Goal: Transaction & Acquisition: Purchase product/service

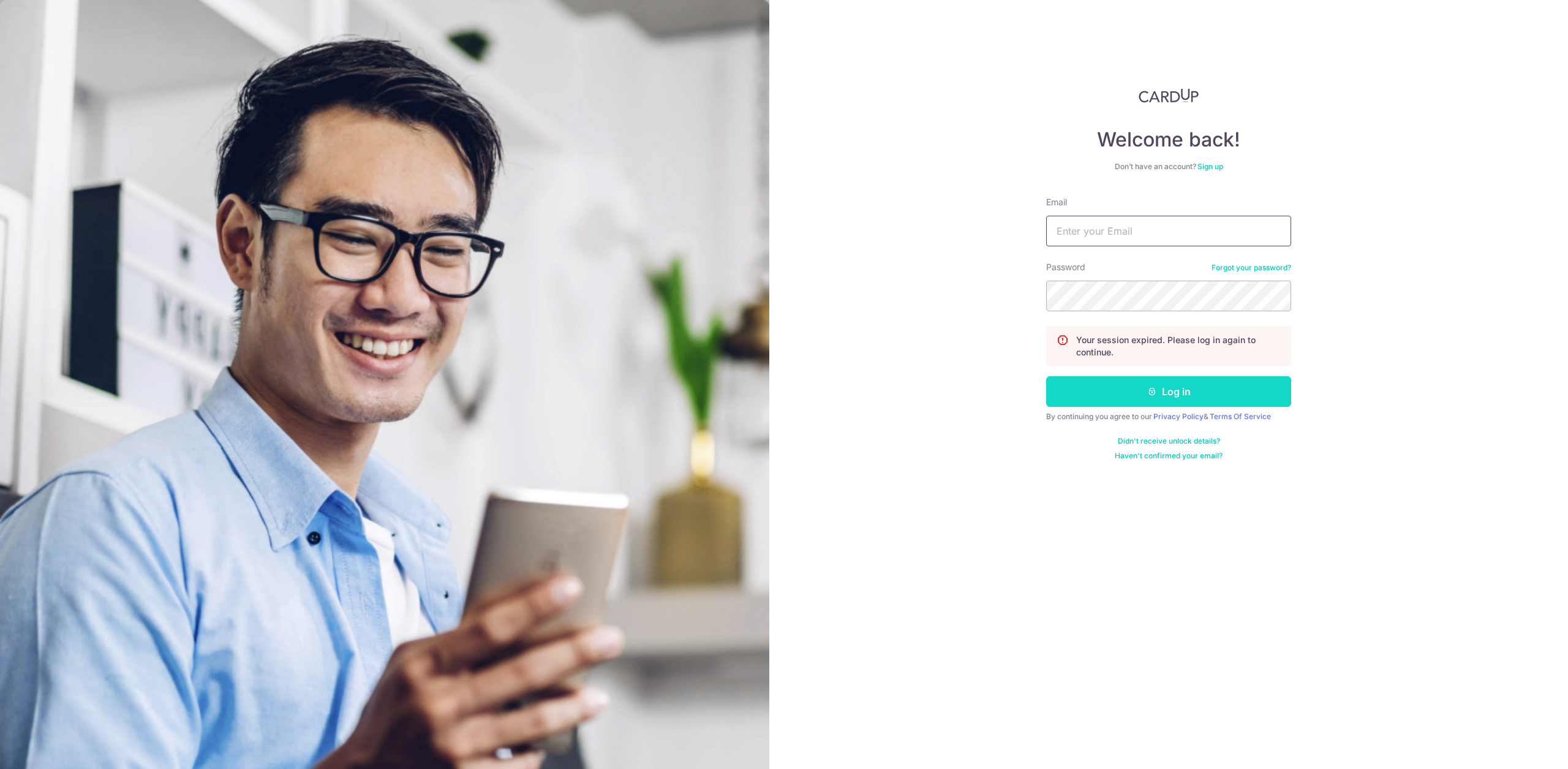
type input "[EMAIL_ADDRESS][DOMAIN_NAME]"
click at [1068, 400] on button "Log in" at bounding box center [1168, 392] width 245 height 31
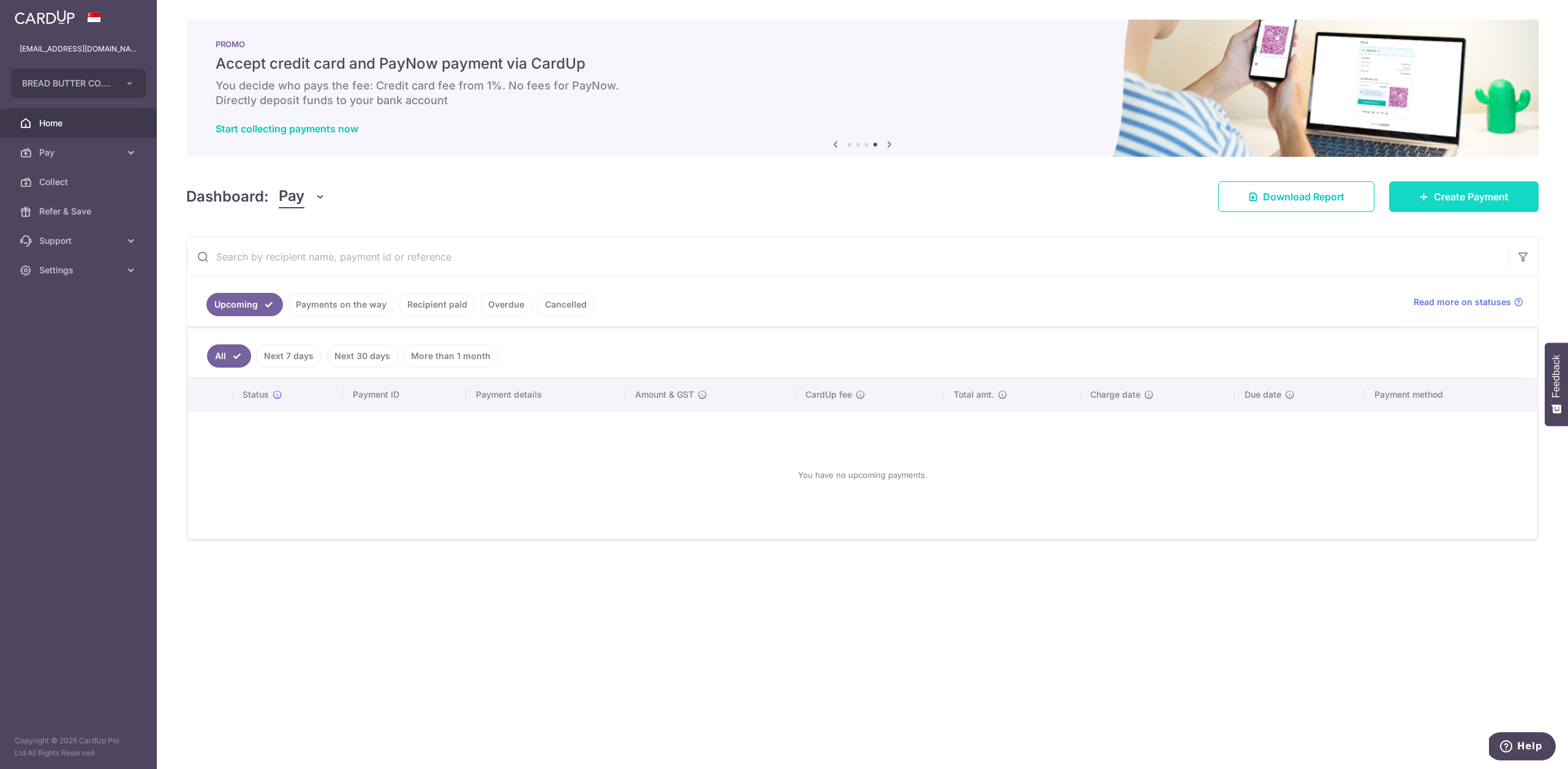
click at [1437, 195] on span "Create Payment" at bounding box center [1470, 196] width 74 height 15
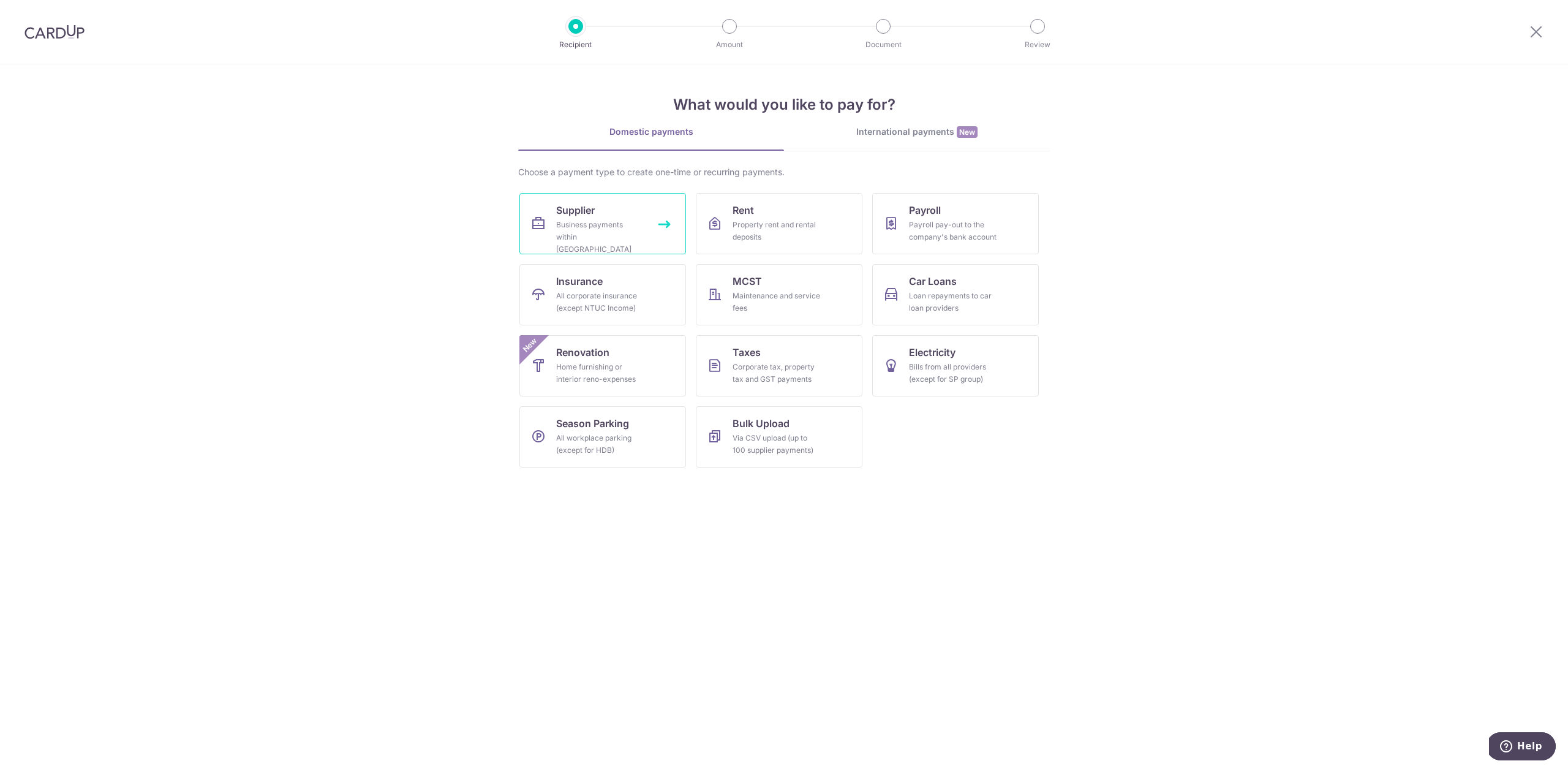
click at [616, 238] on div "Business payments within Singapore" at bounding box center [599, 237] width 88 height 37
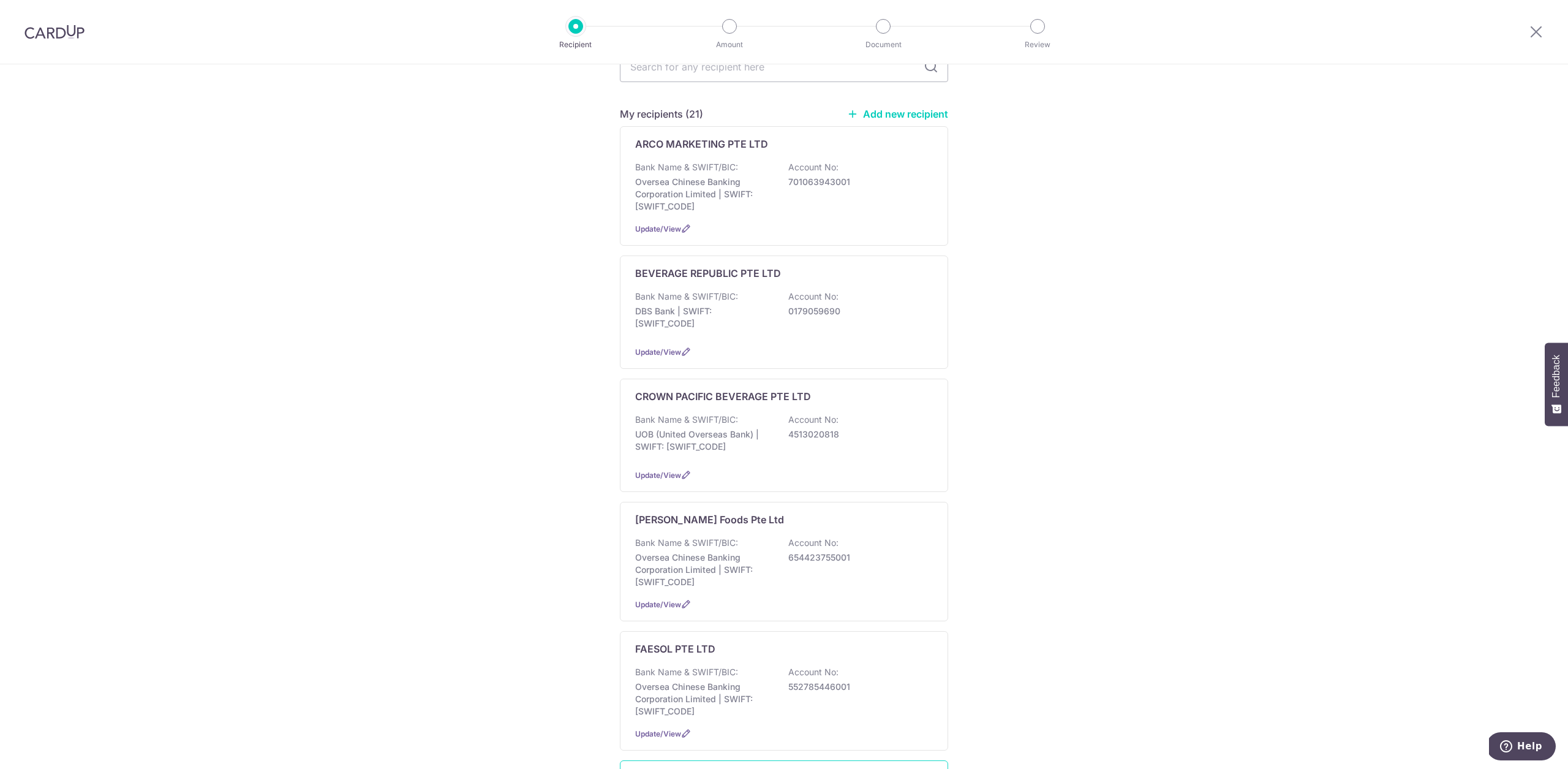
scroll to position [350, 0]
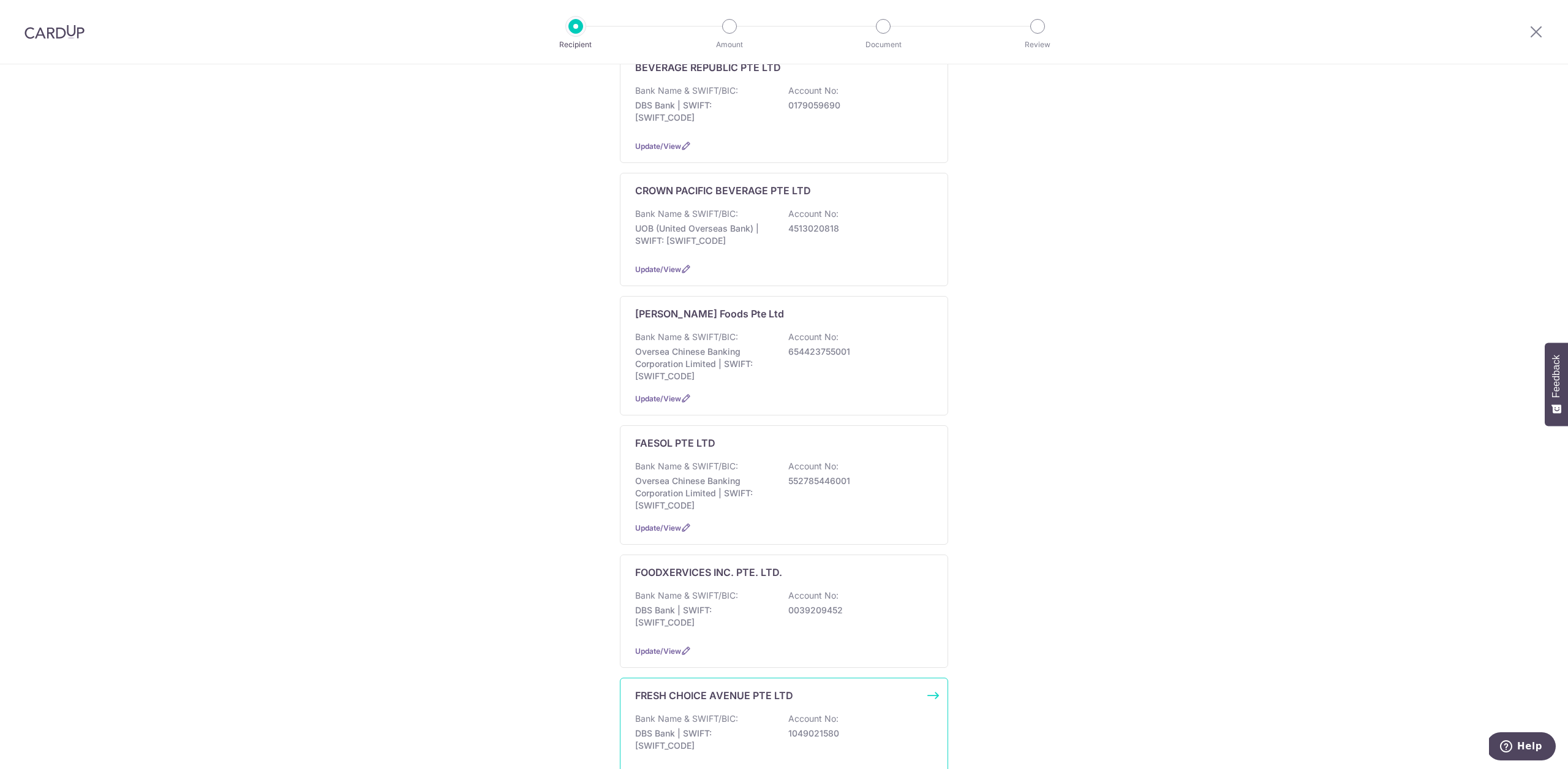
drag, startPoint x: 734, startPoint y: 707, endPoint x: 677, endPoint y: 686, distance: 60.7
click at [734, 713] on p "Bank Name & SWIFT/BIC:" at bounding box center [686, 719] width 102 height 13
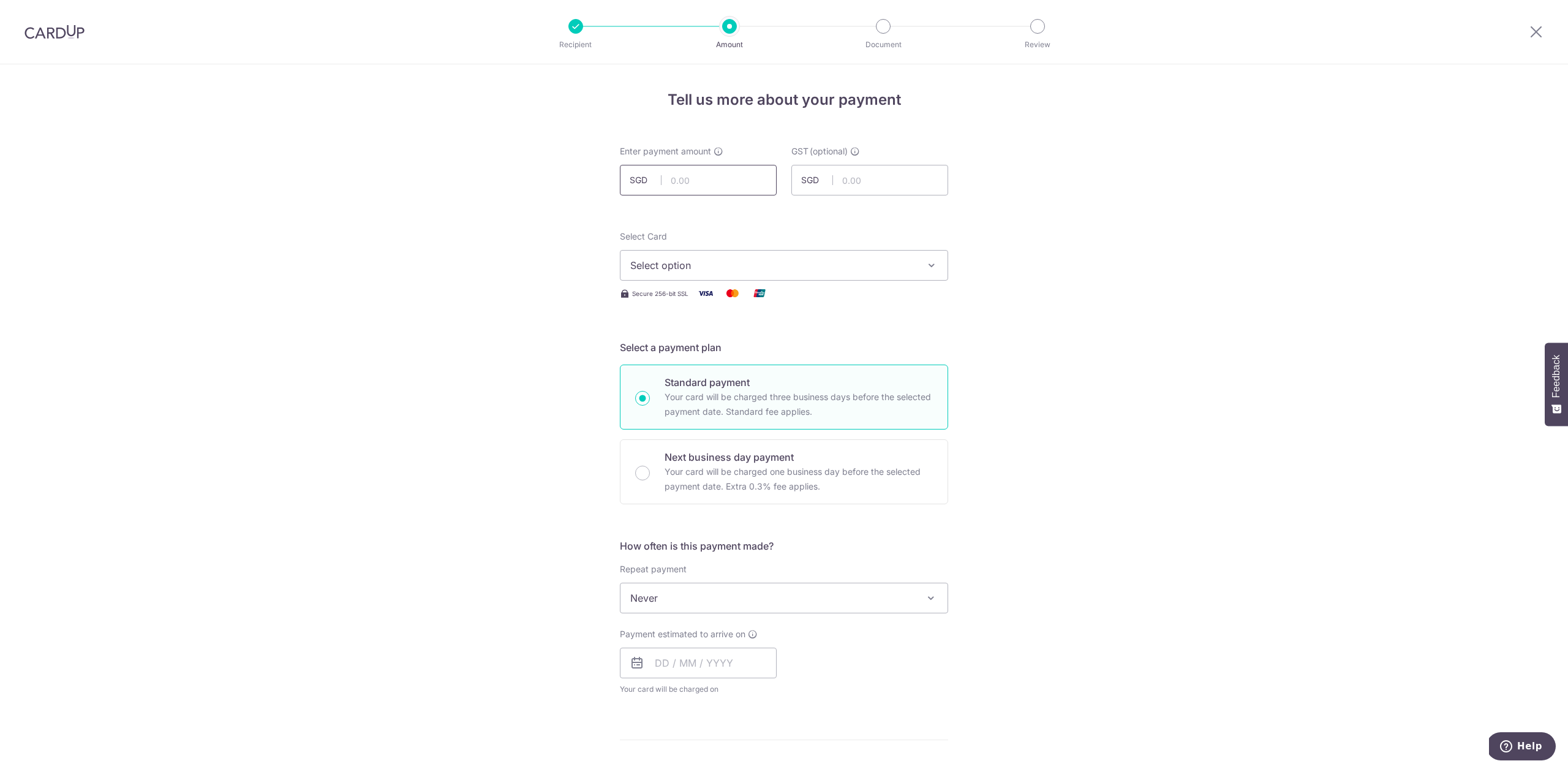
click at [701, 189] on input "text" at bounding box center [698, 180] width 157 height 31
click at [701, 188] on input "text" at bounding box center [698, 180] width 157 height 31
type input "318.07"
click at [951, 235] on div "Tell us more about your payment Enter payment amount SGD 318.07 318.07 GST (opt…" at bounding box center [784, 660] width 1568 height 1191
click at [806, 272] on span "Select option" at bounding box center [772, 265] width 285 height 15
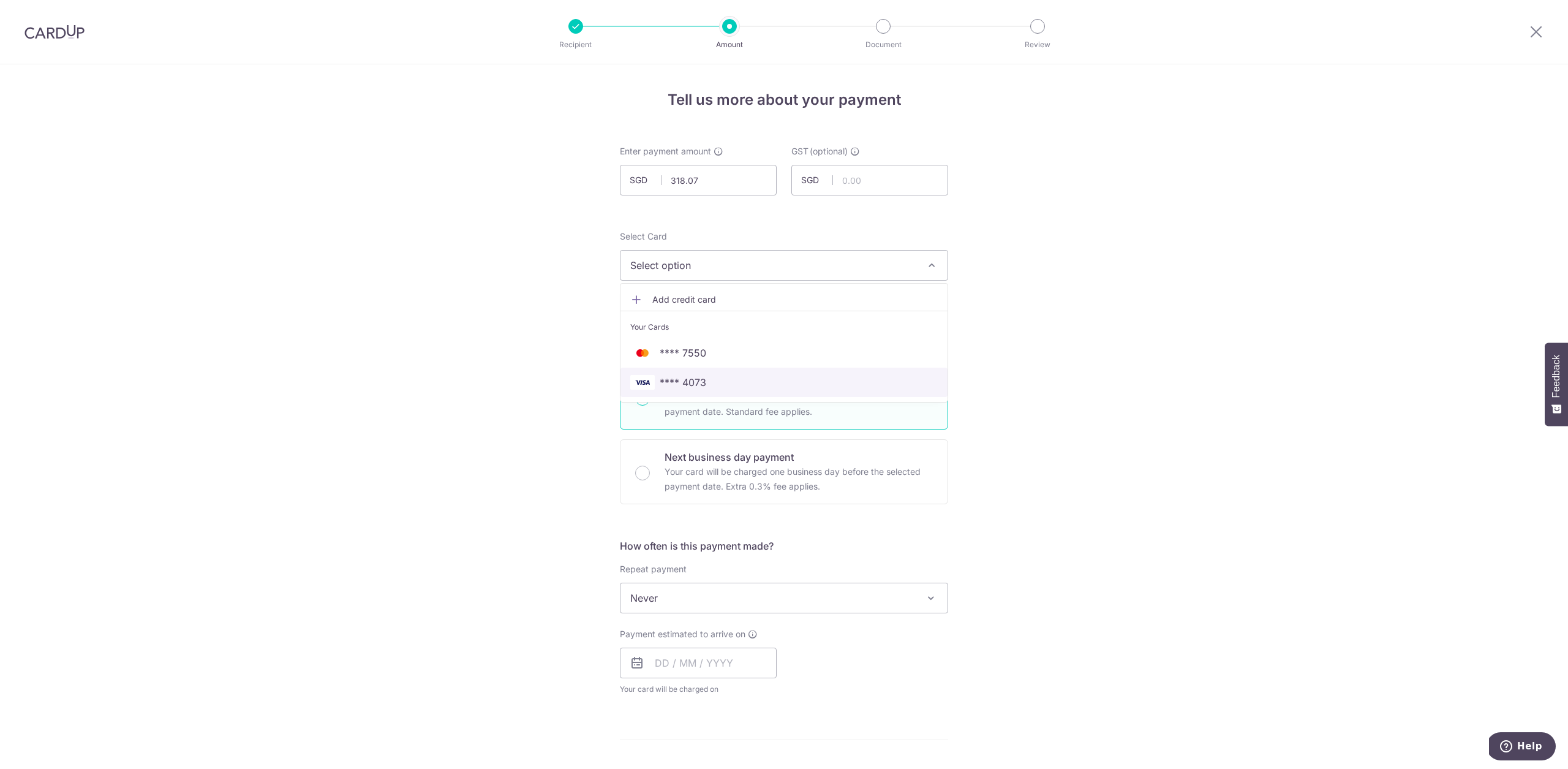
click at [784, 375] on span "**** 4073" at bounding box center [784, 382] width 307 height 15
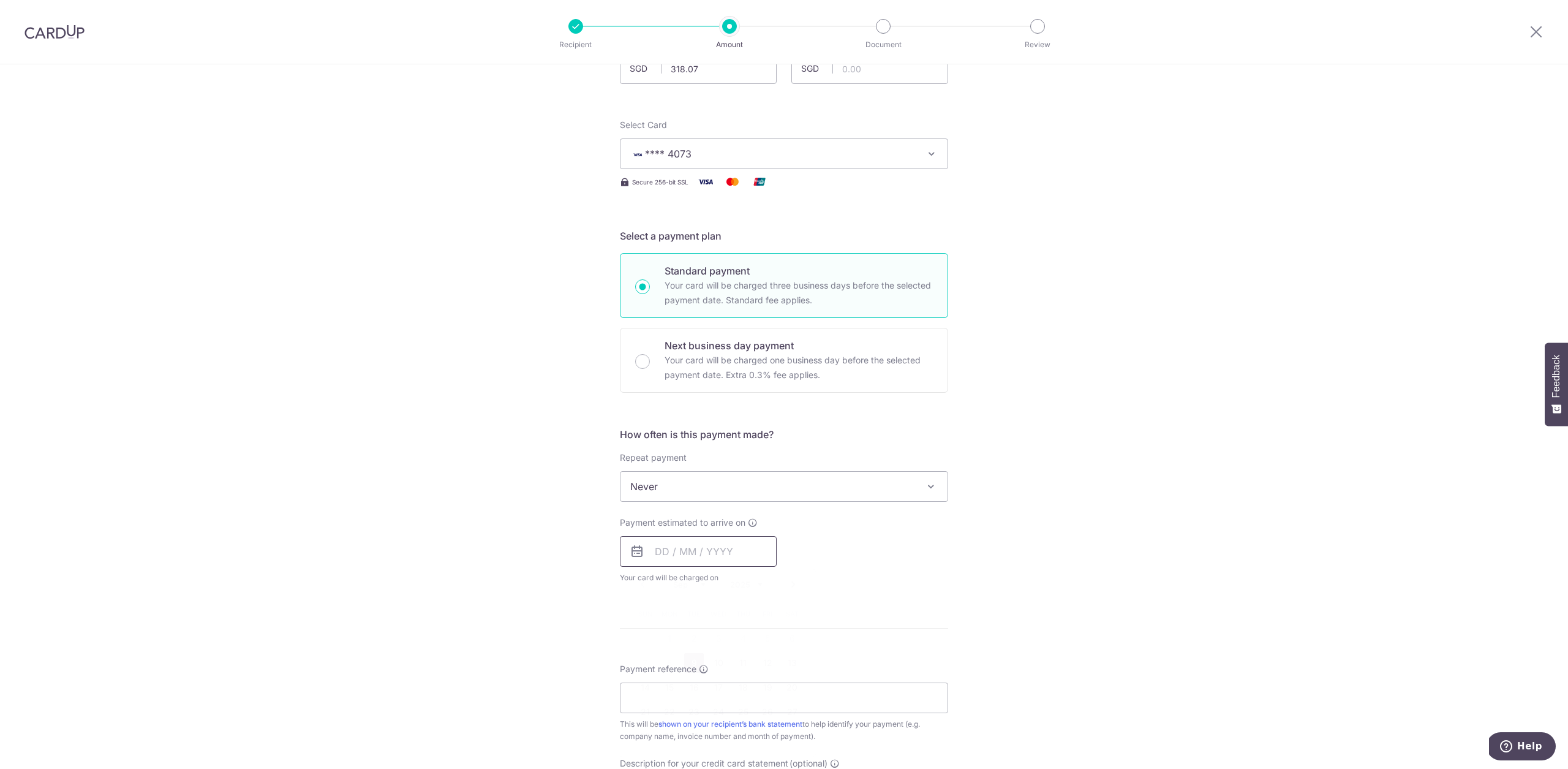
click at [756, 556] on input "text" at bounding box center [698, 551] width 157 height 31
click at [699, 658] on link "9" at bounding box center [694, 663] width 19 height 19
type input "09/09/2025"
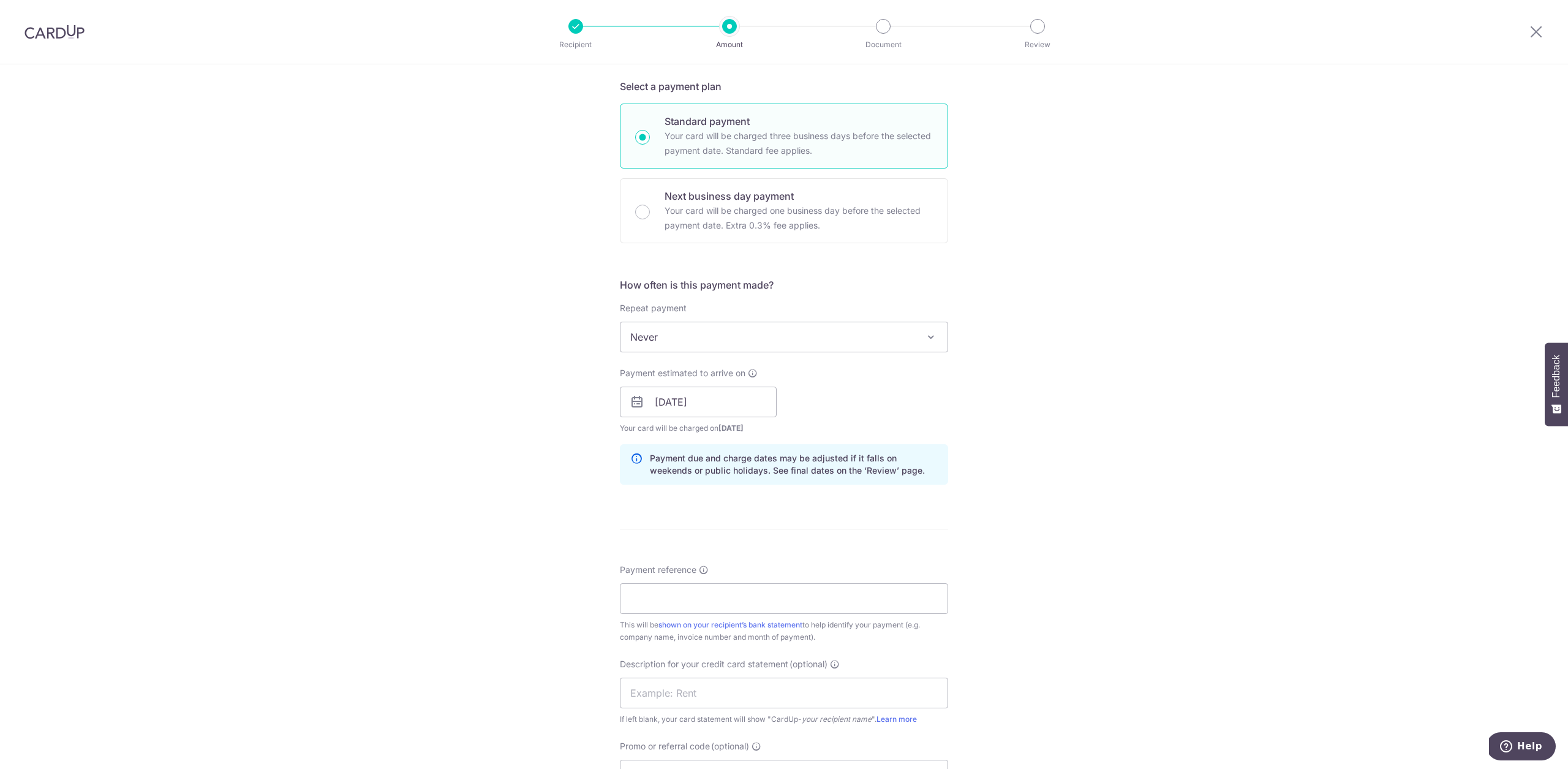
scroll to position [351, 0]
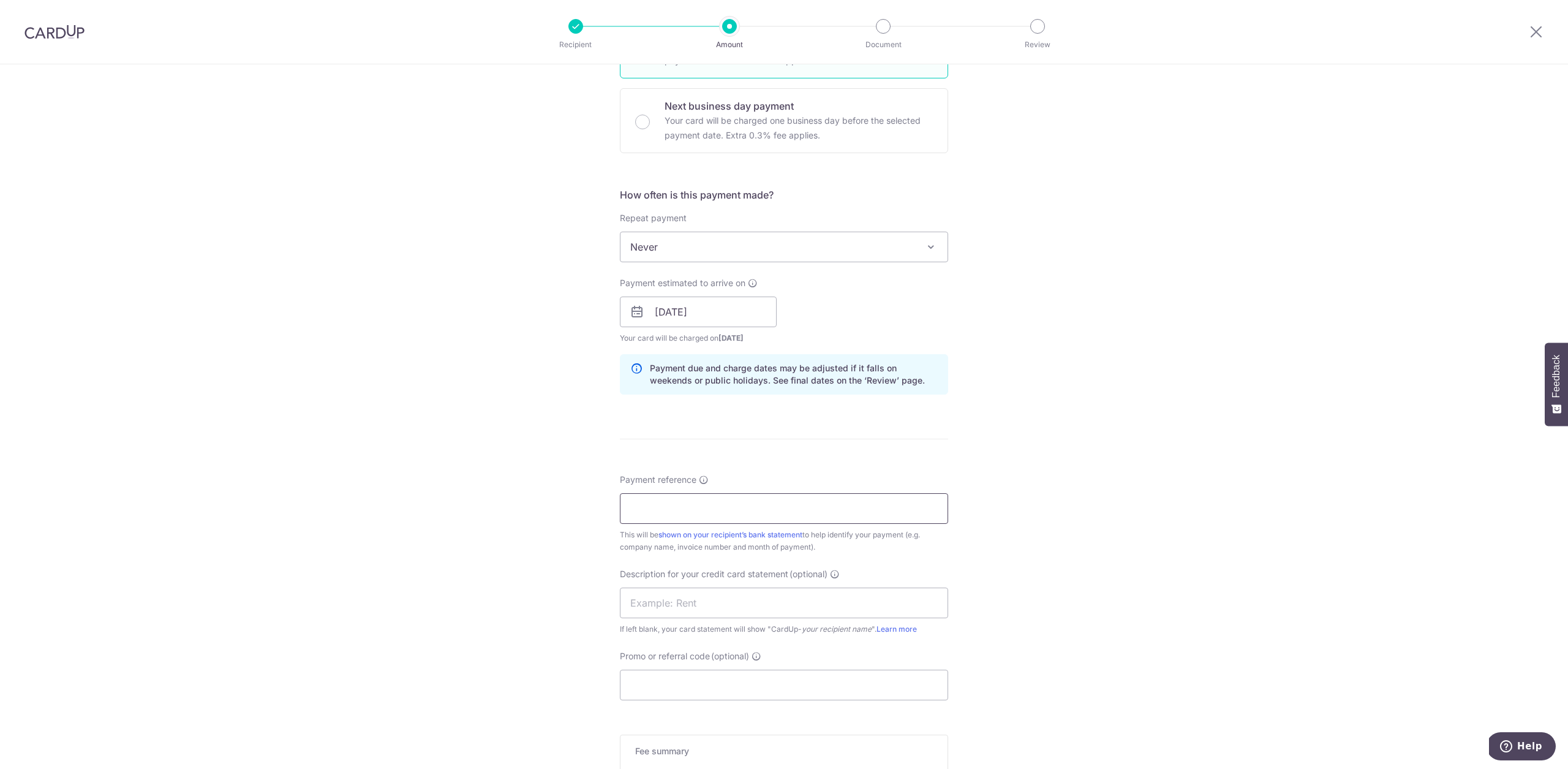
click at [763, 516] on input "Payment reference" at bounding box center [784, 509] width 329 height 31
type input "BREAD N BUTTER CO PTE LTD"
click at [707, 605] on input "text" at bounding box center [784, 603] width 329 height 31
type input "vegetables"
click at [701, 676] on input "Promo or referral code (optional)" at bounding box center [784, 685] width 329 height 31
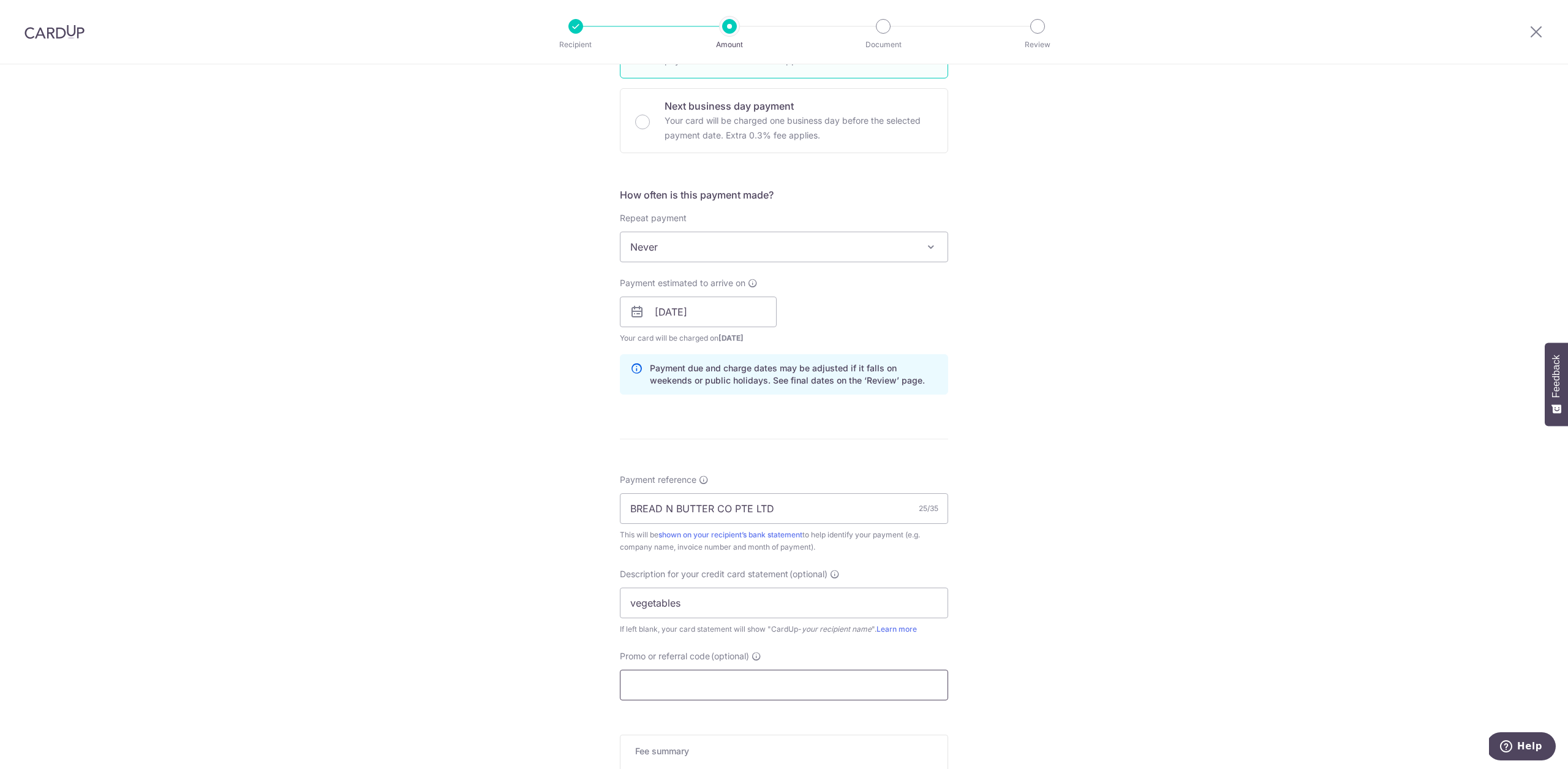
click at [701, 676] on input "Promo or referral code (optional)" at bounding box center [784, 685] width 329 height 31
paste input "25BB179"
type input "25BB179"
click at [1068, 557] on div "Tell us more about your payment Enter payment amount SGD 318.07 318.07 GST (opt…" at bounding box center [784, 362] width 1568 height 1296
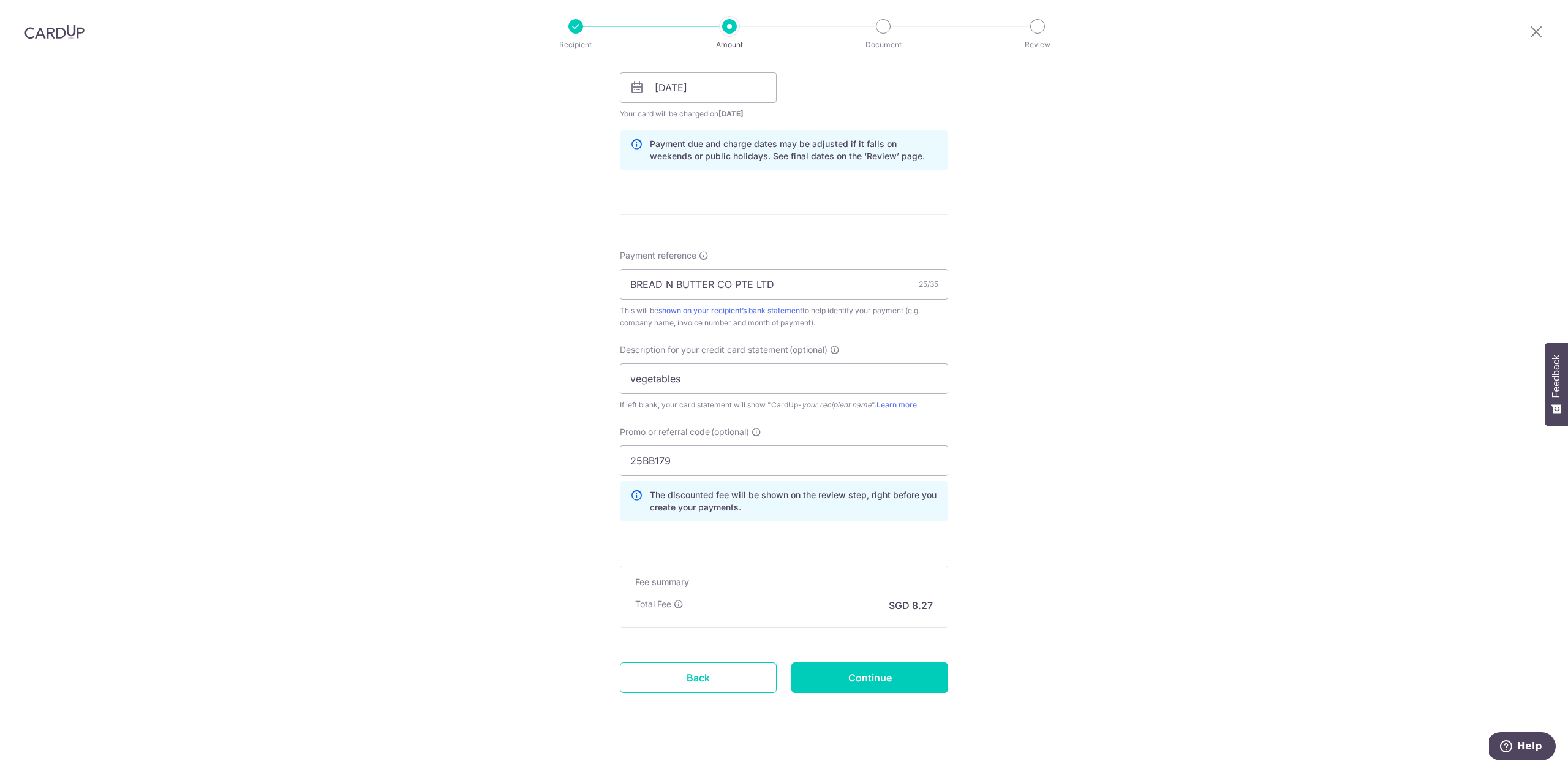
scroll to position [591, 0]
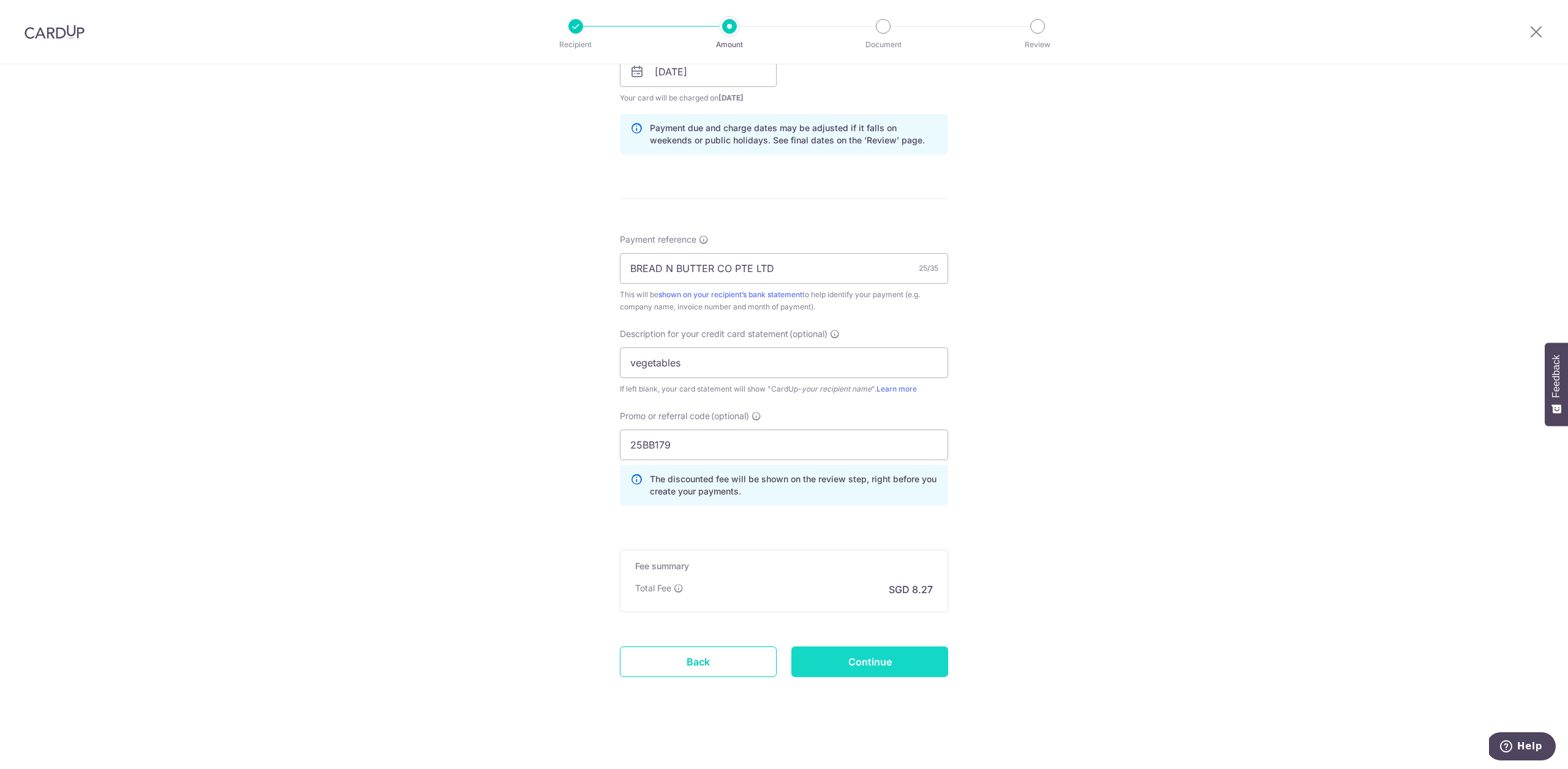
click at [911, 665] on input "Continue" at bounding box center [869, 662] width 157 height 31
type input "Create Schedule"
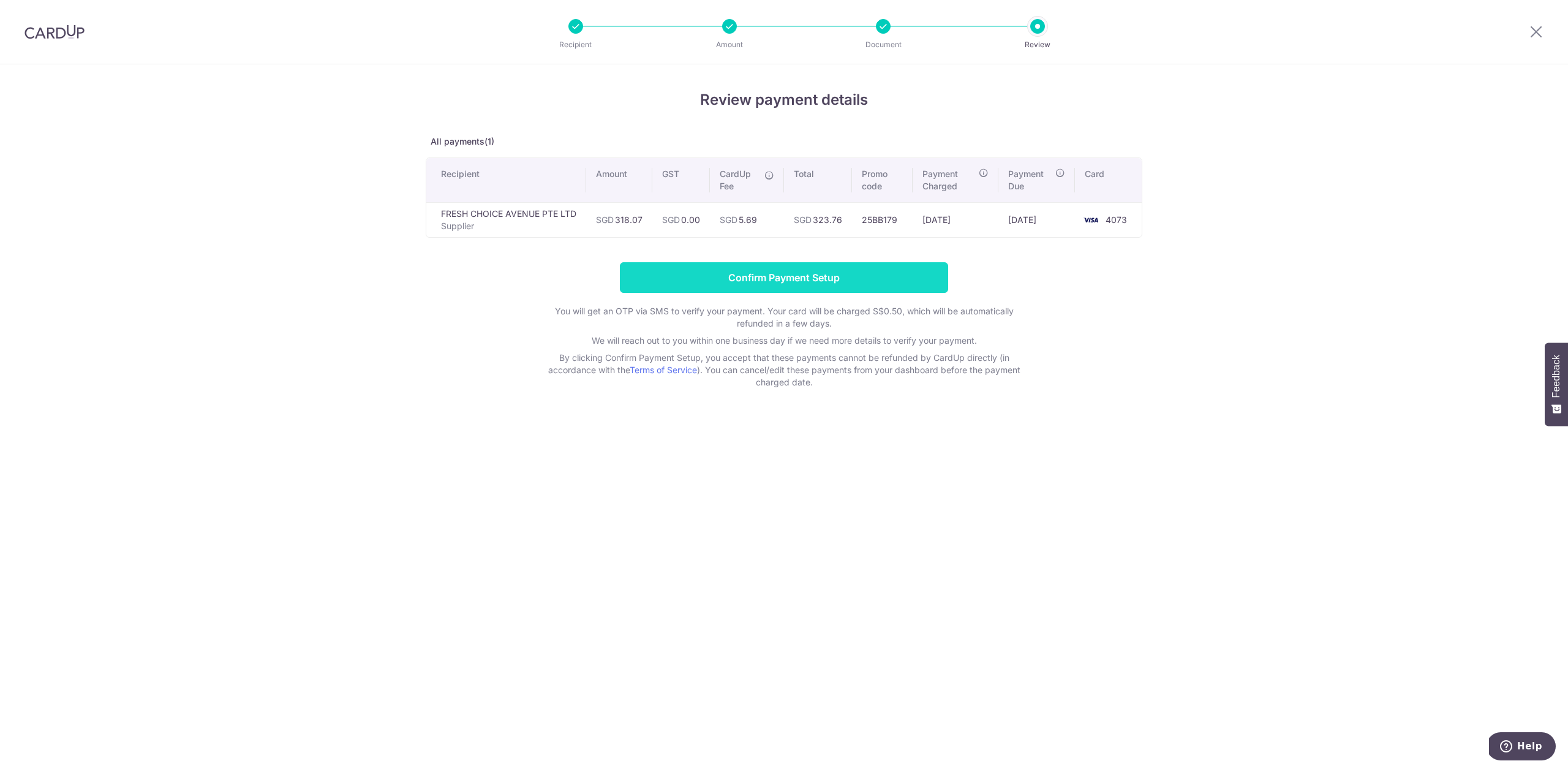
click at [808, 259] on div "Review payment details All payments(1) Recipient Amount GST CardUp Fee Total Pr…" at bounding box center [783, 239] width 716 height 300
click at [808, 268] on input "Confirm Payment Setup" at bounding box center [784, 278] width 329 height 31
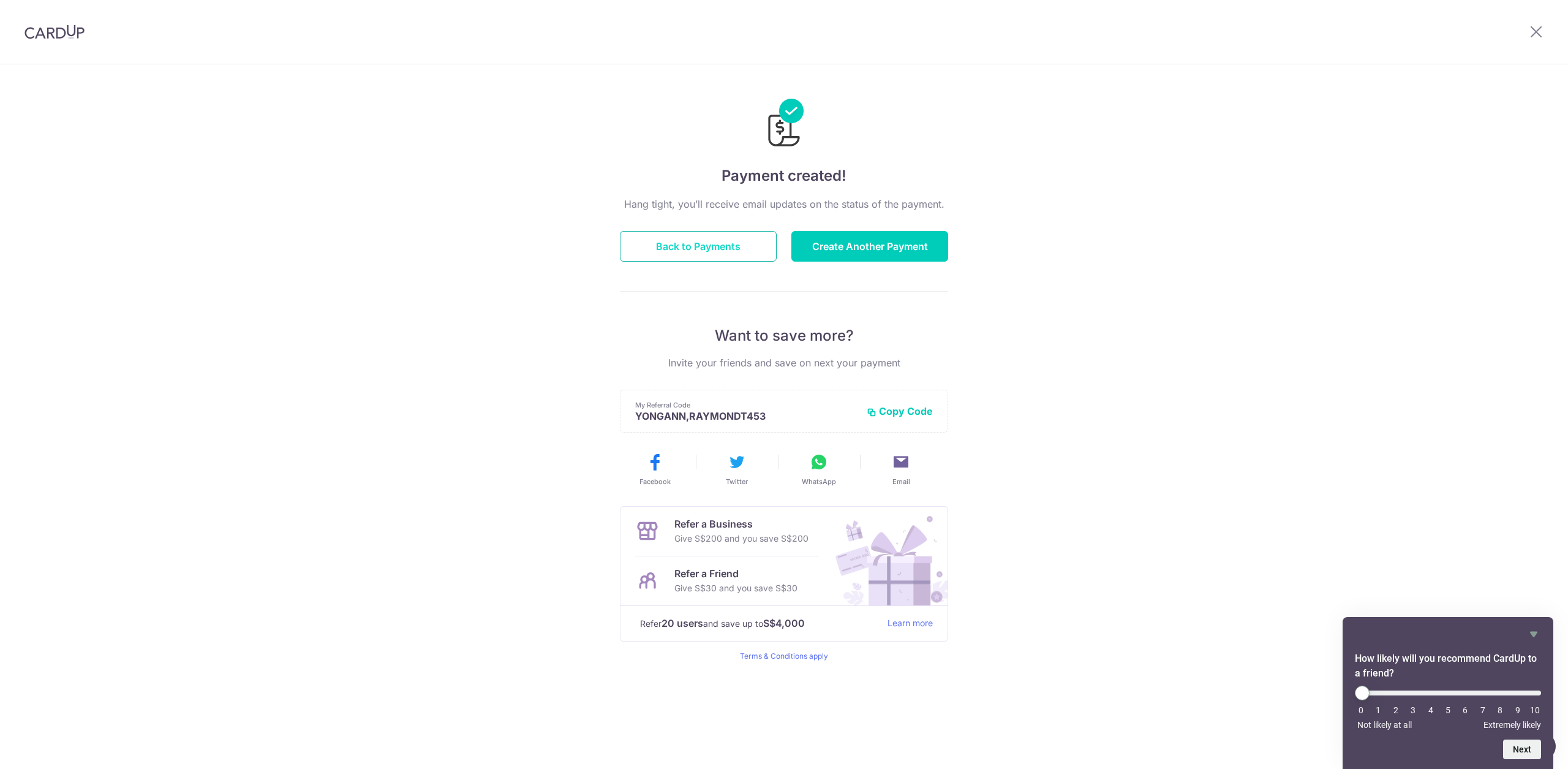
click at [736, 235] on button "Back to Payments" at bounding box center [698, 247] width 157 height 31
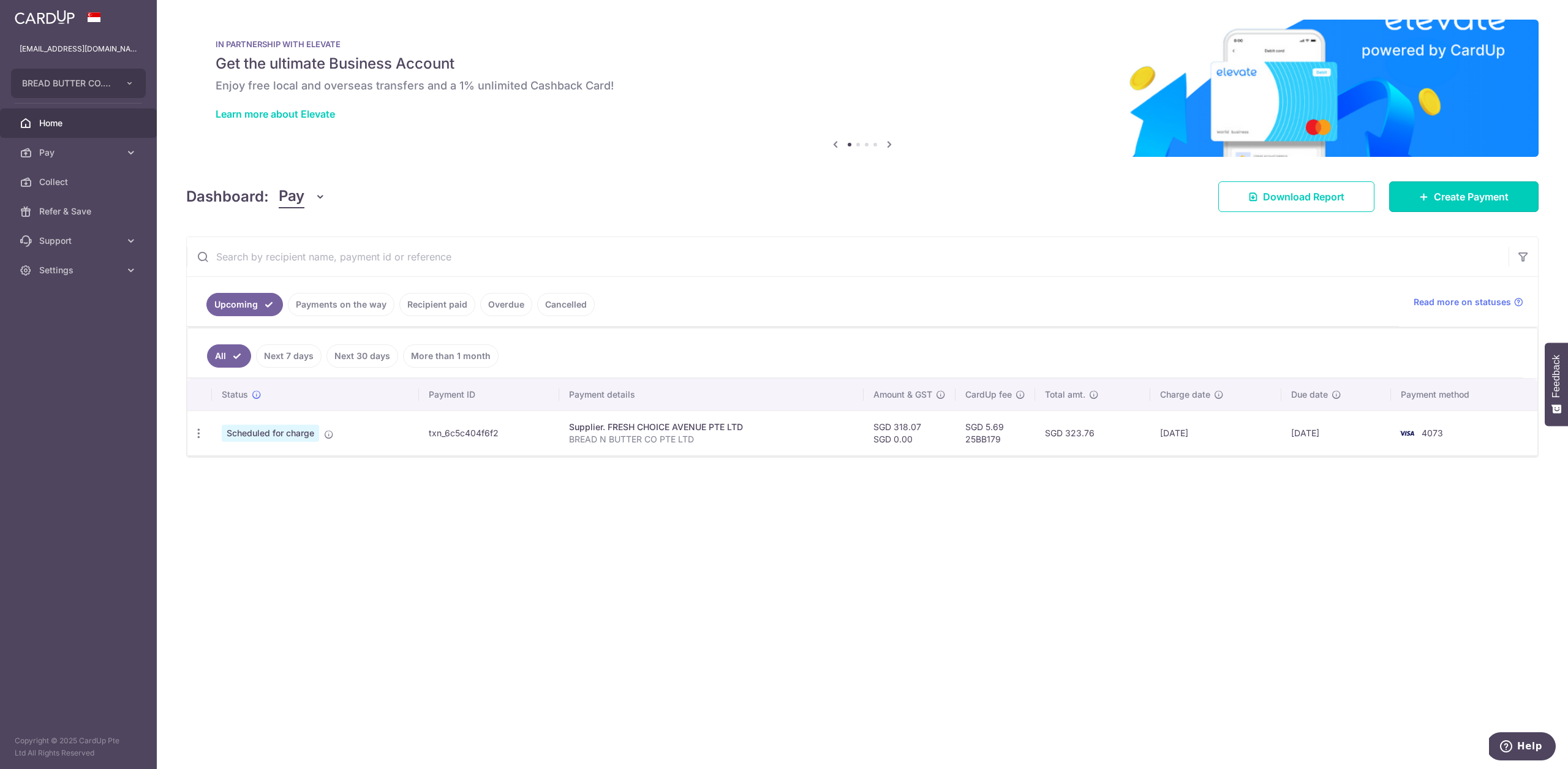
drag, startPoint x: 1437, startPoint y: 196, endPoint x: 1089, endPoint y: 268, distance: 355.4
click at [1437, 196] on span "Create Payment" at bounding box center [1470, 196] width 74 height 15
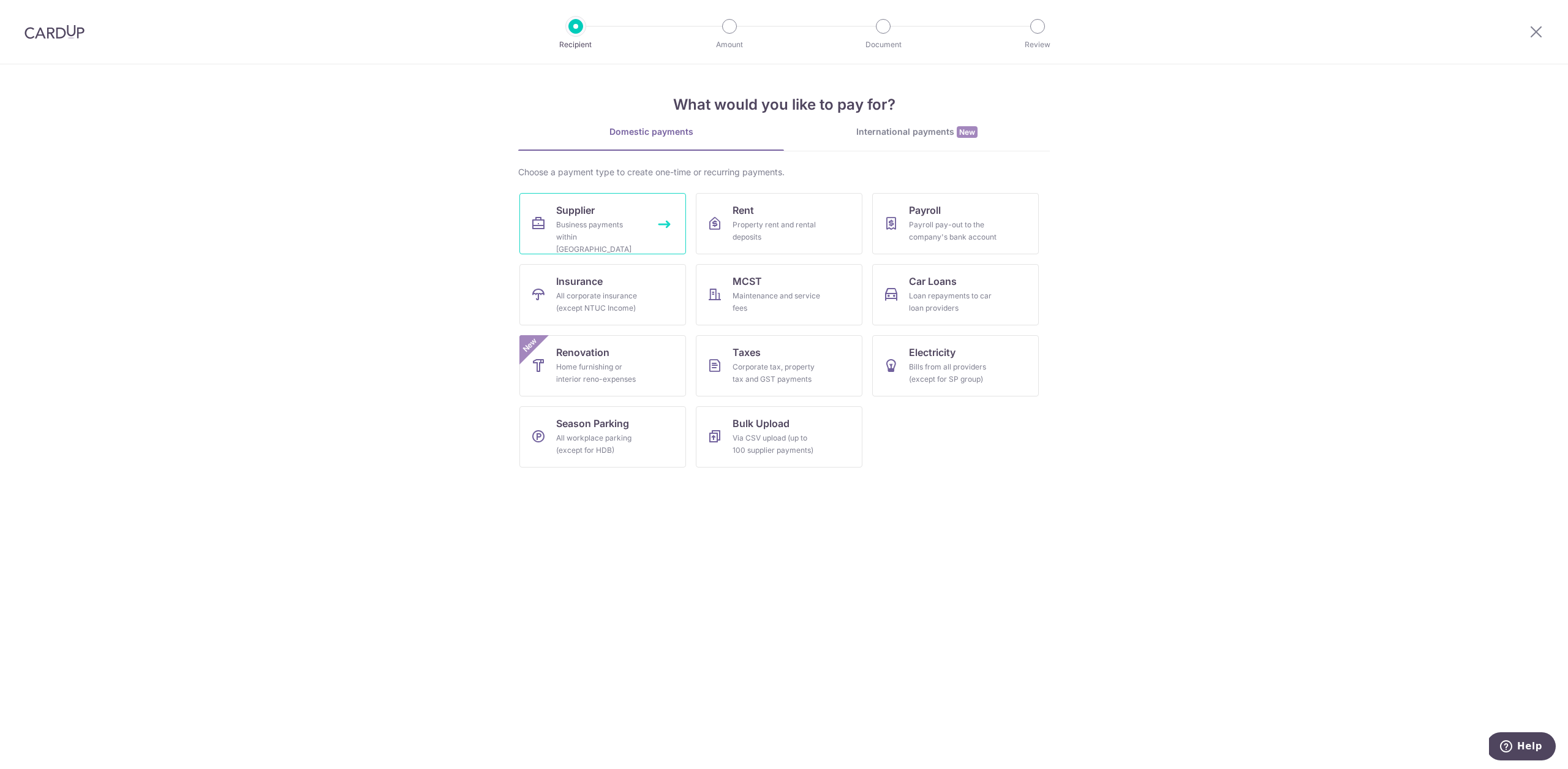
click at [607, 222] on div "Business payments within Singapore" at bounding box center [599, 237] width 88 height 37
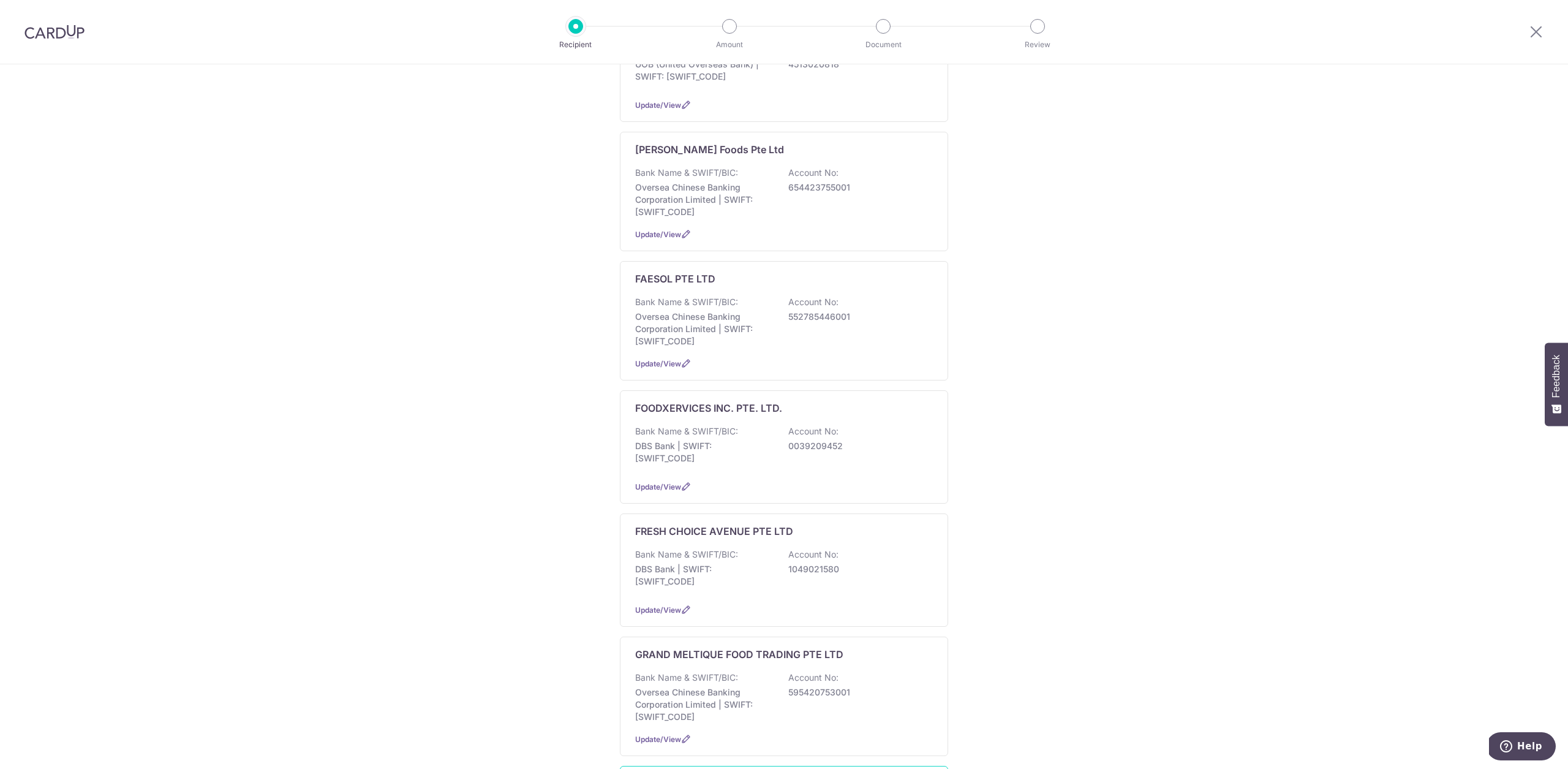
scroll to position [816, 0]
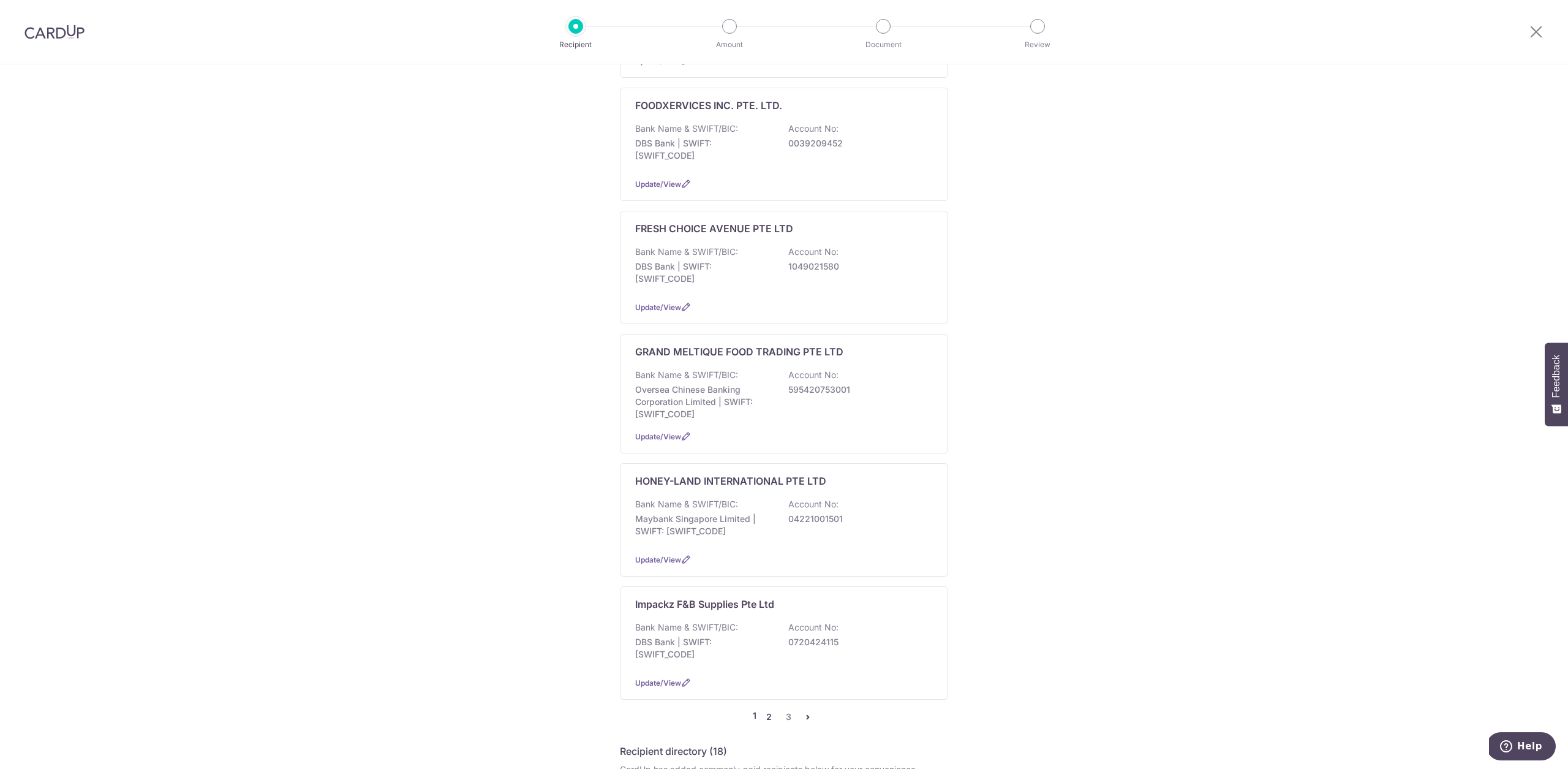
click at [765, 710] on link "2" at bounding box center [768, 717] width 15 height 15
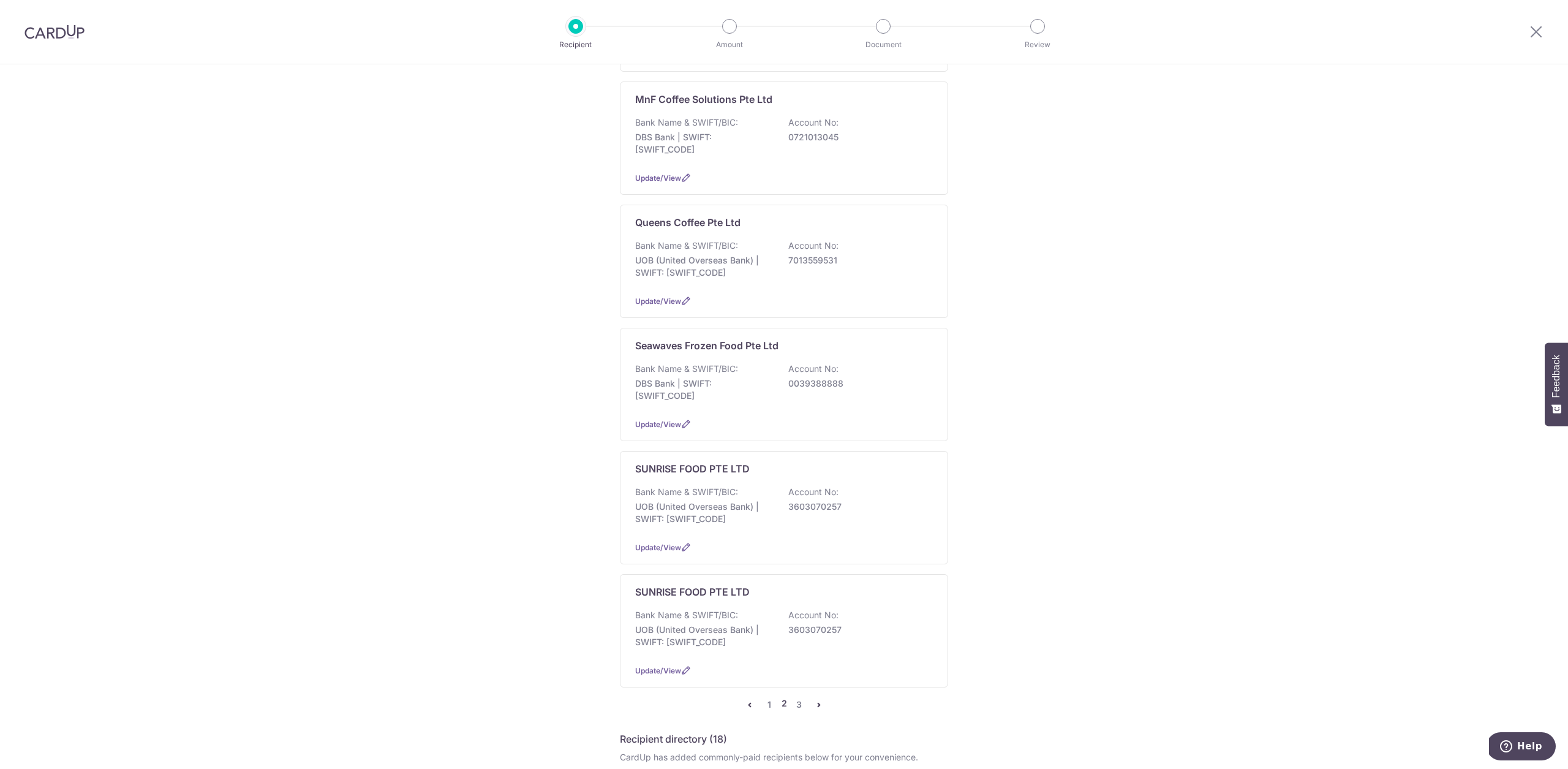
scroll to position [0, 0]
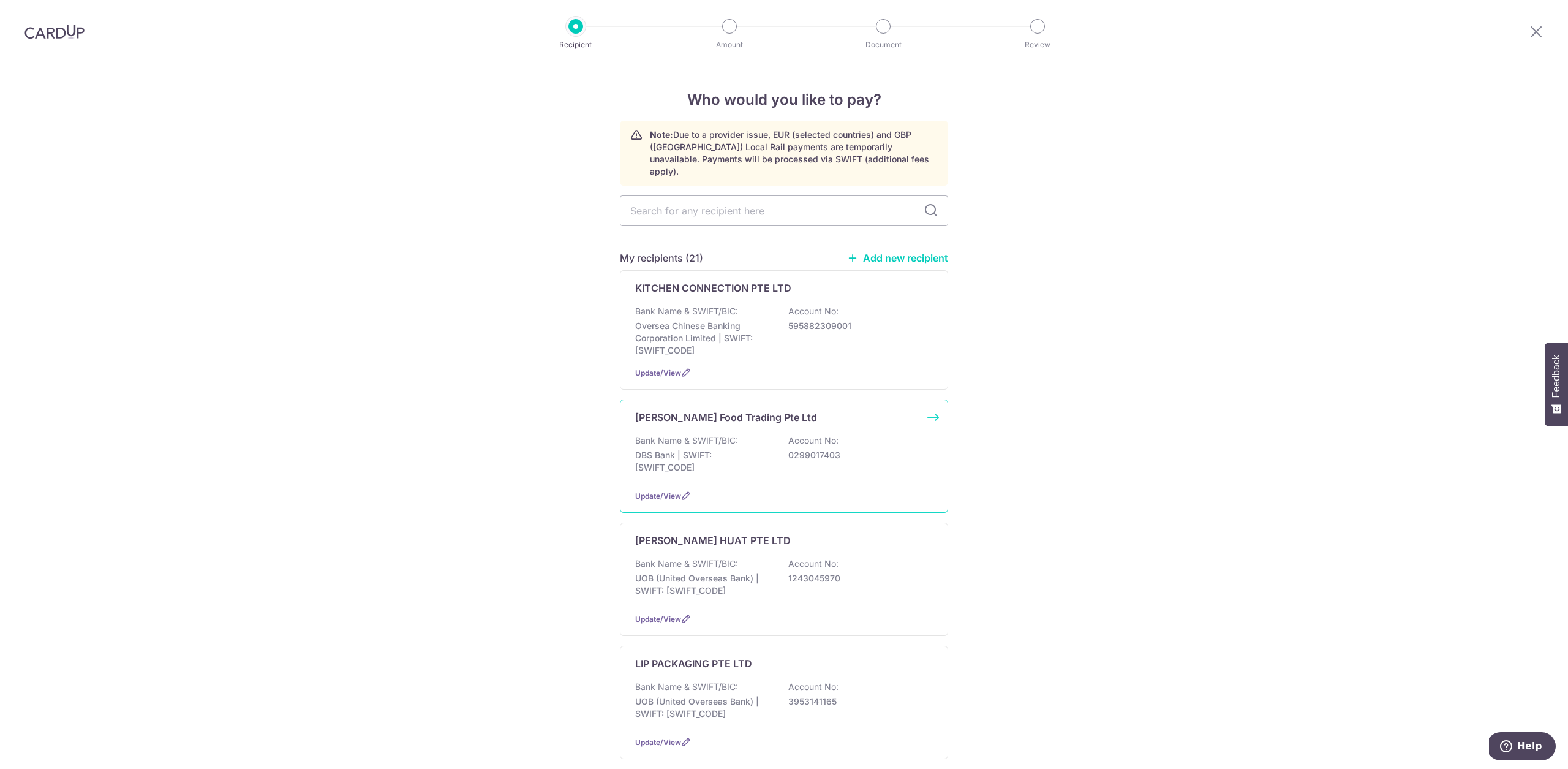
click at [746, 460] on p "DBS Bank | SWIFT: [SWIFT_CODE]" at bounding box center [704, 460] width 137 height 24
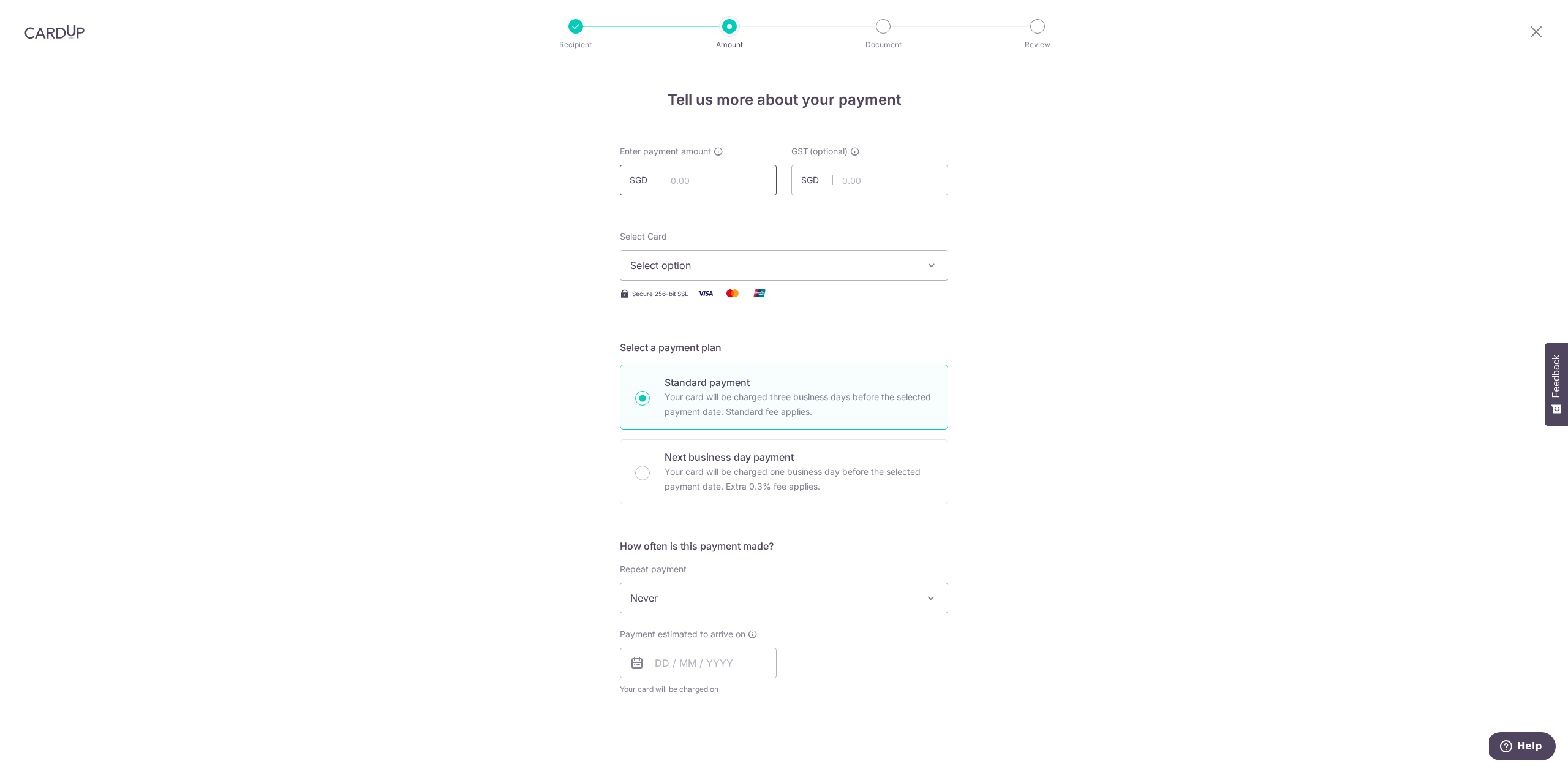
click at [676, 190] on input "text" at bounding box center [698, 180] width 157 height 31
paste input "318.07"
type input "304.11"
click at [745, 266] on span "Select option" at bounding box center [772, 265] width 285 height 15
click at [743, 386] on span "**** 4073" at bounding box center [784, 382] width 307 height 15
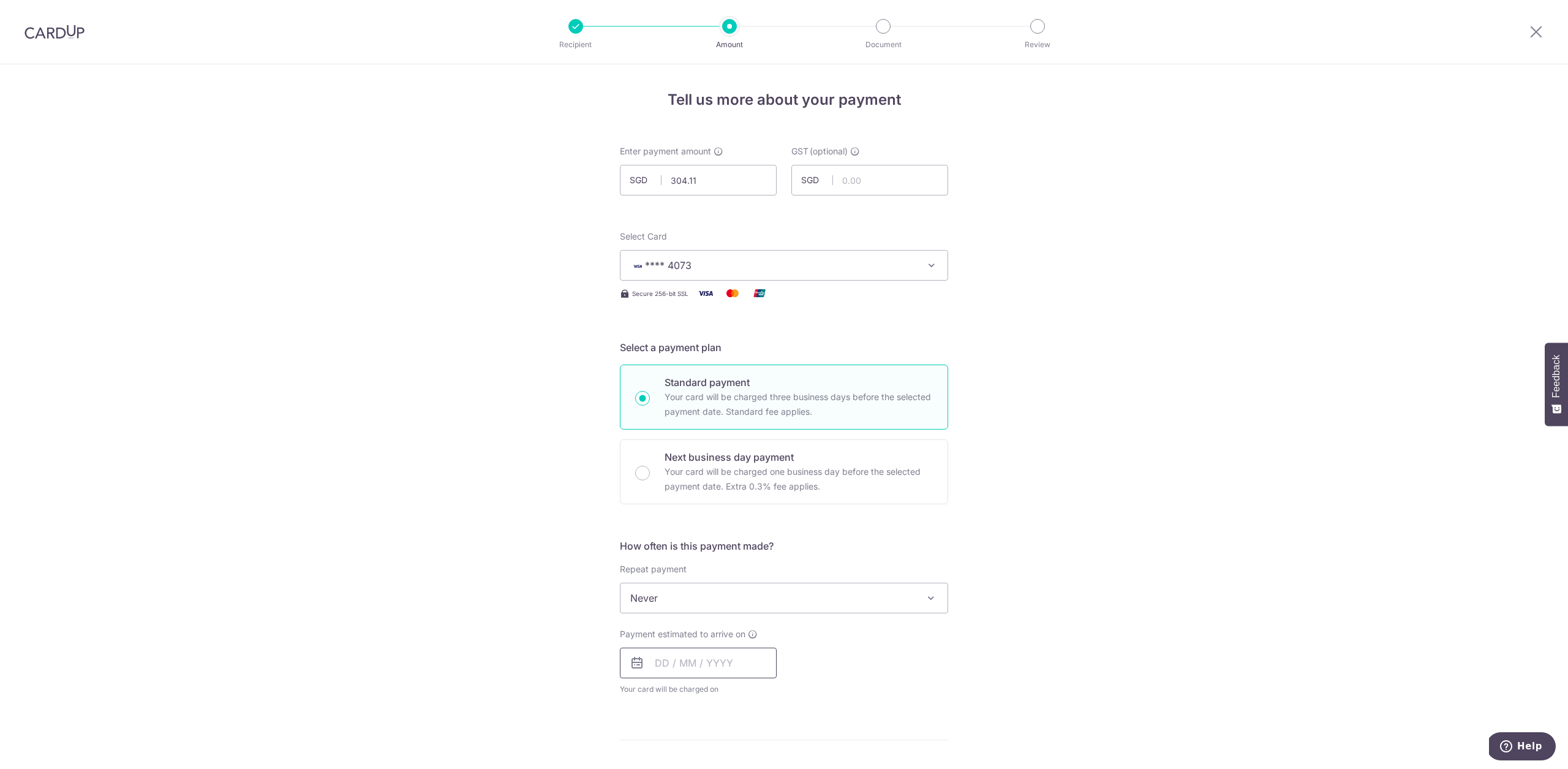
click at [700, 665] on input "text" at bounding box center [698, 664] width 157 height 31
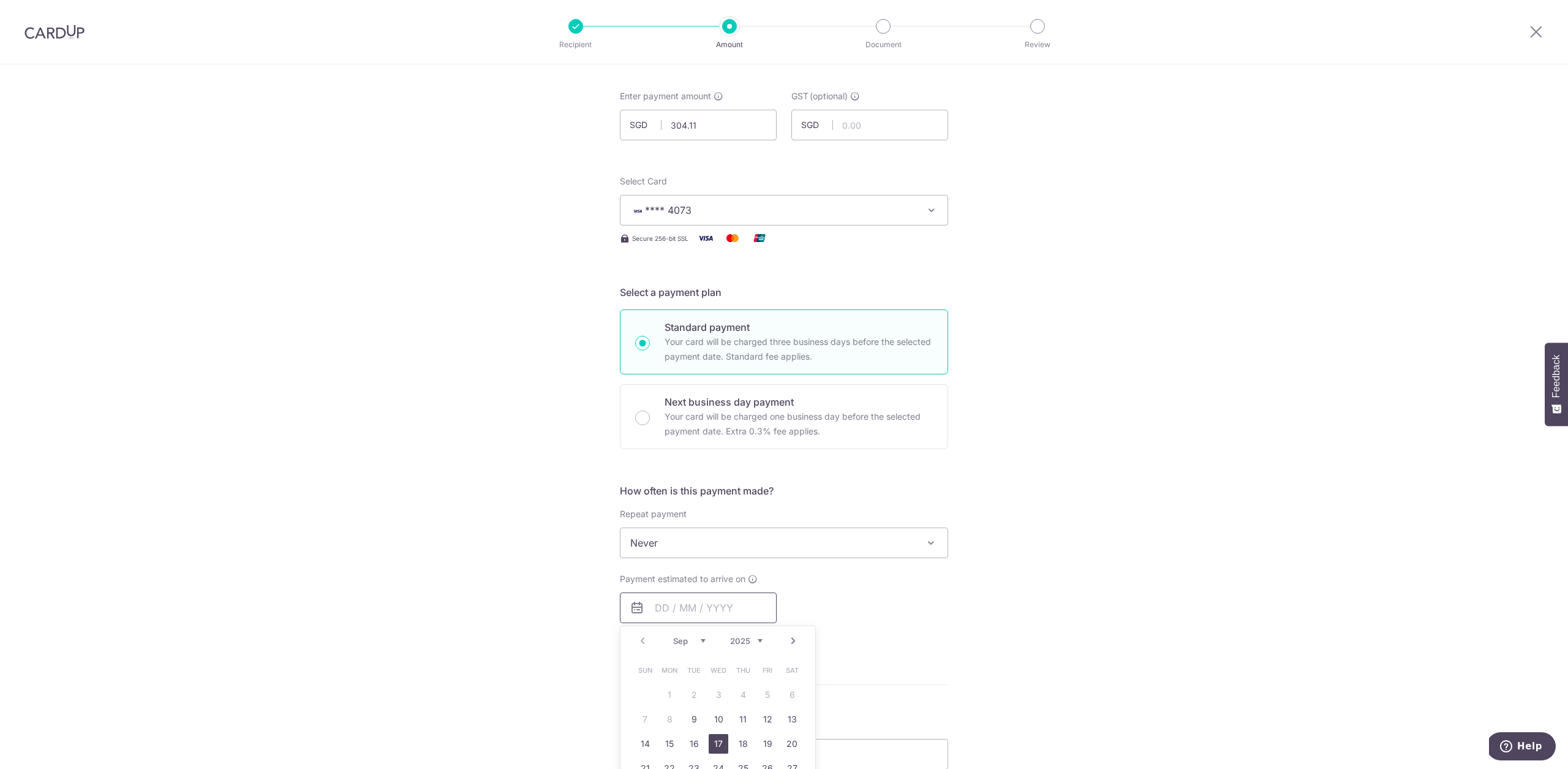
scroll to position [107, 0]
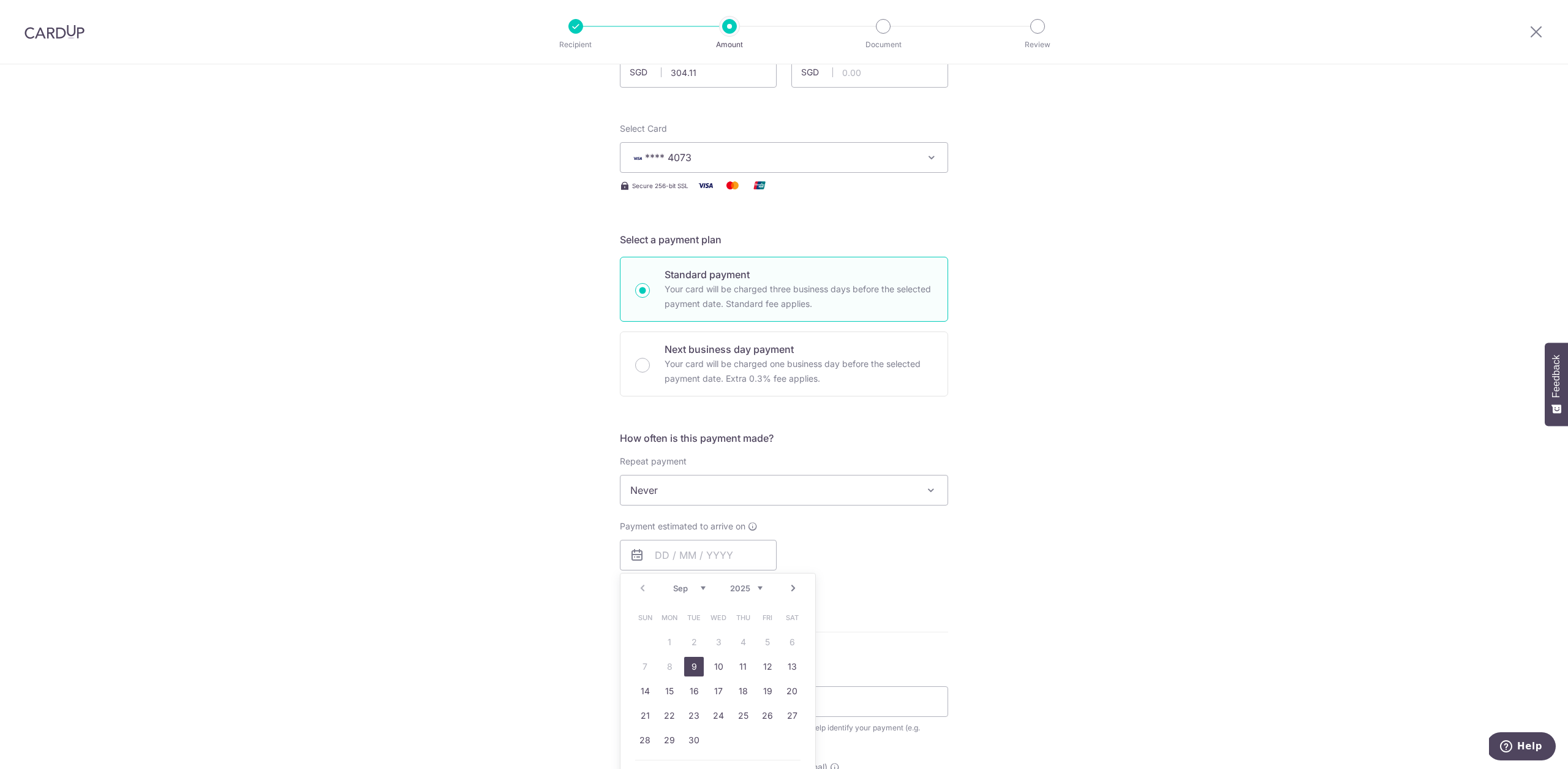
click at [689, 669] on link "9" at bounding box center [694, 666] width 19 height 19
type input "09/09/2025"
click at [933, 593] on div "How often is this payment made? Repeat payment Never Every week Every month Eve…" at bounding box center [784, 514] width 329 height 166
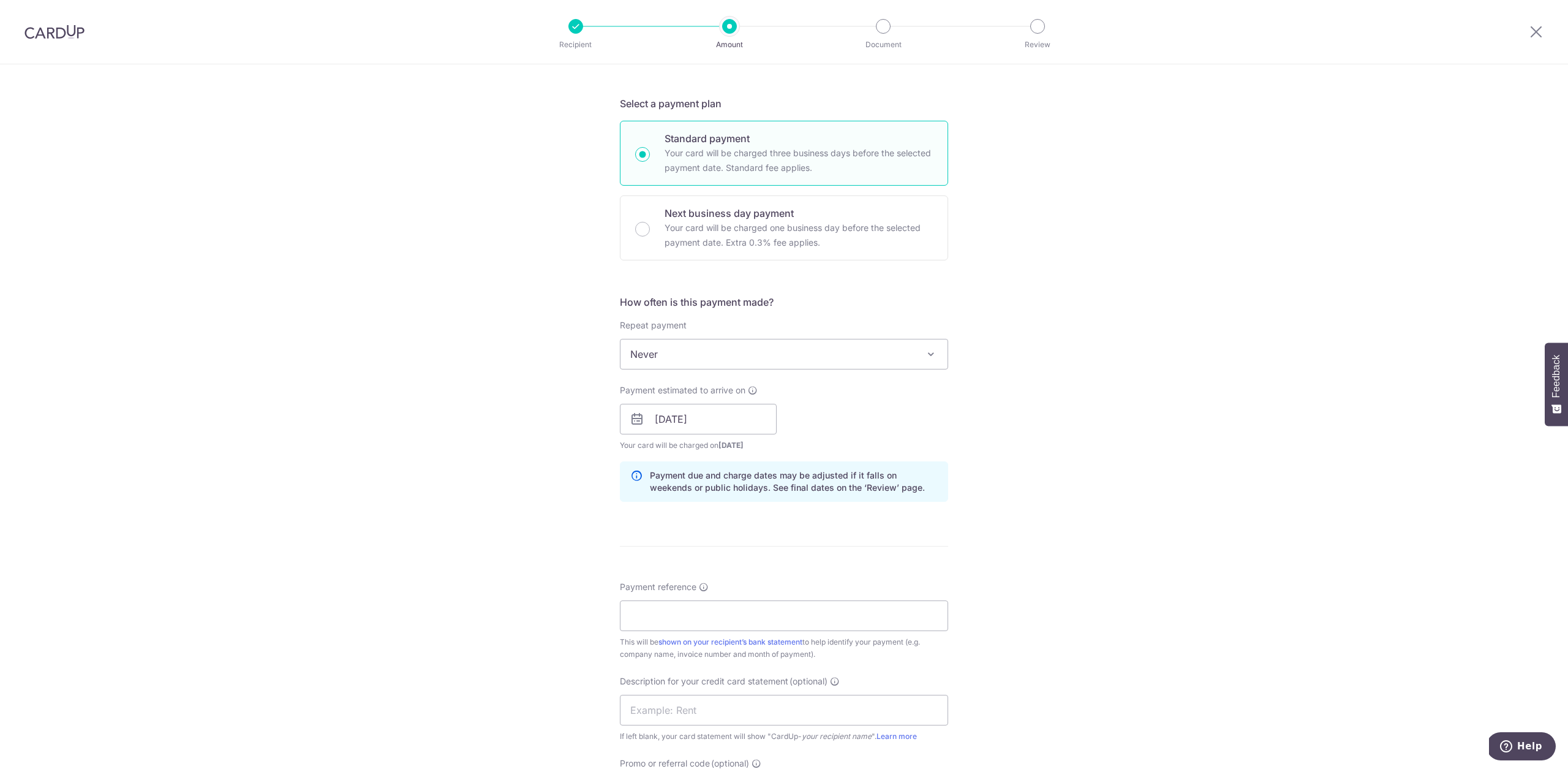
scroll to position [353, 0]
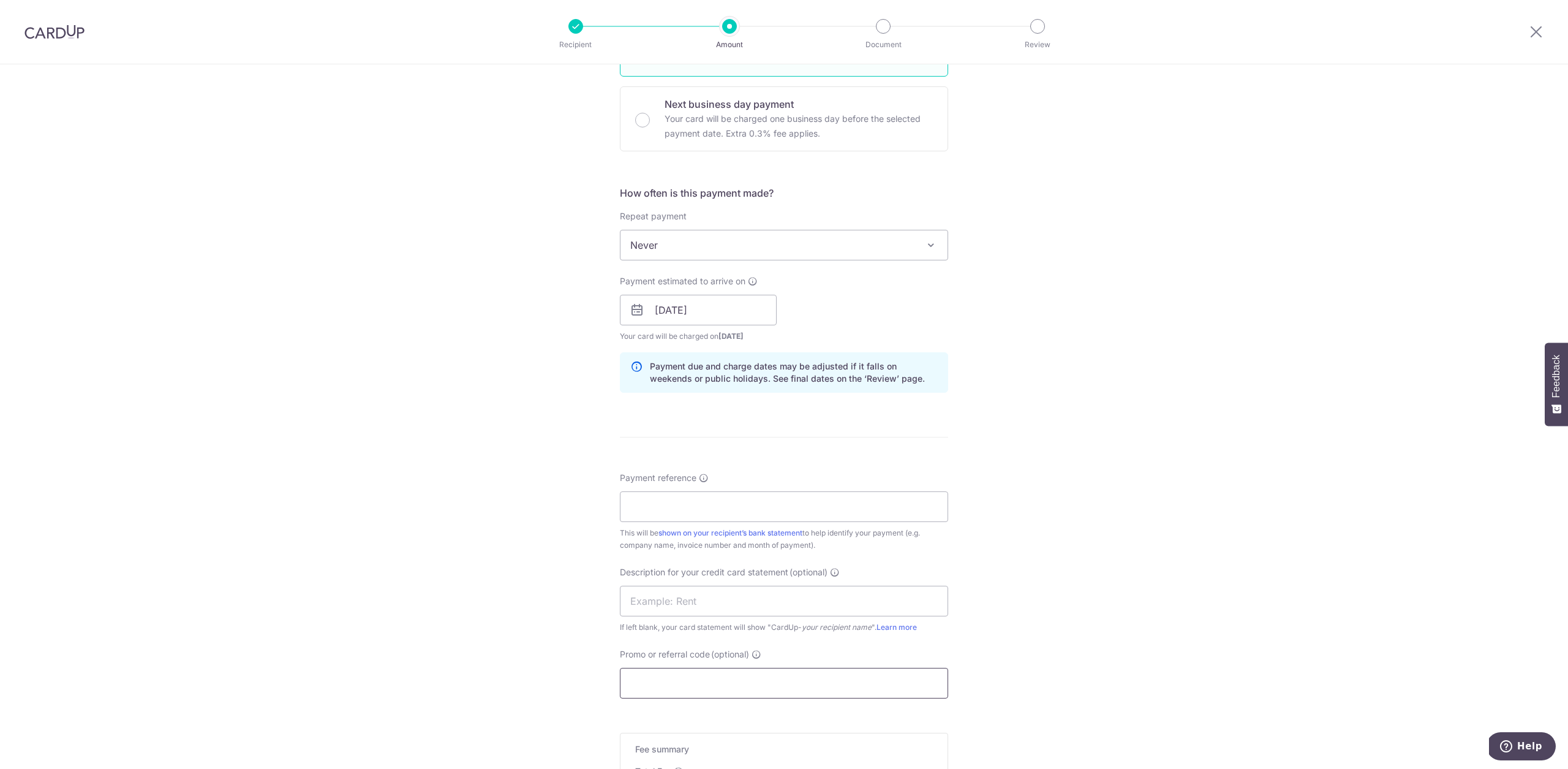
click at [712, 681] on input "Promo or referral code (optional)" at bounding box center [784, 683] width 329 height 31
paste input "25BB179"
type input "25BB179"
click at [721, 521] on input "Payment reference" at bounding box center [784, 507] width 329 height 31
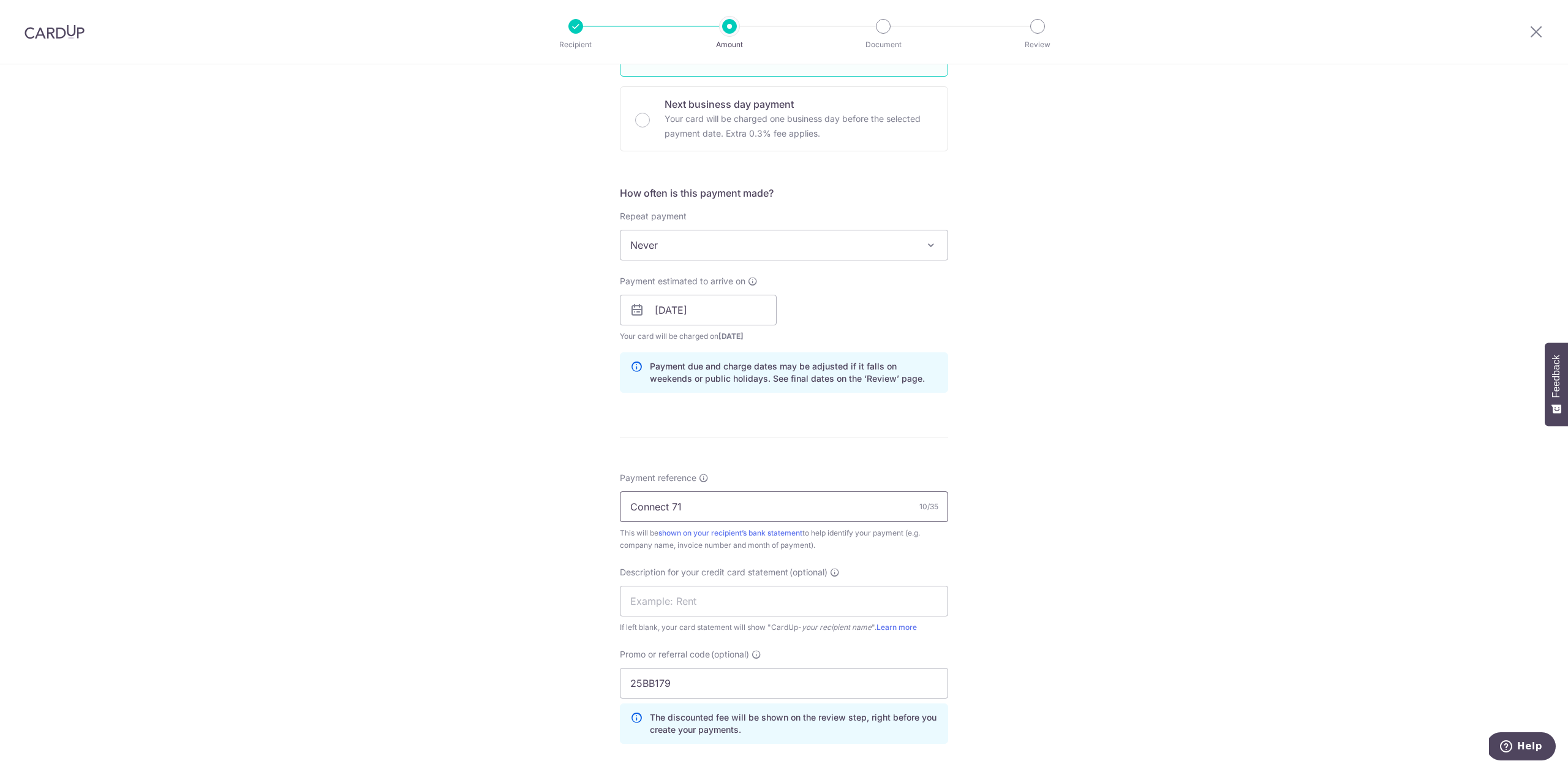
click at [733, 514] on input "Connect 71" at bounding box center [784, 507] width 329 height 31
type input "ntu71"
drag, startPoint x: 641, startPoint y: 508, endPoint x: 625, endPoint y: 506, distance: 16.1
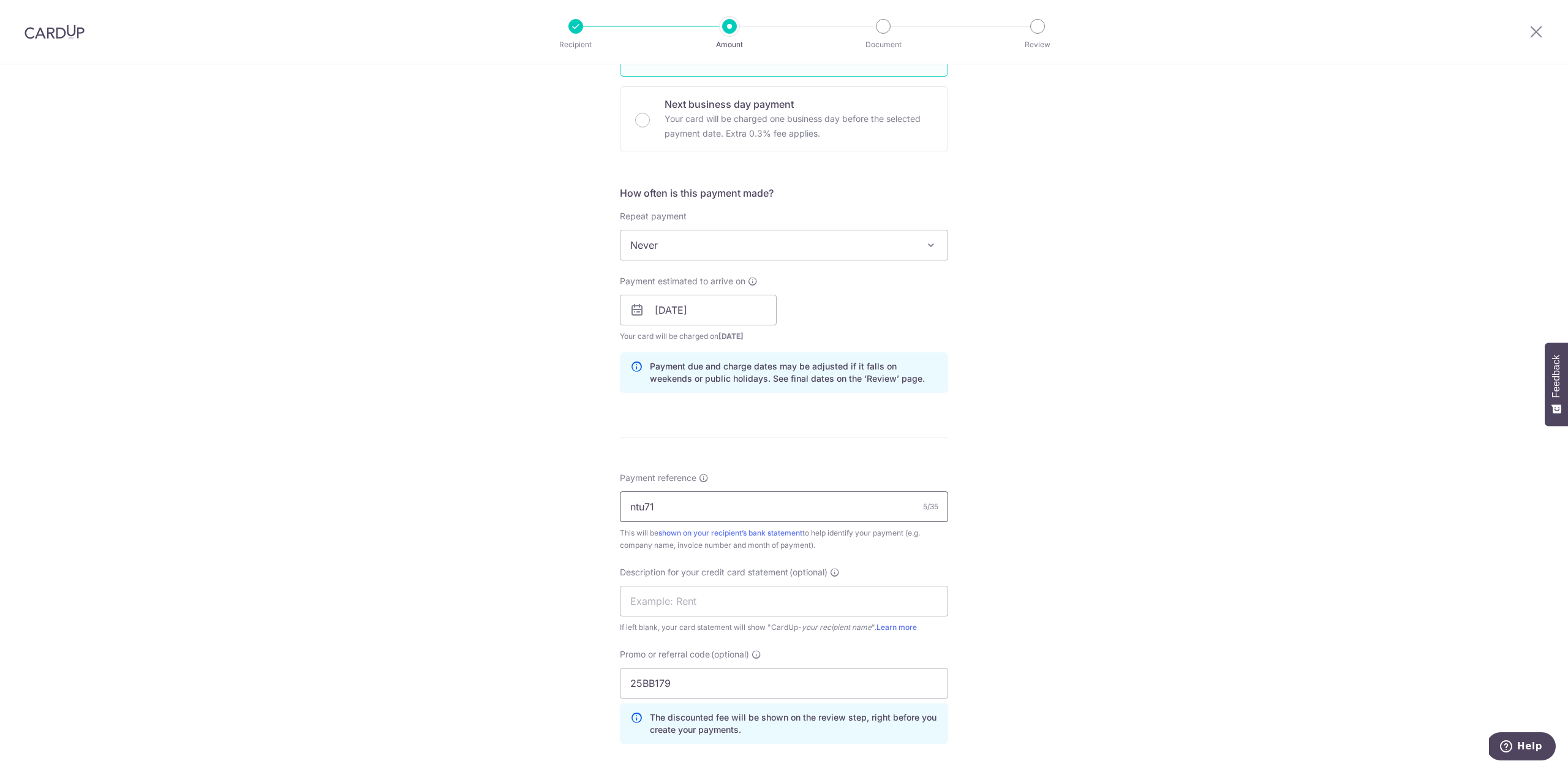
click at [608, 506] on div "Tell us more about your payment Enter payment amount SGD 304.11 304.11 GST (opt…" at bounding box center [784, 360] width 1568 height 1296
click at [659, 506] on input "ntu71" at bounding box center [784, 507] width 329 height 31
click button "Add Card" at bounding box center [0, 0] width 0 height 0
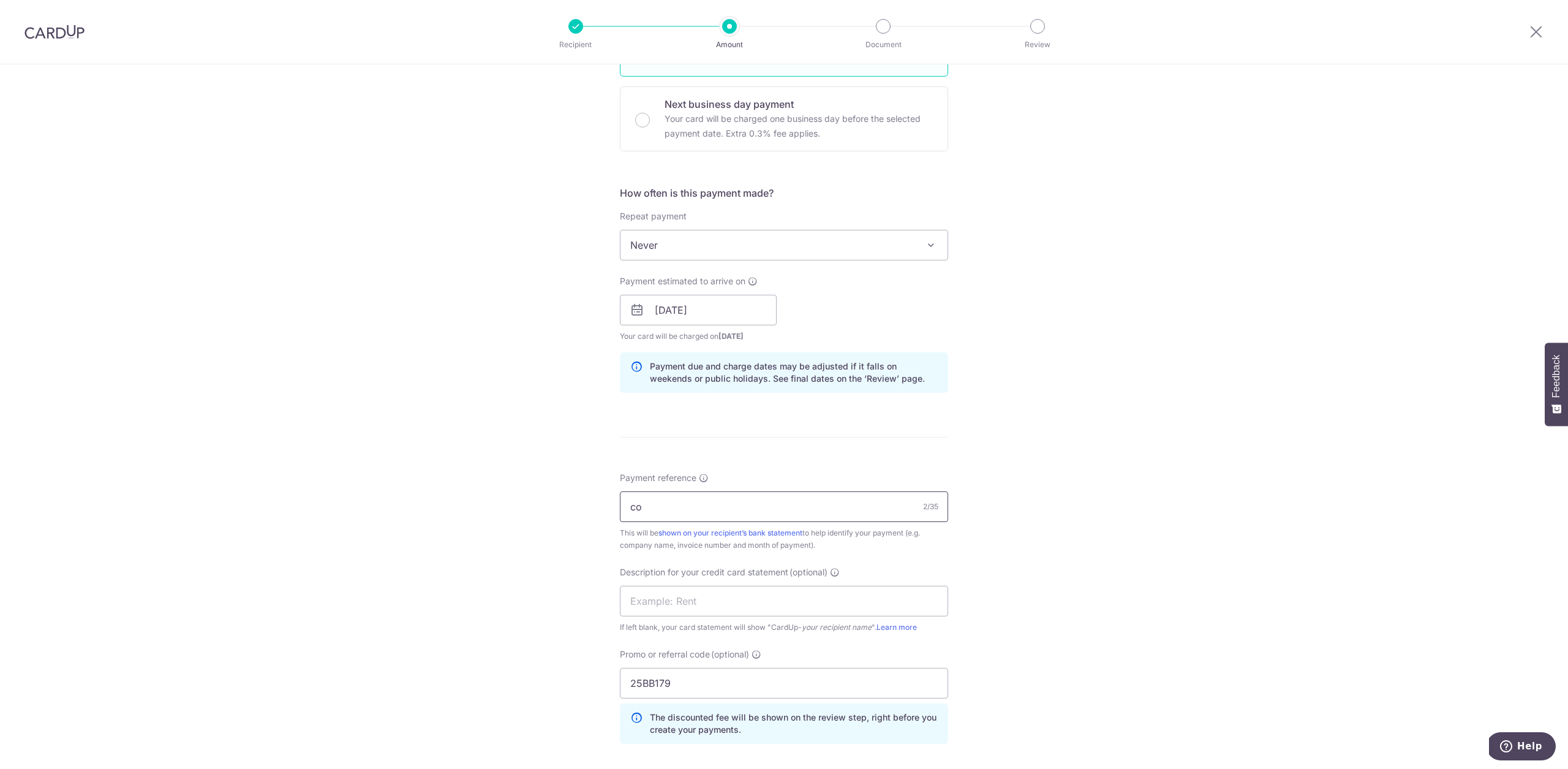
type input "Connect 71"
click at [678, 603] on input "text" at bounding box center [784, 602] width 329 height 31
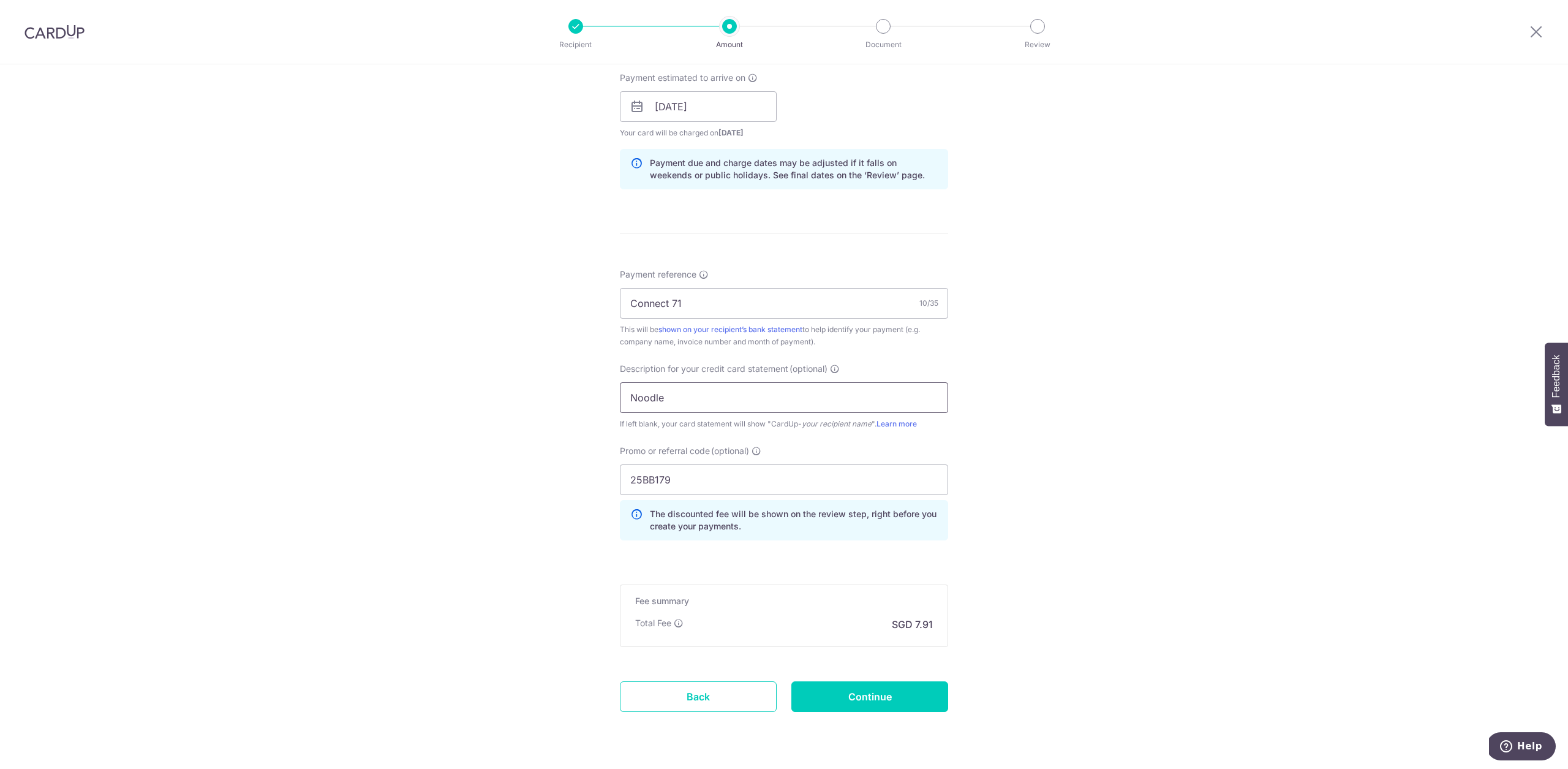
scroll to position [591, 0]
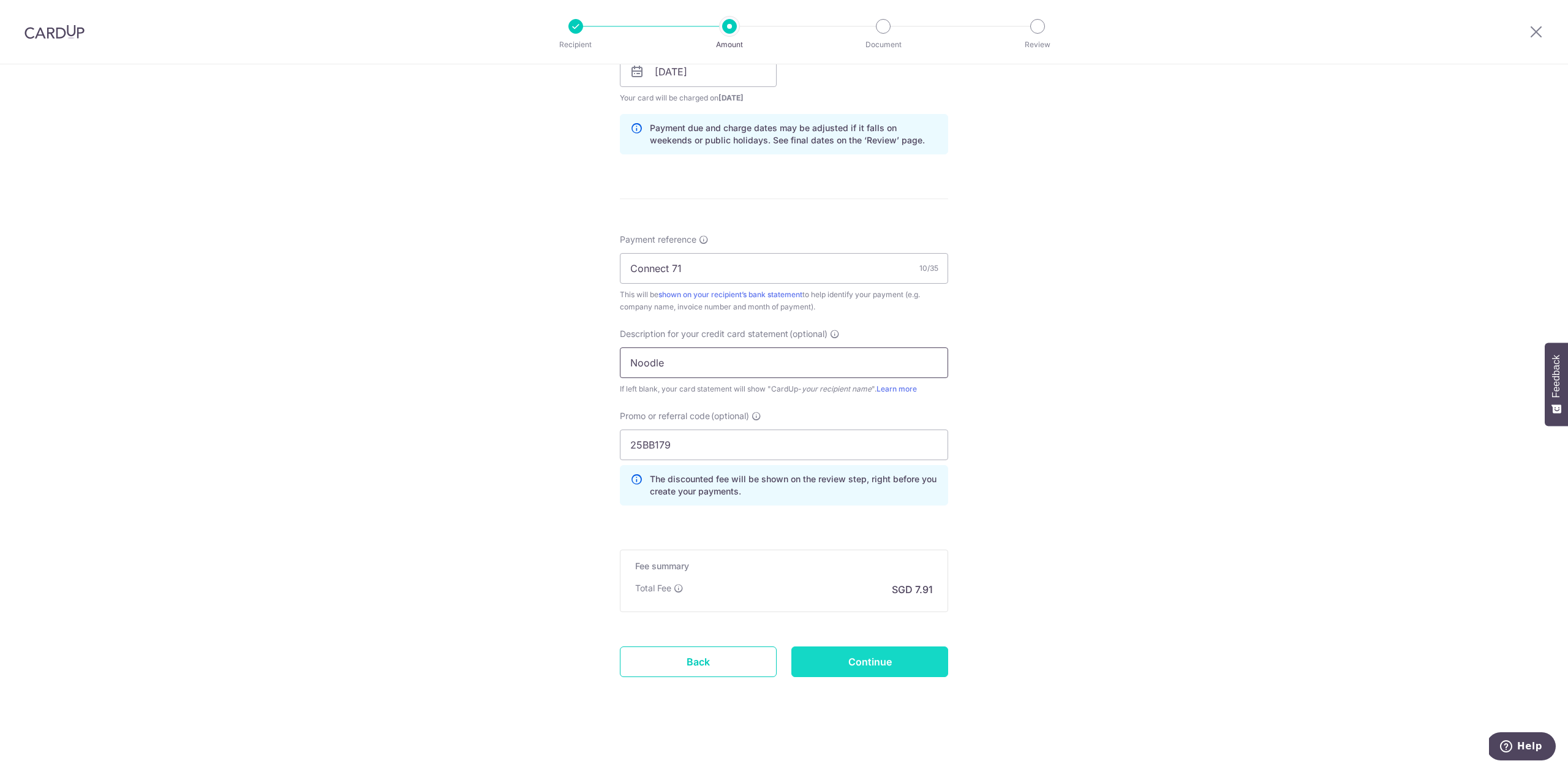
type input "Noodle"
click at [857, 653] on input "Continue" at bounding box center [869, 662] width 157 height 31
type input "Create Schedule"
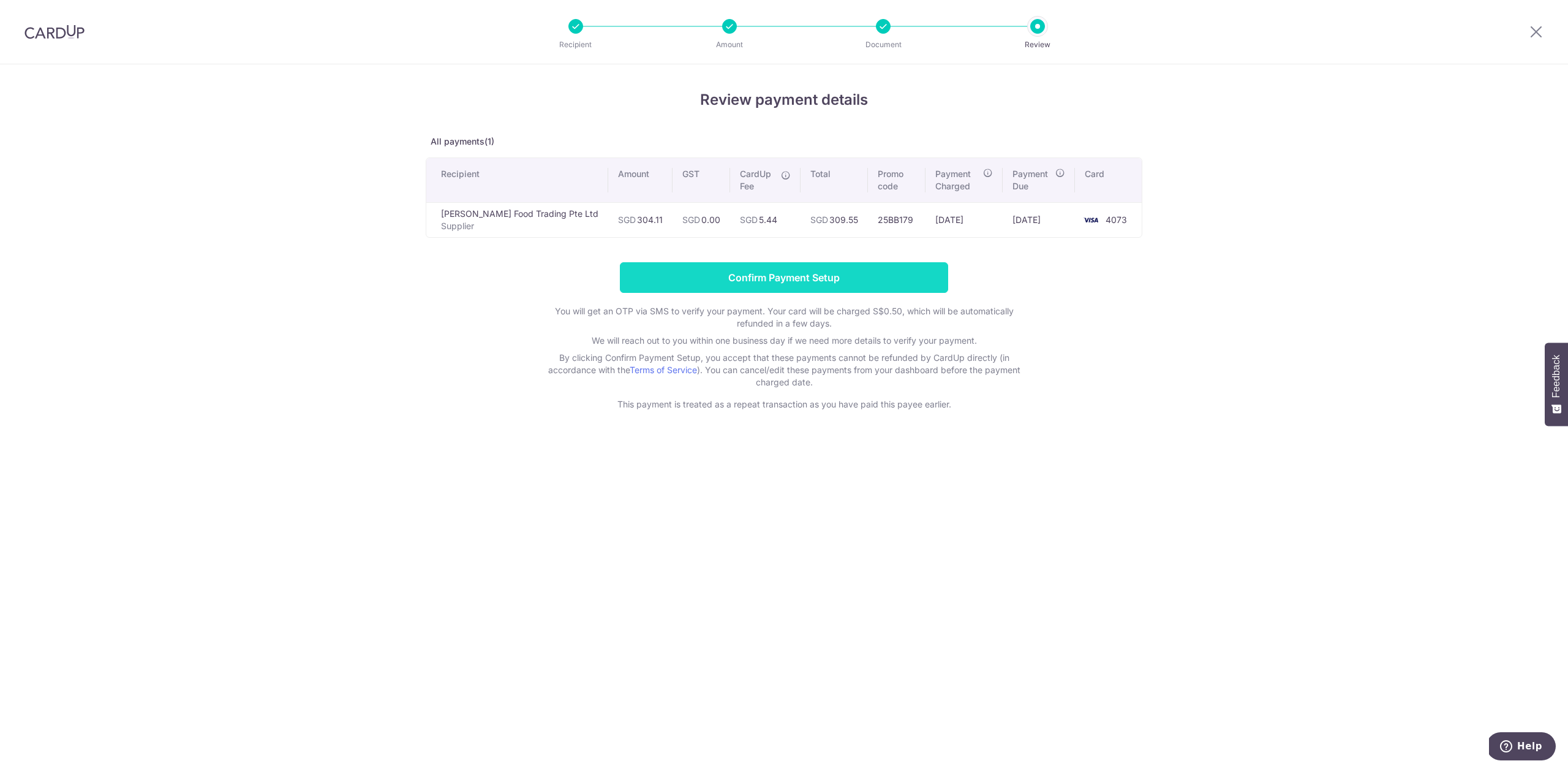
click at [799, 287] on input "Confirm Payment Setup" at bounding box center [784, 278] width 329 height 31
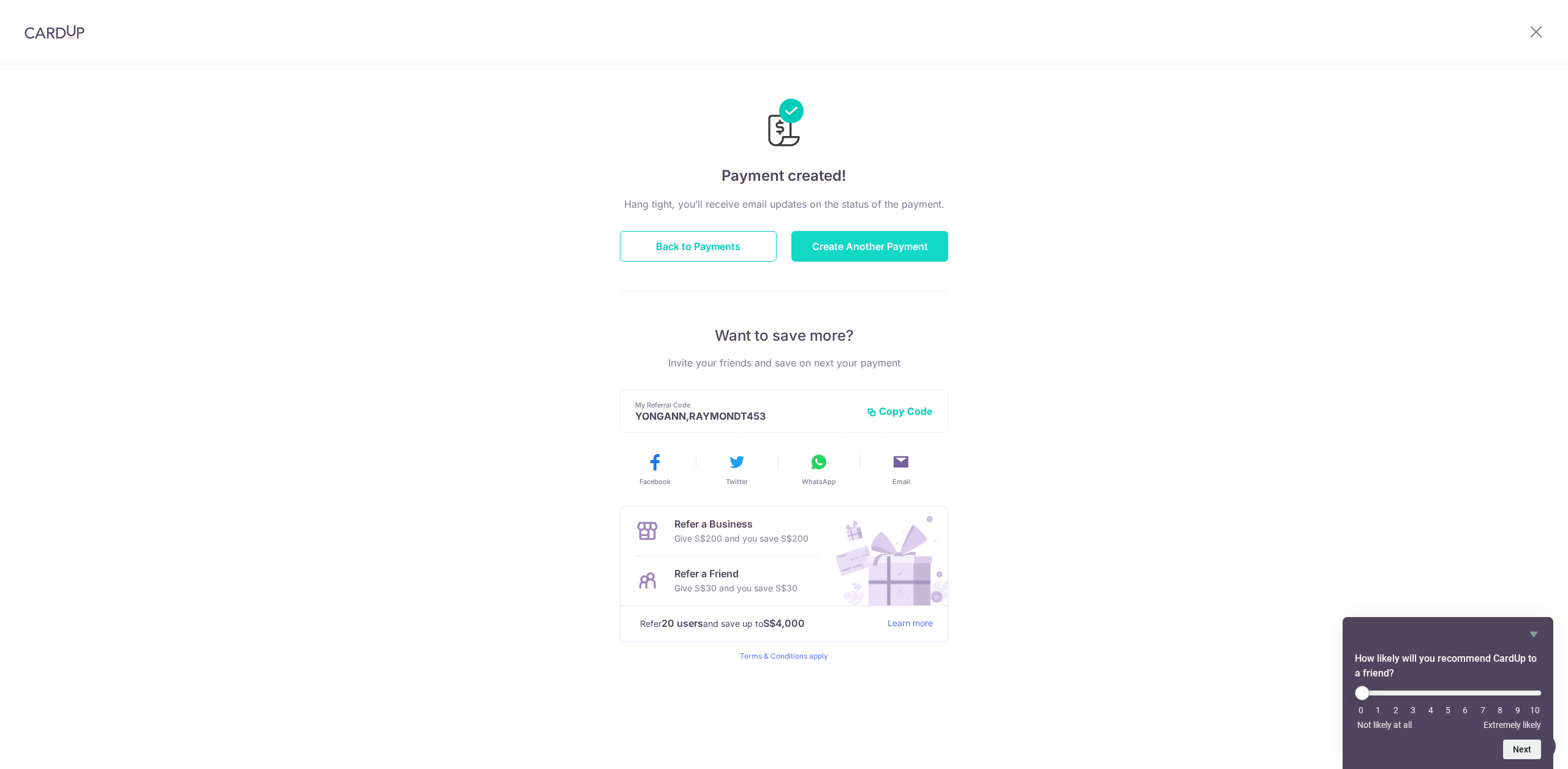
click at [855, 238] on button "Create Another Payment" at bounding box center [869, 247] width 157 height 31
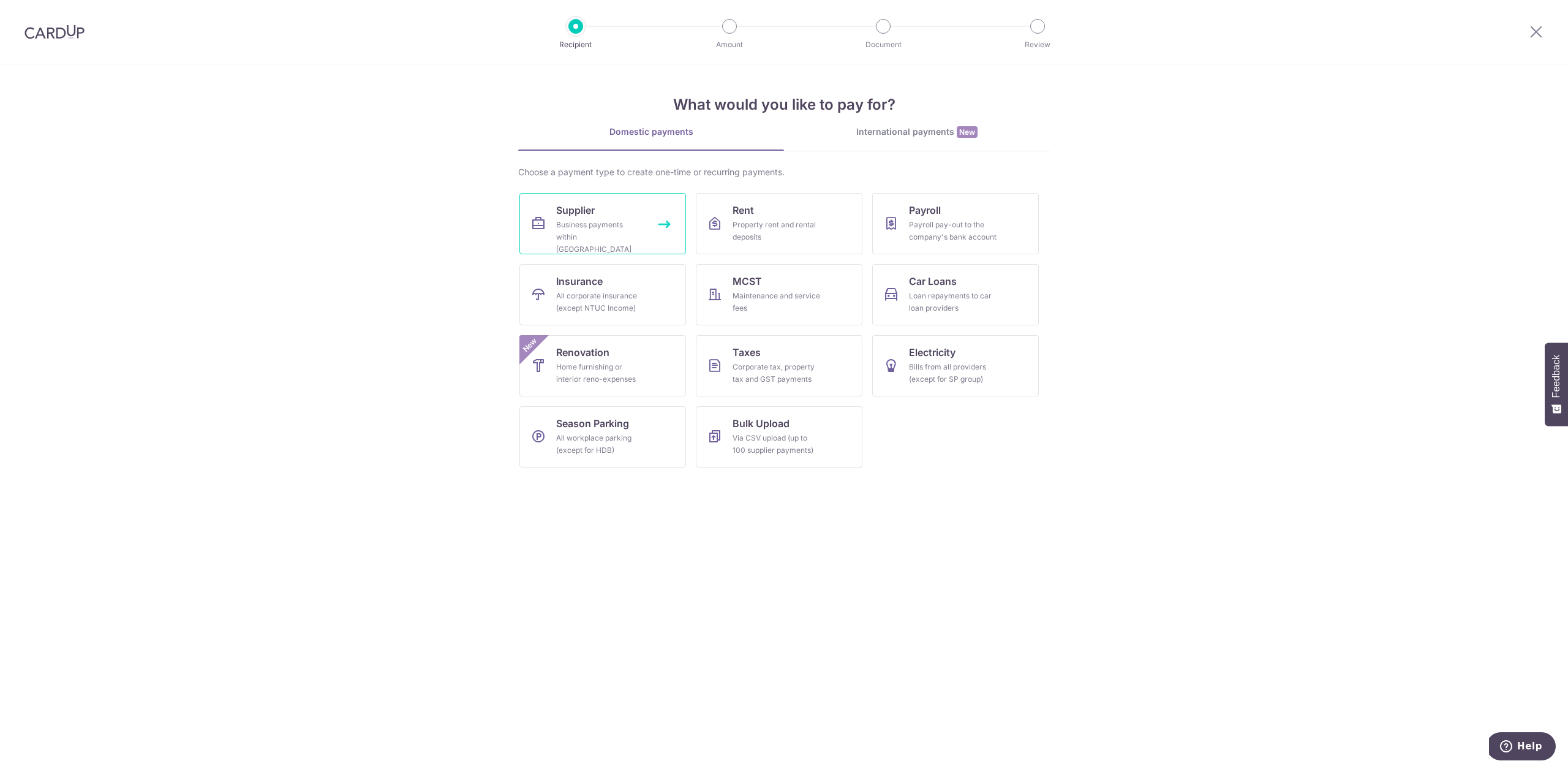
click at [618, 222] on div "Business payments within [GEOGRAPHIC_DATA]" at bounding box center [599, 237] width 88 height 37
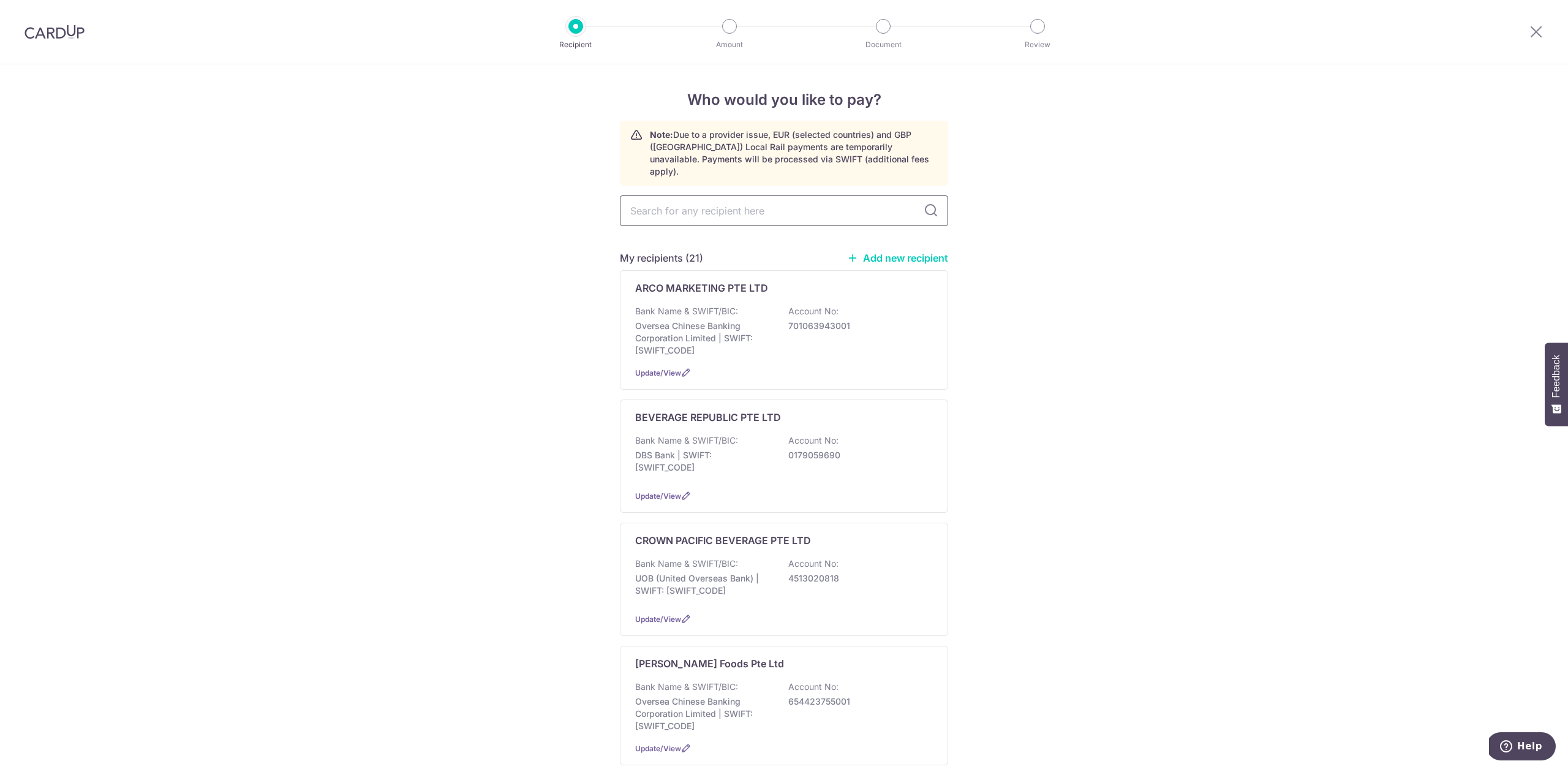
click at [872, 203] on input "text" at bounding box center [784, 211] width 329 height 31
type input "topseller"
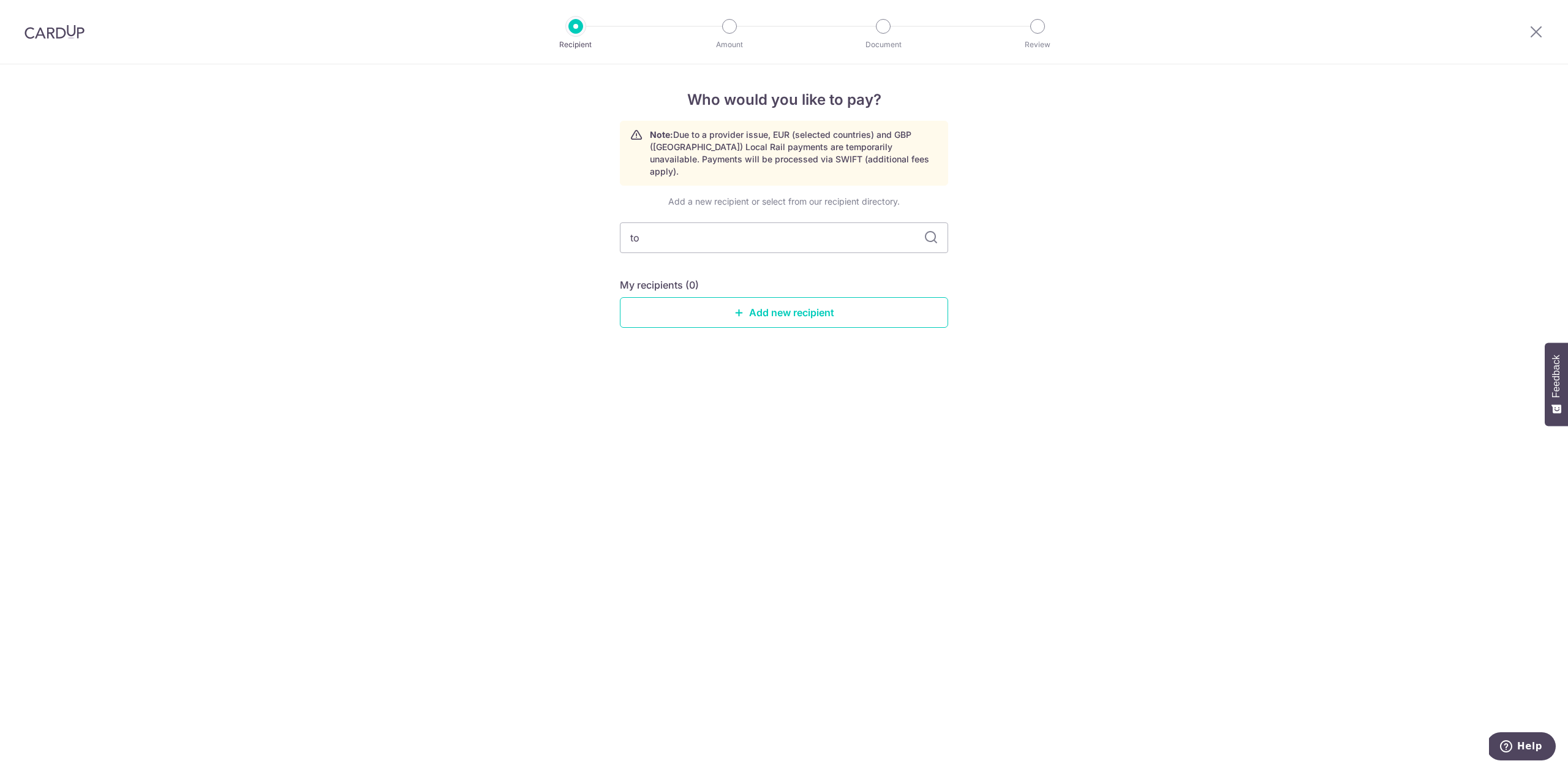
type input "t"
click at [1063, 527] on div "Who would you like to pay? Note: Due to a provider issue, EUR (selected countri…" at bounding box center [784, 417] width 1568 height 704
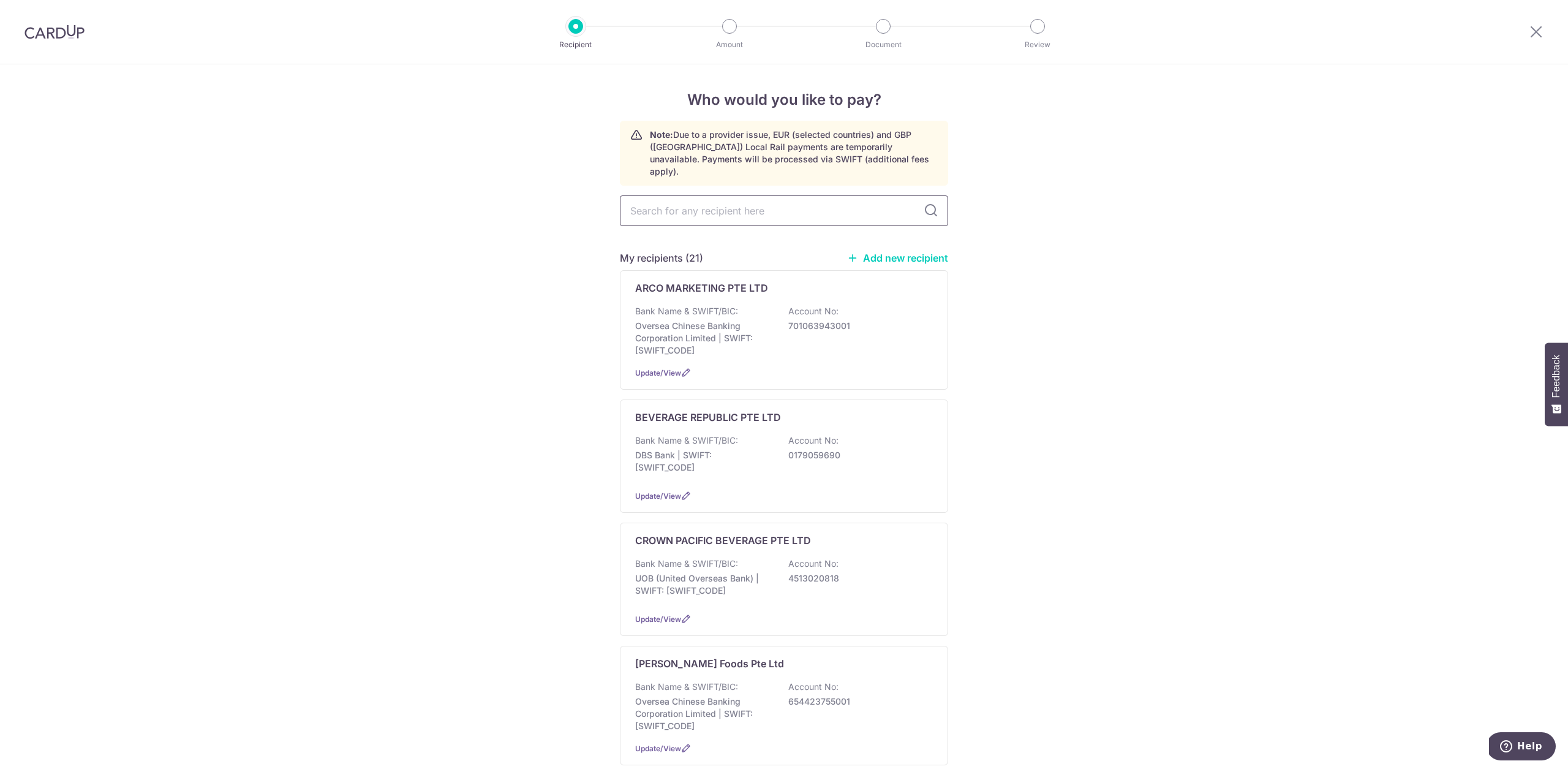
click at [825, 195] on input "text" at bounding box center [784, 211] width 329 height 31
type input "ntuitive"
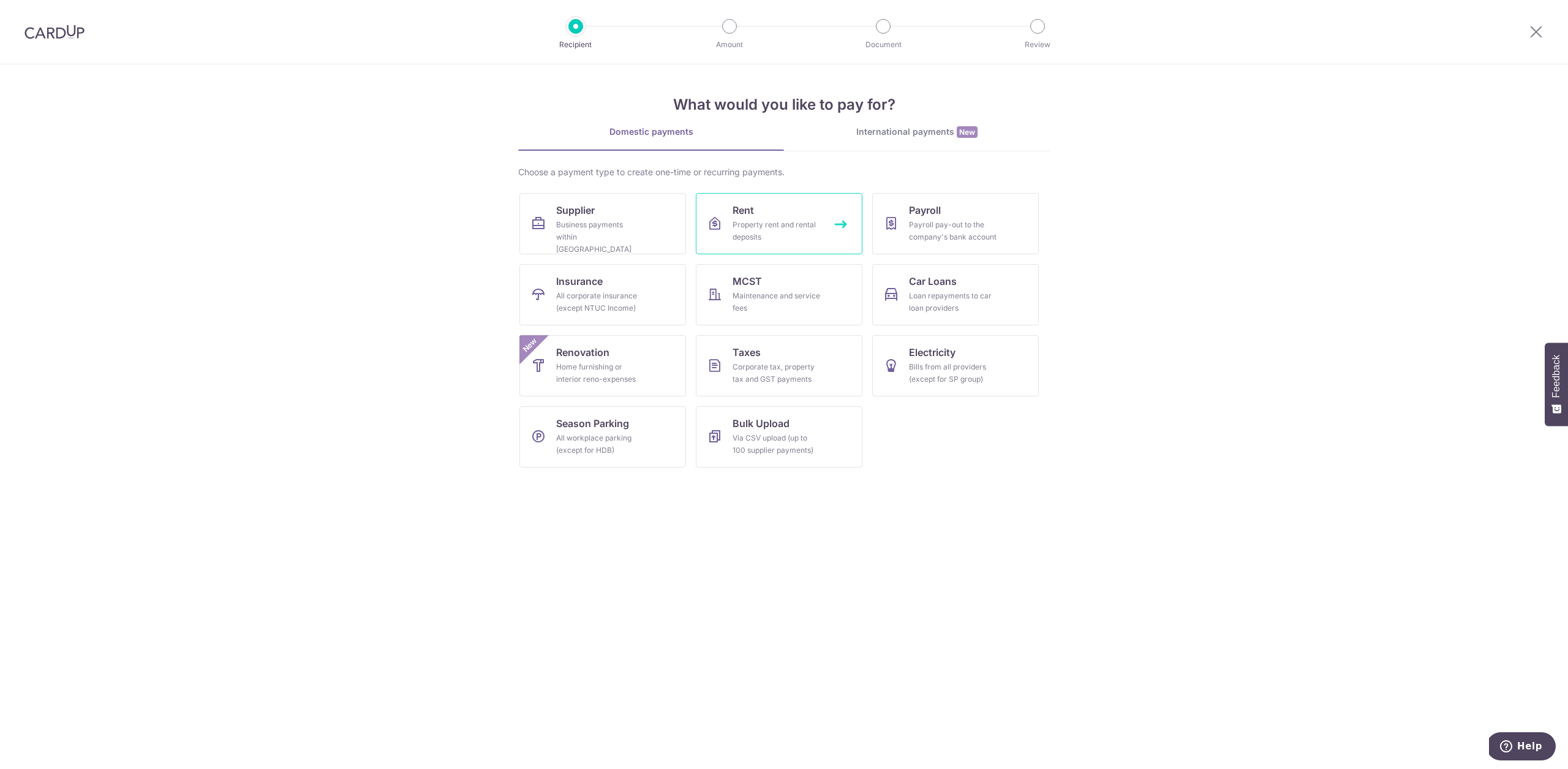
click at [746, 228] on div "Property rent and rental deposits" at bounding box center [776, 230] width 88 height 24
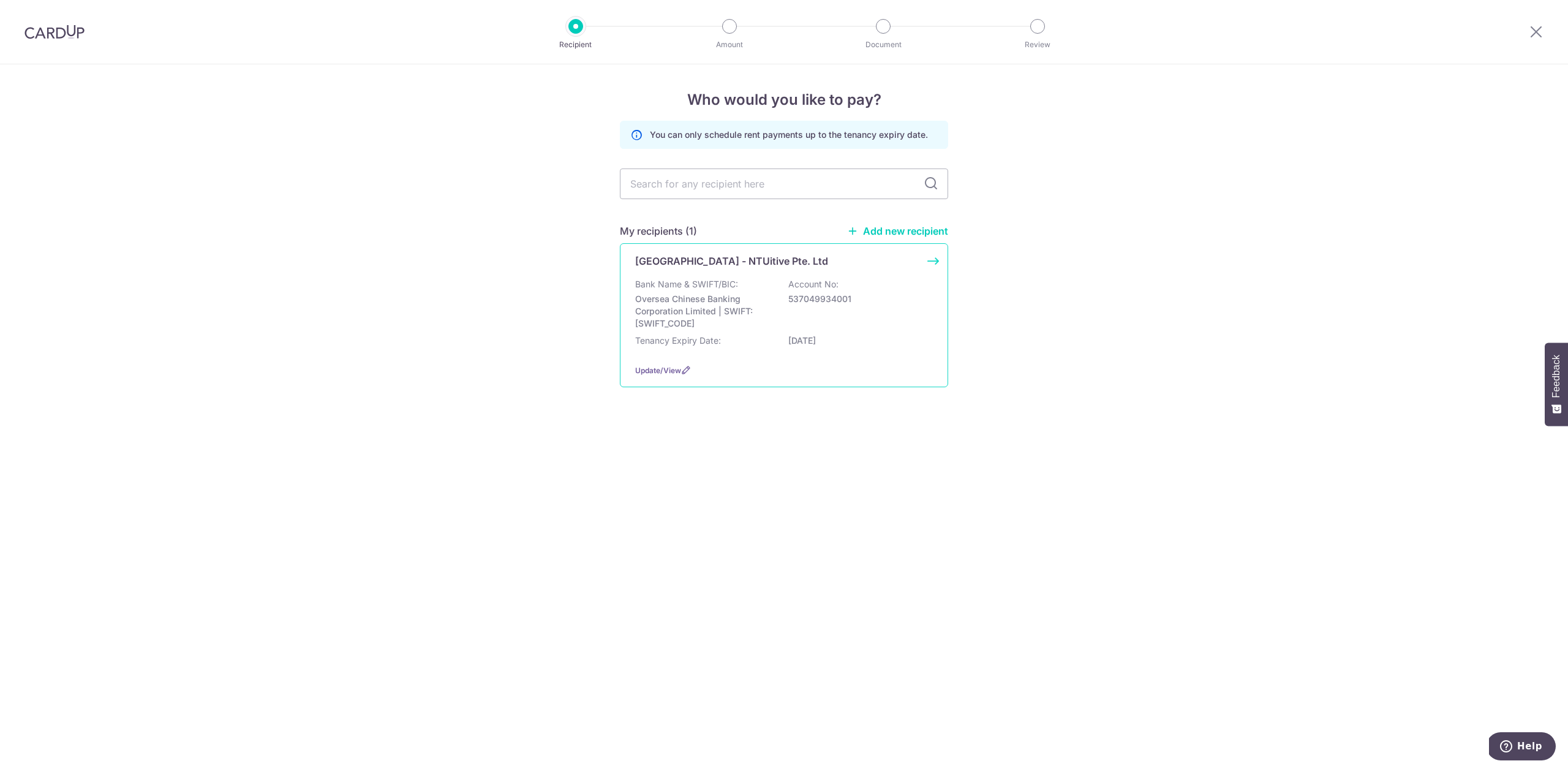
click at [766, 280] on div "Bank Name & SWIFT/BIC: Oversea Chinese Banking Corporation Limited | SWIFT: [SW…" at bounding box center [784, 304] width 298 height 51
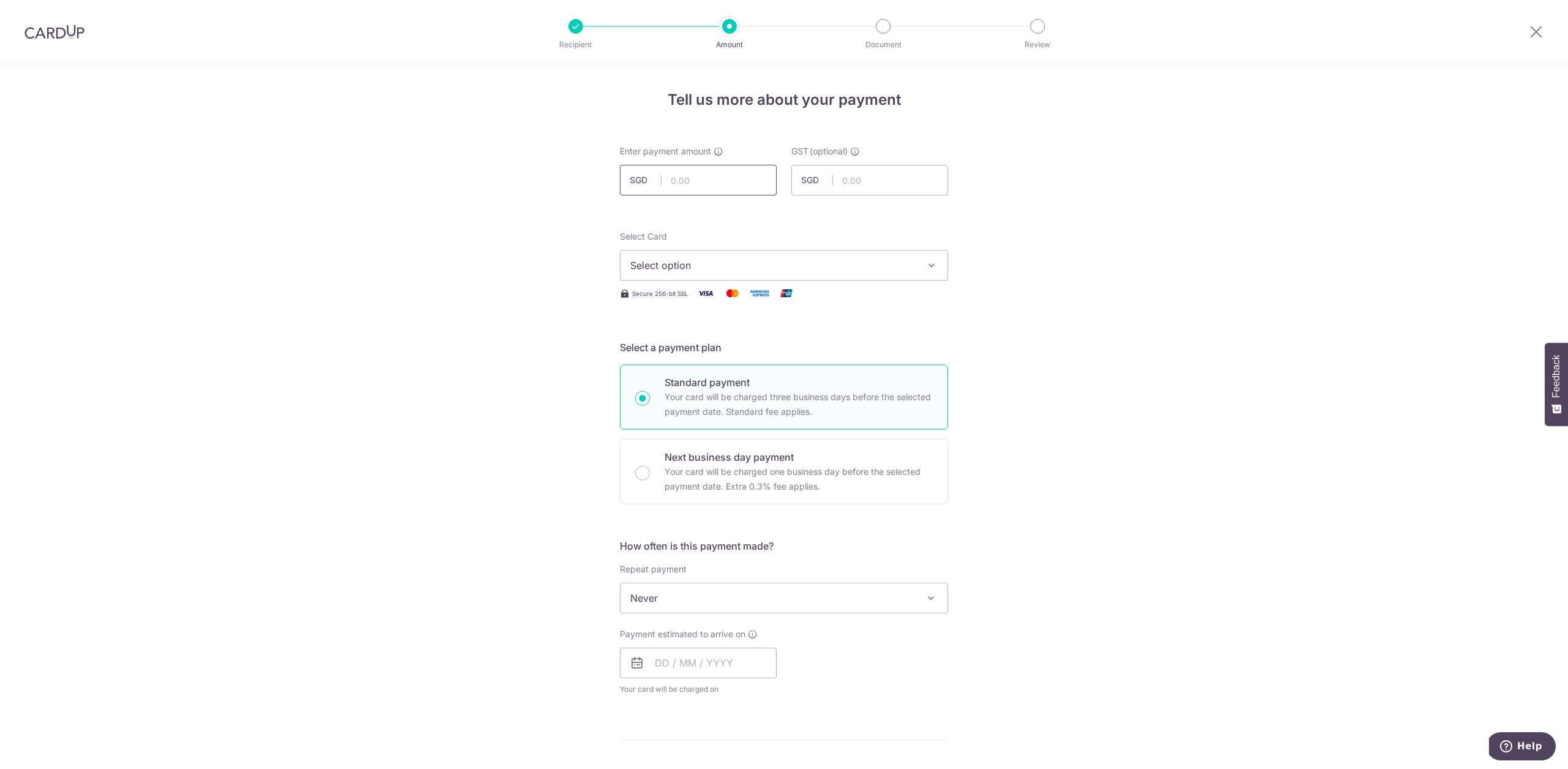
click at [722, 180] on input "text" at bounding box center [698, 180] width 157 height 31
type input "1,750.00"
click at [727, 272] on span "Select option" at bounding box center [772, 265] width 285 height 15
drag, startPoint x: 719, startPoint y: 378, endPoint x: 722, endPoint y: 389, distance: 11.4
click at [719, 378] on span "**** 4073" at bounding box center [784, 382] width 307 height 15
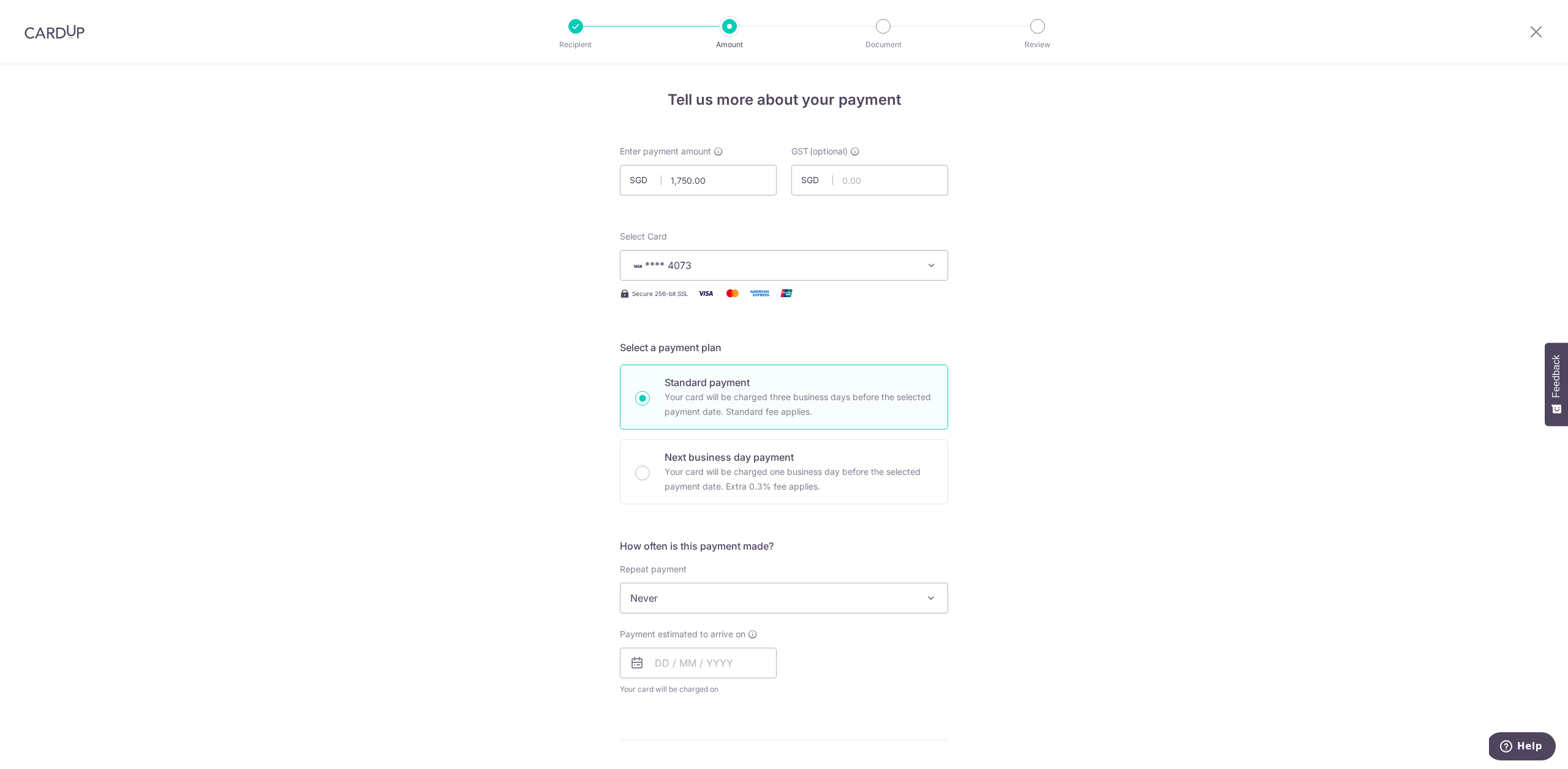
click at [728, 600] on span "Never" at bounding box center [784, 598] width 327 height 29
click at [838, 568] on div "Repeat payment Never Every week Every month Every quarter Every half a year Nev…" at bounding box center [784, 588] width 329 height 50
click at [720, 664] on input "text" at bounding box center [698, 664] width 157 height 31
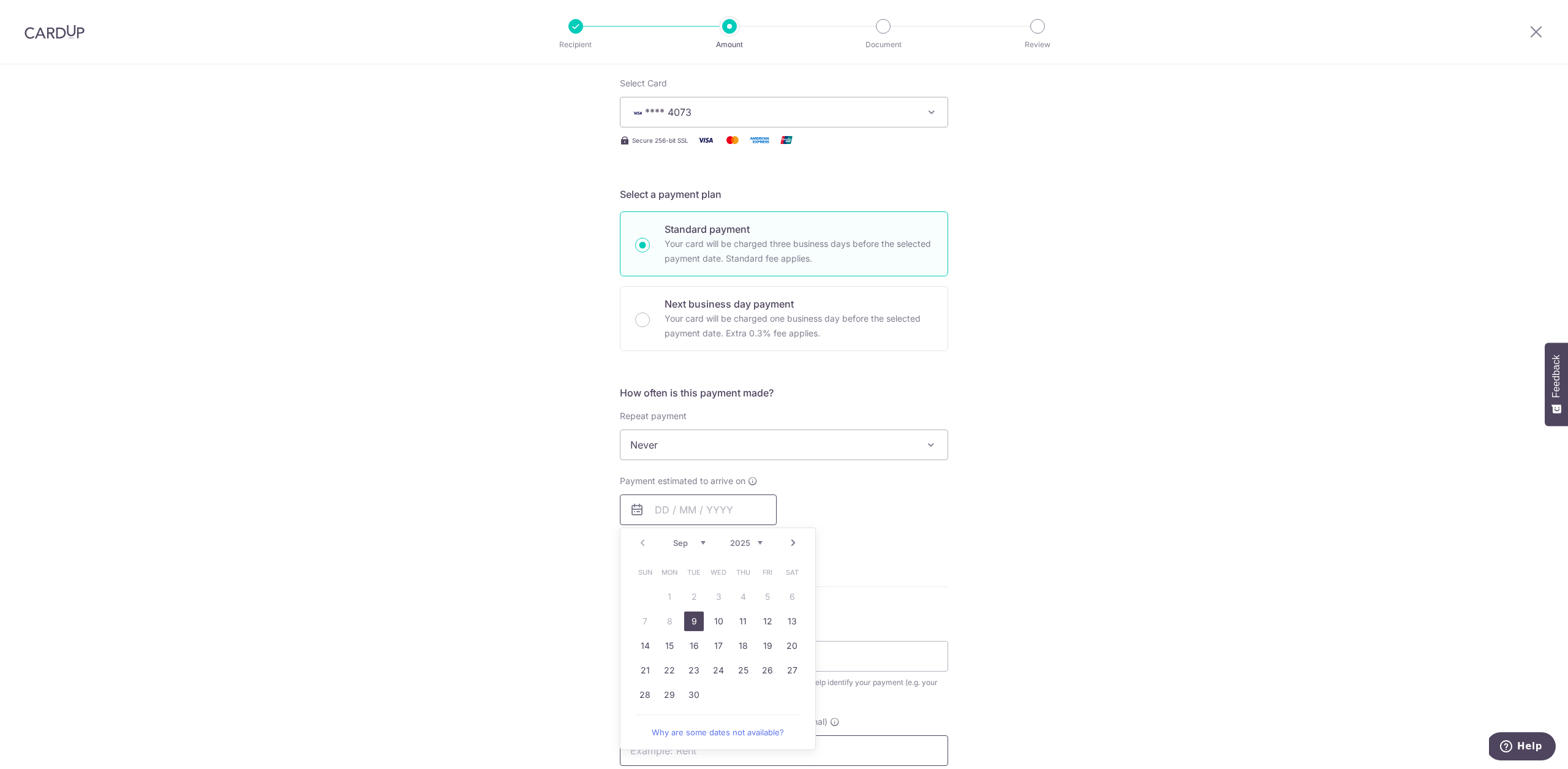
scroll to position [260, 0]
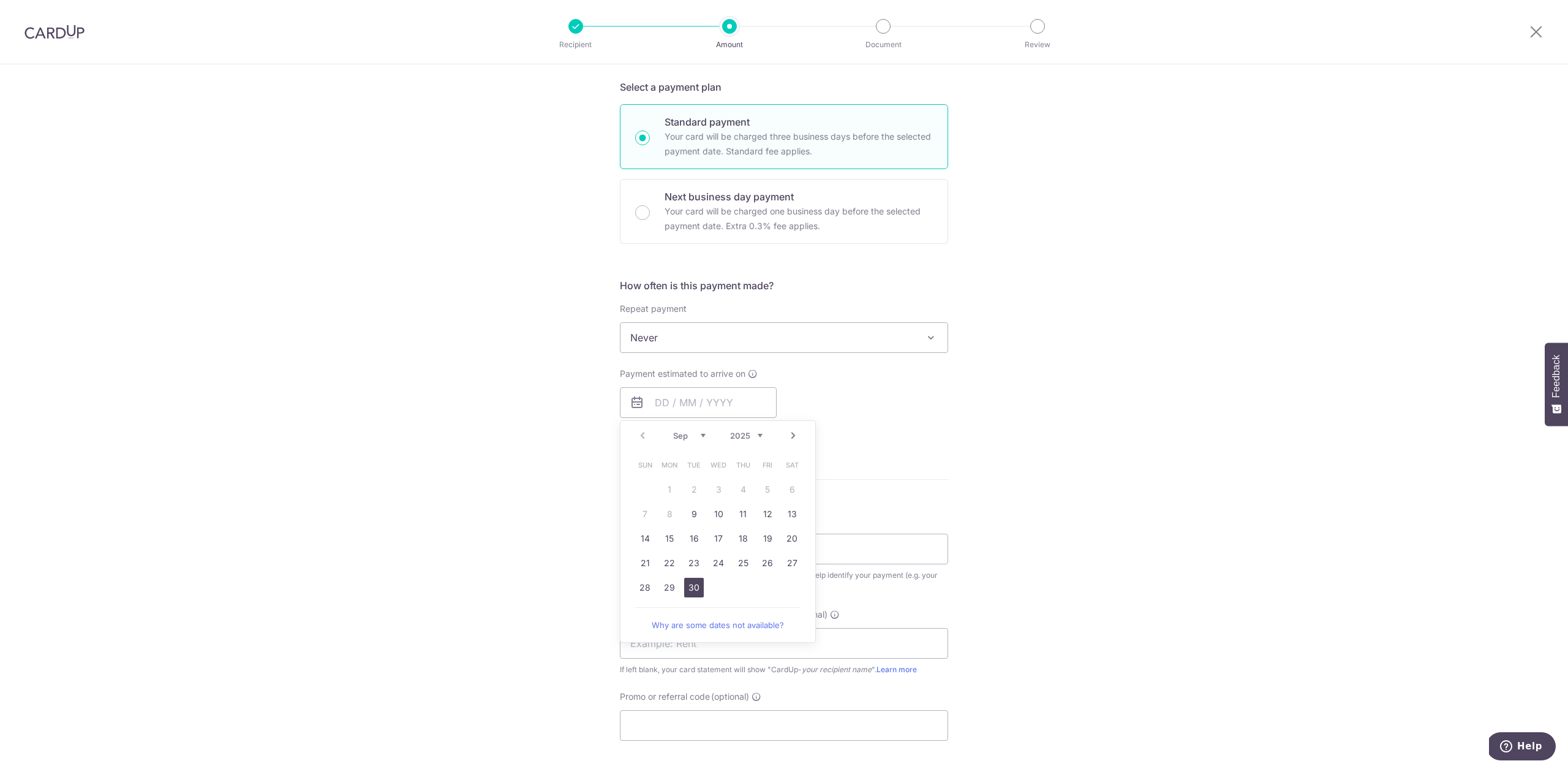
click at [693, 584] on link "30" at bounding box center [694, 587] width 19 height 19
type input "30/09/2025"
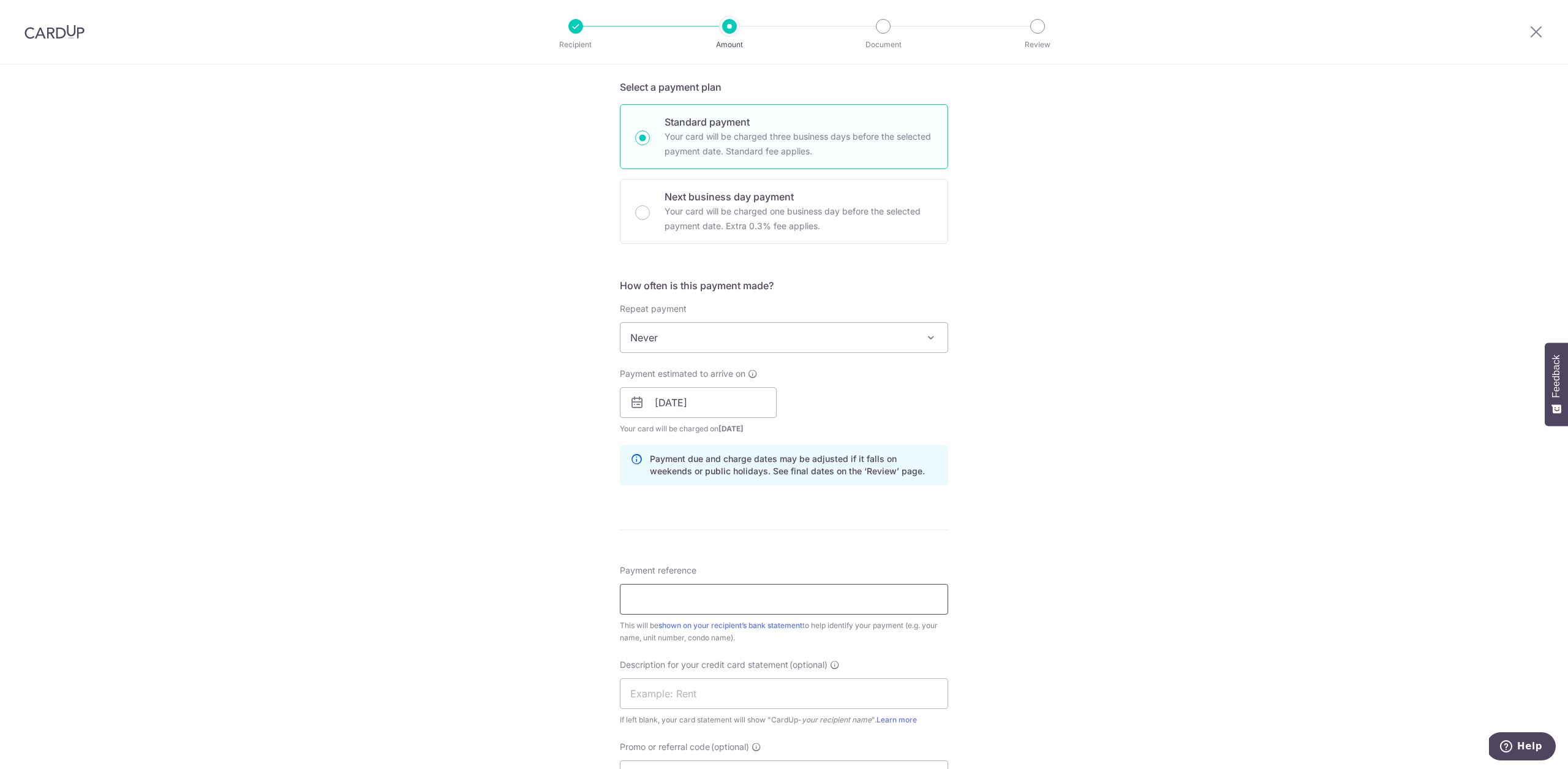
click at [705, 598] on input "Payment reference" at bounding box center [784, 600] width 329 height 31
paste input "25BB179"
type input "25BB179"
click at [985, 541] on div "Tell us more about your payment Enter payment amount SGD 1,750.00 1750.00 GST (…" at bounding box center [784, 424] width 1568 height 1241
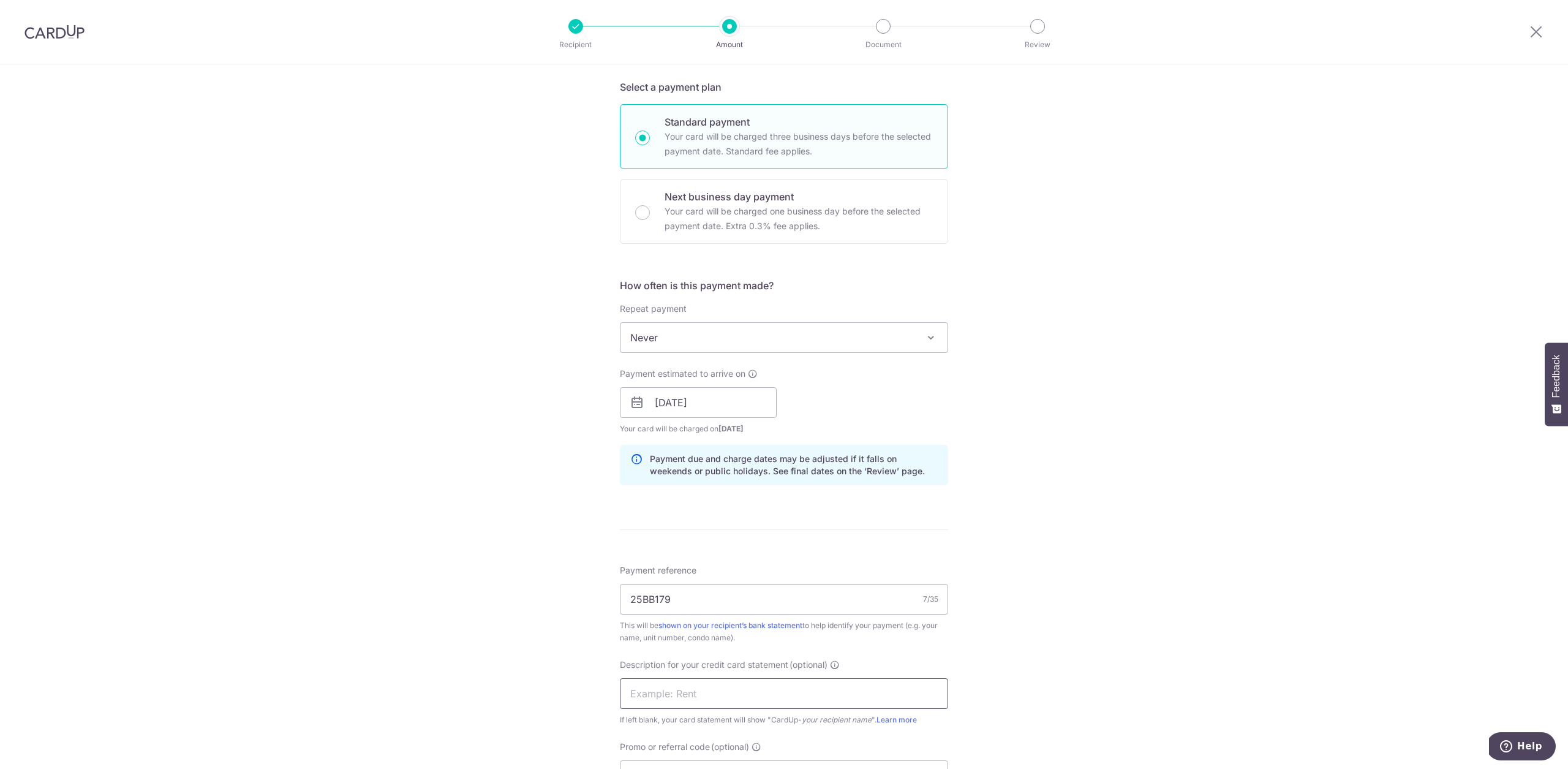
click at [716, 704] on input "text" at bounding box center [784, 694] width 329 height 31
click at [391, 538] on div "Tell us more about your payment Enter payment amount SGD 1,750.00 1750.00 GST (…" at bounding box center [784, 424] width 1568 height 1241
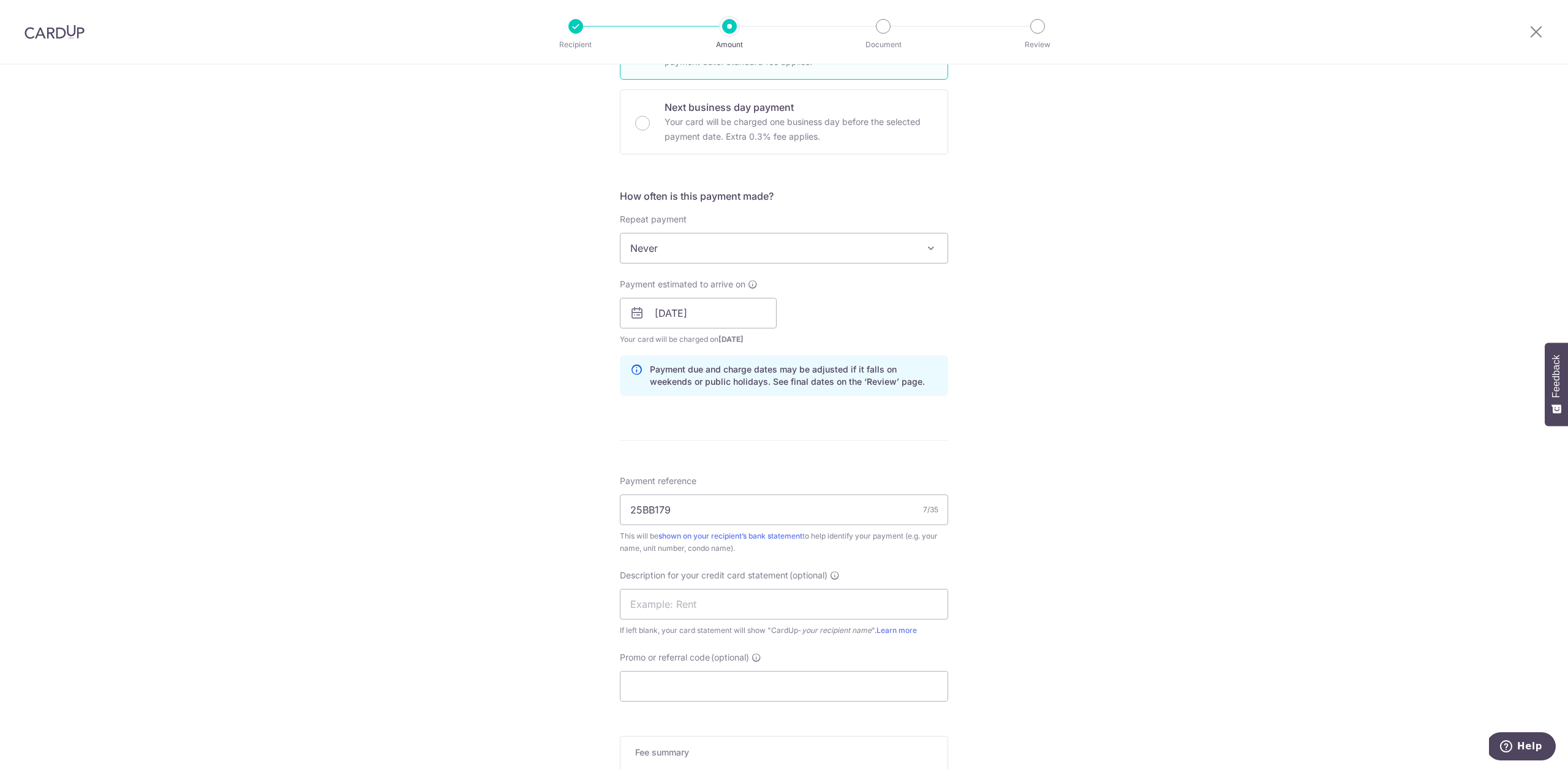
scroll to position [486, 0]
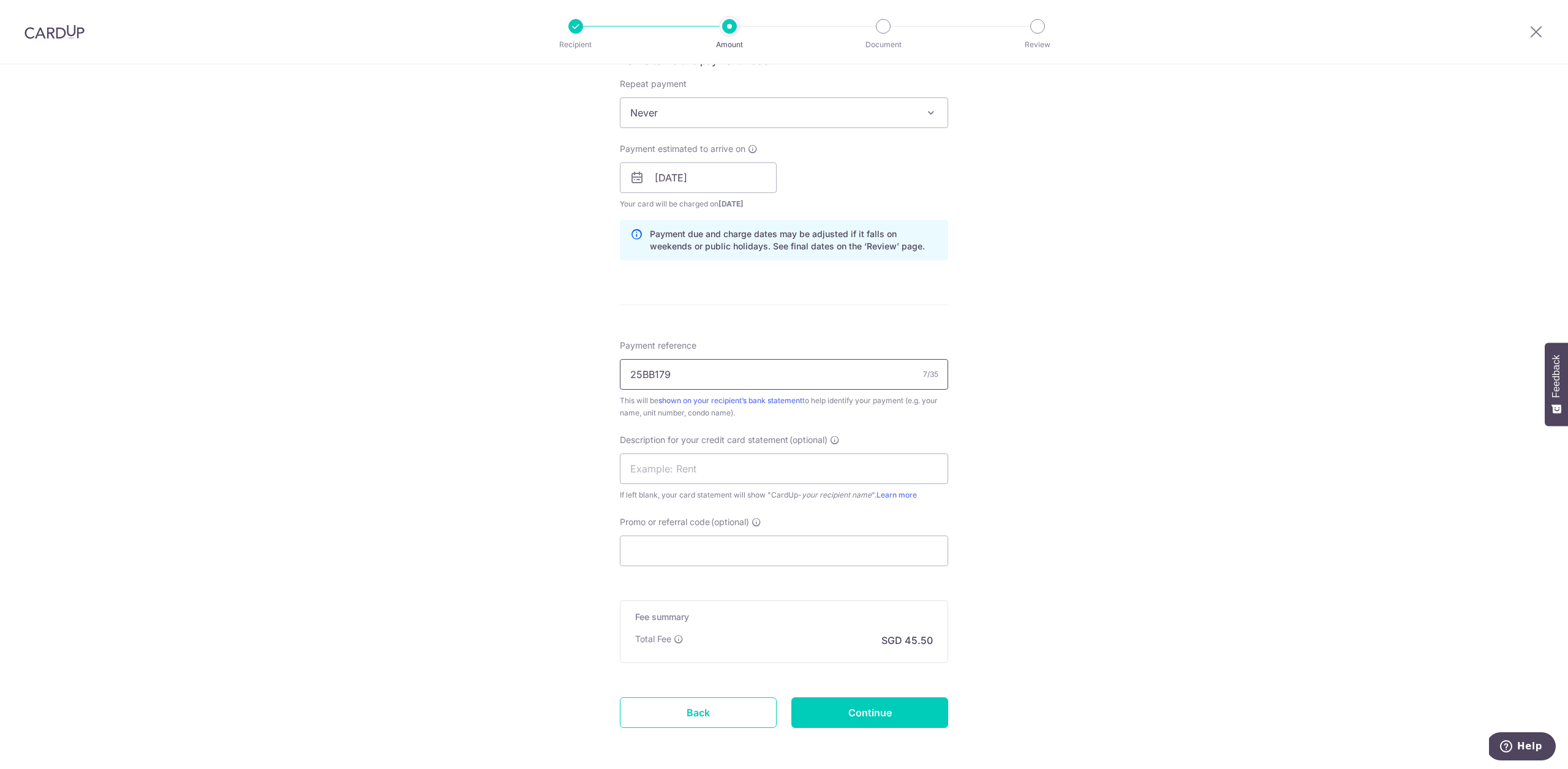
drag, startPoint x: 674, startPoint y: 375, endPoint x: 576, endPoint y: 370, distance: 98.1
click at [576, 370] on div "Tell us more about your payment Enter payment amount SGD 1,750.00 1750.00 GST (…" at bounding box center [784, 199] width 1568 height 1241
click at [697, 543] on input "Promo or referral code (optional)" at bounding box center [784, 551] width 329 height 31
paste input "25BB179"
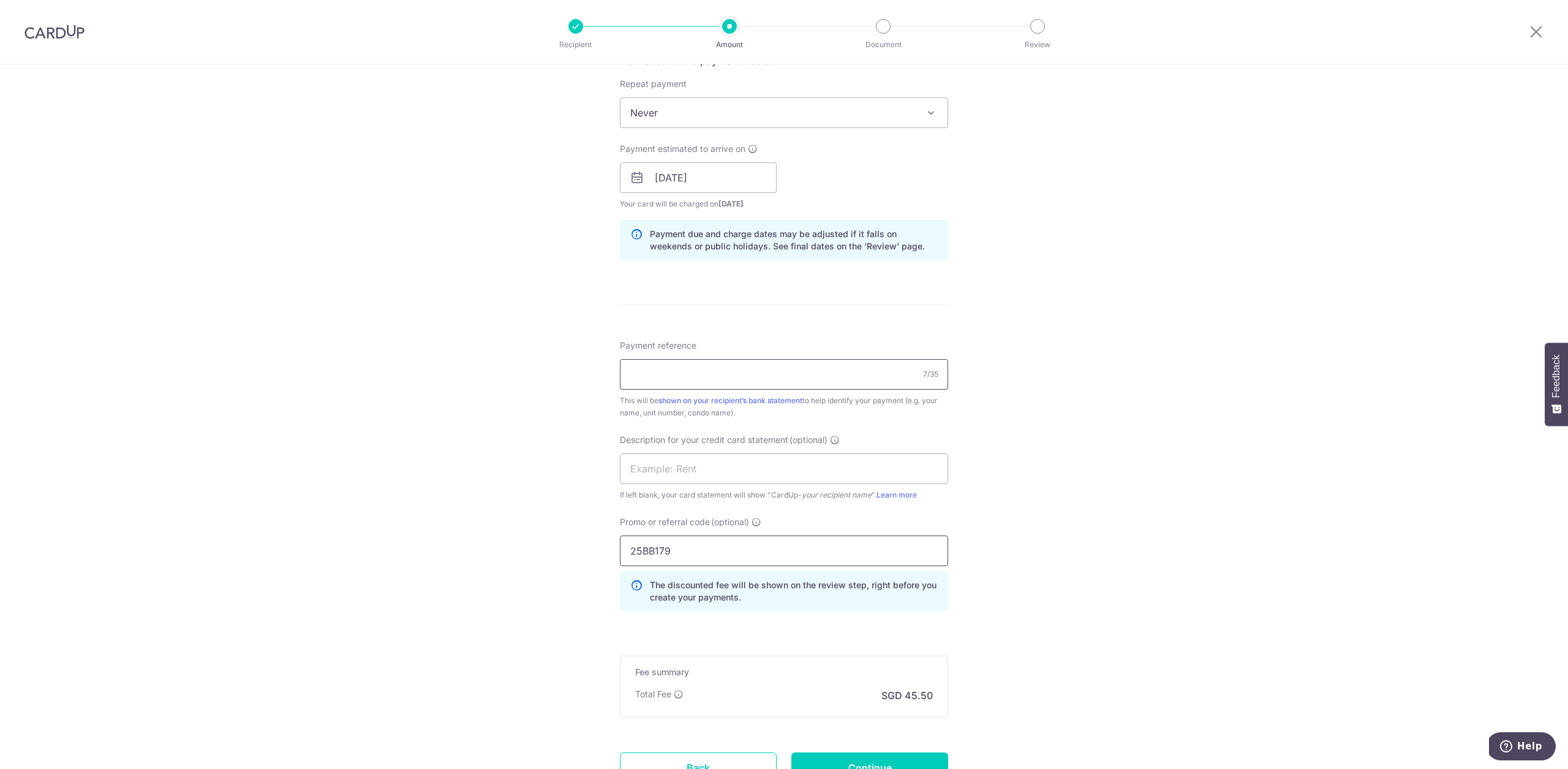
type input "25BB179"
click at [653, 378] on input "Payment reference" at bounding box center [784, 374] width 329 height 31
paste input "1018000233"
type input "1018000233"
click at [427, 415] on div "Tell us more about your payment Enter payment amount SGD 1,750.00 1750.00 GST (…" at bounding box center [784, 227] width 1568 height 1296
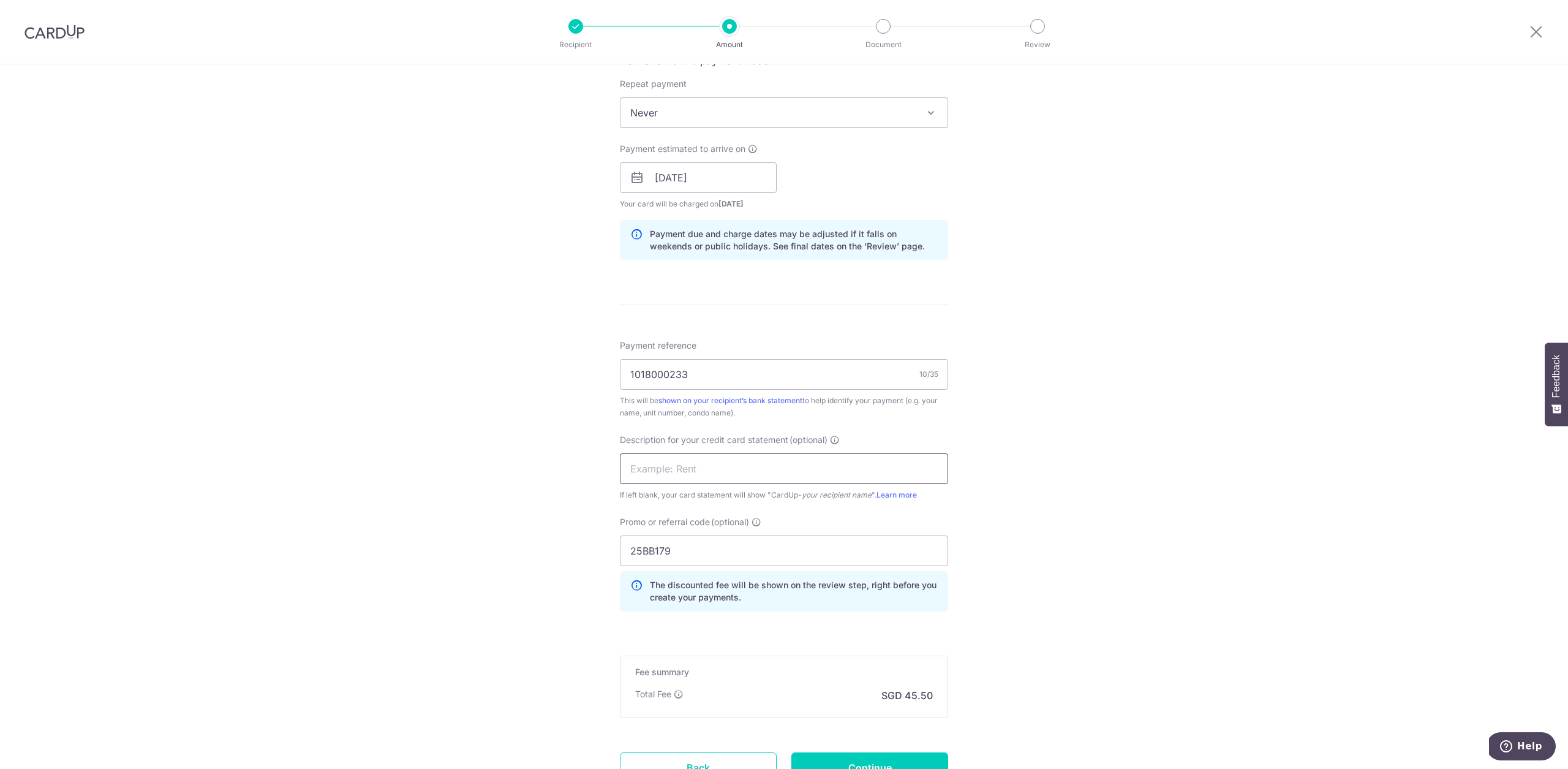
click at [730, 473] on input "text" at bounding box center [784, 469] width 329 height 31
type input "C71 RENT"
click at [1080, 554] on div "Tell us more about your payment Enter payment amount SGD 1,750.00 1750.00 GST (…" at bounding box center [784, 227] width 1568 height 1296
click at [923, 756] on input "Continue" at bounding box center [869, 768] width 157 height 31
type input "Create Schedule"
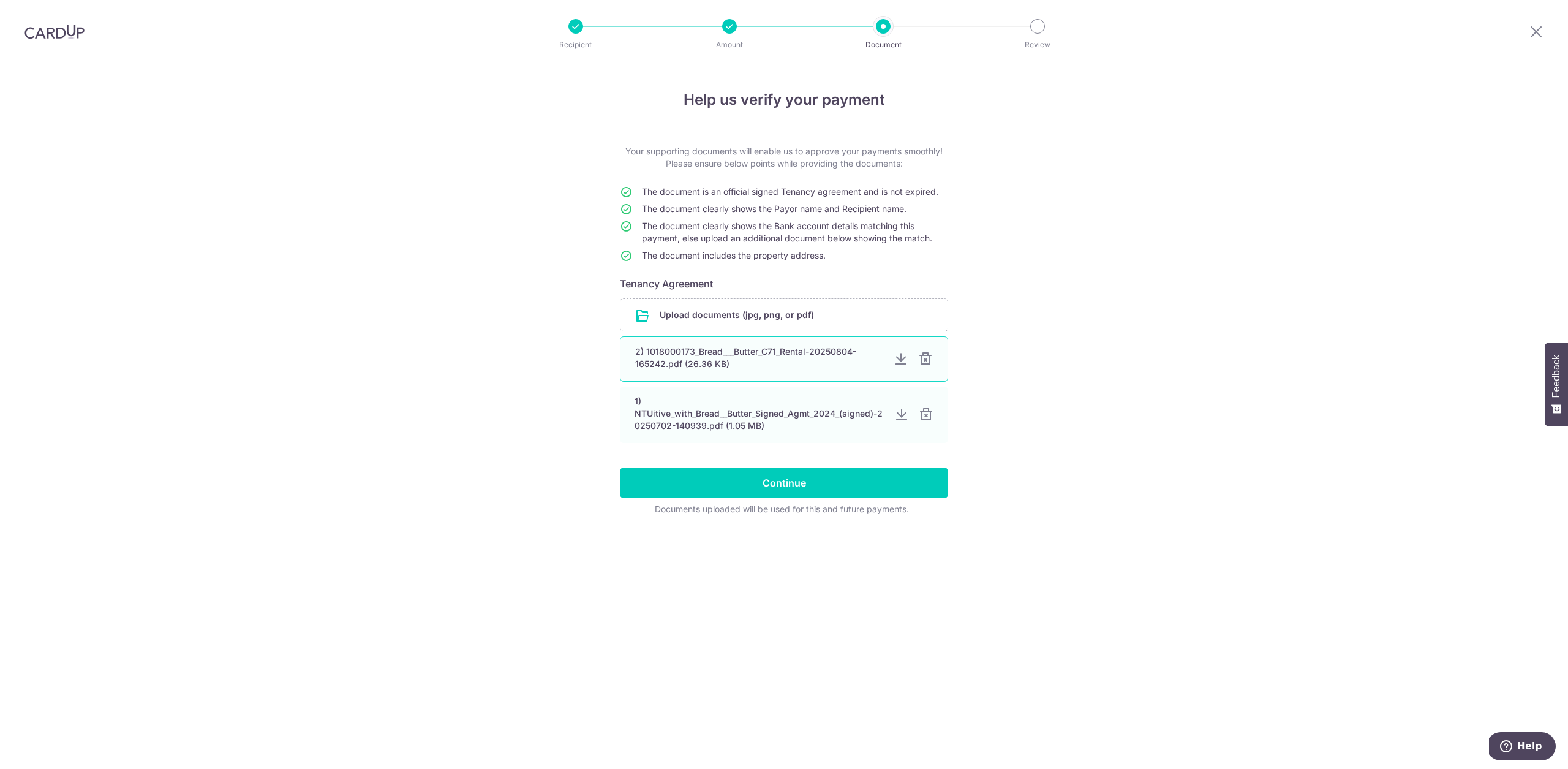
click at [926, 362] on div at bounding box center [925, 359] width 15 height 15
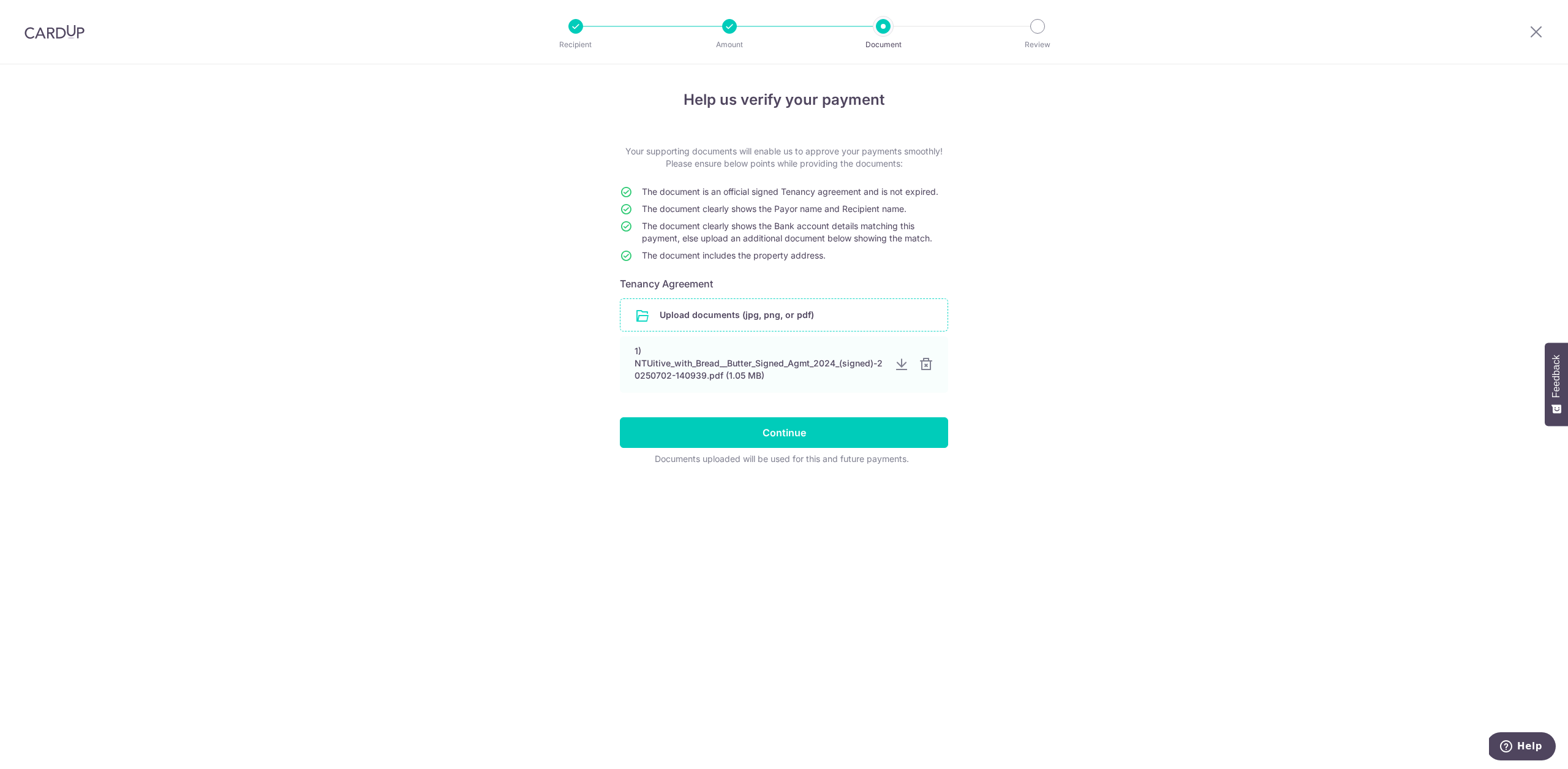
click at [795, 324] on input "file" at bounding box center [784, 314] width 327 height 32
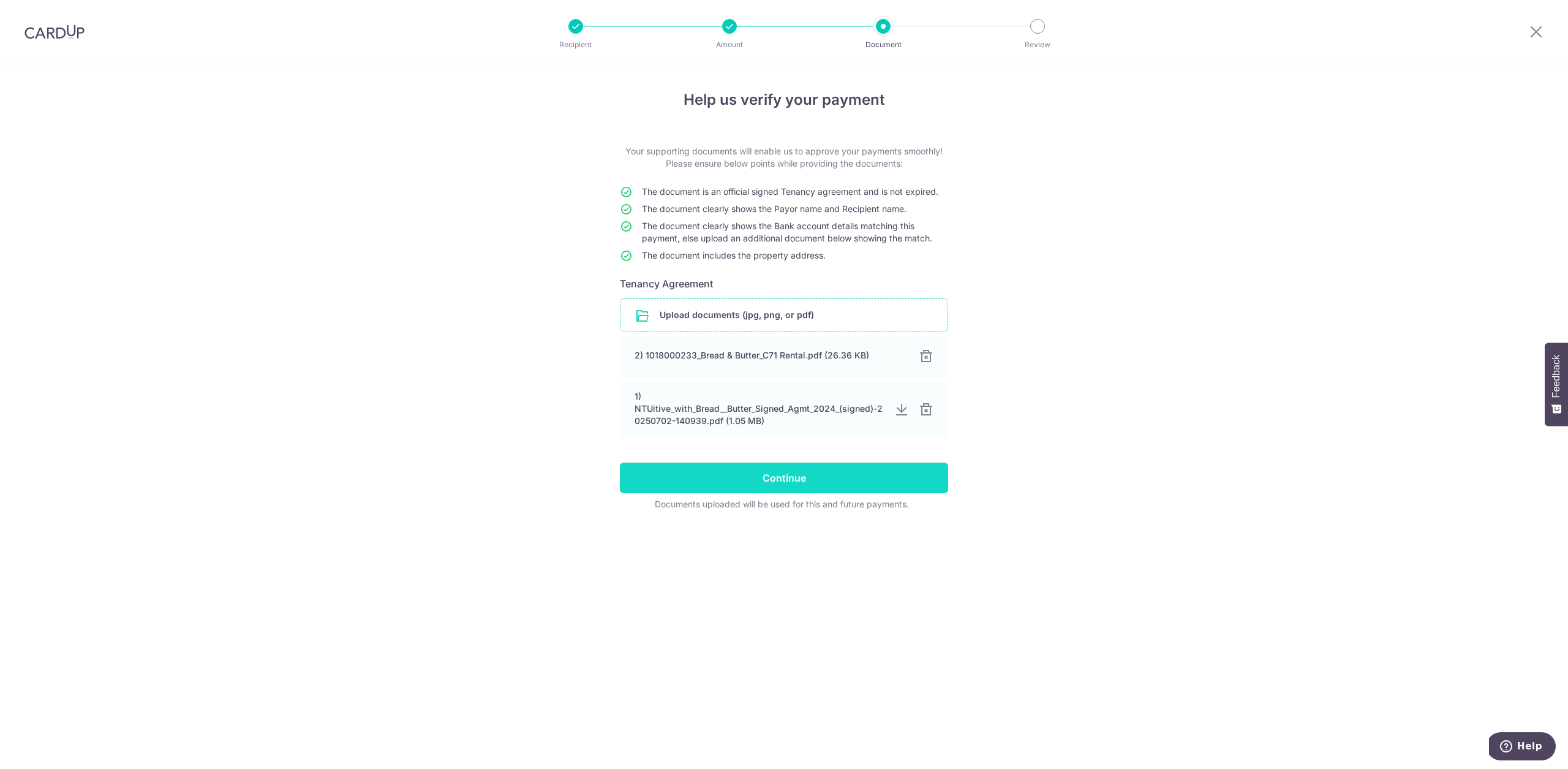
click at [888, 467] on input "Continue" at bounding box center [784, 478] width 329 height 31
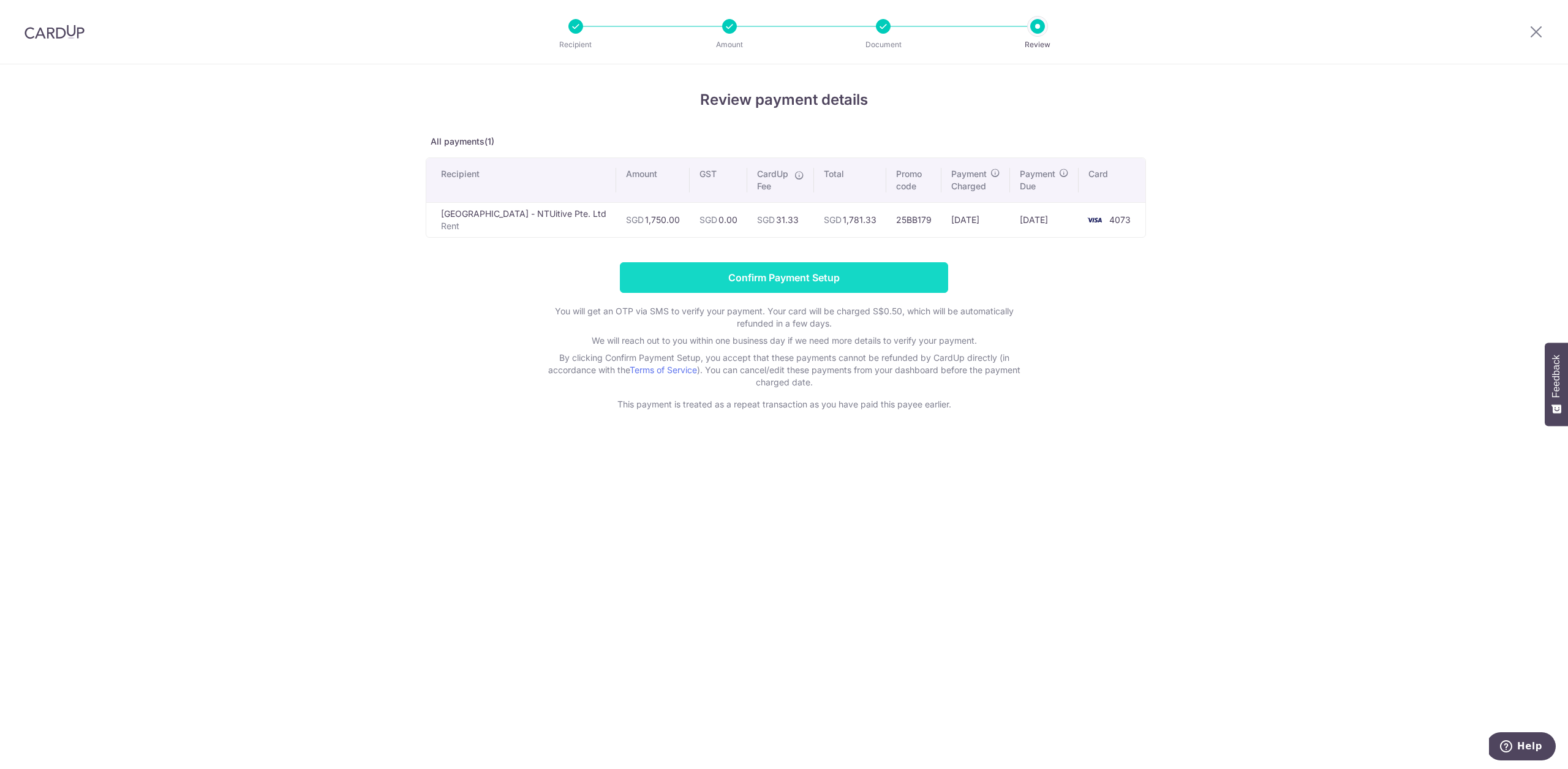
click at [753, 275] on input "Confirm Payment Setup" at bounding box center [784, 278] width 329 height 31
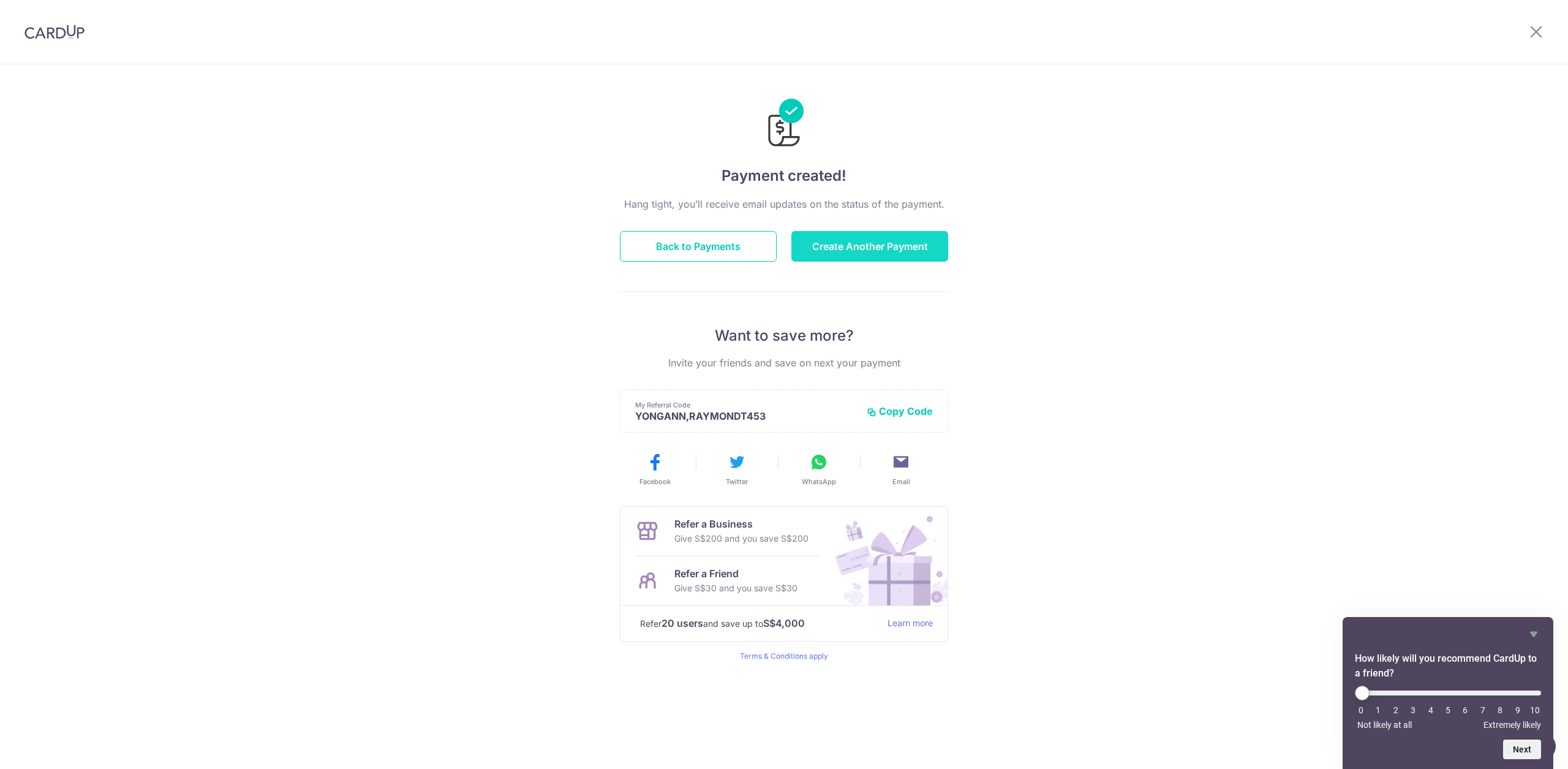
click at [839, 250] on button "Create Another Payment" at bounding box center [869, 247] width 157 height 31
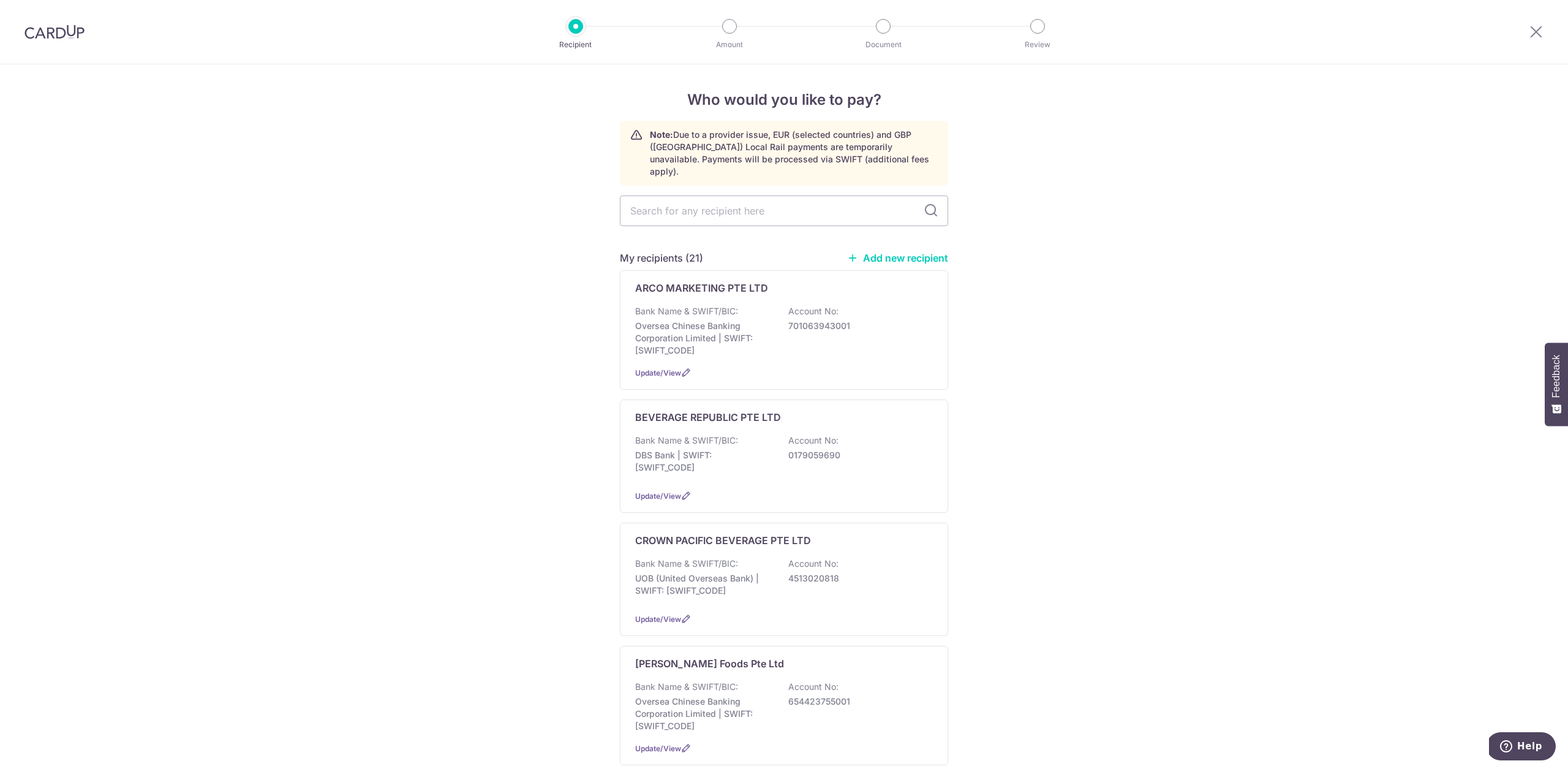
click at [899, 251] on link "Add new recipient" at bounding box center [897, 257] width 102 height 13
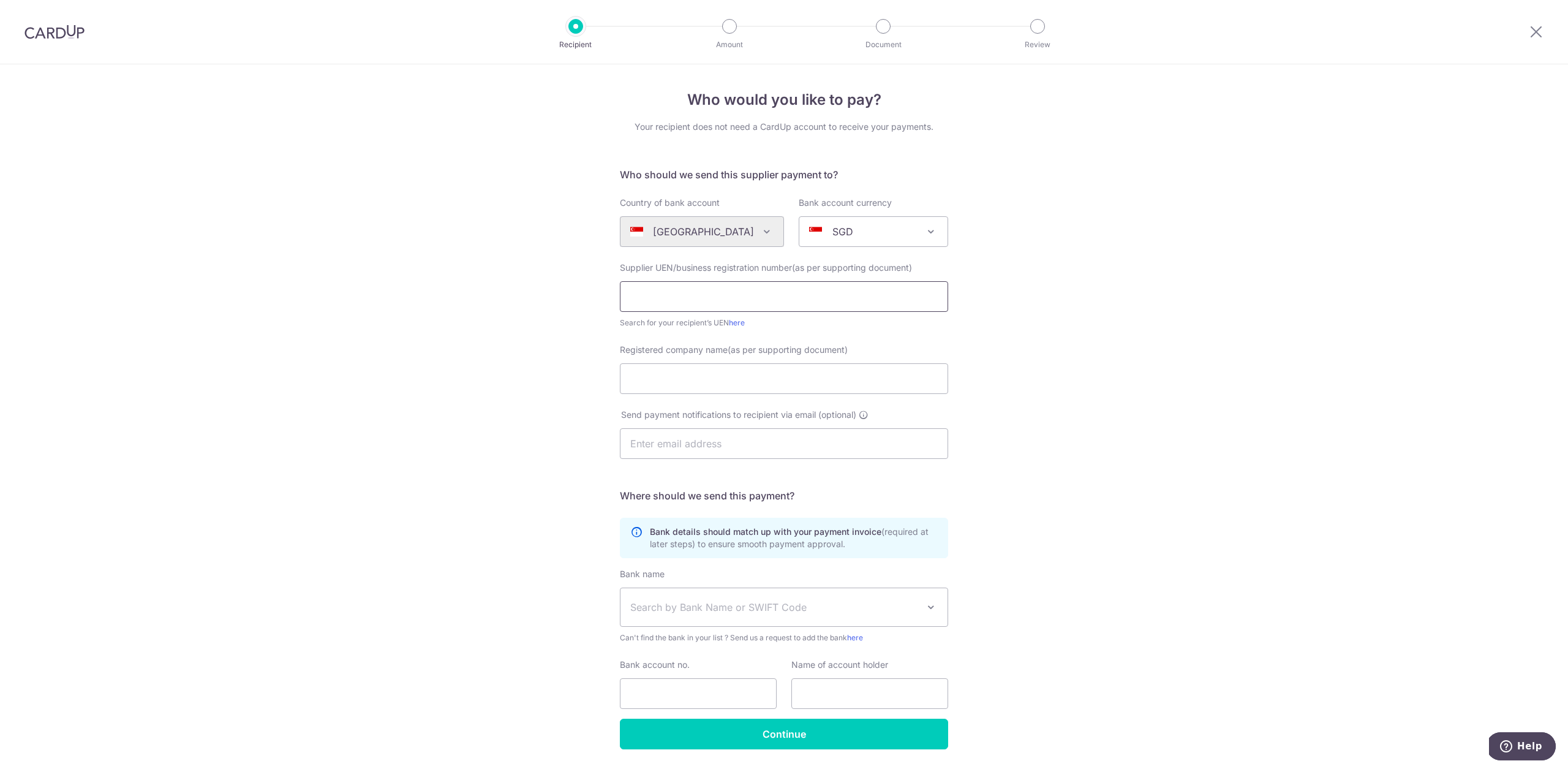
click at [774, 305] on input "text" at bounding box center [784, 297] width 329 height 31
type input "202140039C"
click at [792, 386] on input "Registered company name(as per supporting document)" at bounding box center [784, 379] width 329 height 31
type input "DRN2 Pte Ltd"
click at [710, 446] on input "text" at bounding box center [784, 444] width 329 height 31
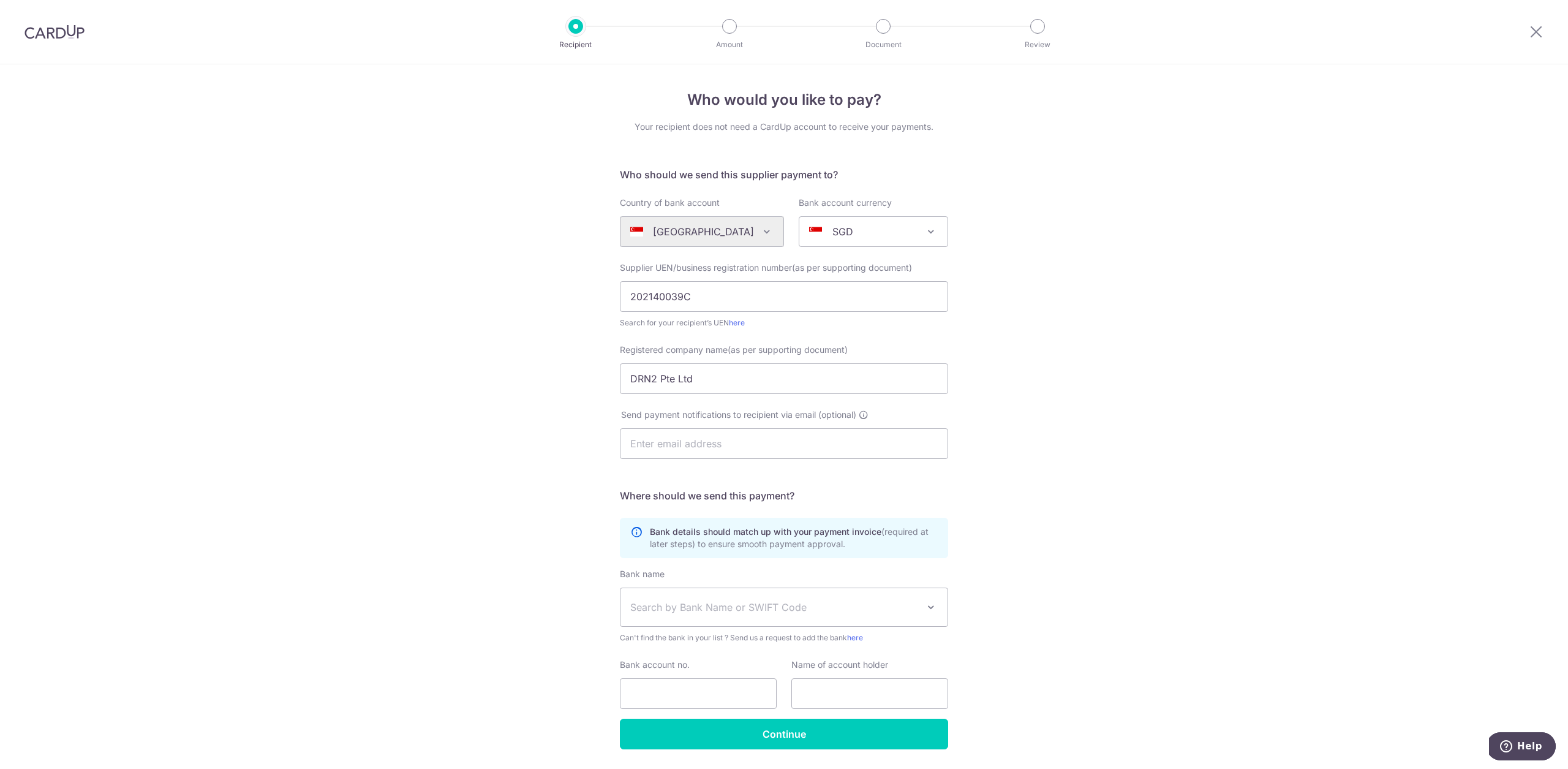
drag, startPoint x: 1010, startPoint y: 566, endPoint x: 866, endPoint y: 619, distance: 153.4
click at [1010, 566] on div "Who would you like to pay? Your recipient does not need a CardUp account to rec…" at bounding box center [784, 436] width 1568 height 743
click at [816, 617] on span "Search by Bank Name or SWIFT Code" at bounding box center [784, 606] width 327 height 38
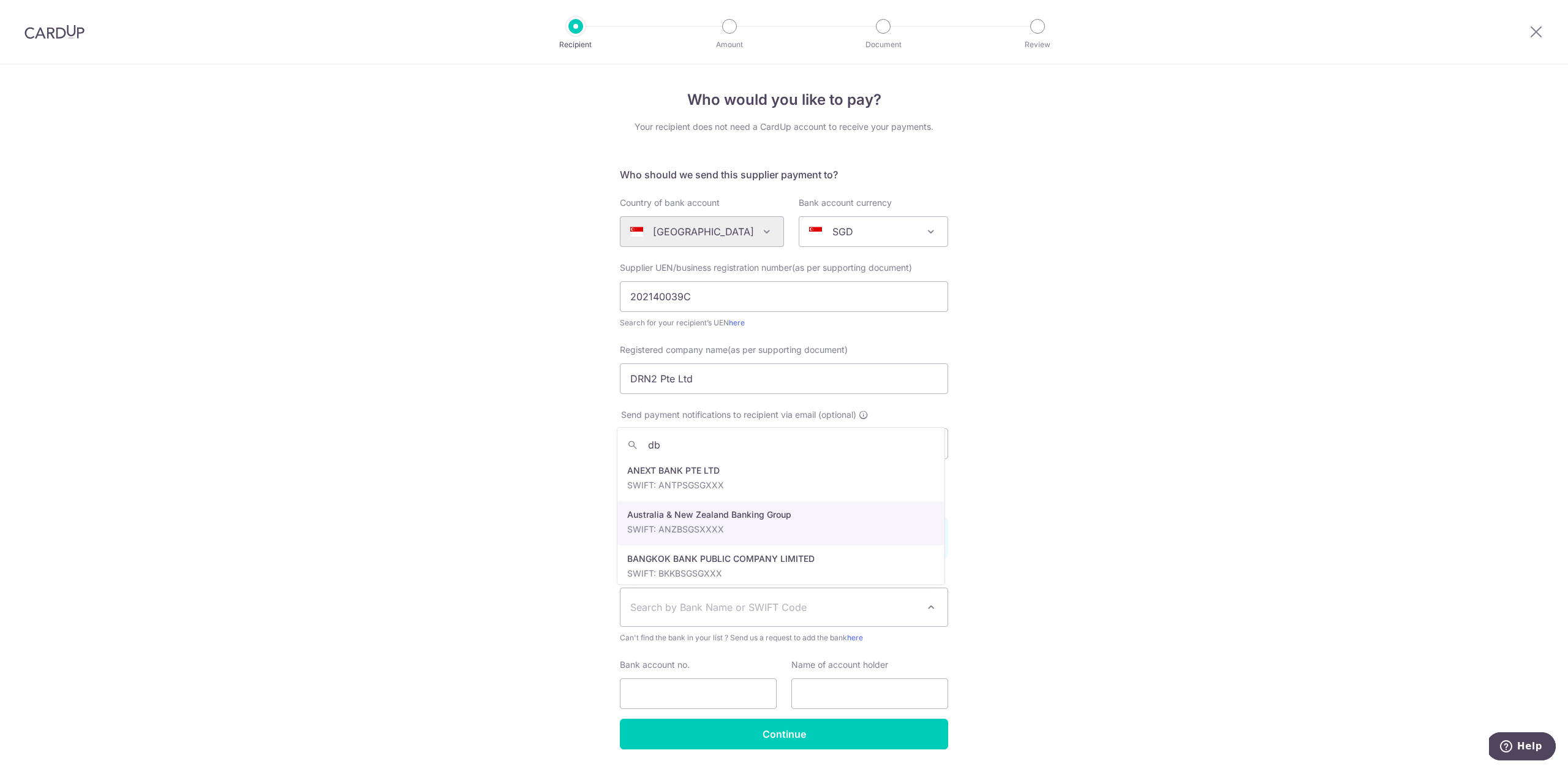
type input "dbs"
select select "19"
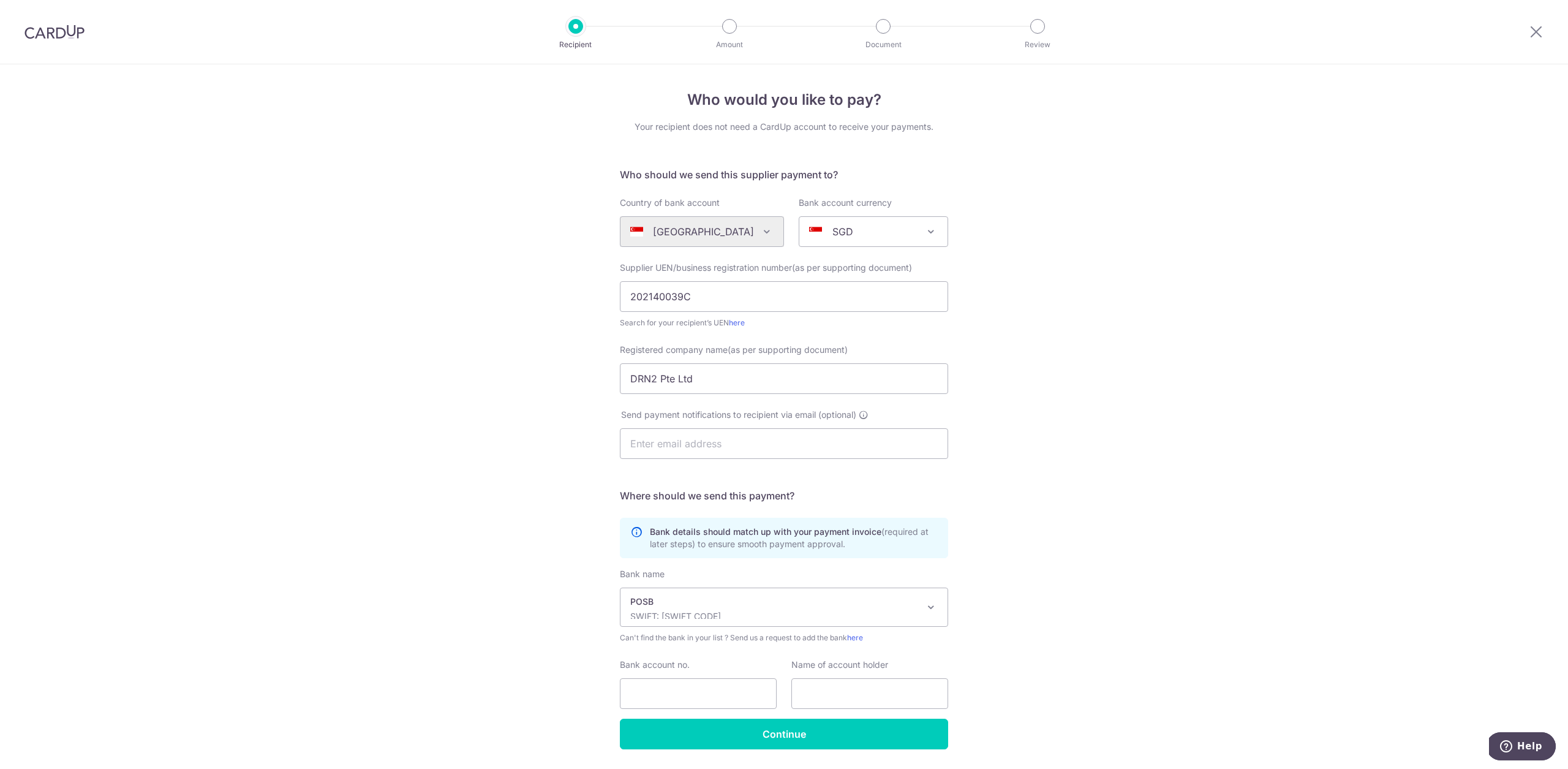
click at [783, 593] on span "POSB SWIFT: DBSSSGSGXXX" at bounding box center [784, 606] width 327 height 38
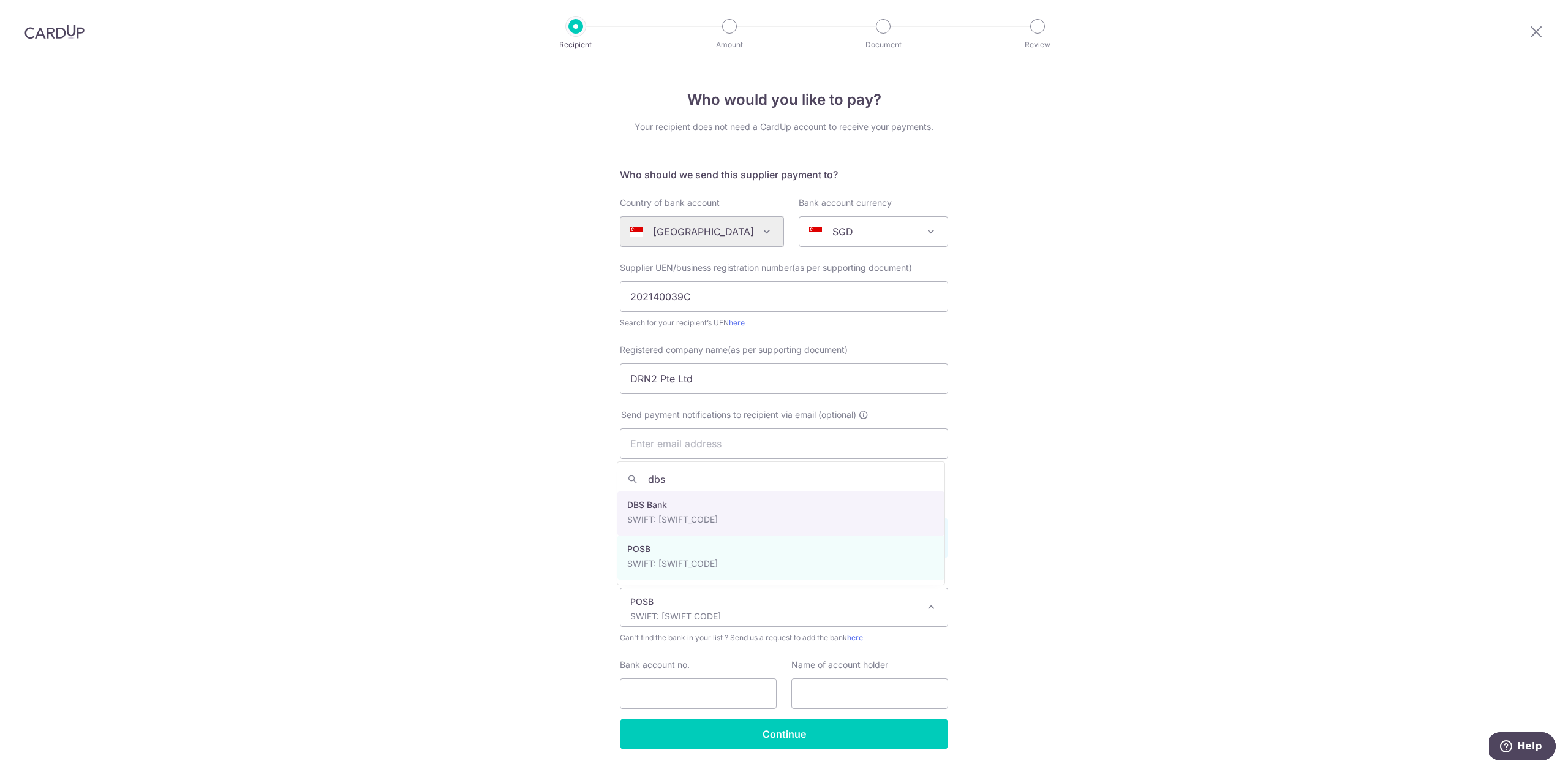
type input "dbs"
select select "6"
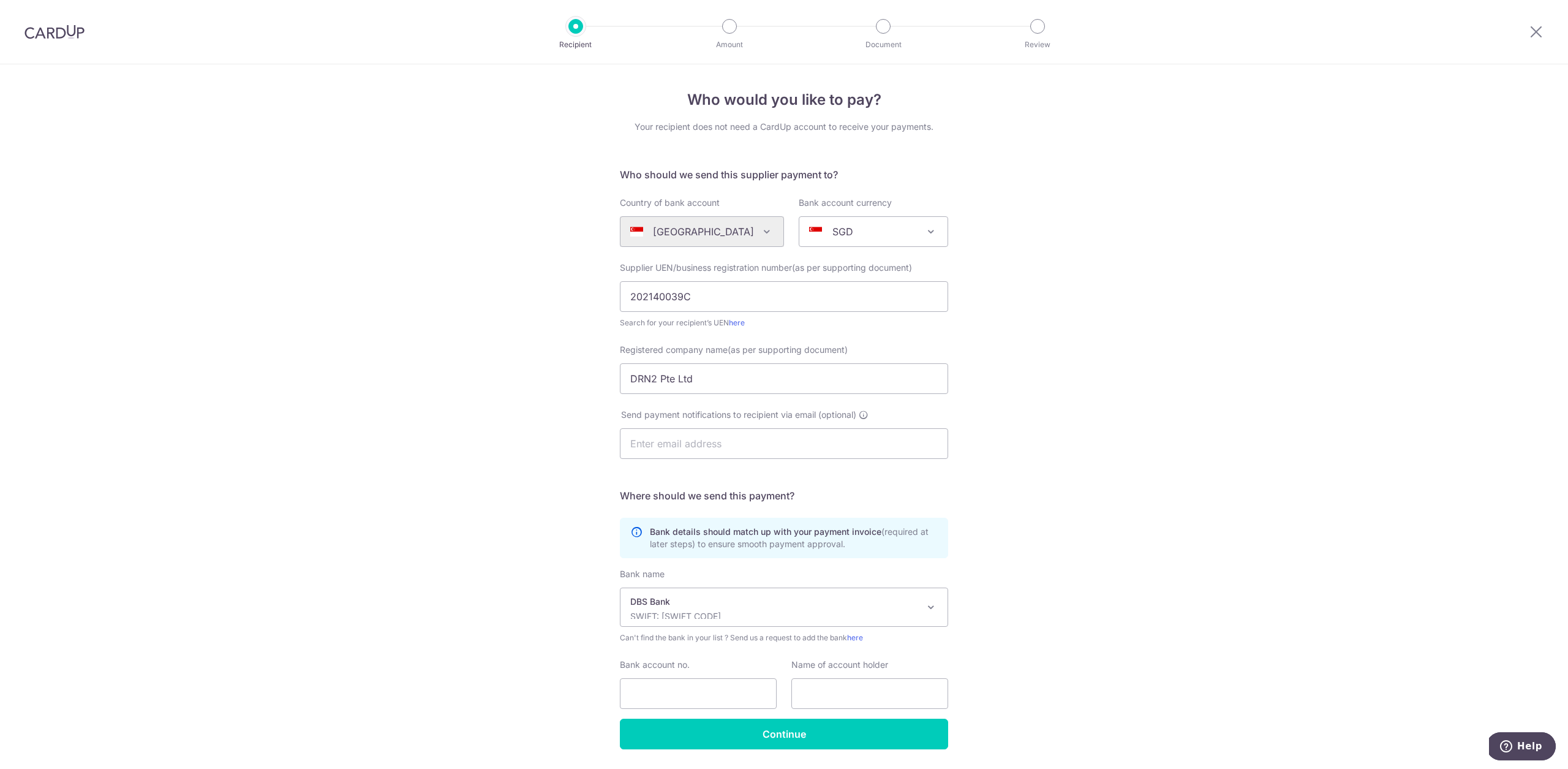
click at [1068, 549] on div "Who would you like to pay? Your recipient does not need a CardUp account to rec…" at bounding box center [784, 436] width 1568 height 743
click at [713, 713] on div "Bank name (Select from our list, or add a new bank ) Select Bank UBS AG ANEXT B…" at bounding box center [784, 643] width 329 height 151
click at [721, 699] on input "Bank account no." at bounding box center [698, 694] width 157 height 31
click at [710, 378] on input "DRN2 Pte Ltd" at bounding box center [784, 379] width 329 height 31
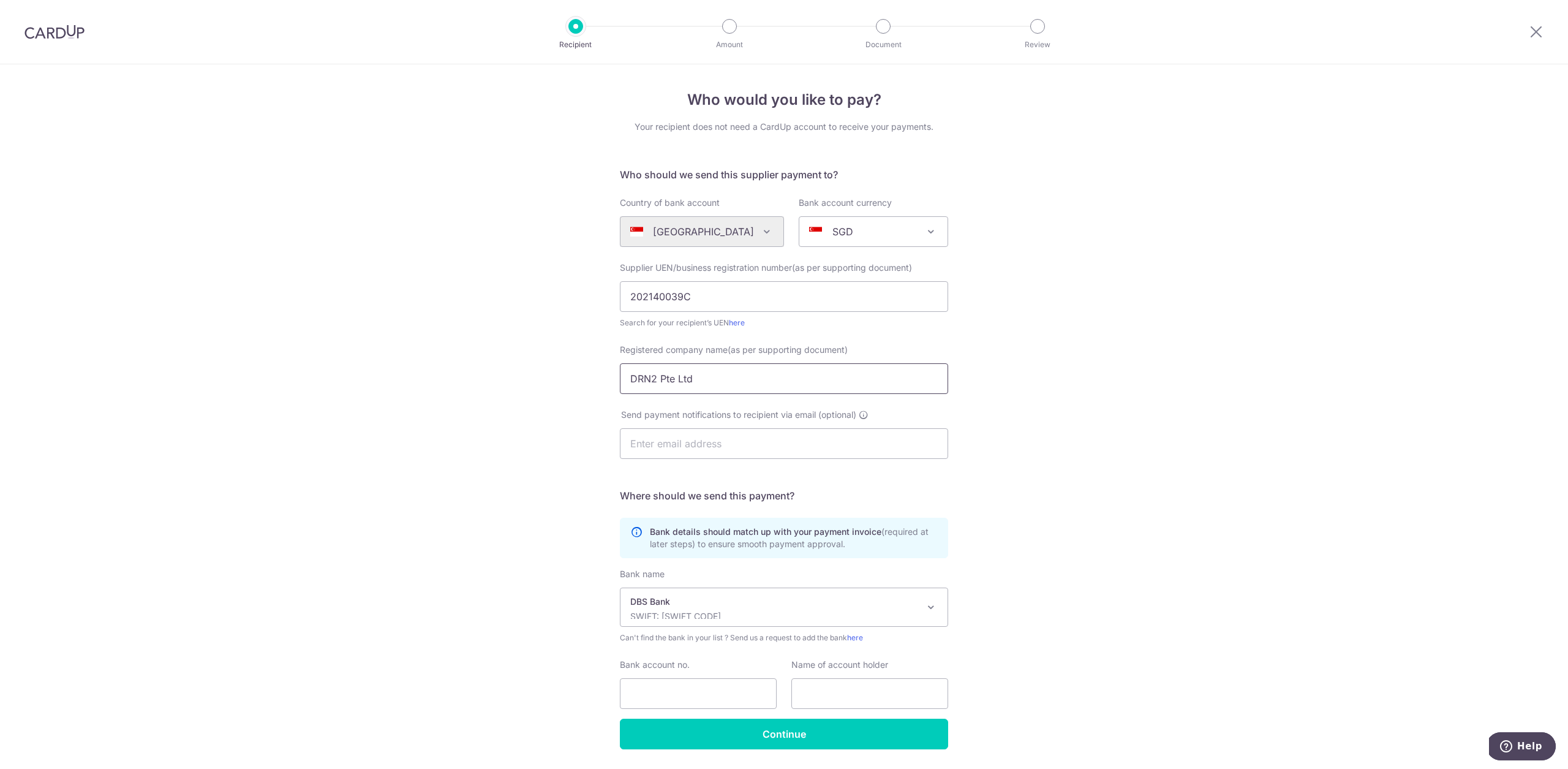
click at [710, 378] on input "DRN2 Pte Ltd" at bounding box center [784, 379] width 329 height 31
click at [822, 701] on input "text" at bounding box center [869, 694] width 157 height 31
paste input "DRN2 Pte Ltd"
type input "DRN2 Pte Ltd"
click at [690, 681] on input "Bank account no." at bounding box center [698, 694] width 157 height 31
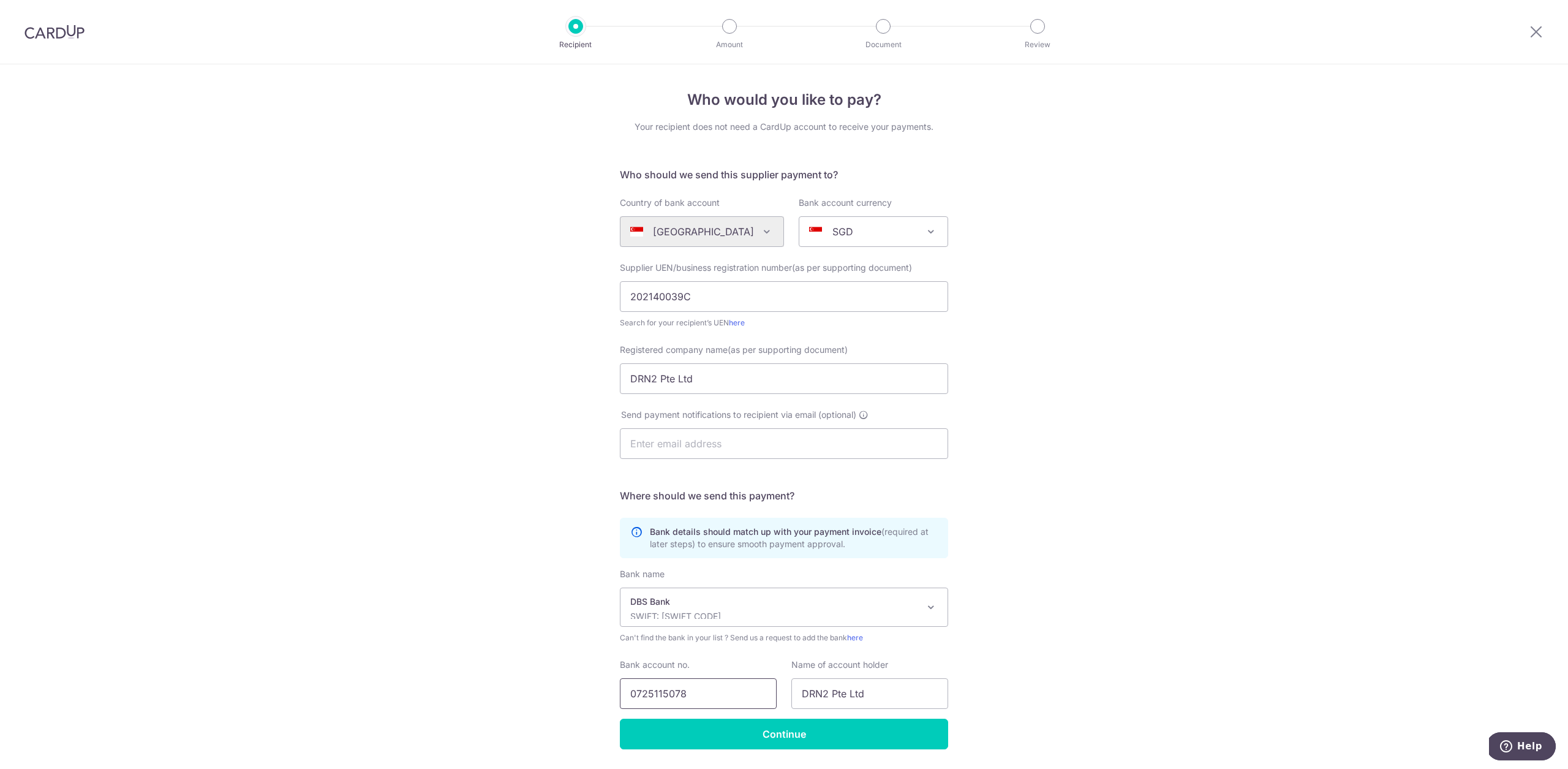
type input "0725115078"
click at [1153, 562] on div "Who would you like to pay? Your recipient does not need a CardUp account to rec…" at bounding box center [784, 436] width 1568 height 743
click at [649, 693] on input "0725115078" at bounding box center [698, 694] width 157 height 31
click at [718, 738] on input "Continue" at bounding box center [784, 734] width 329 height 31
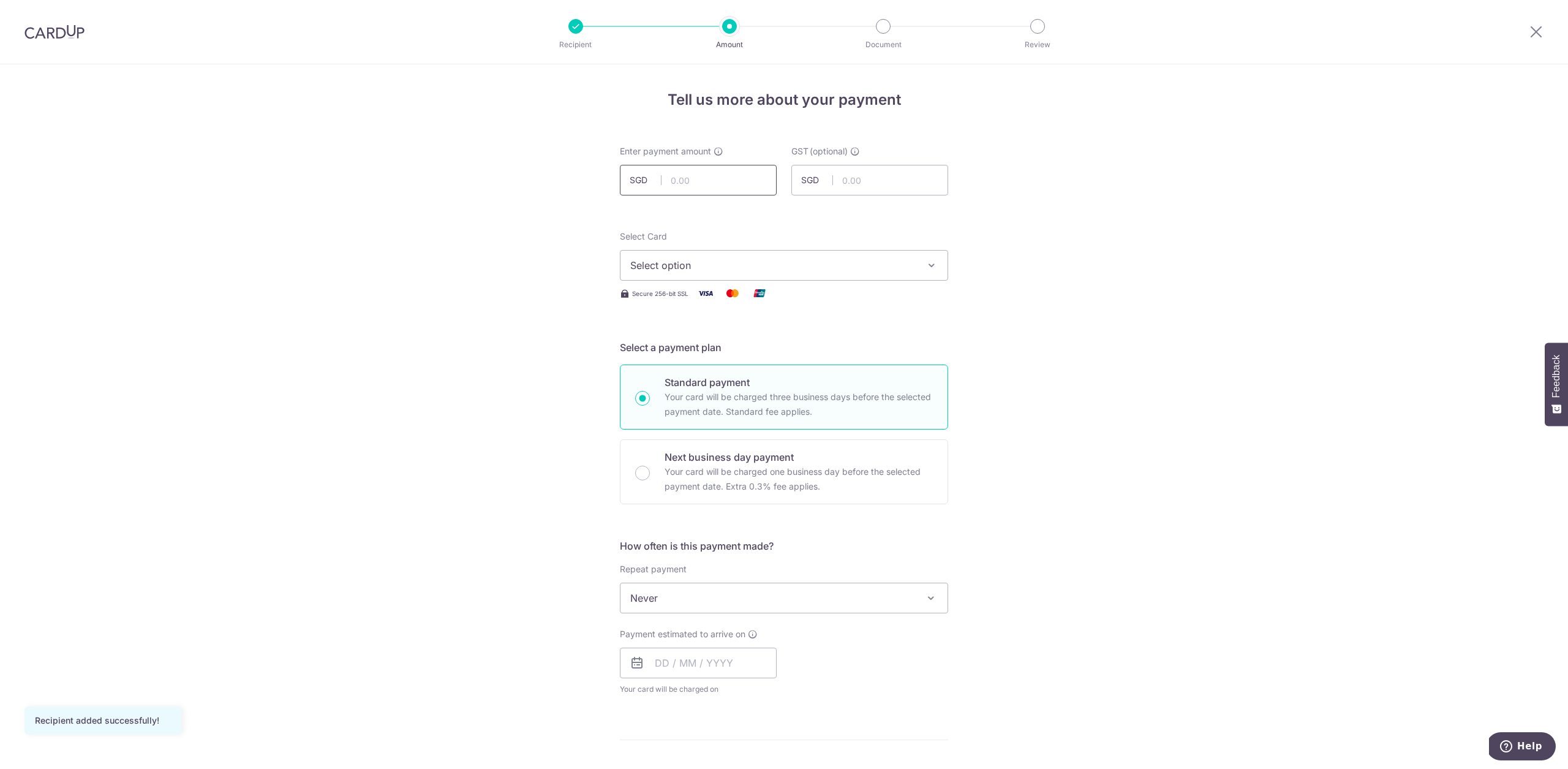
click at [701, 192] on input "text" at bounding box center [698, 180] width 157 height 31
type input "927.00"
drag, startPoint x: 737, startPoint y: 270, endPoint x: 738, endPoint y: 298, distance: 28.0
click at [737, 270] on span "Select option" at bounding box center [772, 265] width 285 height 15
click at [725, 380] on span "**** 4073" at bounding box center [784, 382] width 307 height 15
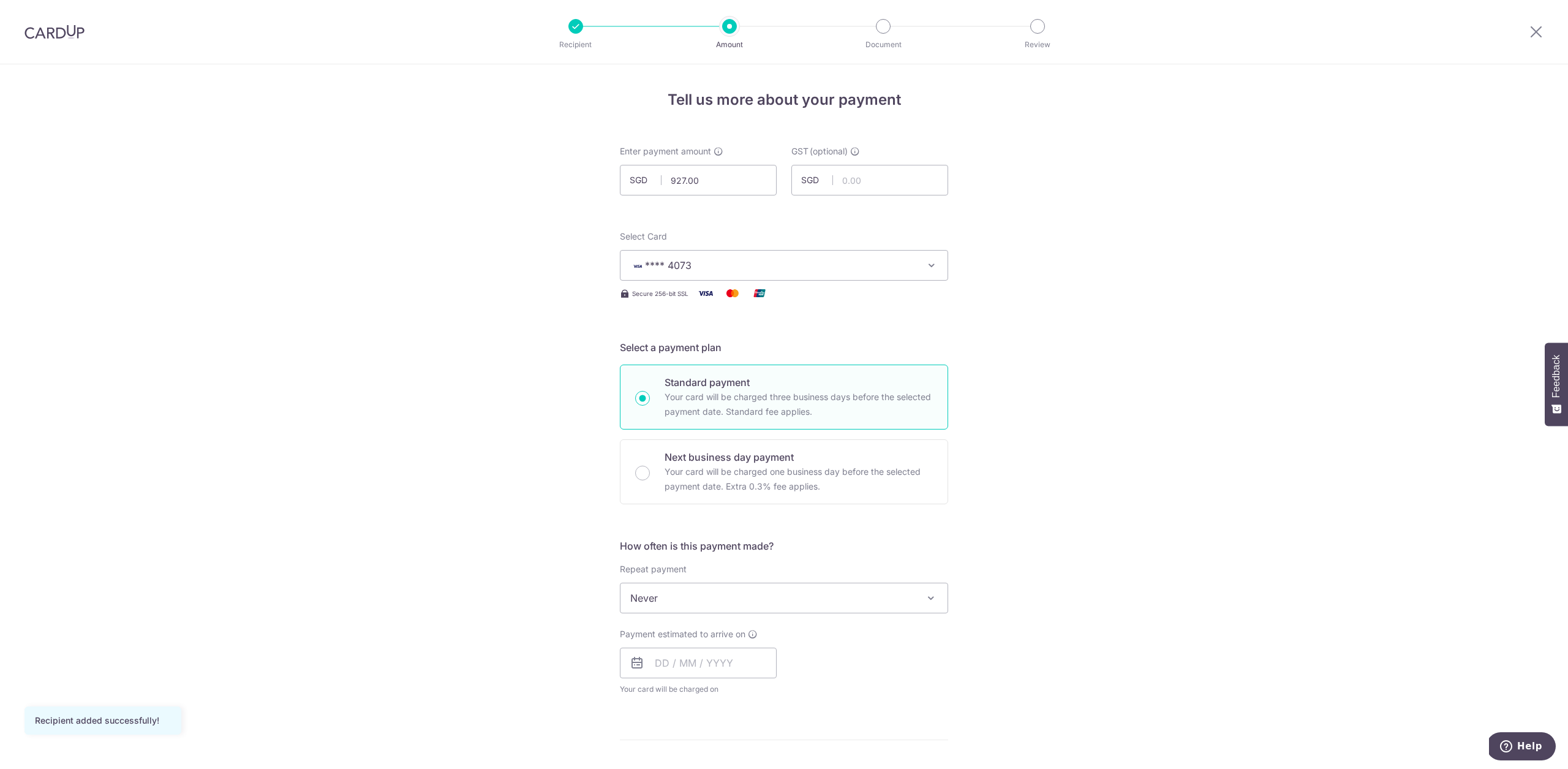
click at [679, 596] on span "Never" at bounding box center [784, 598] width 327 height 29
click at [981, 520] on div "Tell us more about your payment Enter payment amount SGD 927.00 927.00 GST (opt…" at bounding box center [784, 660] width 1568 height 1191
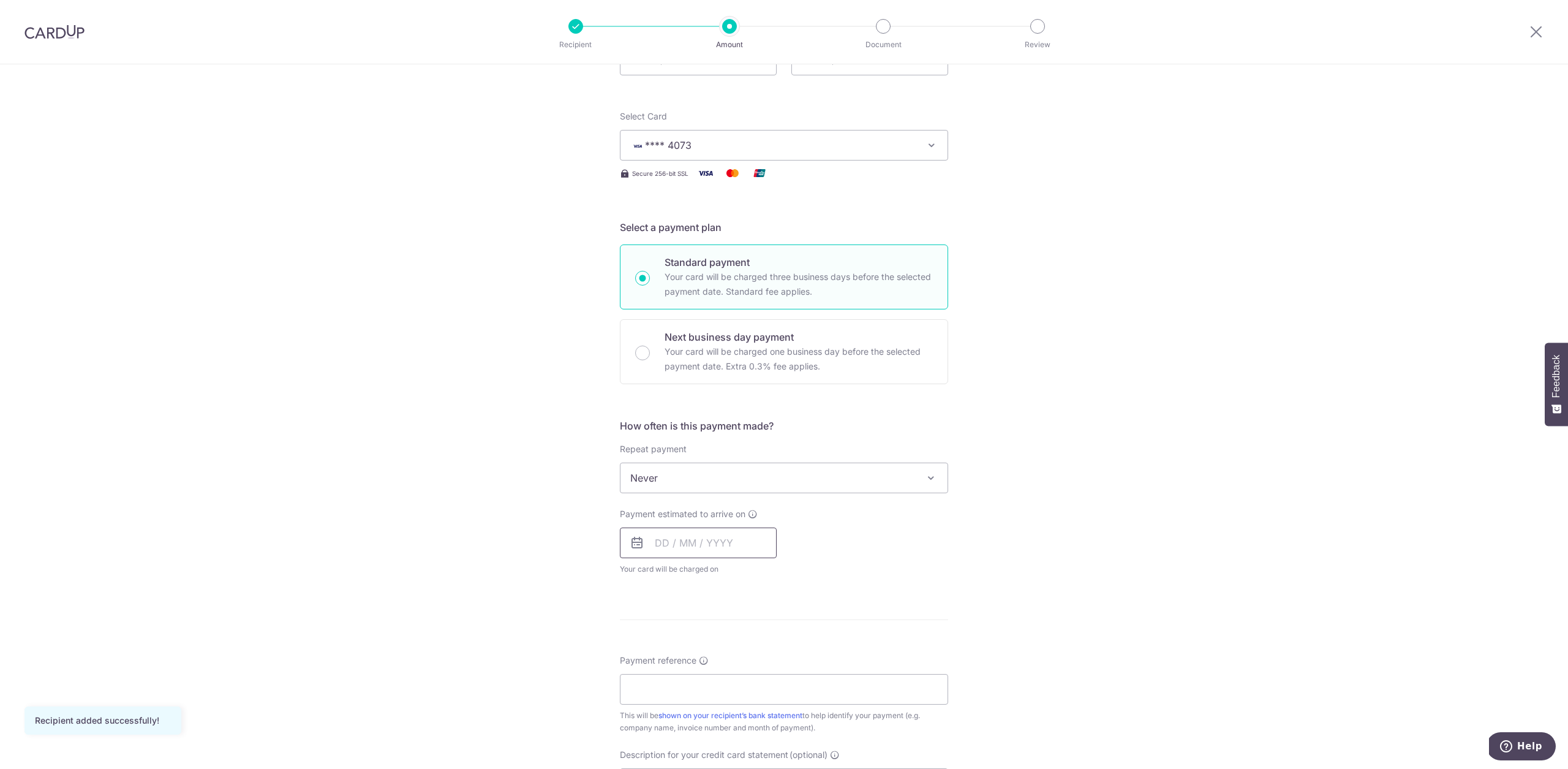
click at [711, 532] on input "text" at bounding box center [698, 543] width 157 height 31
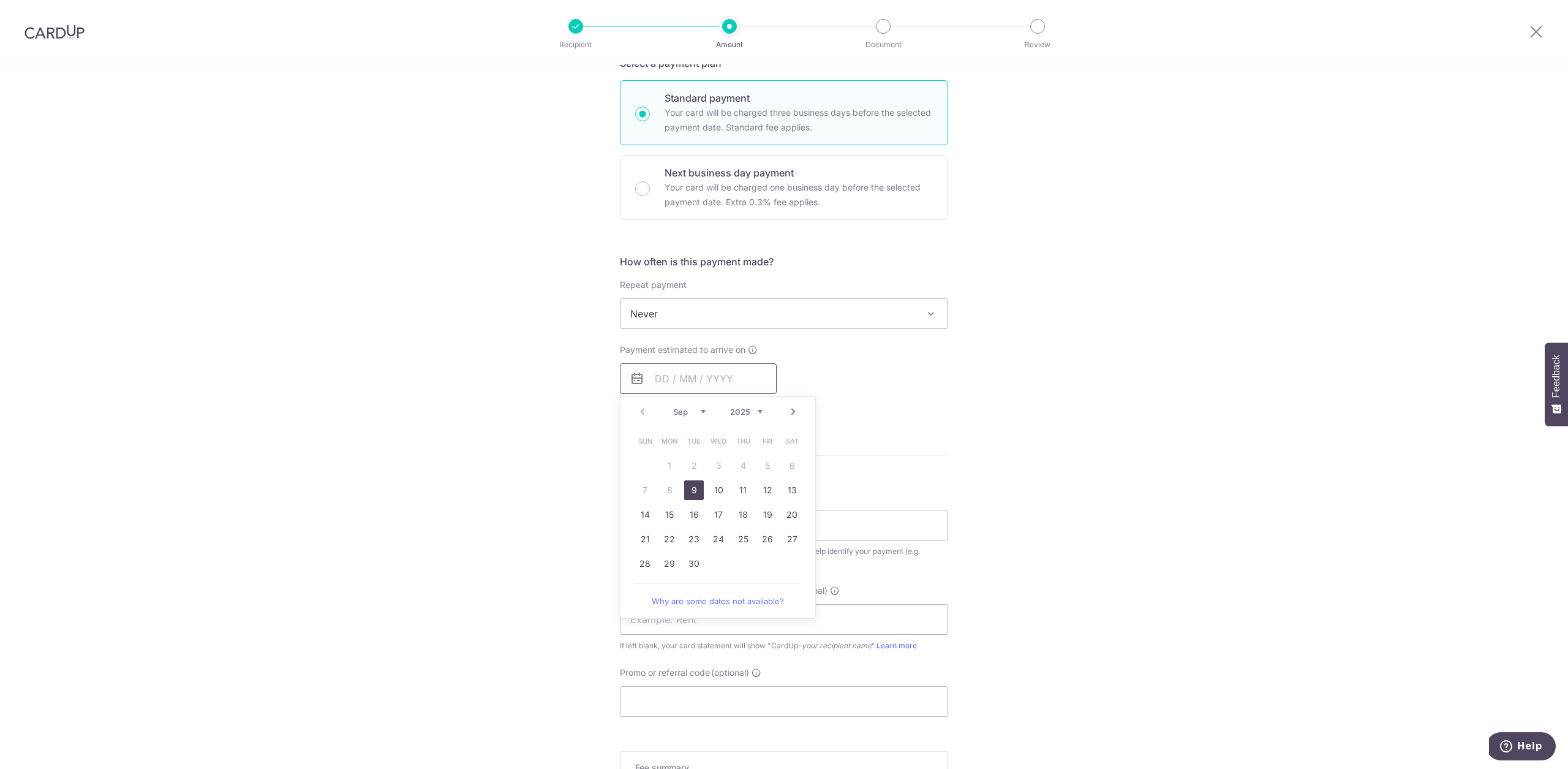
scroll to position [373, 0]
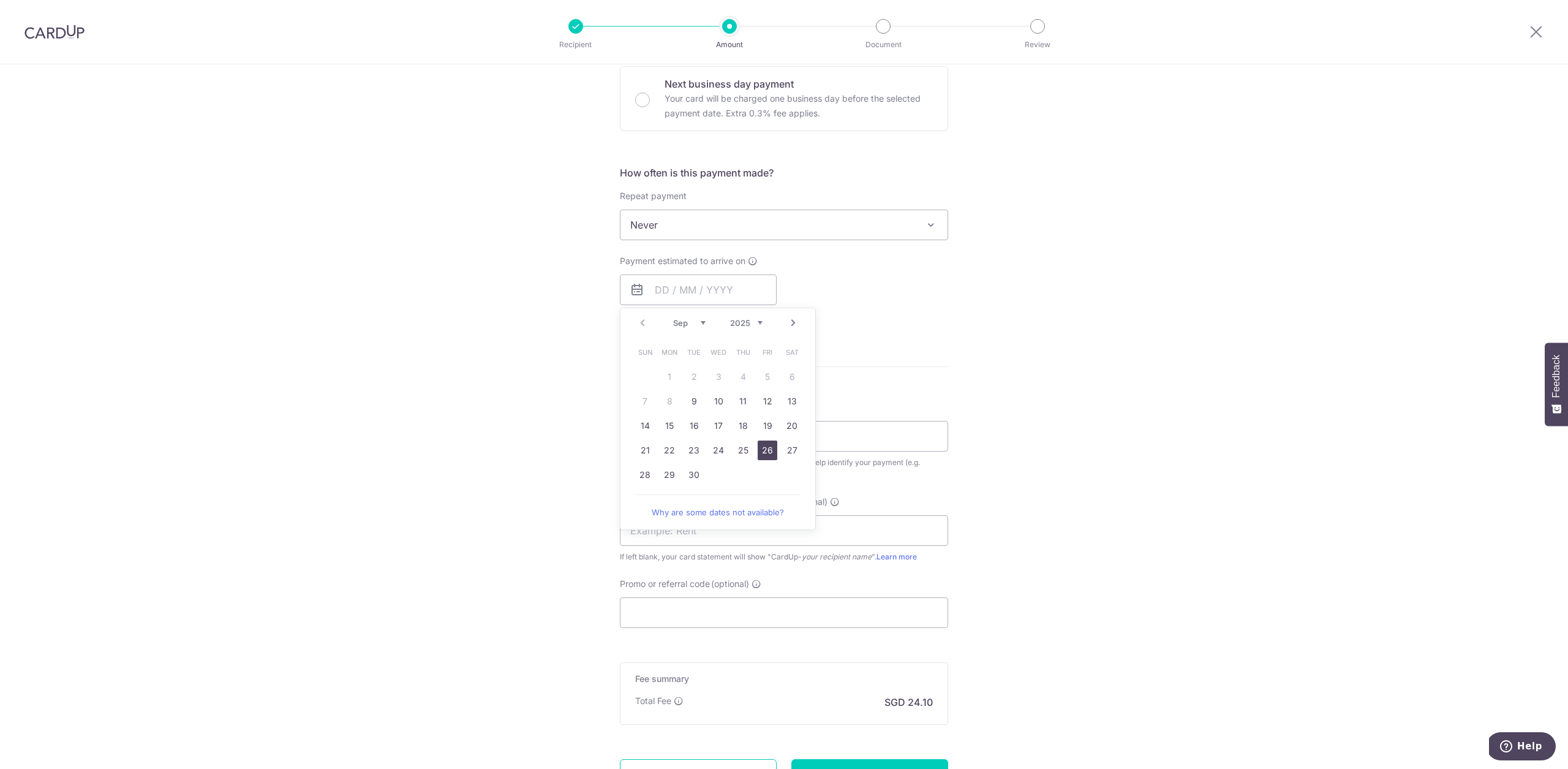
drag, startPoint x: 763, startPoint y: 456, endPoint x: 1219, endPoint y: 380, distance: 462.3
click at [763, 455] on link "26" at bounding box center [768, 450] width 19 height 19
type input "26/09/2025"
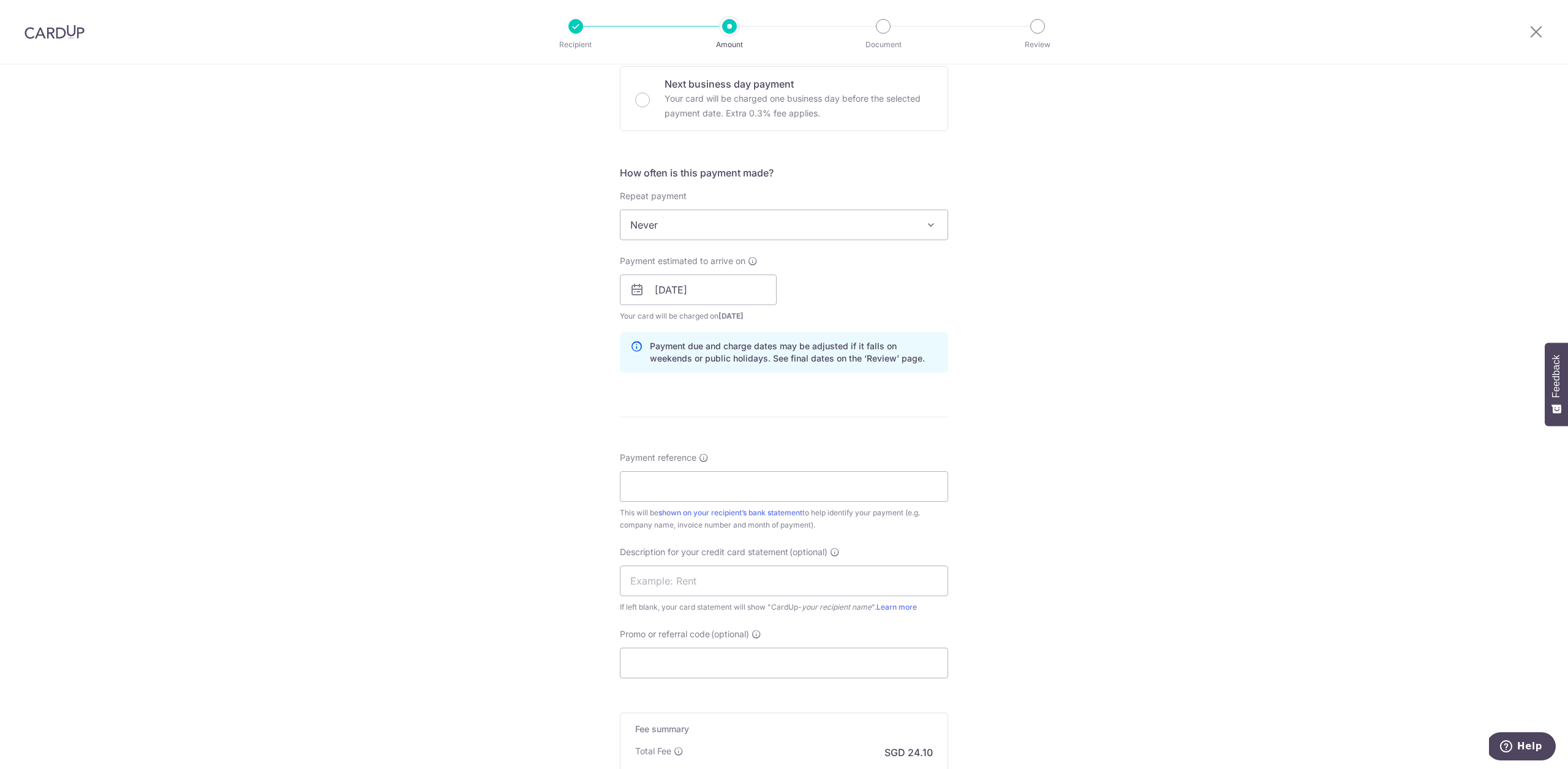
click at [1192, 374] on div "Tell us more about your payment Enter payment amount SGD 927.00 927.00 GST (opt…" at bounding box center [784, 311] width 1568 height 1241
click at [852, 492] on input "Payment reference" at bounding box center [784, 487] width 329 height 31
type input "Connect 71"
click at [743, 587] on input "text" at bounding box center [784, 581] width 329 height 31
type input "SARAH LOFT"
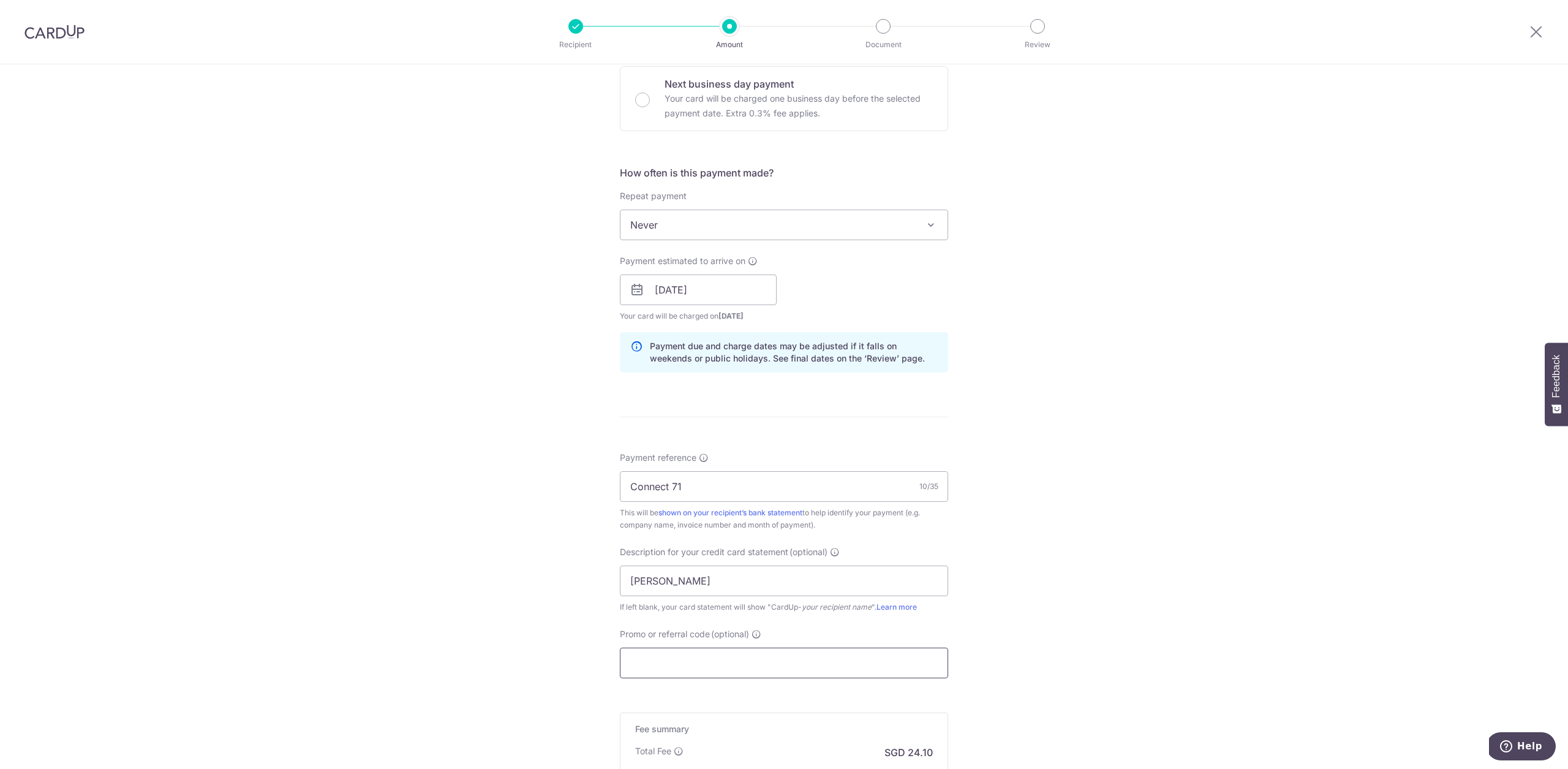
click at [684, 660] on input "Promo or referral code (optional)" at bounding box center [784, 664] width 329 height 31
paste input "25BB179"
type input "25BB179"
click at [1299, 612] on div "Tell us more about your payment Enter payment amount SGD 927.00 927.00 GST (opt…" at bounding box center [784, 340] width 1568 height 1296
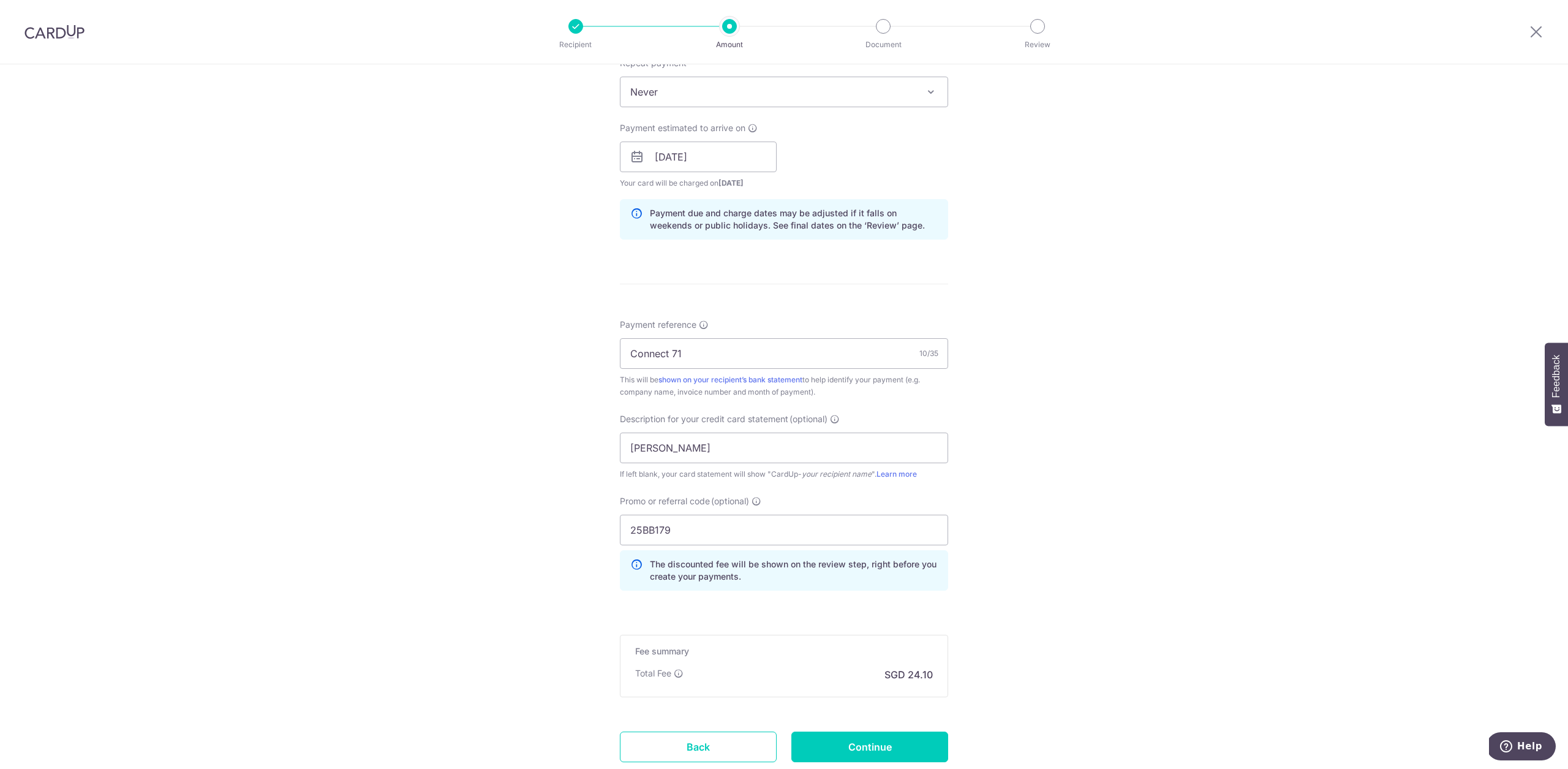
scroll to position [591, 0]
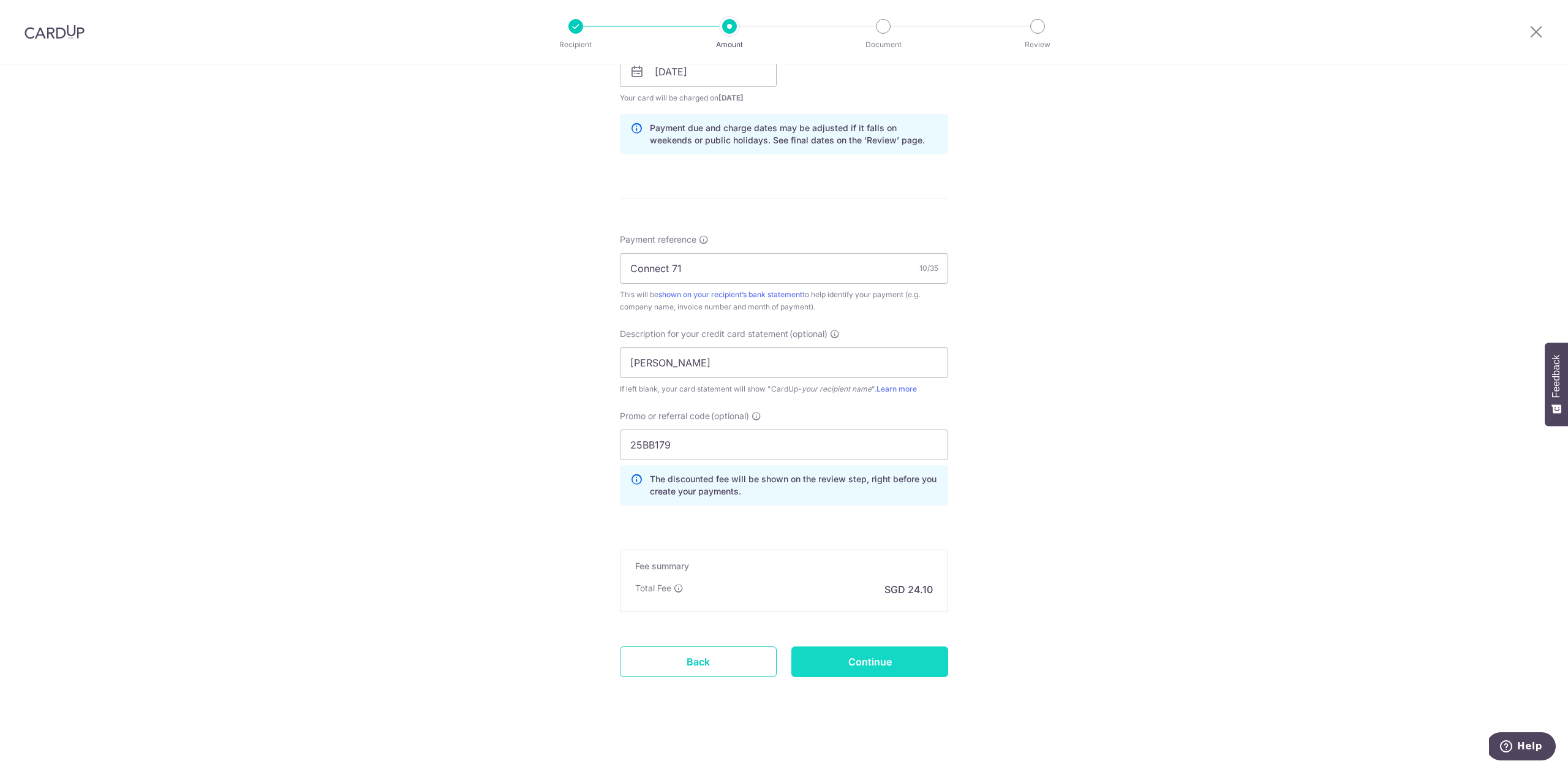
click at [933, 657] on input "Continue" at bounding box center [869, 662] width 157 height 31
type input "Create Schedule"
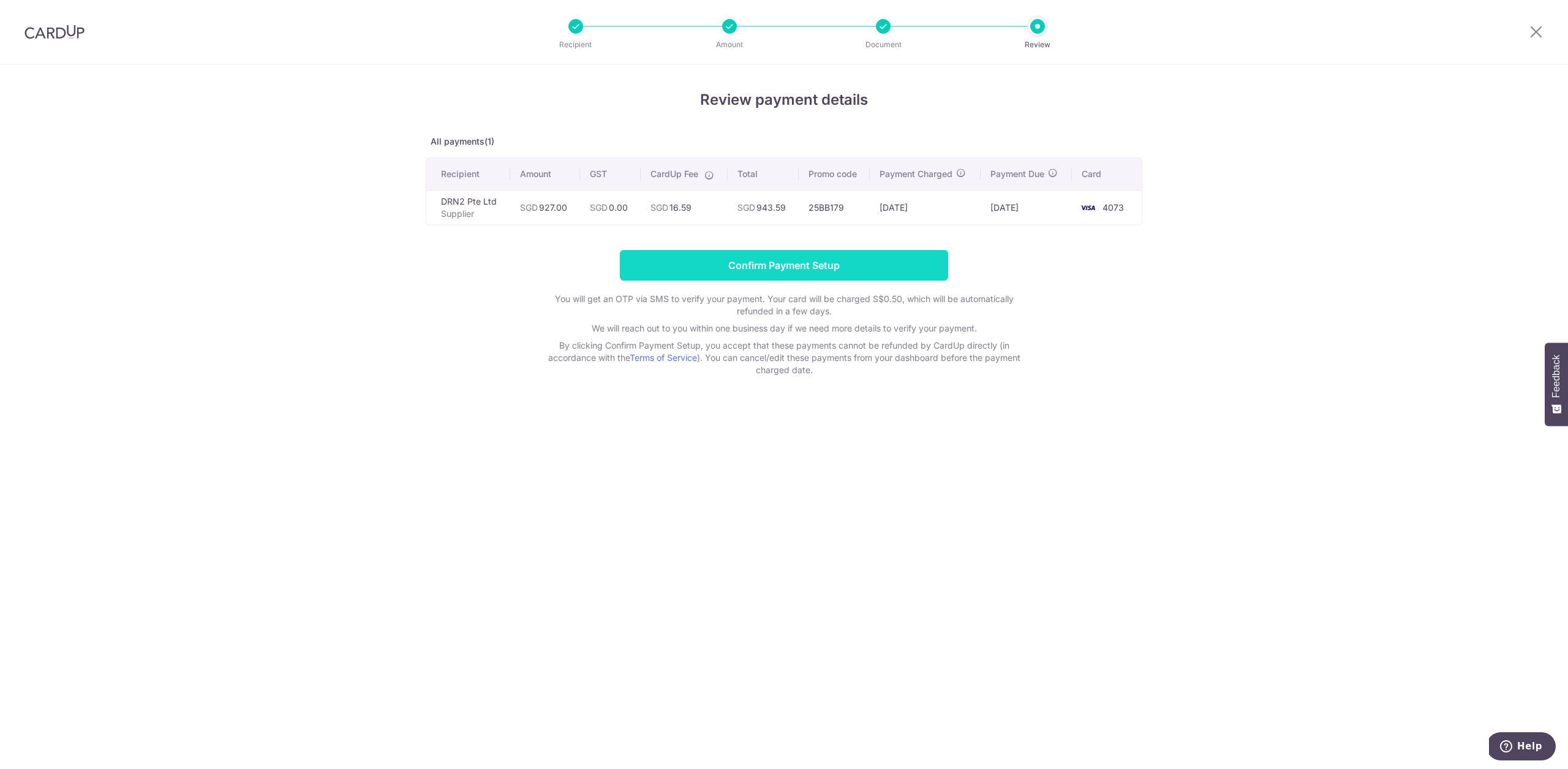
click at [897, 270] on input "Confirm Payment Setup" at bounding box center [784, 265] width 329 height 31
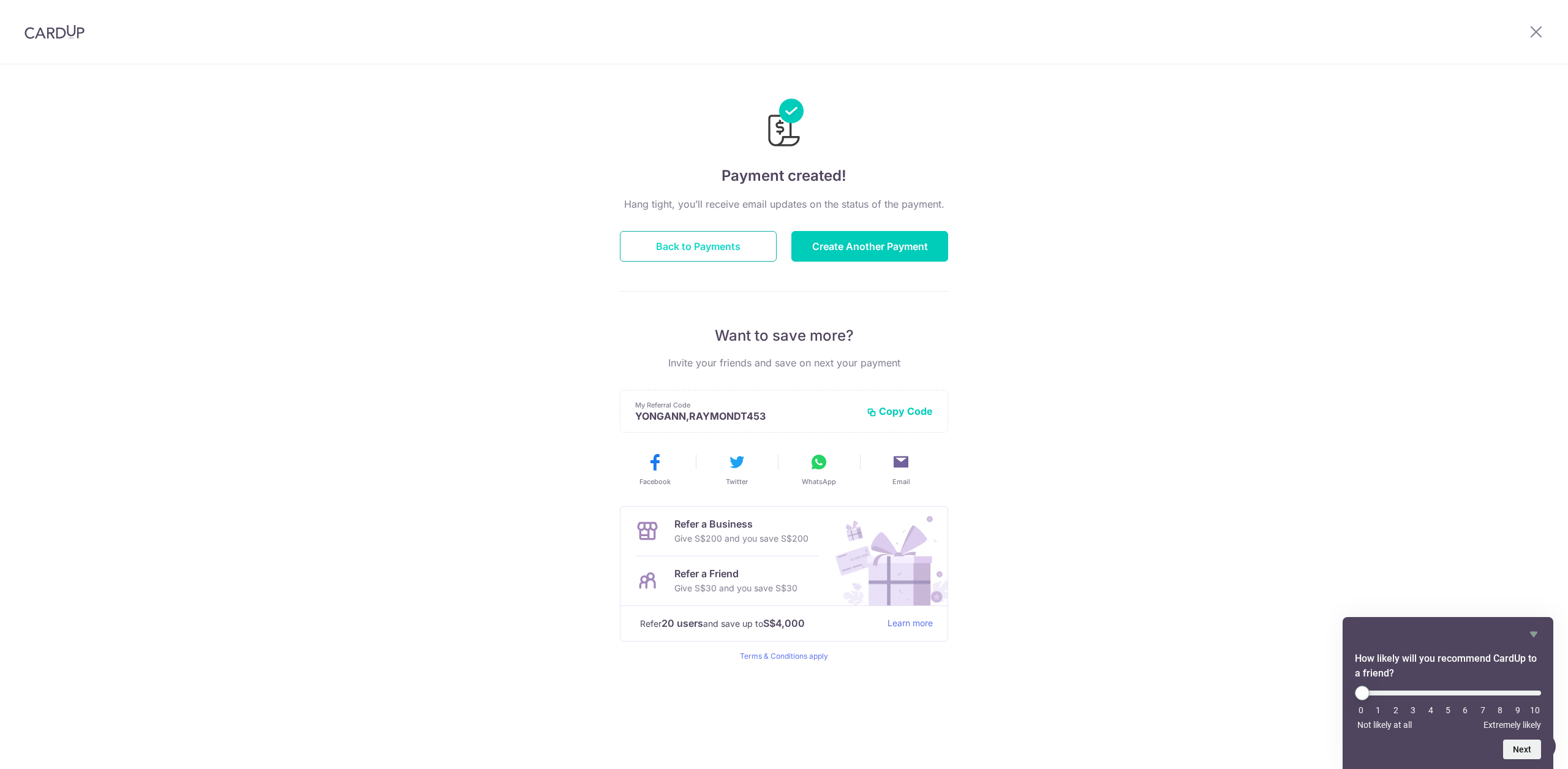
click at [751, 251] on button "Back to Payments" at bounding box center [698, 247] width 157 height 31
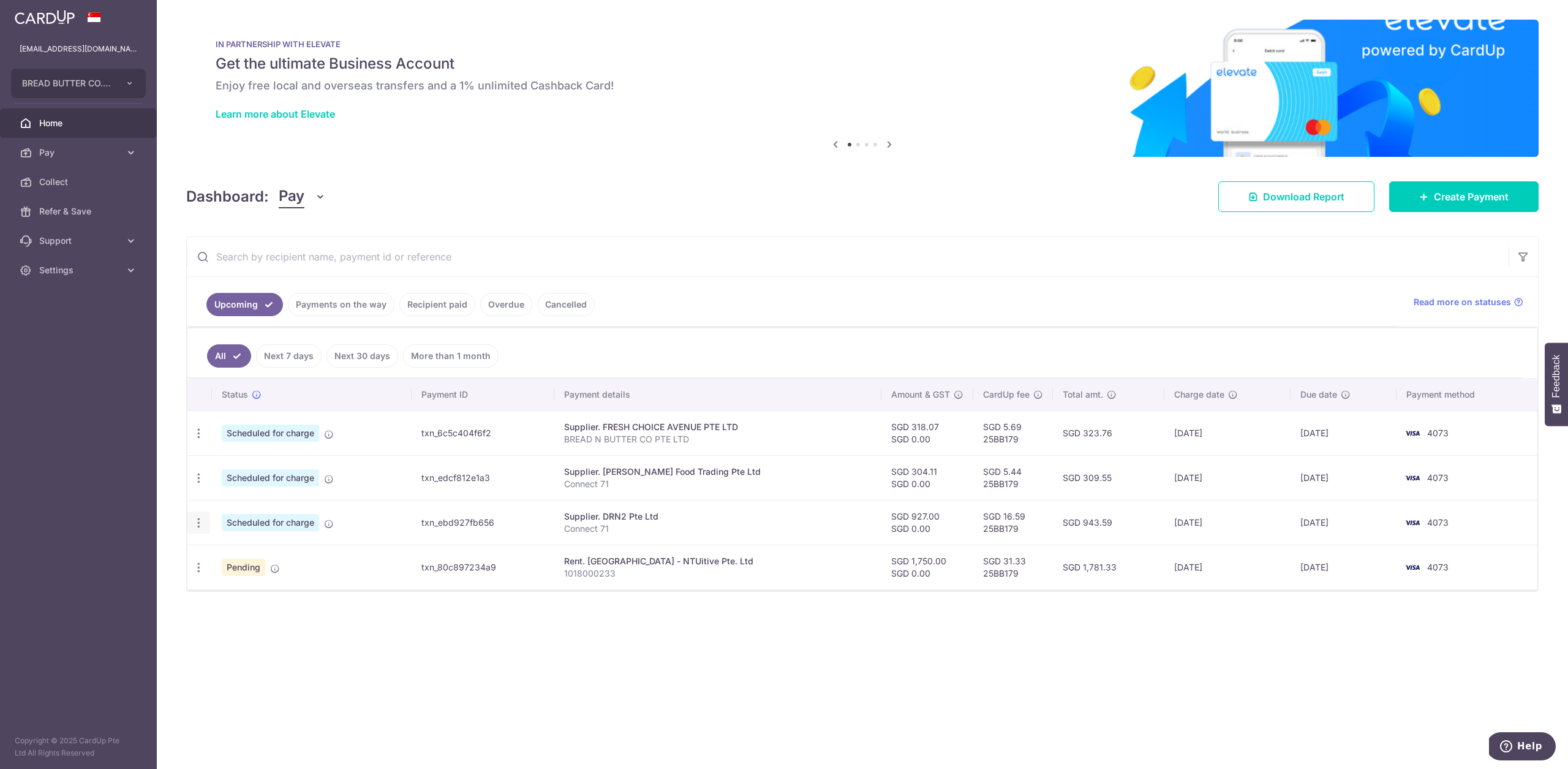
click at [193, 525] on icon "button" at bounding box center [198, 522] width 13 height 13
click at [456, 653] on div "× Pause Schedule Pause all future payments in this series Pause just this one p…" at bounding box center [861, 384] width 1410 height 769
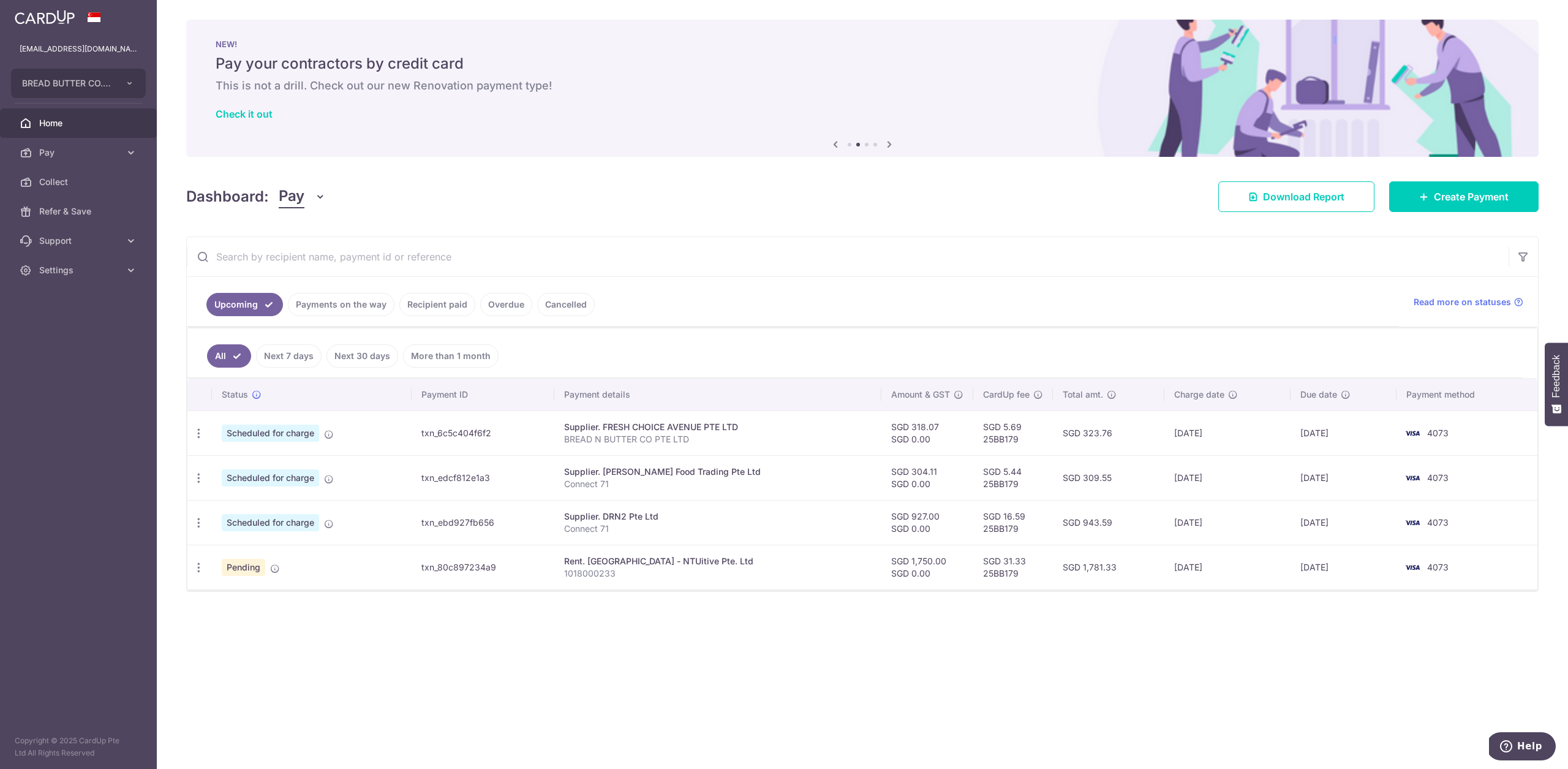
click at [874, 622] on div "× Pause Schedule Pause all future payments in this series Pause just this one p…" at bounding box center [861, 384] width 1410 height 769
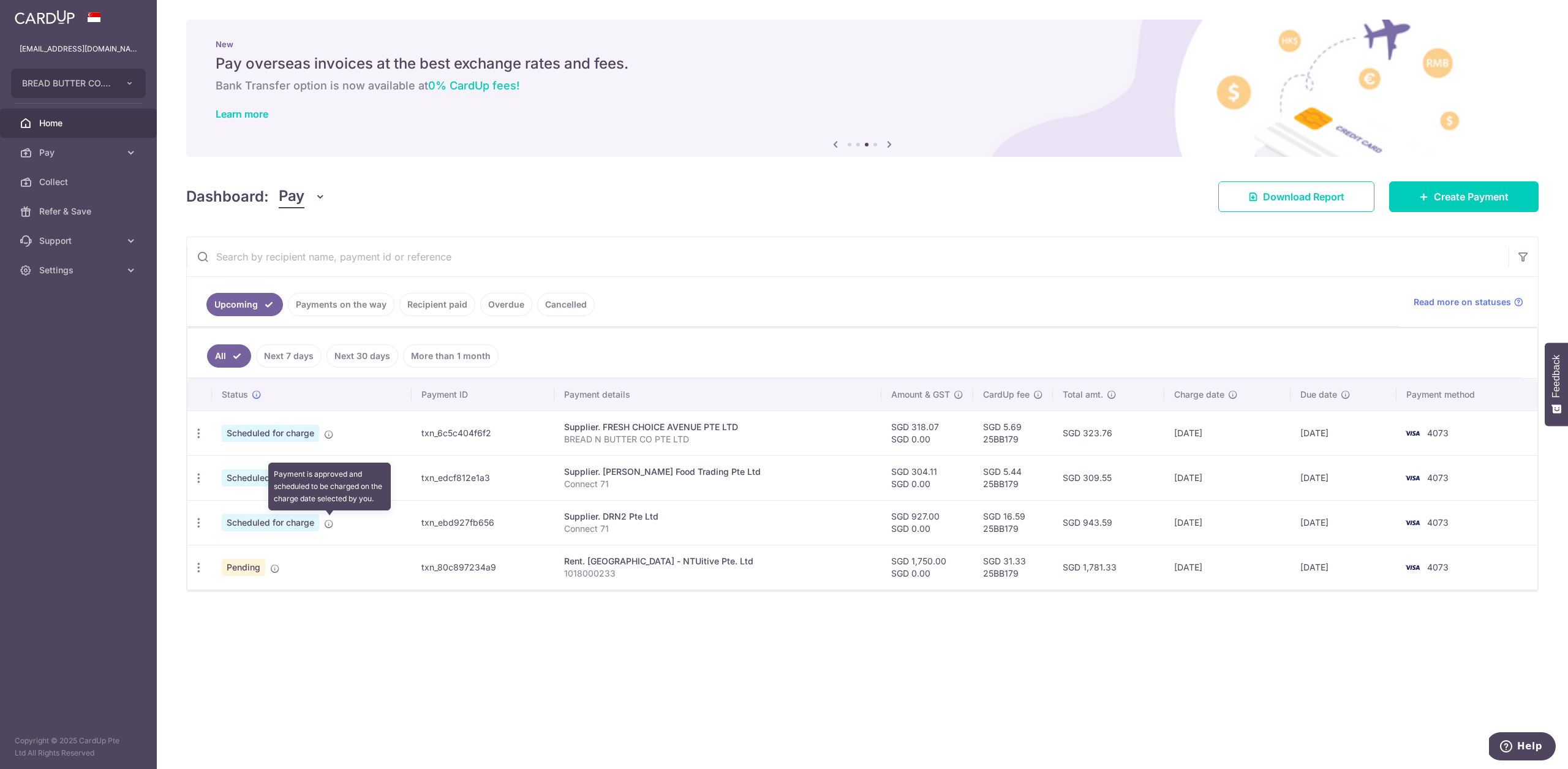
click at [332, 523] on icon at bounding box center [329, 524] width 10 height 10
click at [1443, 210] on link "Create Payment" at bounding box center [1464, 196] width 150 height 31
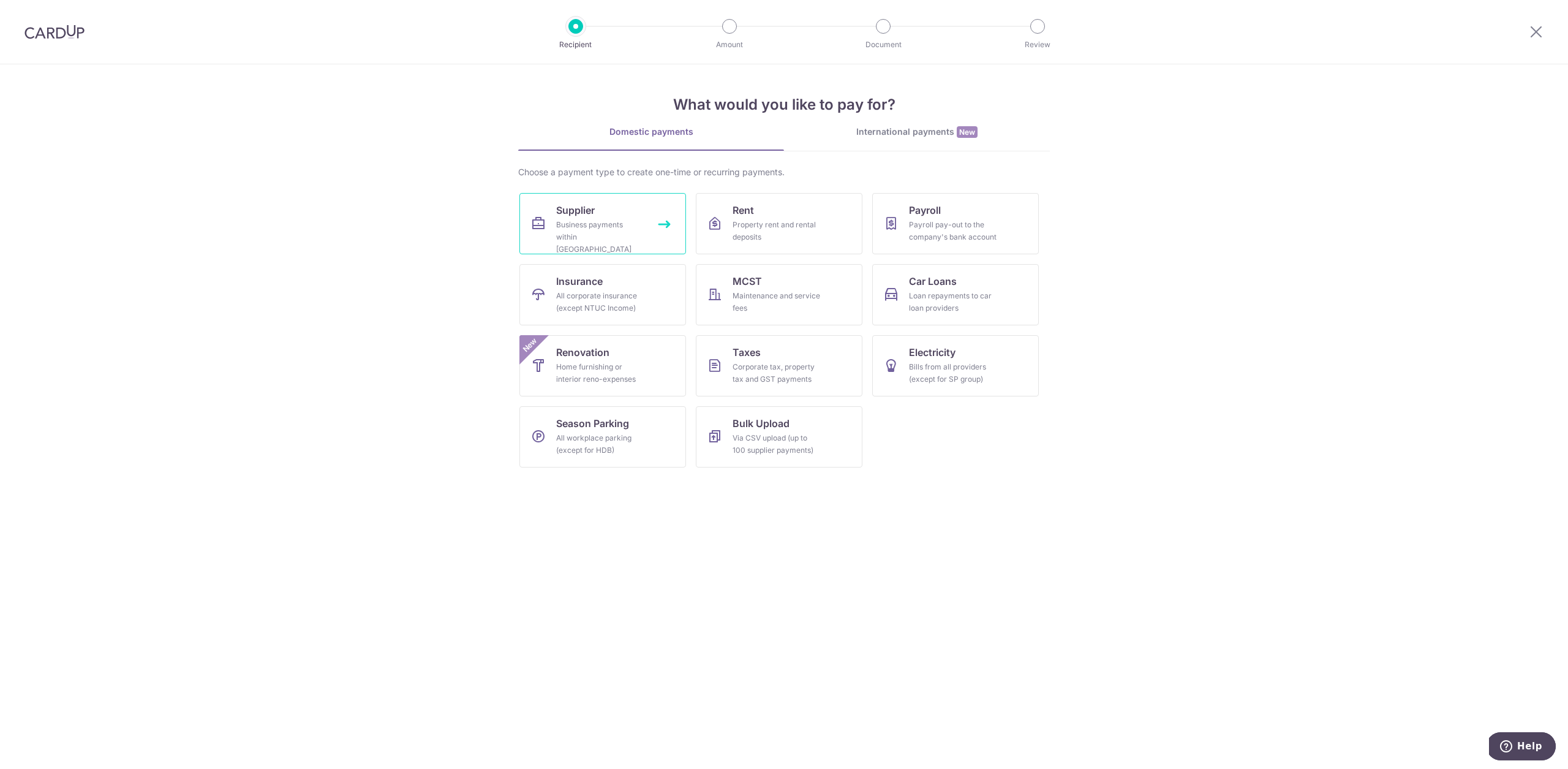
click at [651, 233] on link "Supplier Business payments within Singapore" at bounding box center [602, 223] width 166 height 61
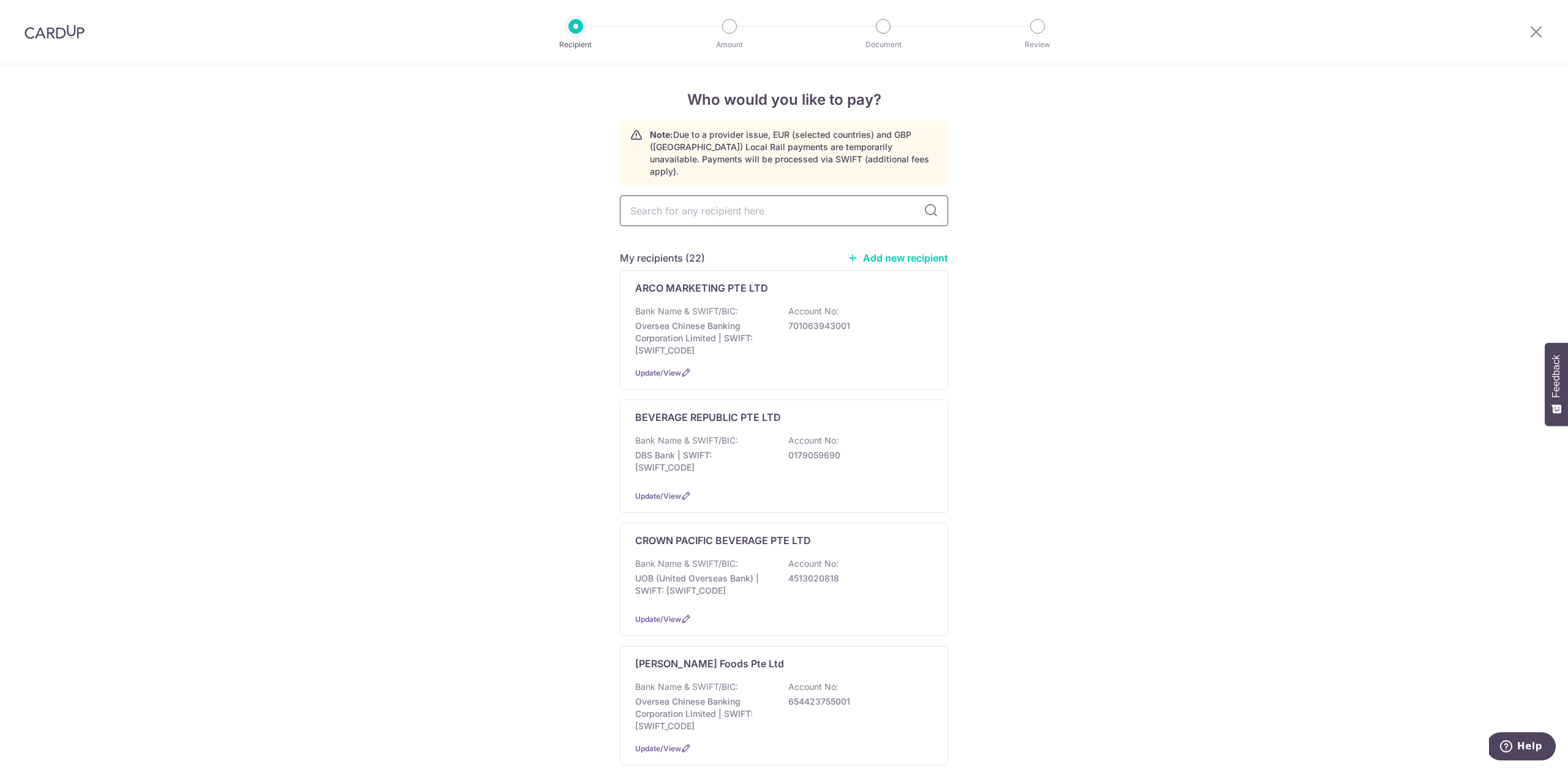
click at [828, 208] on input "text" at bounding box center [784, 211] width 329 height 31
type input "s"
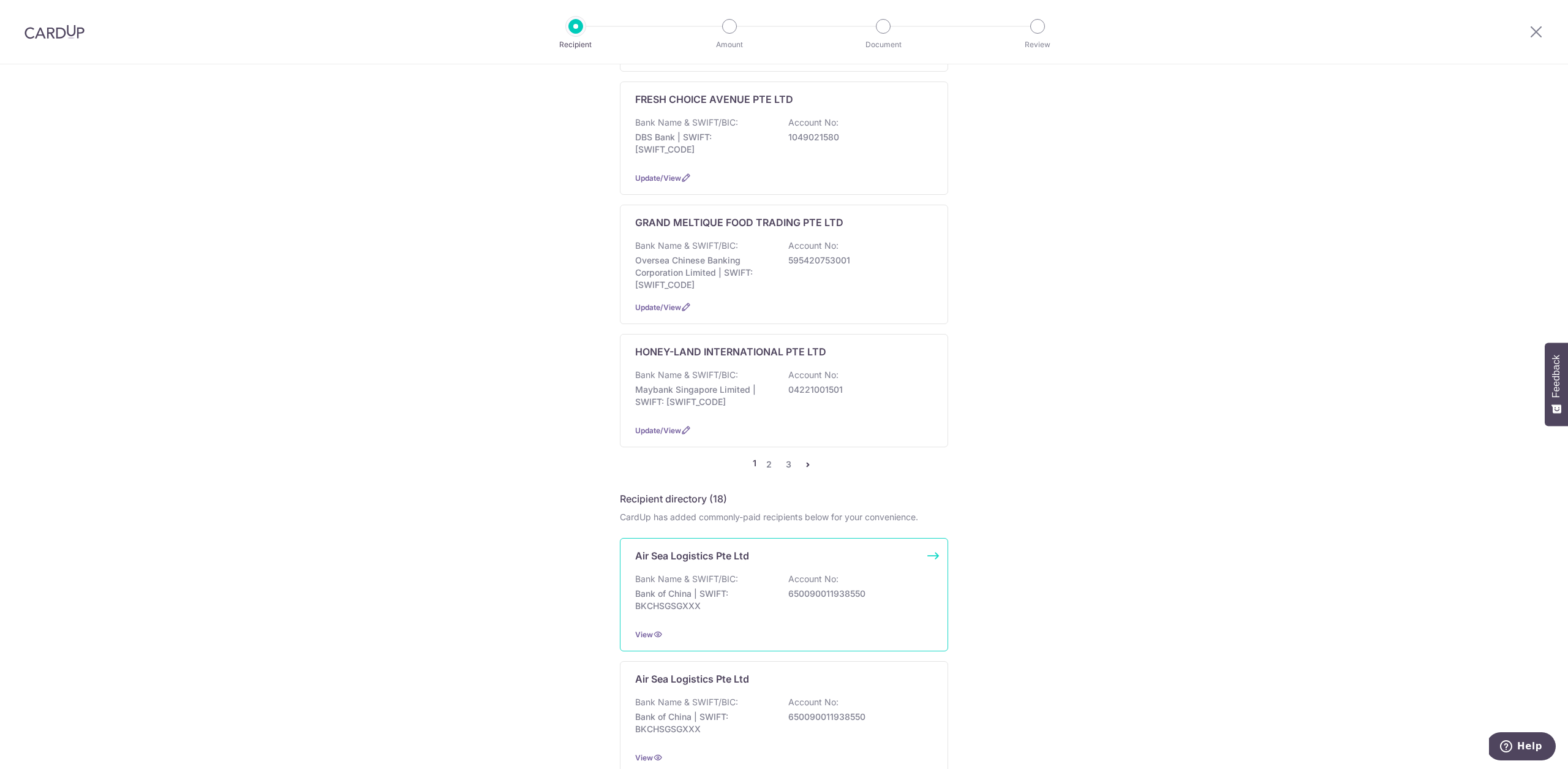
scroll to position [1136, 0]
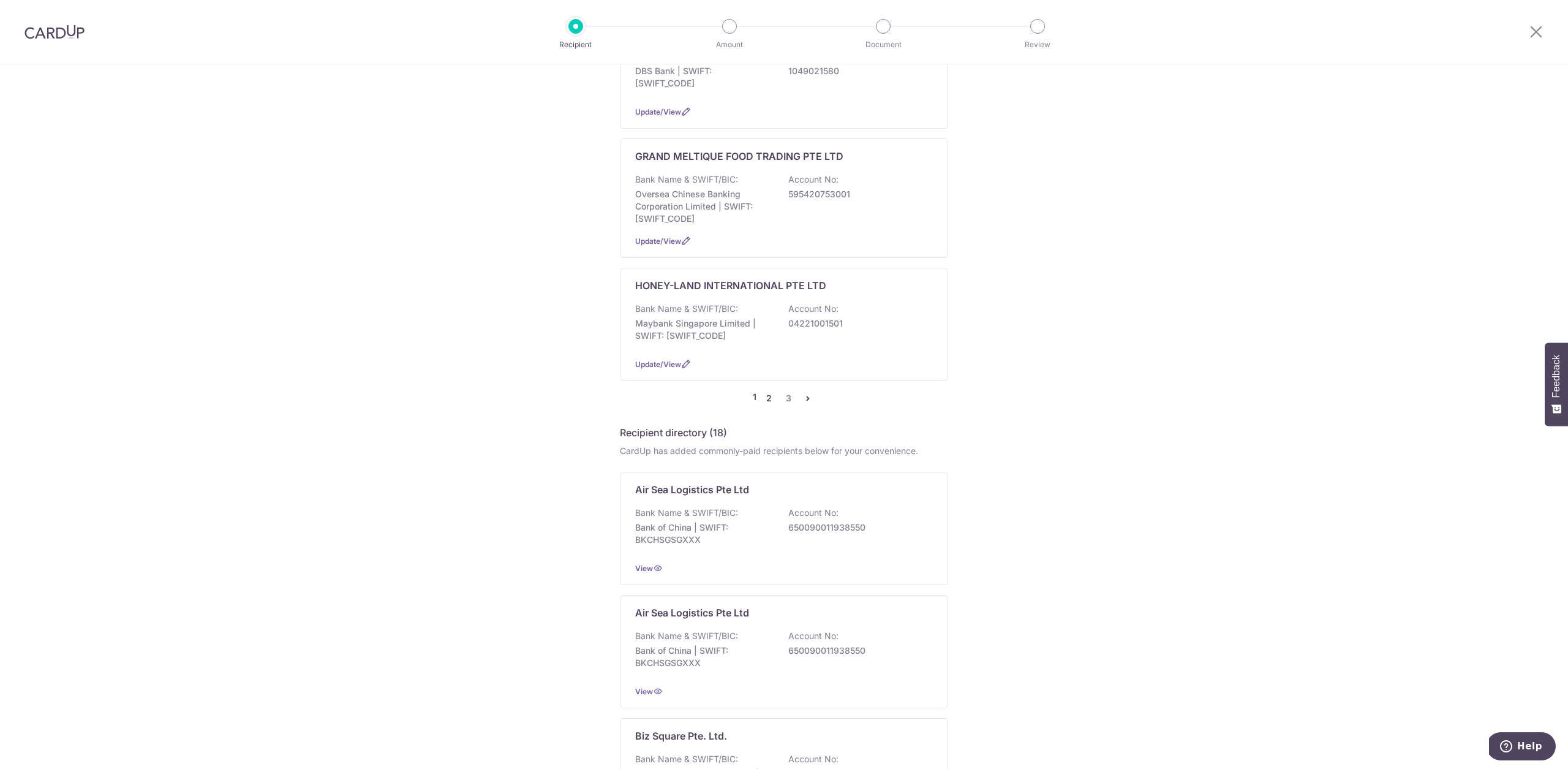
click at [767, 391] on link "2" at bounding box center [768, 398] width 15 height 15
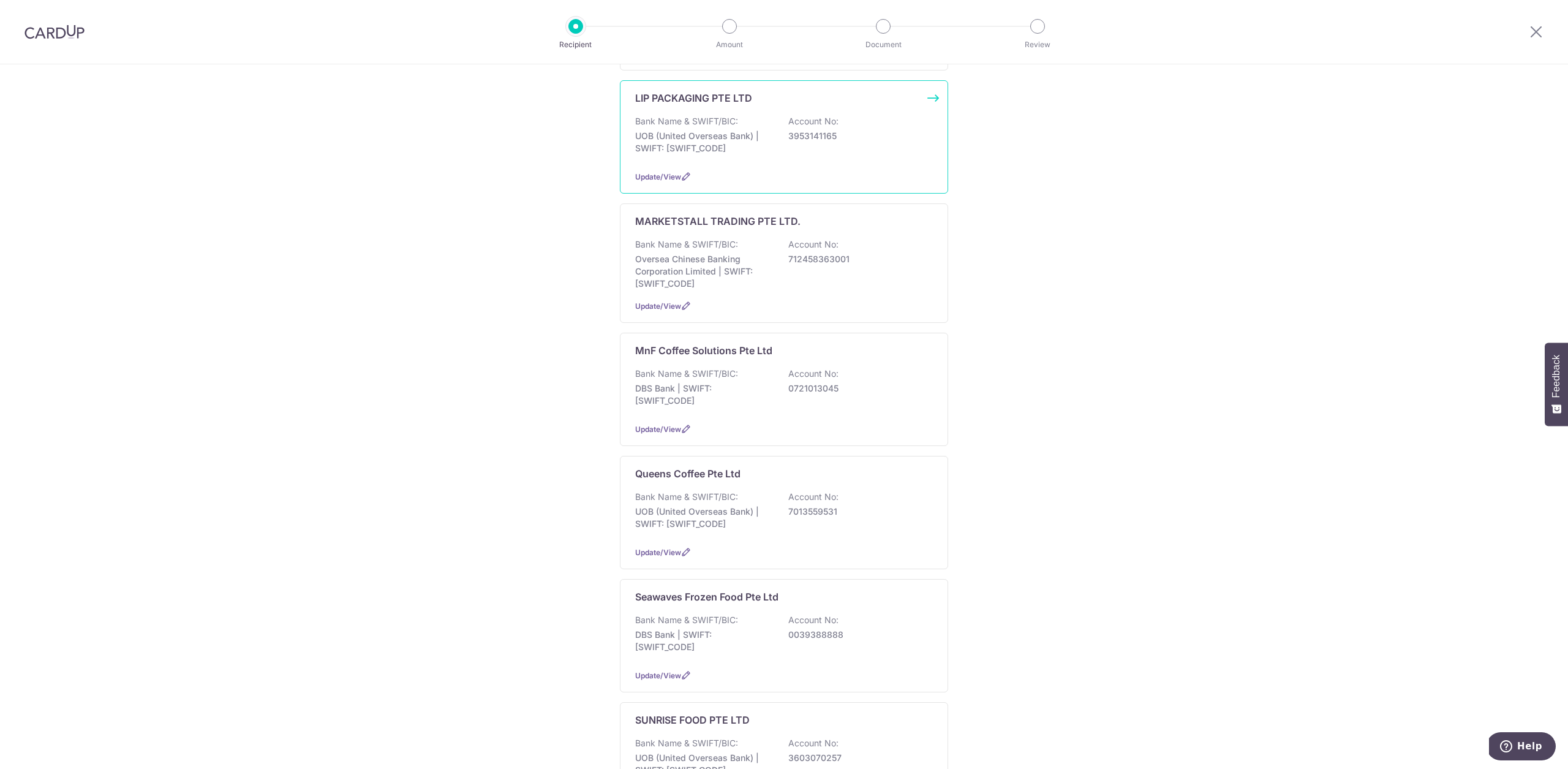
scroll to position [770, 0]
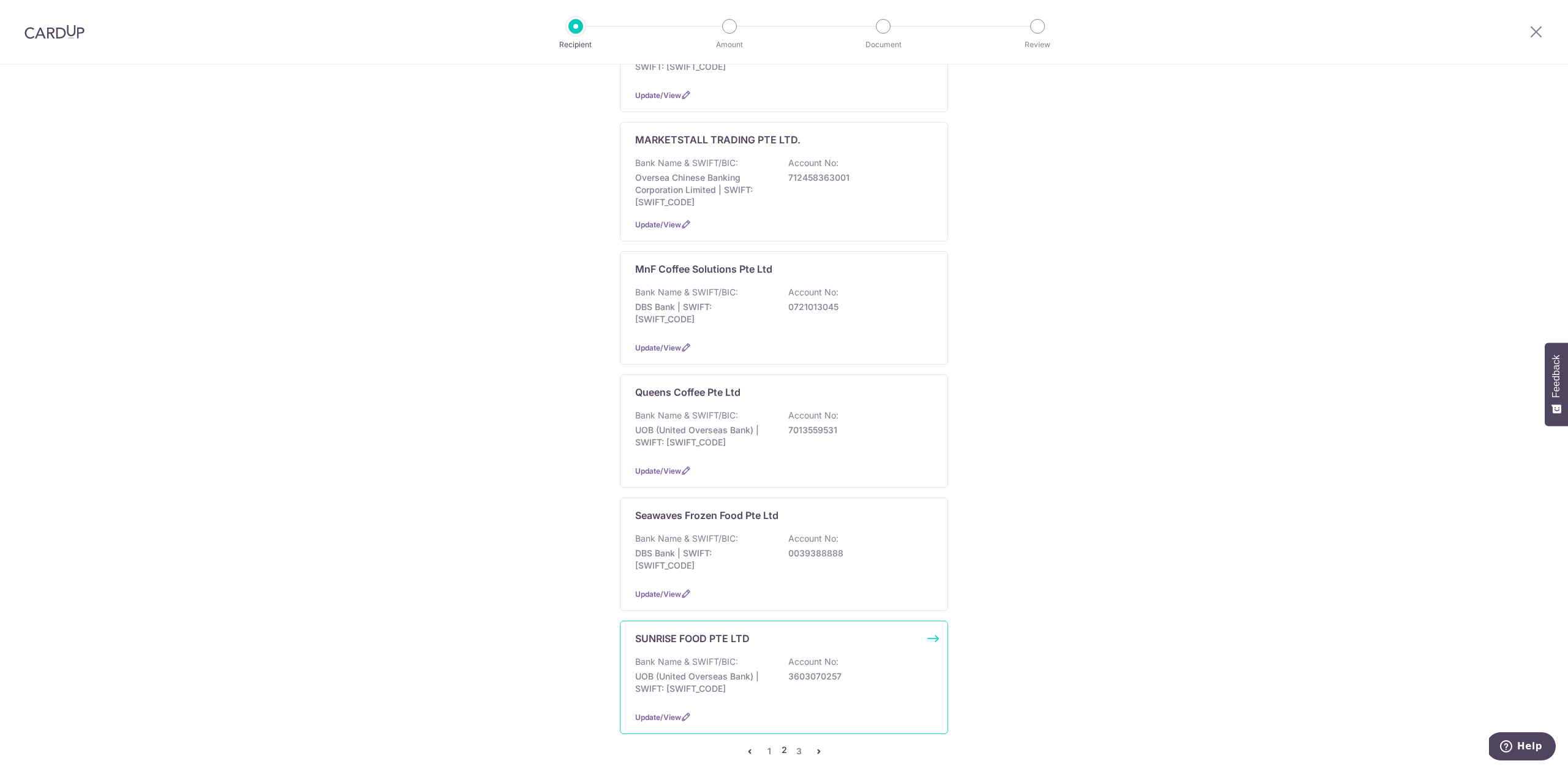
click at [716, 631] on p "SUNRISE FOOD PTE LTD" at bounding box center [692, 637] width 114 height 15
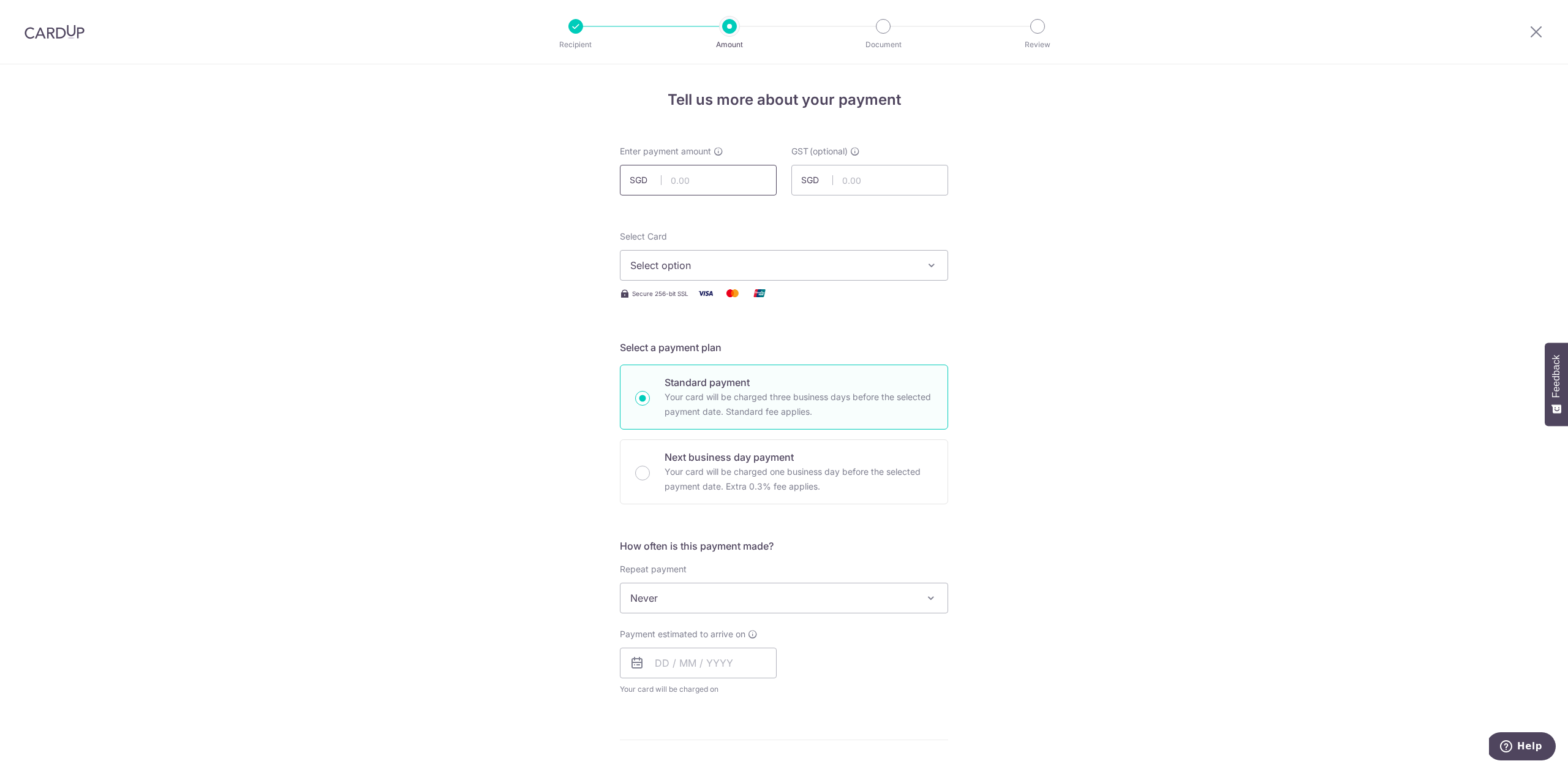
click at [706, 173] on input "text" at bounding box center [698, 180] width 157 height 31
type input "172.98"
click at [855, 270] on span "Select option" at bounding box center [772, 265] width 285 height 15
click at [795, 382] on span "**** 4073" at bounding box center [784, 382] width 307 height 15
click at [1007, 342] on div "Tell us more about your payment Enter payment amount SGD 172.98 172.98 GST (opt…" at bounding box center [784, 660] width 1568 height 1191
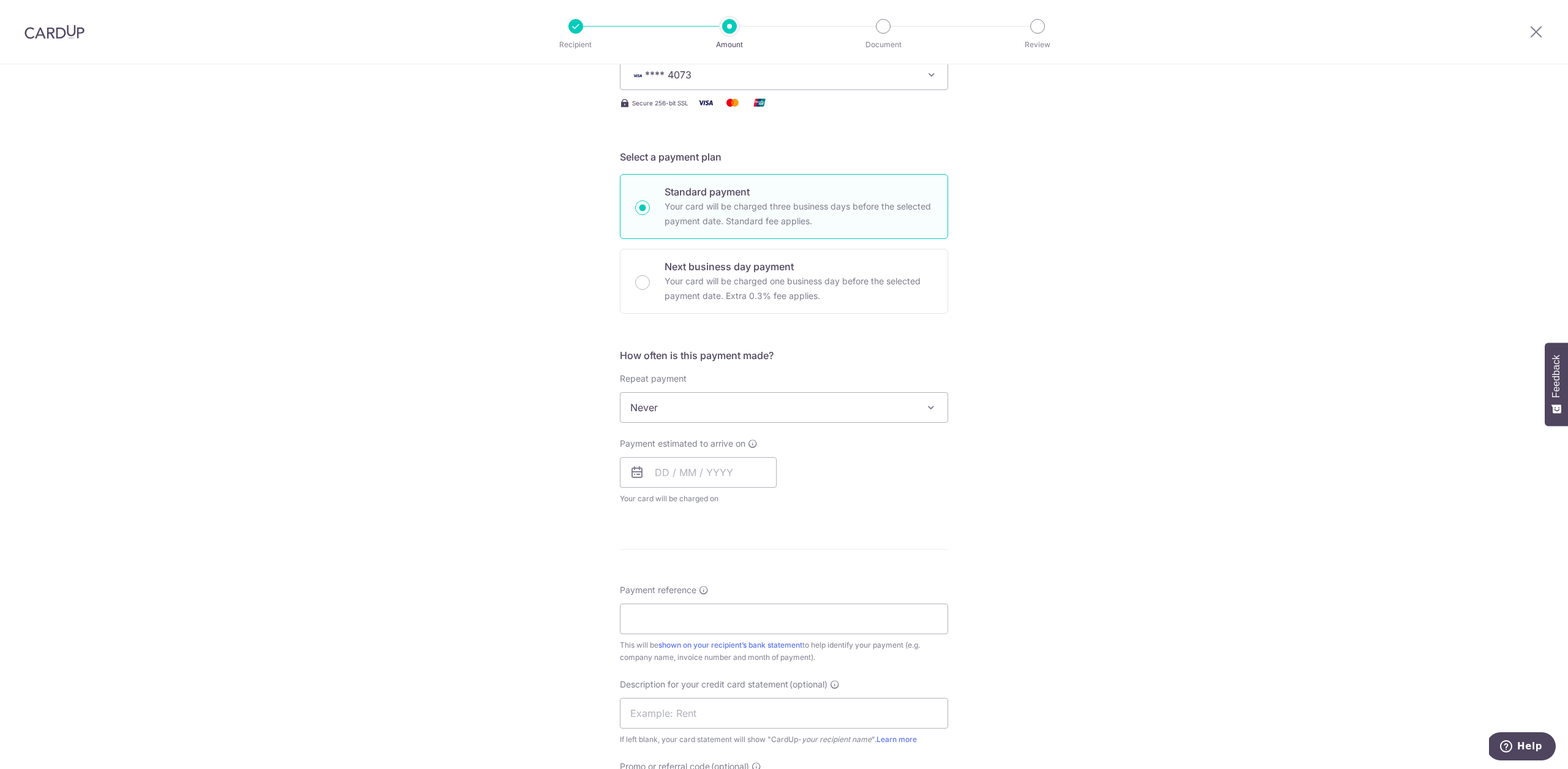
scroll to position [193, 0]
click at [706, 472] on input "text" at bounding box center [698, 470] width 157 height 31
click at [758, 628] on link "26" at bounding box center [768, 631] width 19 height 19
type input "[DATE]"
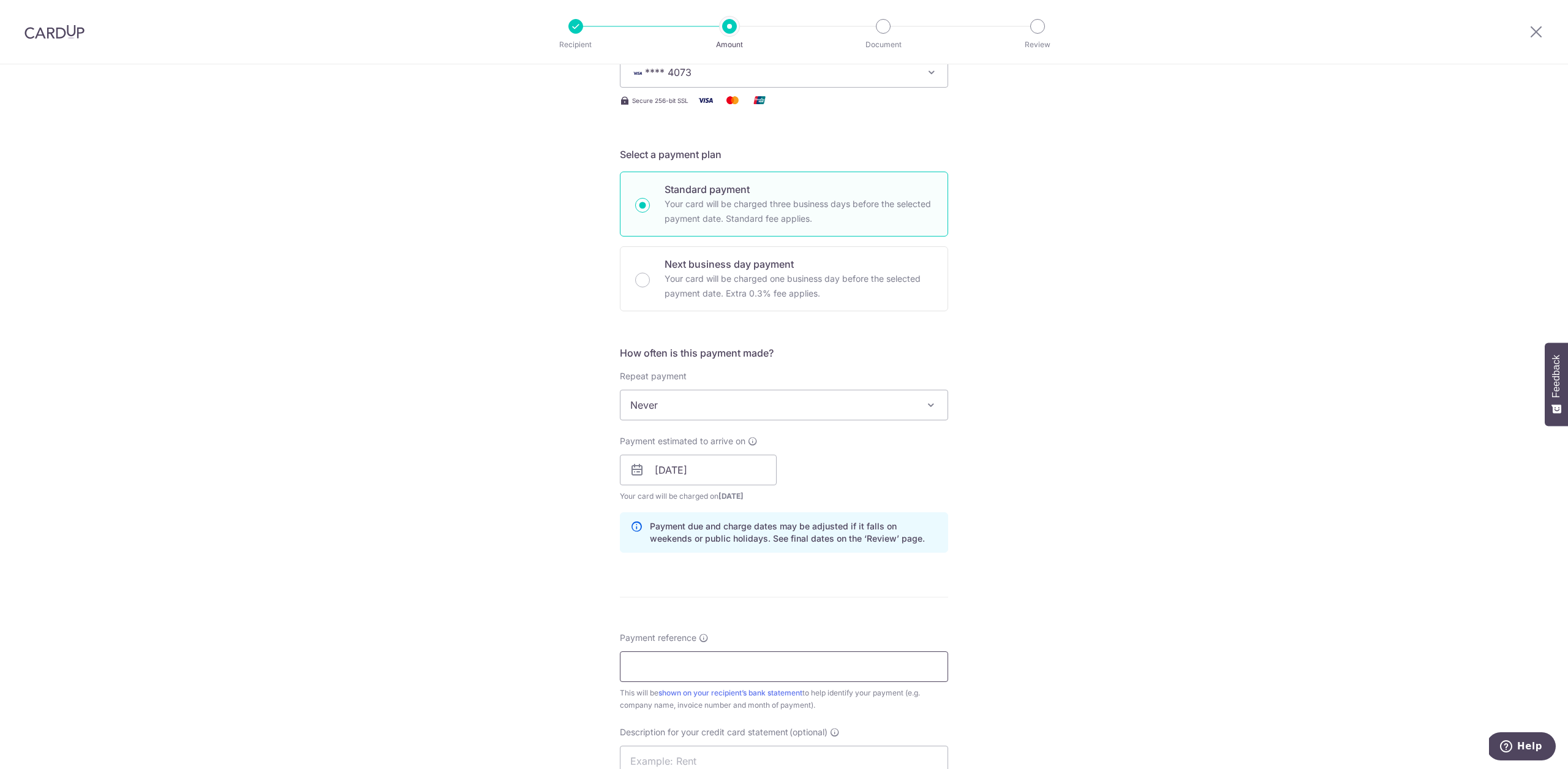
click at [793, 659] on input "Payment reference" at bounding box center [784, 666] width 329 height 31
type input "Connect 71"
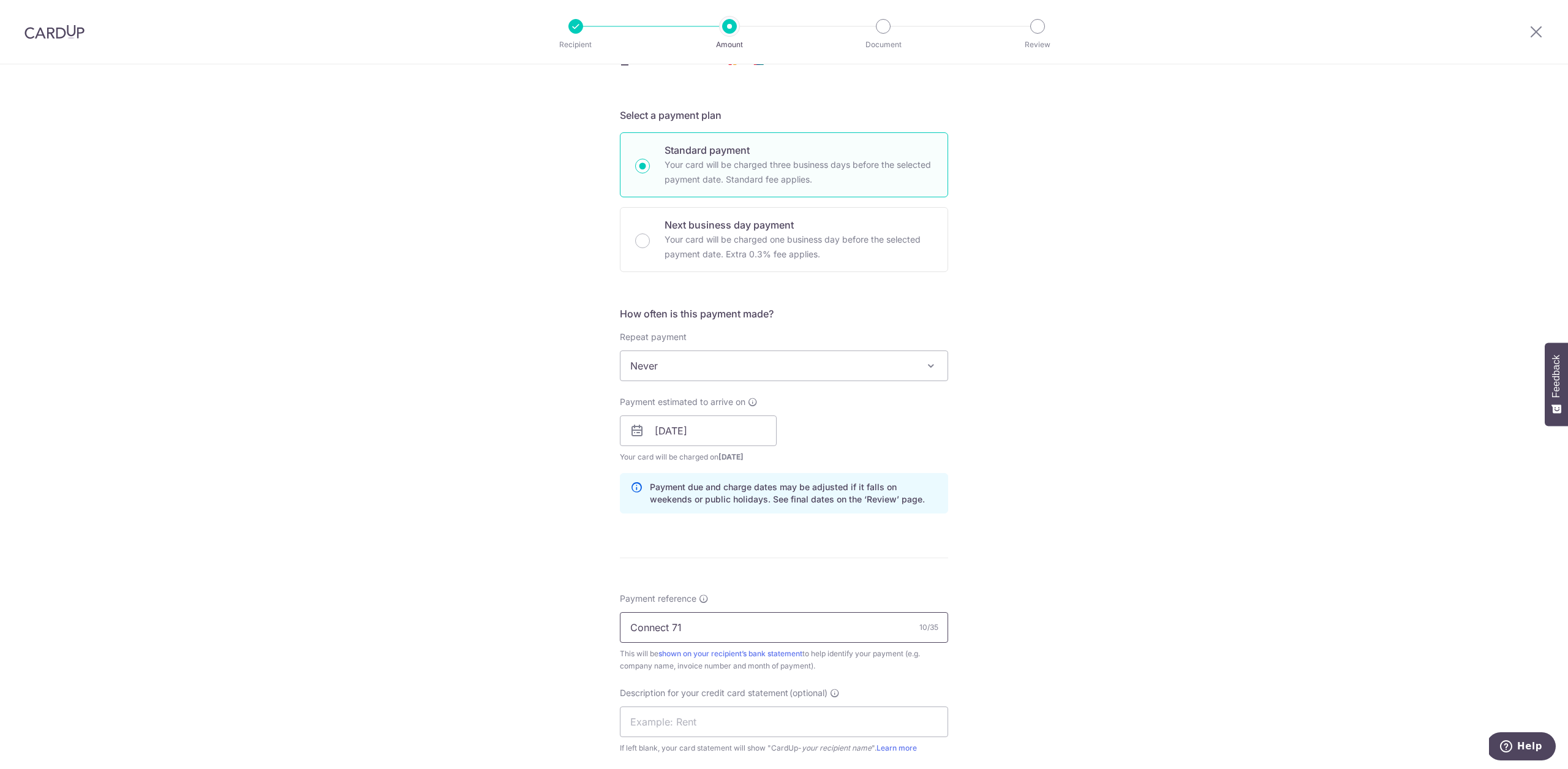
scroll to position [313, 0]
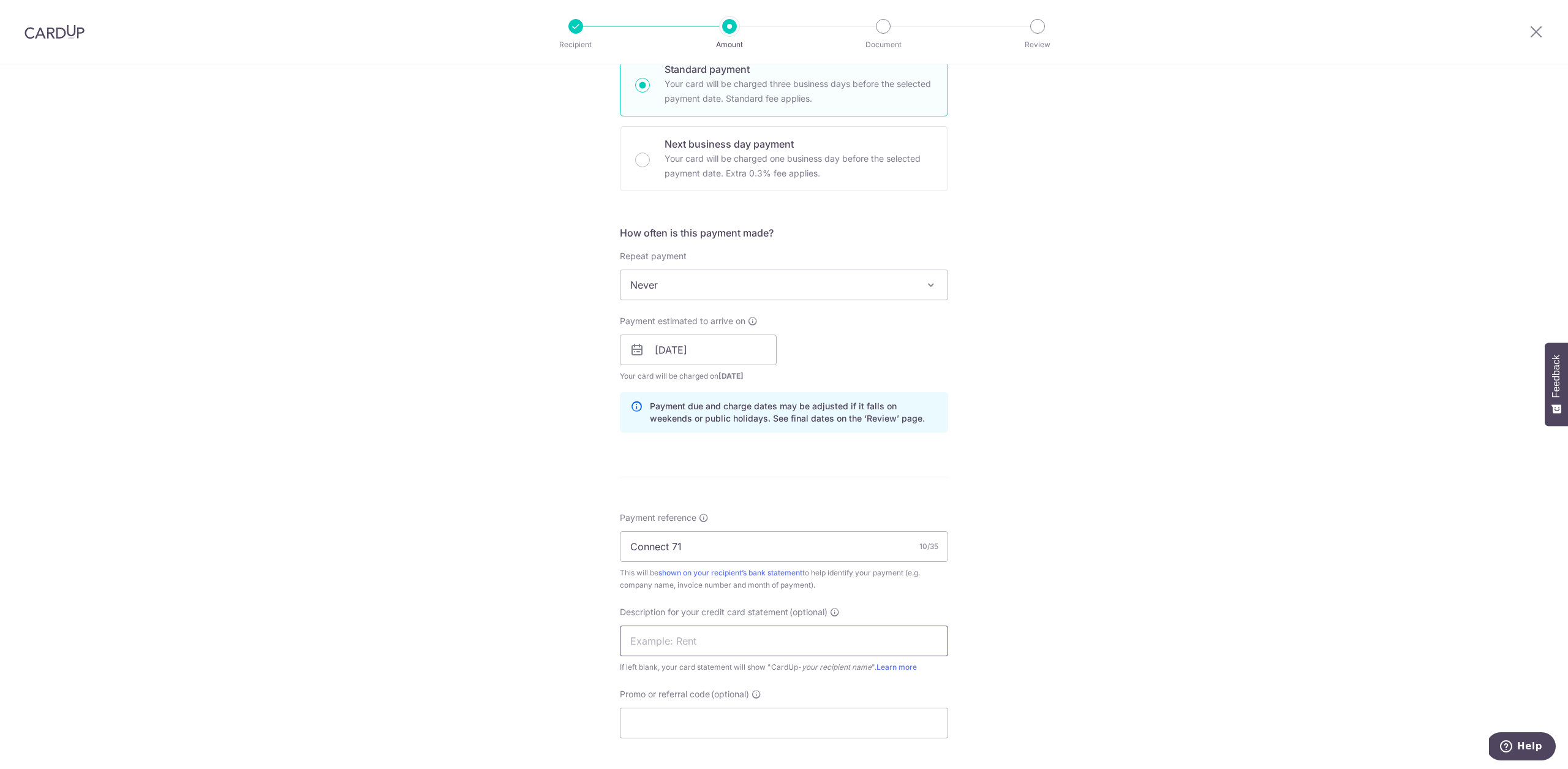
click at [723, 644] on input "text" at bounding box center [784, 641] width 329 height 31
click at [748, 652] on input "text" at bounding box center [784, 641] width 329 height 31
click at [1036, 593] on div "Tell us more about your payment Enter payment amount SGD 172.98 172.98 GST (opt…" at bounding box center [784, 371] width 1568 height 1241
click at [859, 643] on input "text" at bounding box center [784, 641] width 329 height 31
type input "SUNRISE"
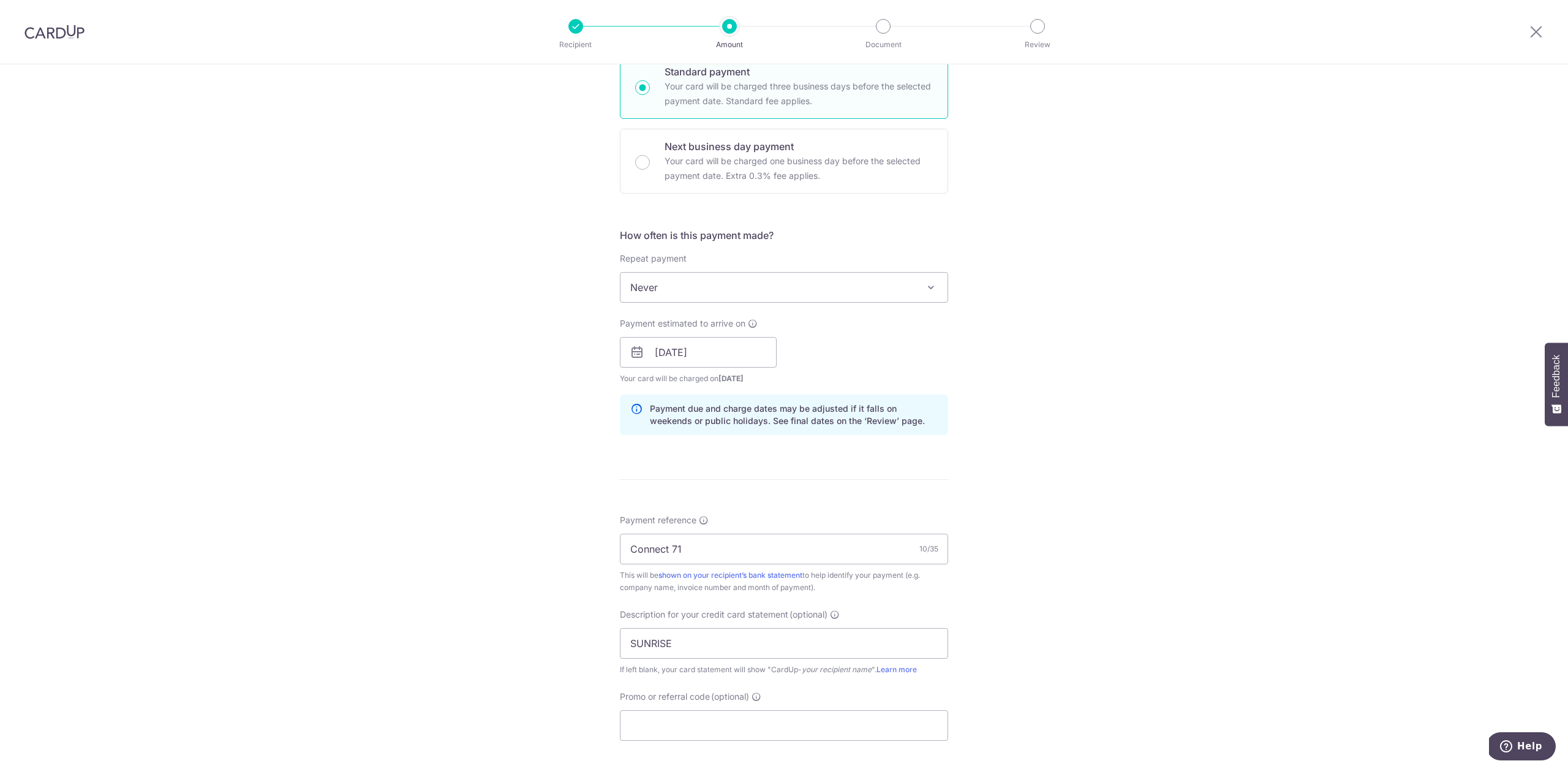
click at [1030, 618] on div "Tell us more about your payment Enter payment amount SGD 172.98 172.98 GST (opt…" at bounding box center [784, 373] width 1568 height 1241
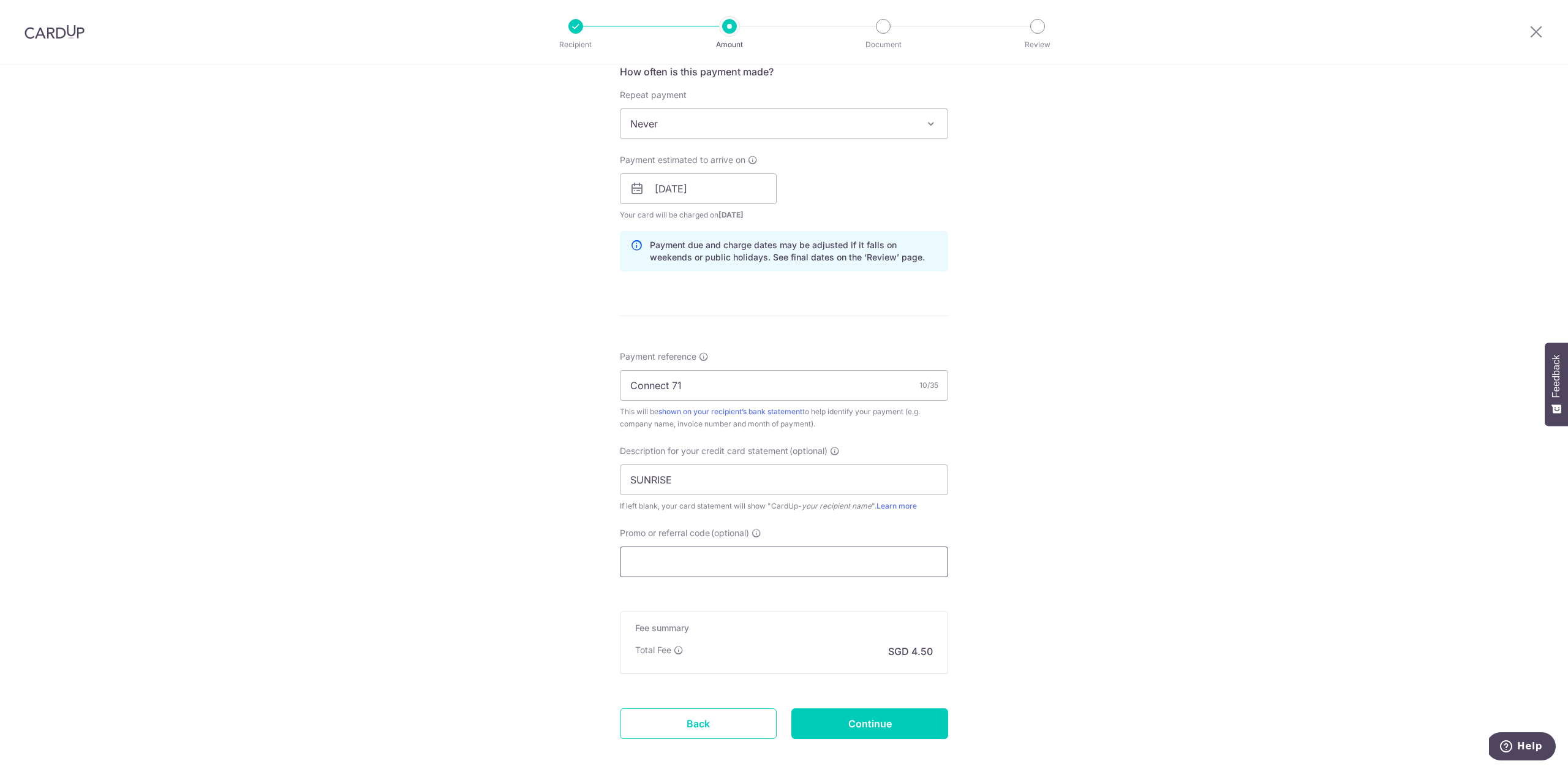
scroll to position [508, 0]
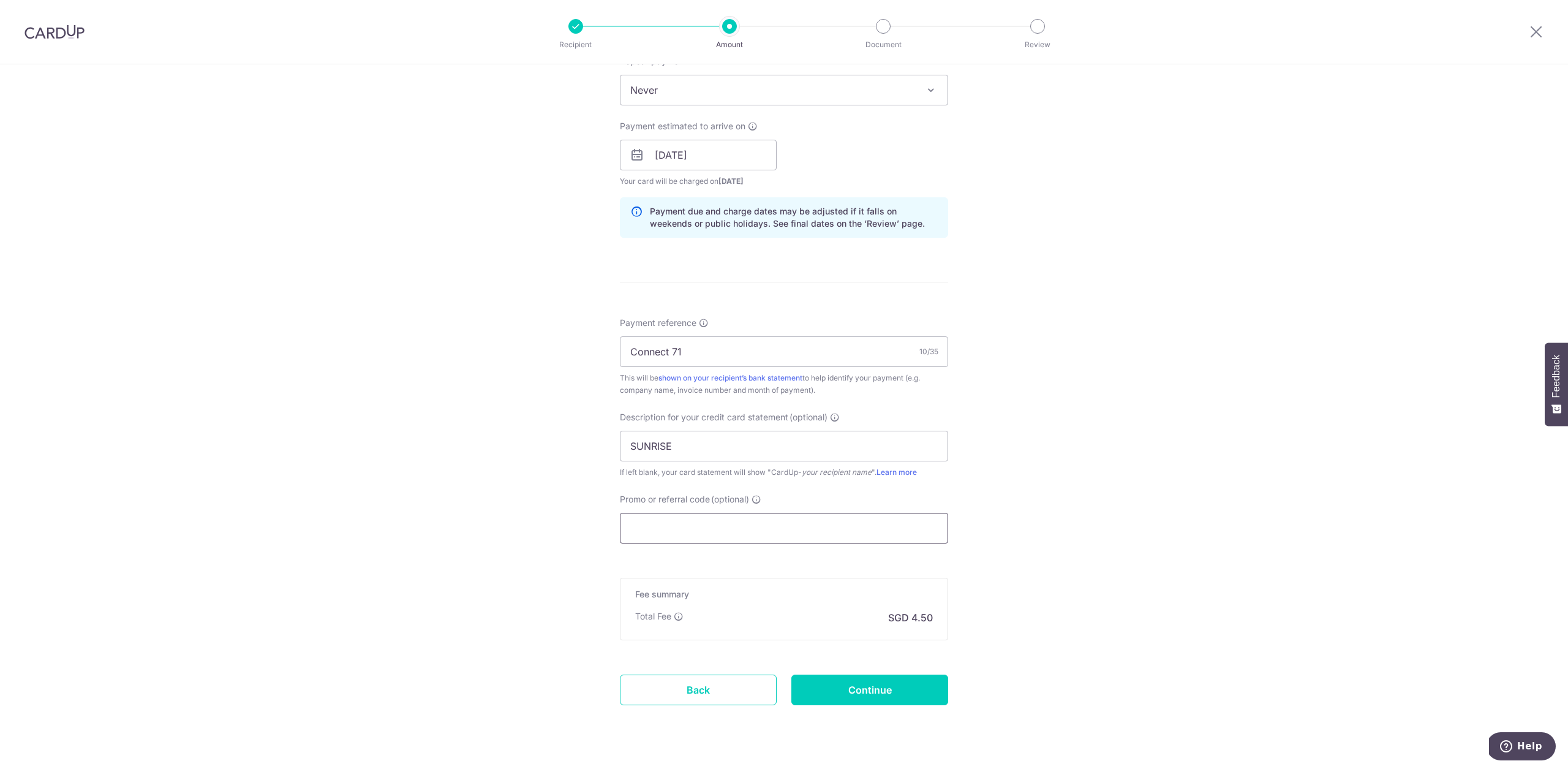
click at [719, 522] on input "Promo or referral code (optional)" at bounding box center [784, 528] width 329 height 31
paste input "25BB179"
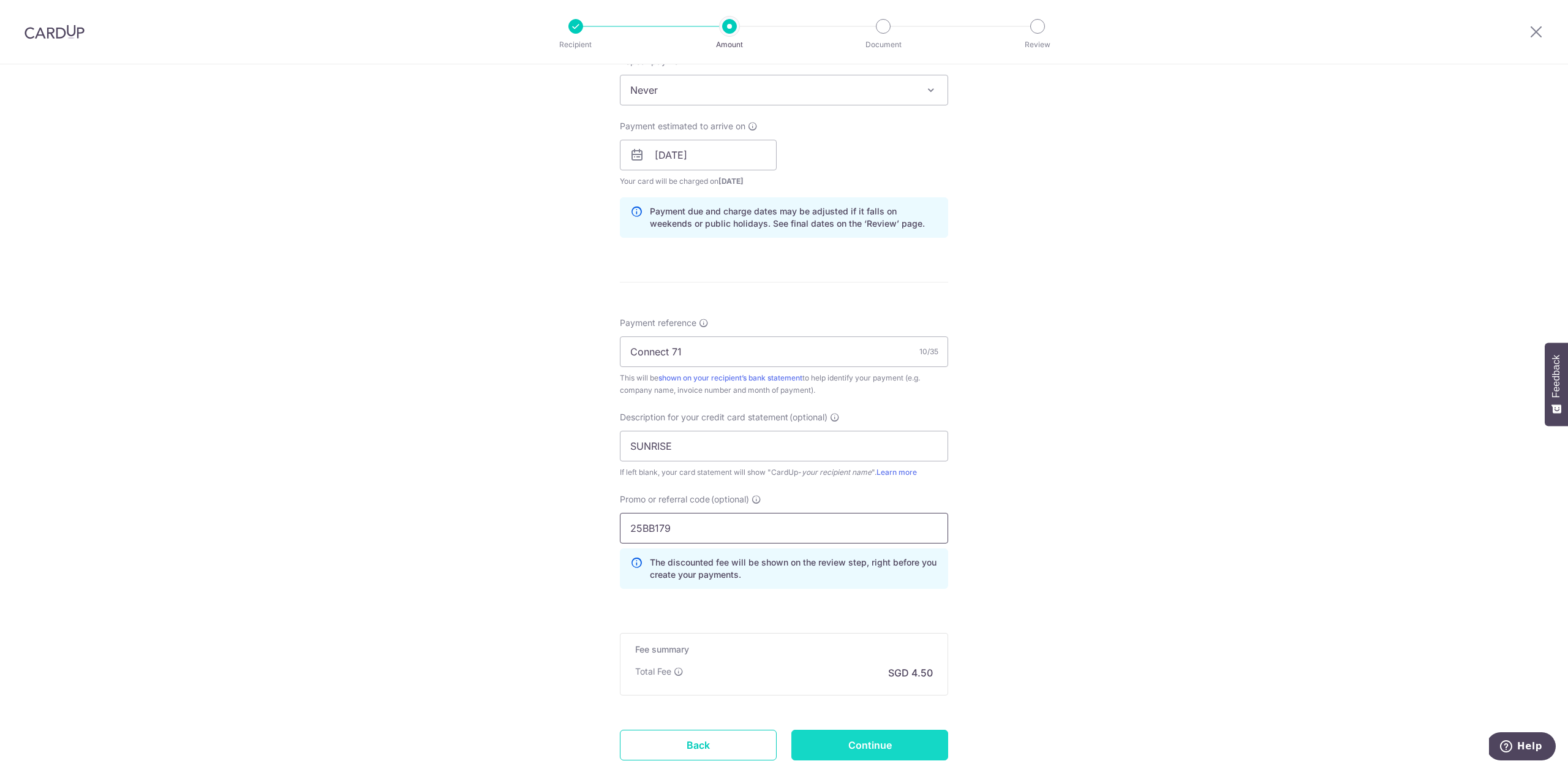
type input "25BB179"
click at [876, 751] on input "Continue" at bounding box center [869, 745] width 157 height 31
type input "Create Schedule"
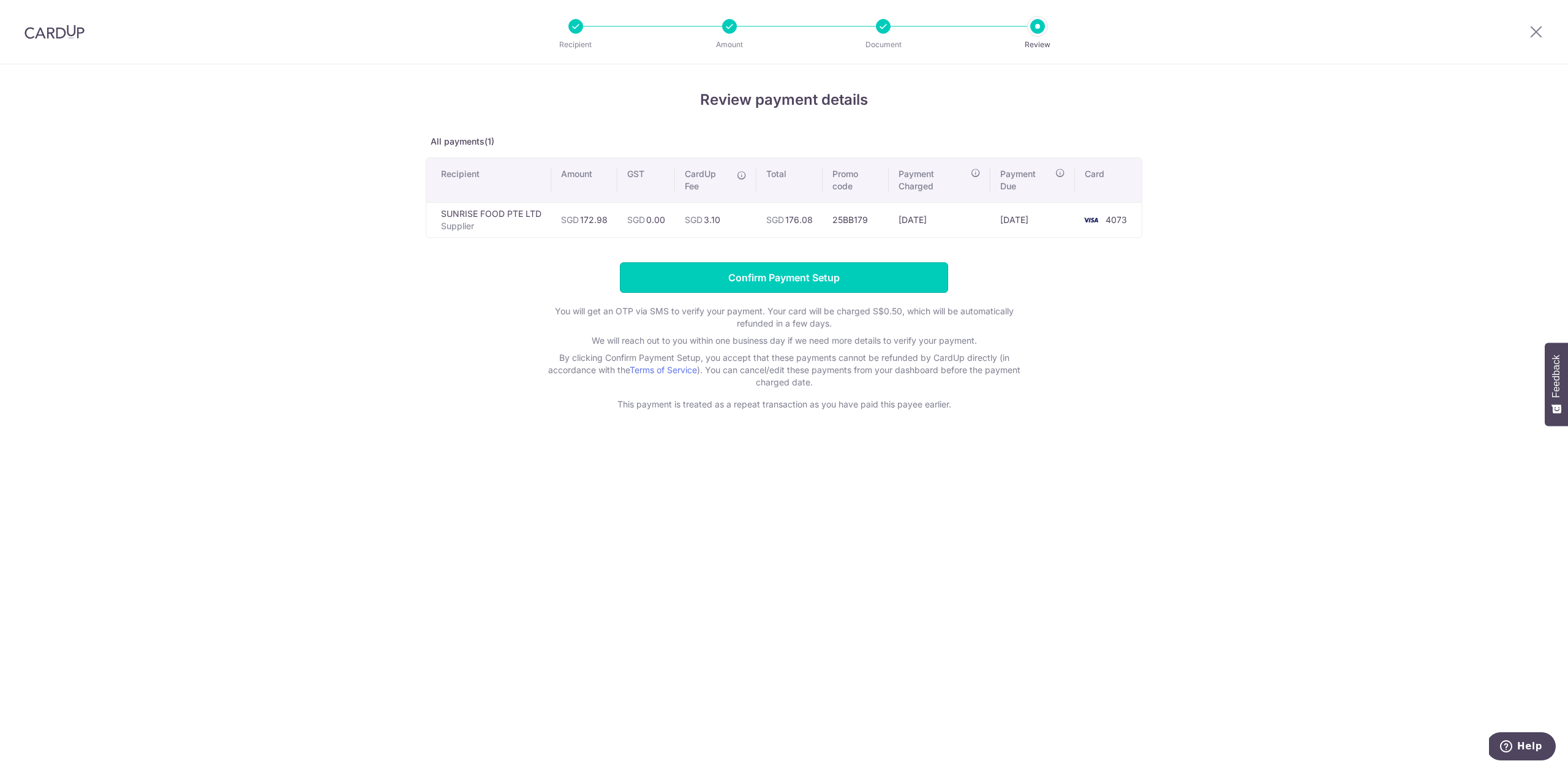
click at [860, 283] on input "Confirm Payment Setup" at bounding box center [784, 278] width 329 height 31
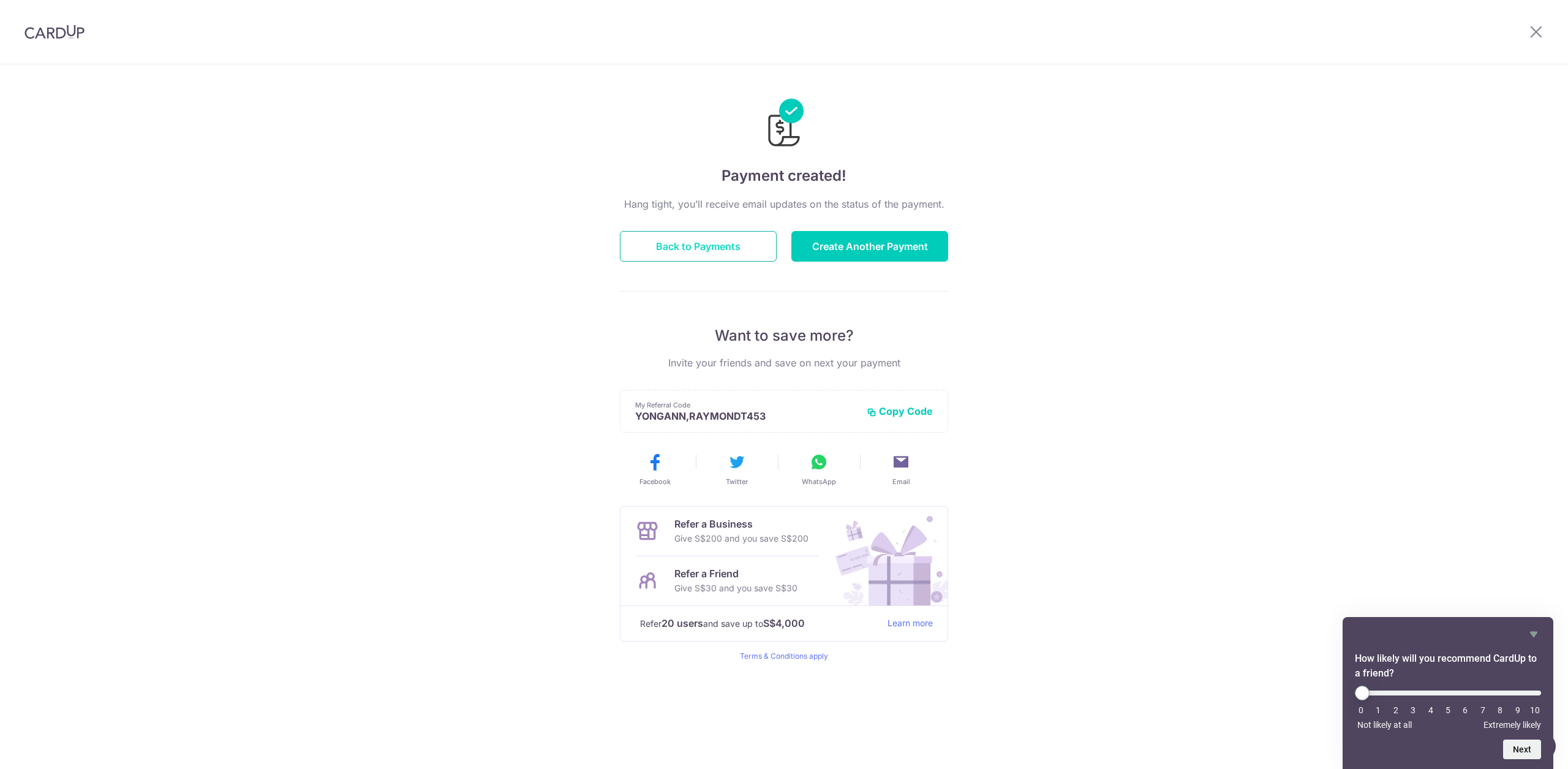
click at [742, 255] on button "Back to Payments" at bounding box center [698, 247] width 157 height 31
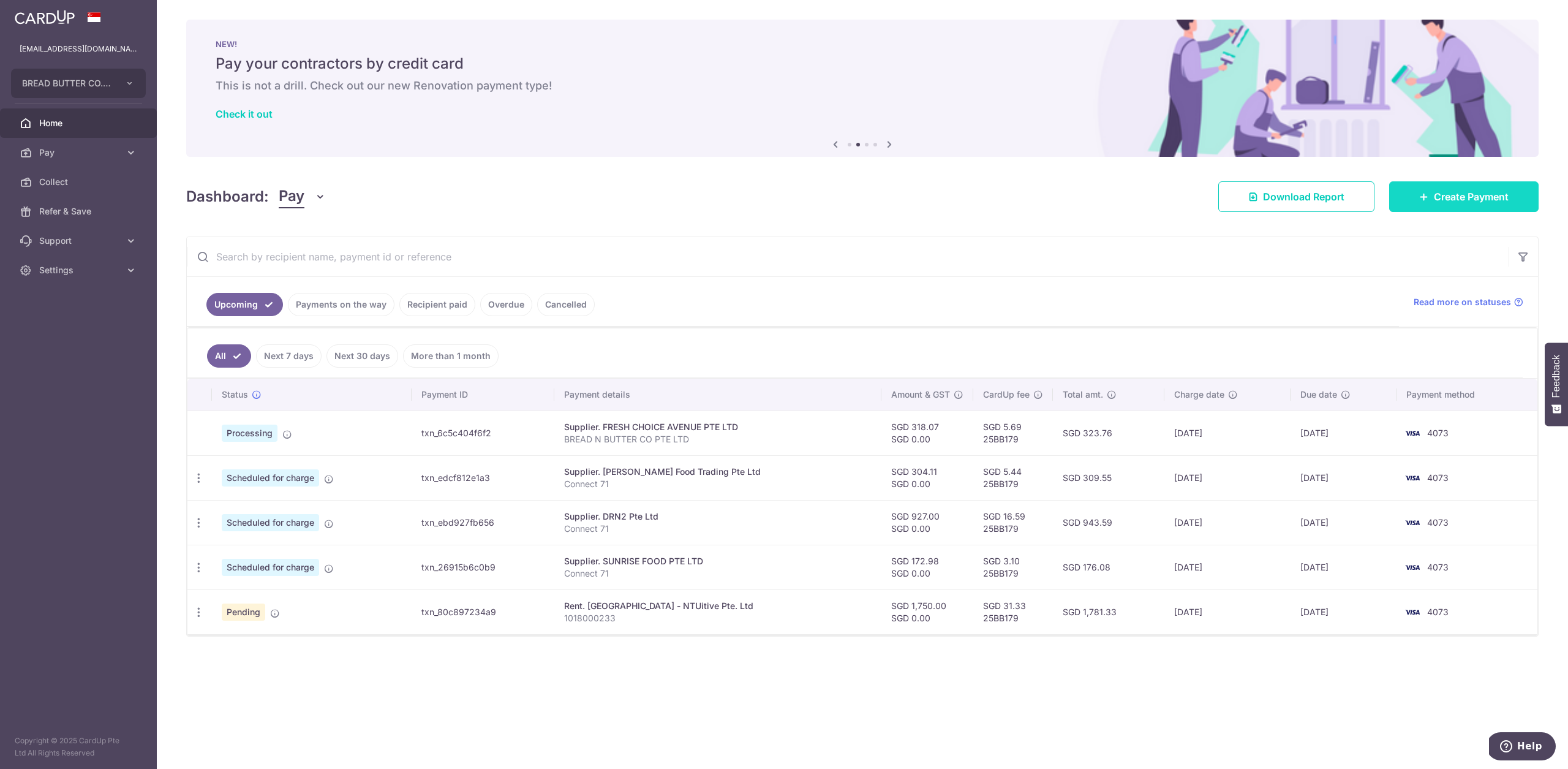
click at [1457, 200] on span "Create Payment" at bounding box center [1470, 196] width 74 height 15
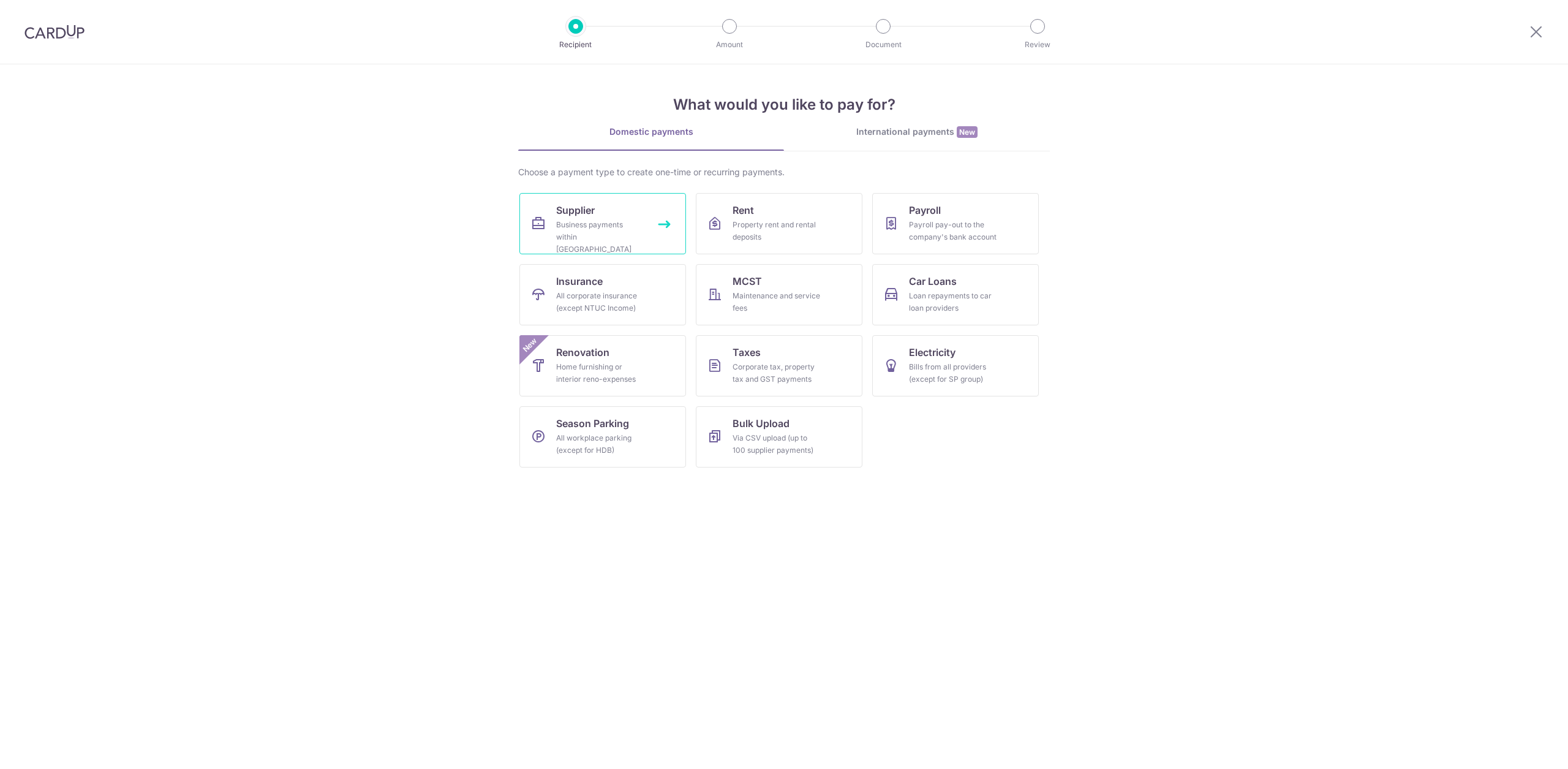
click at [554, 226] on link "Supplier Business payments within [GEOGRAPHIC_DATA]" at bounding box center [602, 223] width 166 height 61
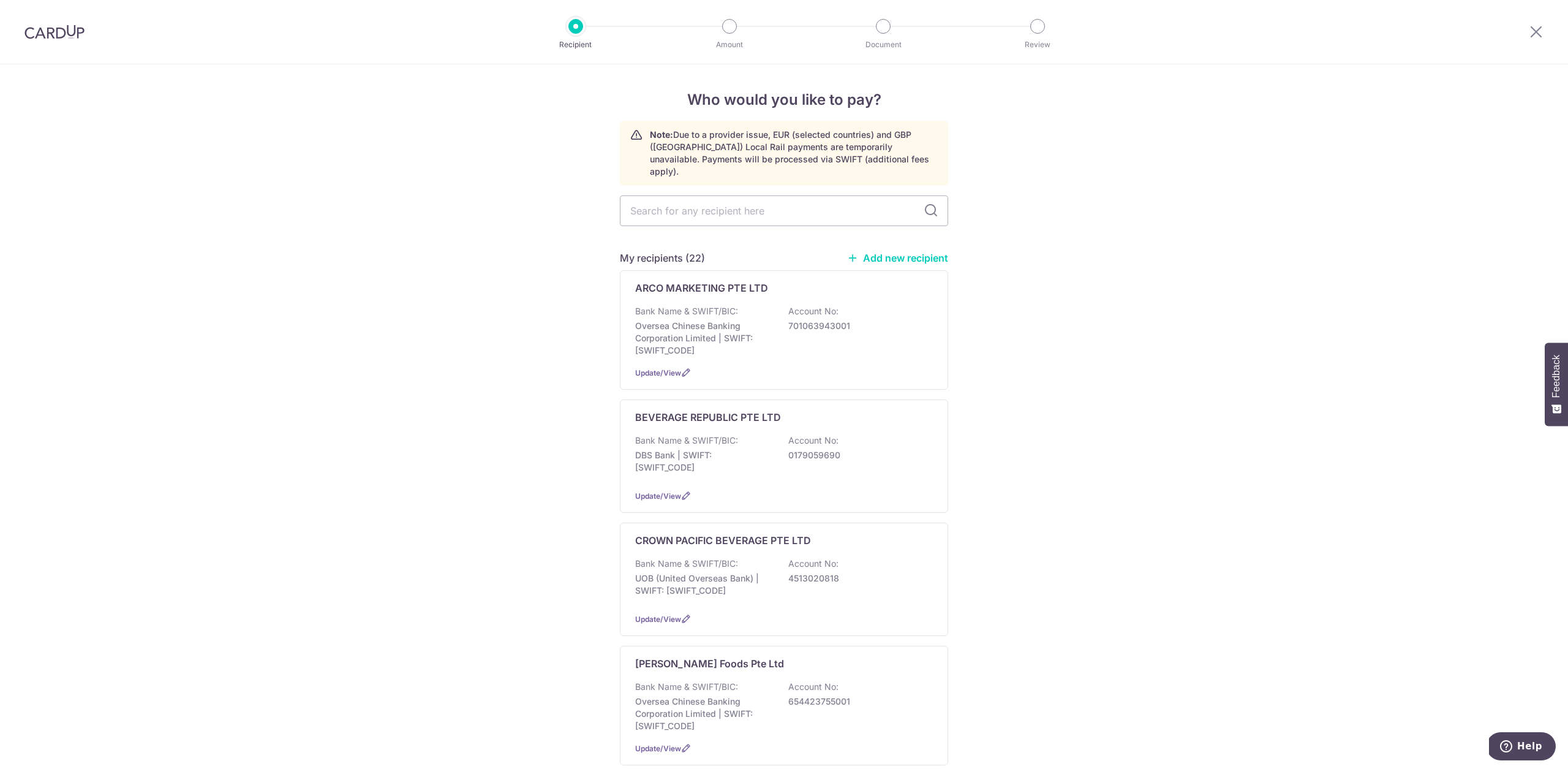
click at [912, 251] on link "Add new recipient" at bounding box center [897, 257] width 102 height 13
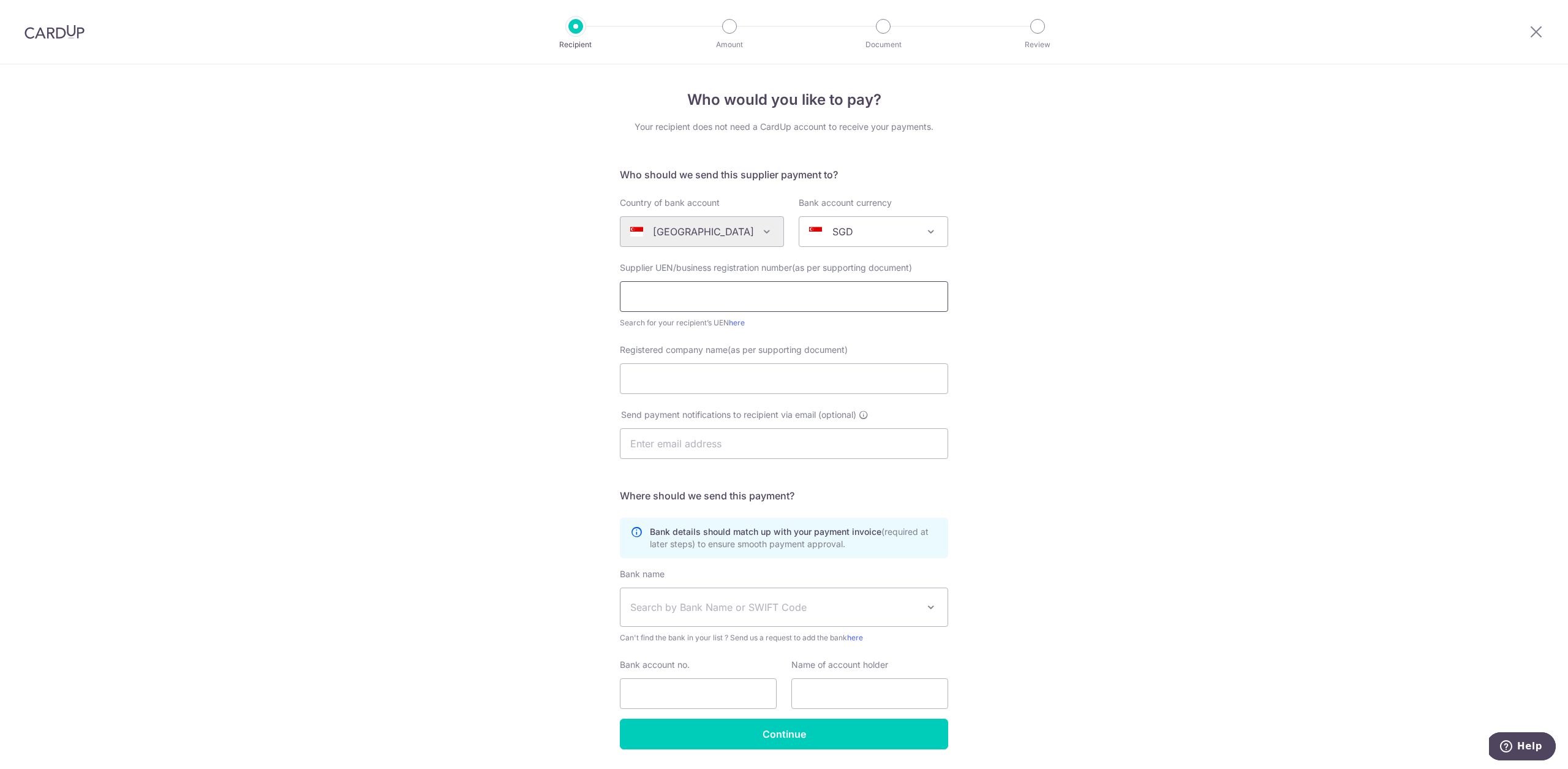
click at [721, 303] on input "text" at bounding box center [784, 297] width 329 height 31
type input "197701362ROCB"
click at [811, 382] on input "Registered company name(as per supporting document)" at bounding box center [784, 379] width 329 height 31
type input "Topseller Pte Ltd"
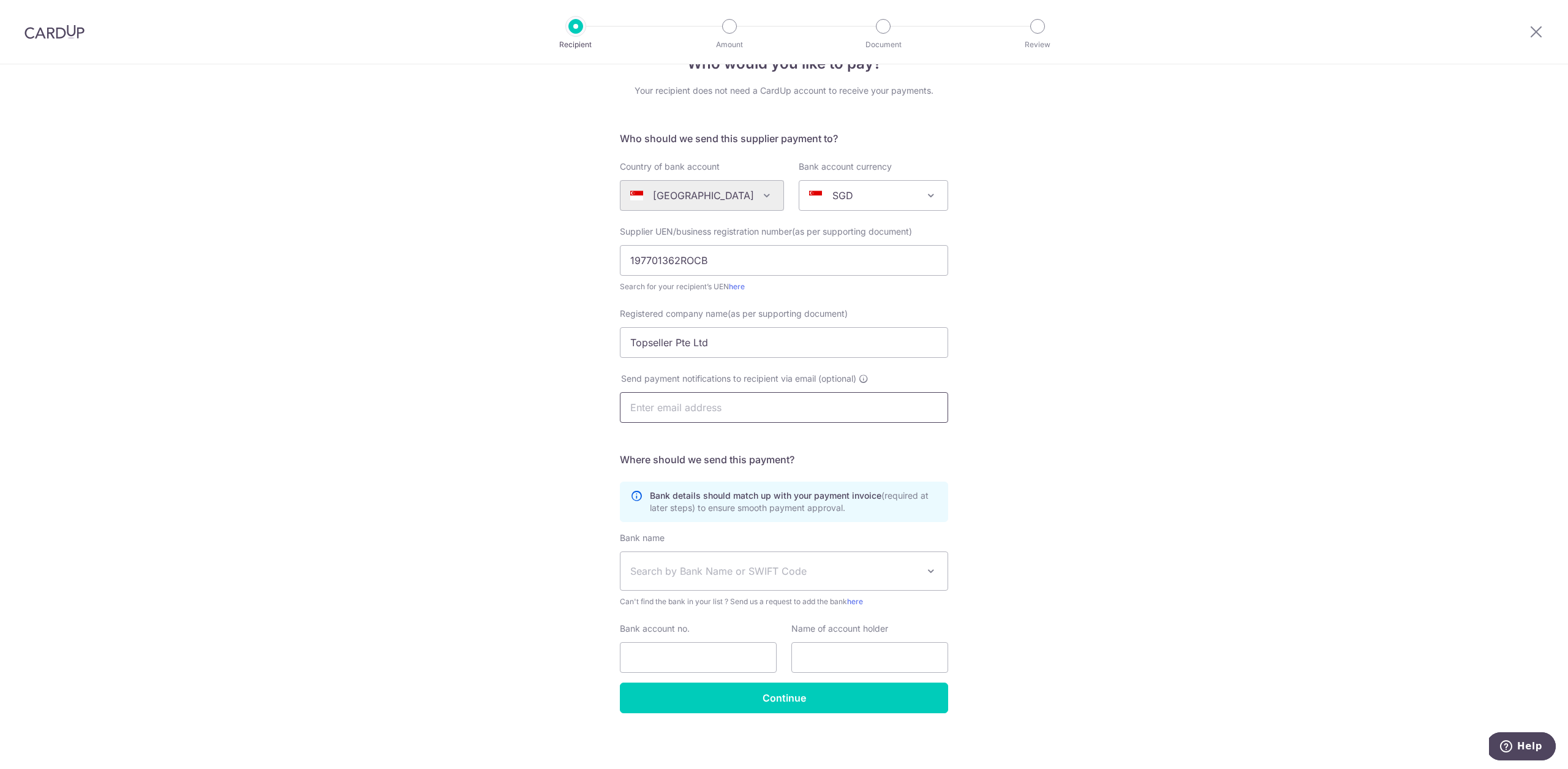
scroll to position [38, 0]
click at [753, 580] on span "Search by Bank Name or SWIFT Code" at bounding box center [784, 569] width 327 height 38
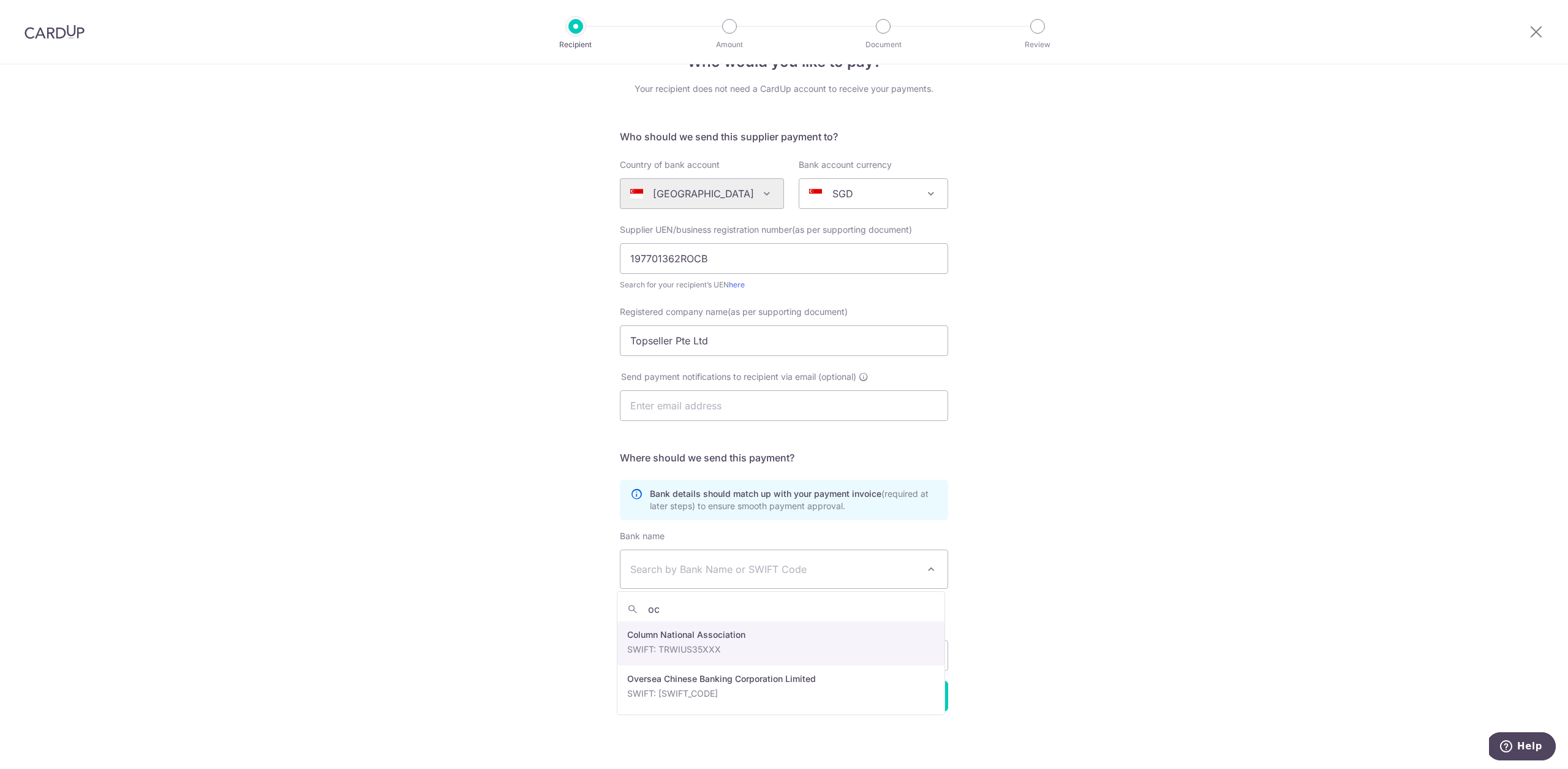
type input "ocb"
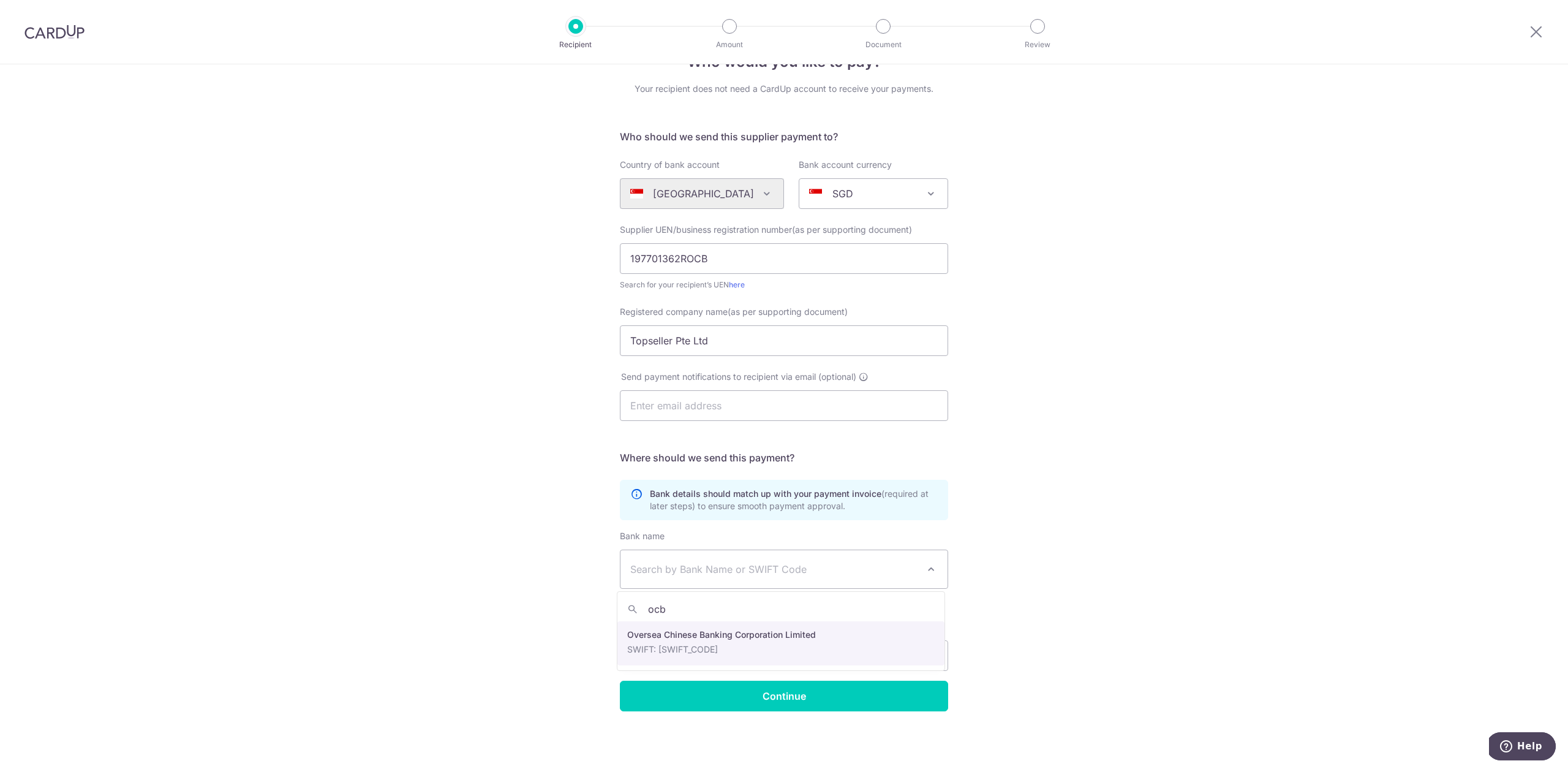
select select "12"
click at [744, 655] on input "Bank account no." at bounding box center [698, 656] width 157 height 31
click at [759, 649] on input "Bank account no." at bounding box center [698, 656] width 157 height 31
type input "601776297001"
click at [751, 349] on input "Topseller Pte Ltd" at bounding box center [784, 340] width 329 height 31
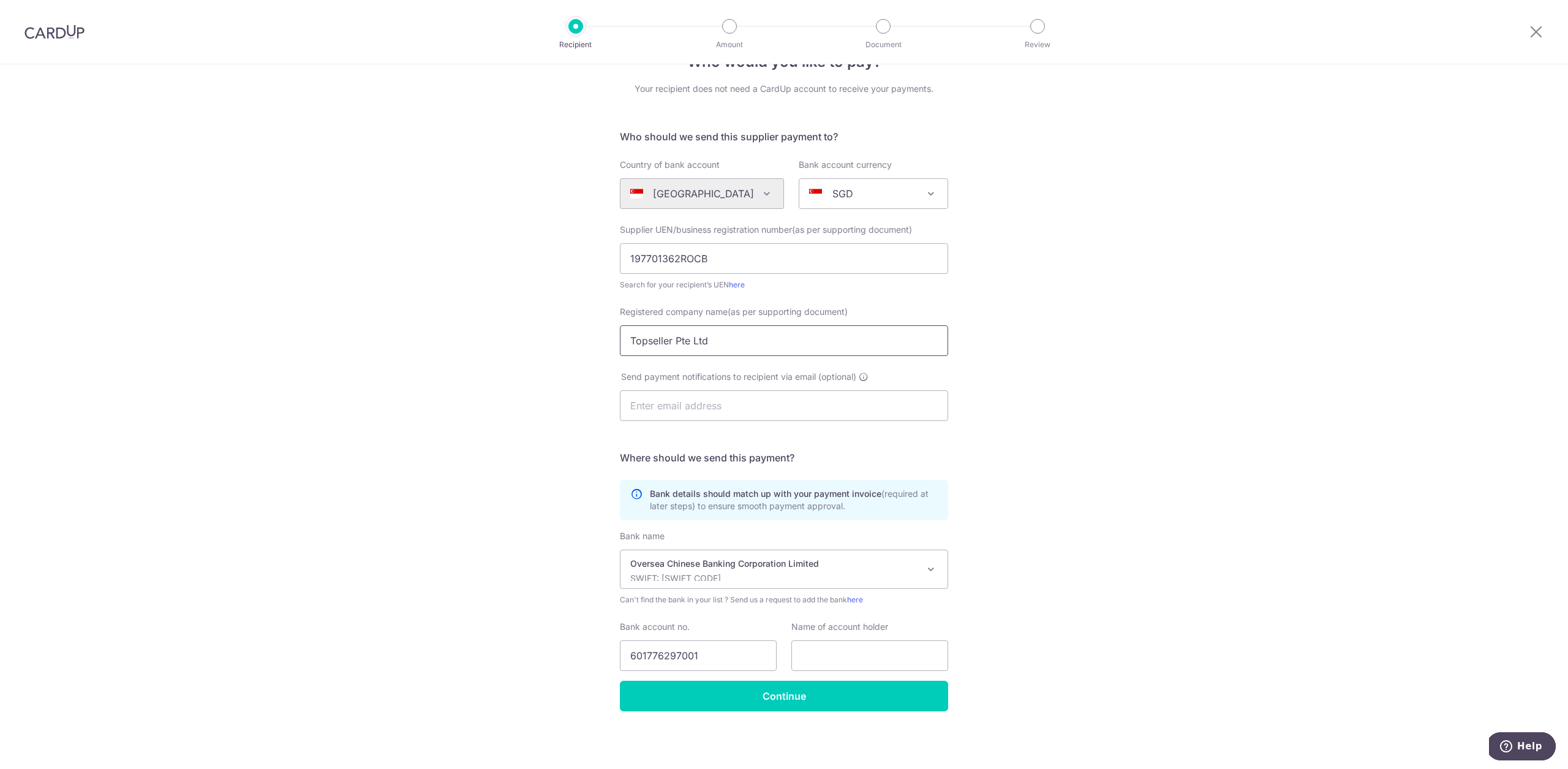
click at [751, 349] on input "Topseller Pte Ltd" at bounding box center [784, 340] width 329 height 31
click at [839, 665] on input "text" at bounding box center [869, 656] width 157 height 31
paste input "Topseller Pte Ltd"
type input "Topseller Pte Ltd"
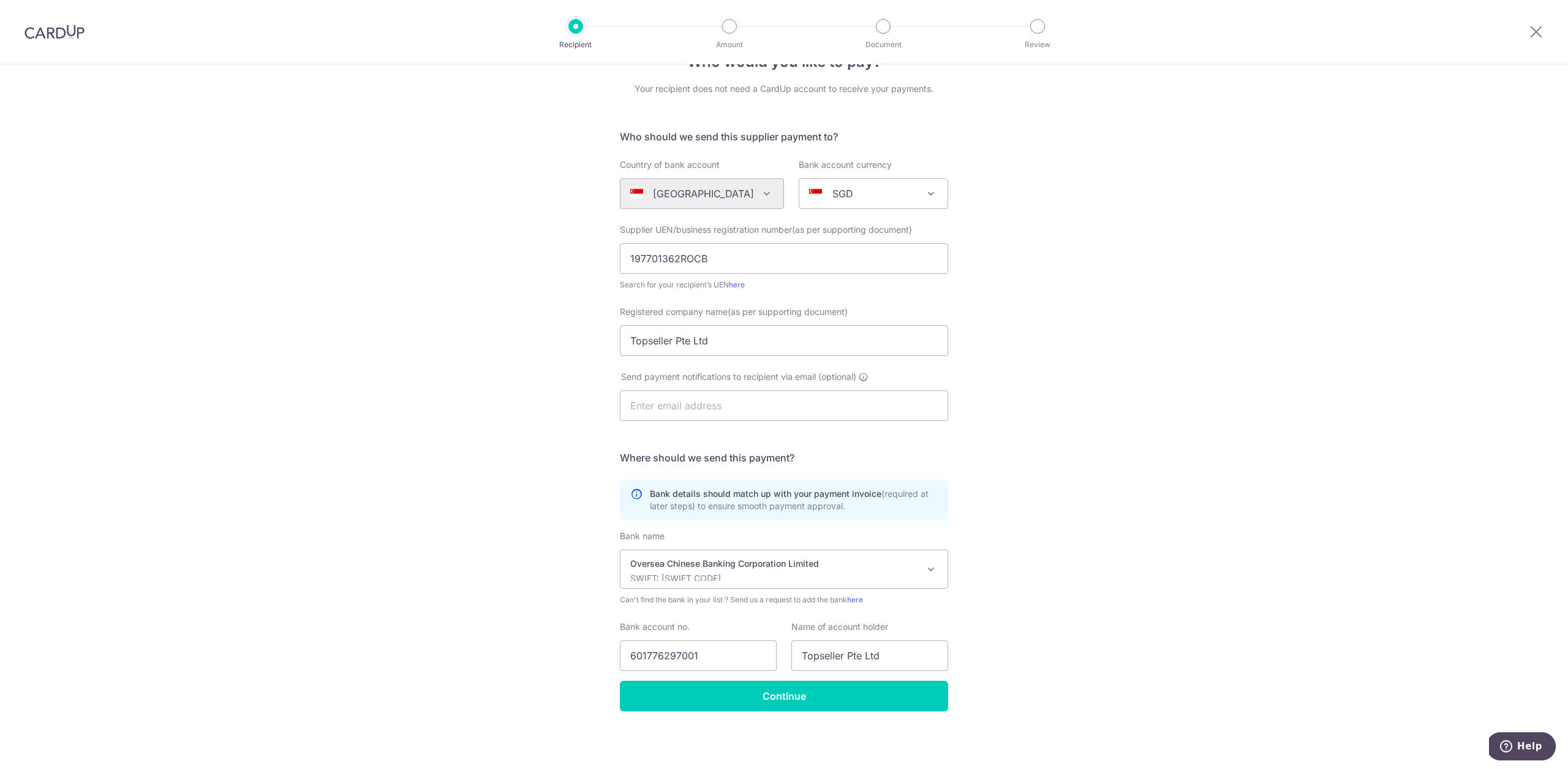
click at [1010, 656] on div "Who would you like to pay? Your recipient does not need a CardUp account to rec…" at bounding box center [784, 398] width 1568 height 743
click at [880, 702] on input "Continue" at bounding box center [784, 696] width 329 height 31
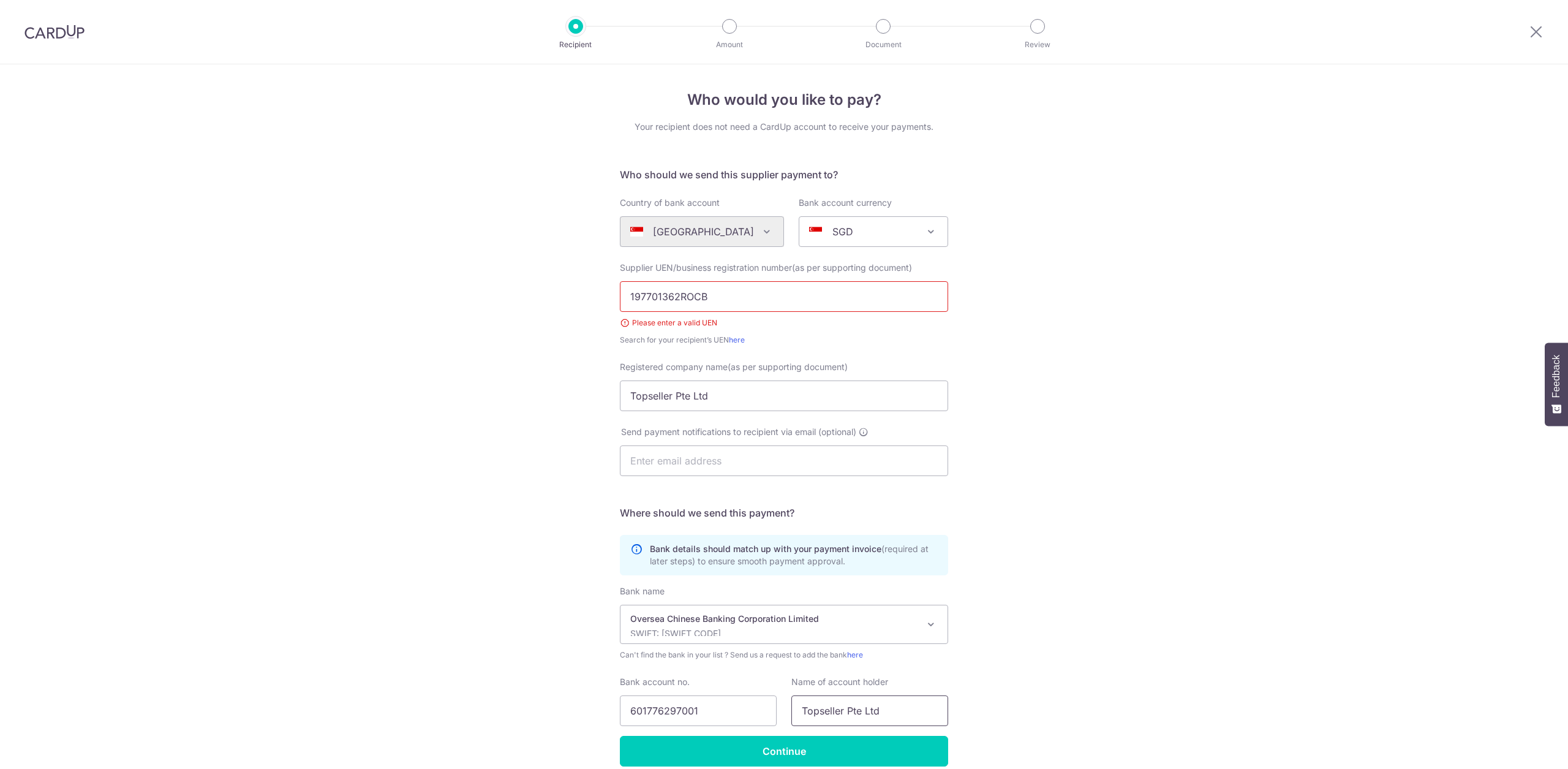
scroll to position [55, 0]
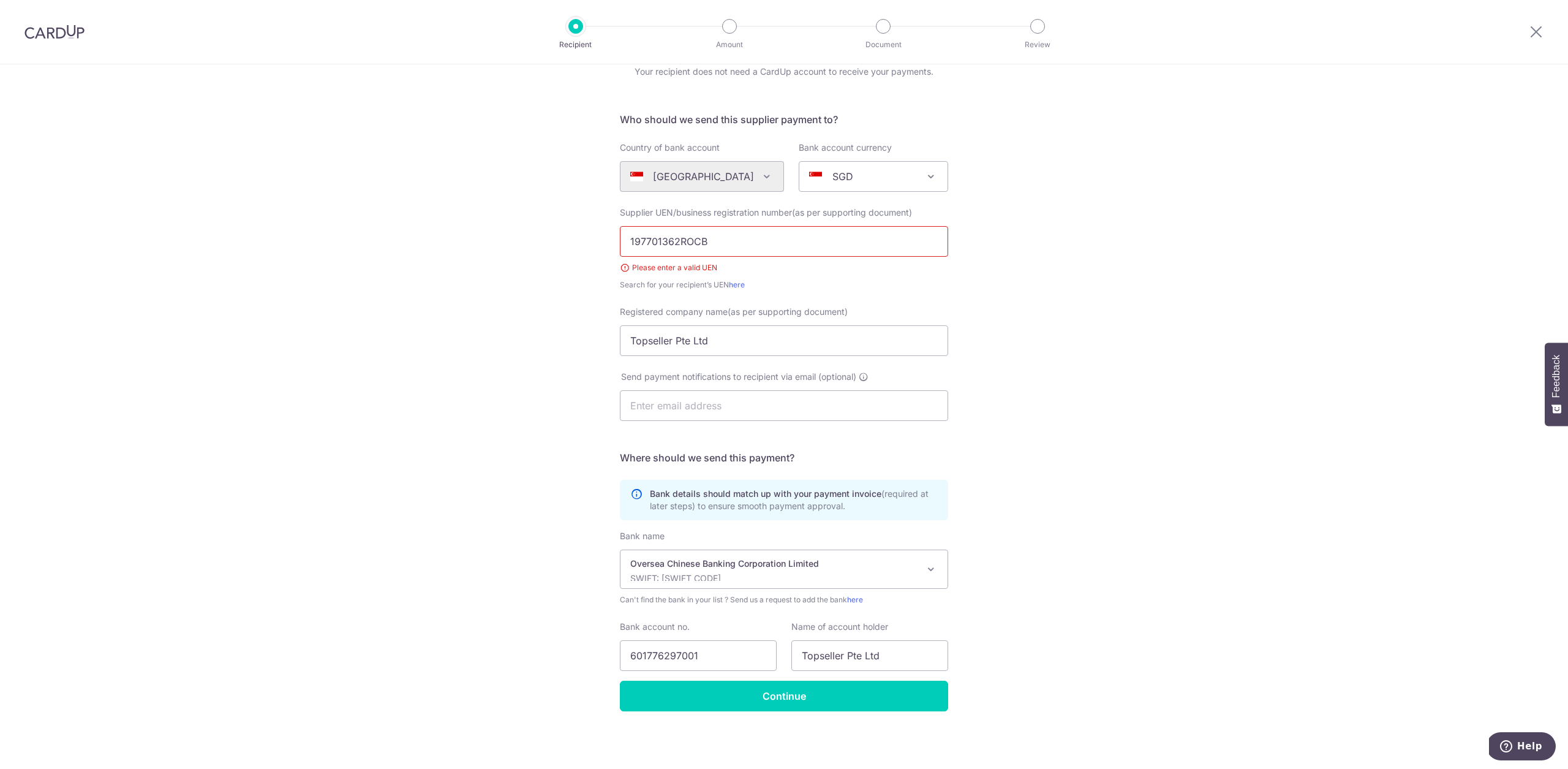
click at [730, 245] on input "197701362ROCB" at bounding box center [784, 242] width 329 height 31
click at [744, 235] on input "197701362ROCB" at bounding box center [784, 242] width 329 height 31
type input "197701362R"
click at [798, 693] on input "Continue" at bounding box center [784, 696] width 329 height 31
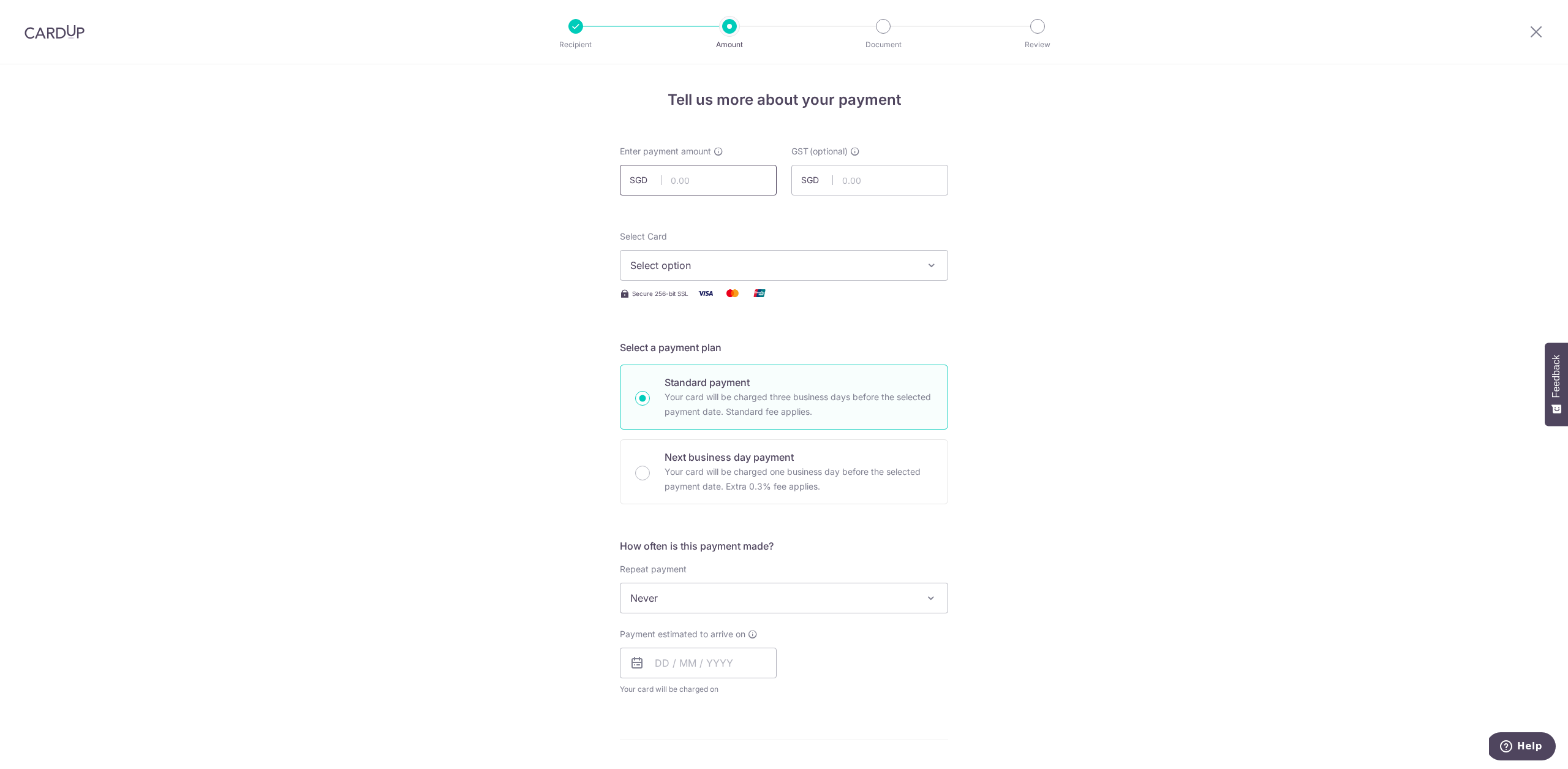
click at [680, 181] on input "text" at bounding box center [698, 180] width 157 height 31
paste input "619.12"
type input "619.12"
click at [956, 258] on div "Tell us more about your payment Enter payment amount SGD 619.12 619.12 GST (opt…" at bounding box center [784, 660] width 1568 height 1191
click at [873, 258] on span "Select option" at bounding box center [772, 265] width 285 height 15
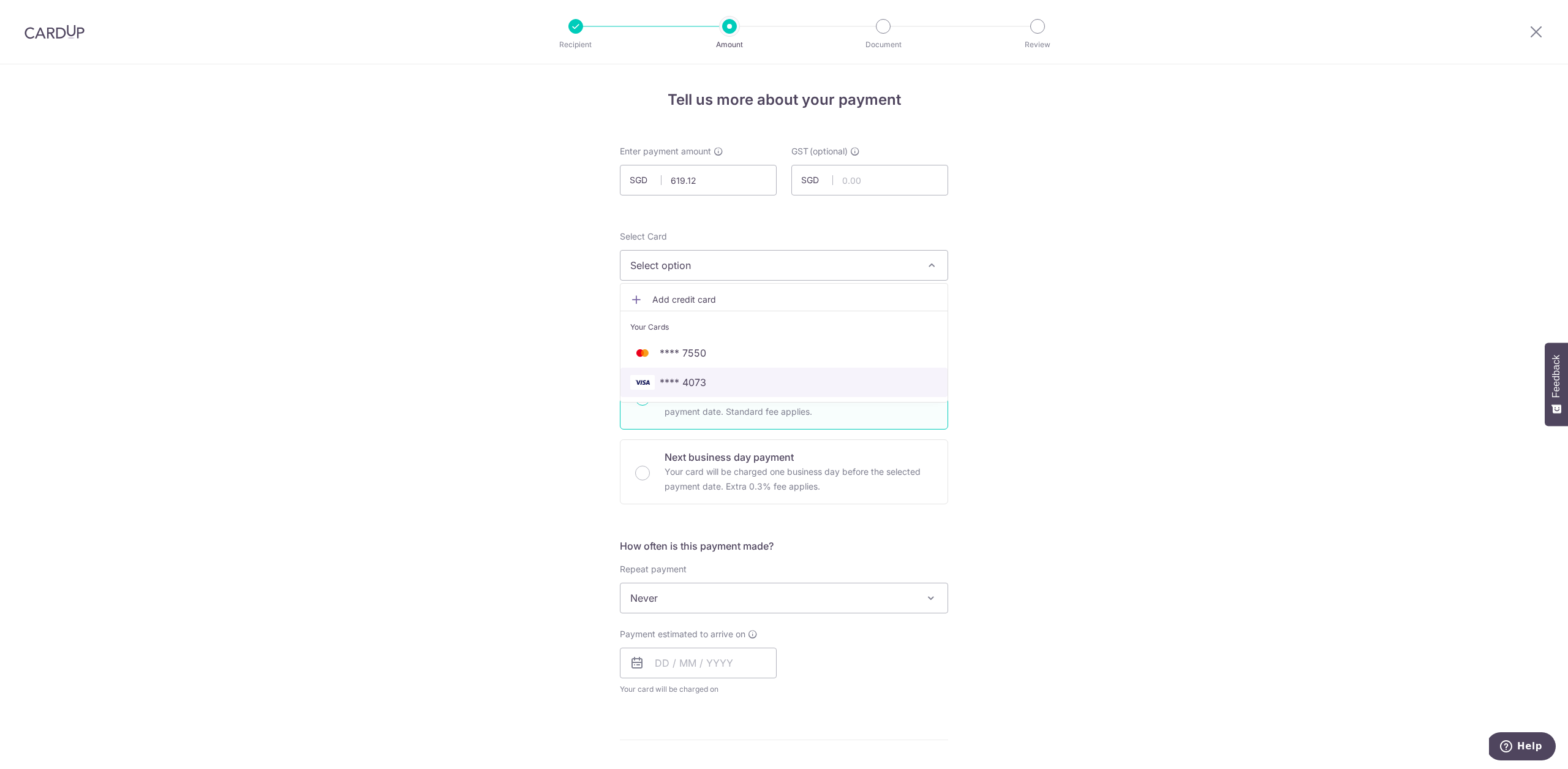
click at [807, 385] on span "**** 4073" at bounding box center [784, 382] width 307 height 15
click at [808, 565] on div "Repeat payment Never Every week Every month Every quarter Every half a year Nev…" at bounding box center [784, 588] width 329 height 50
click at [733, 665] on input "text" at bounding box center [698, 664] width 157 height 31
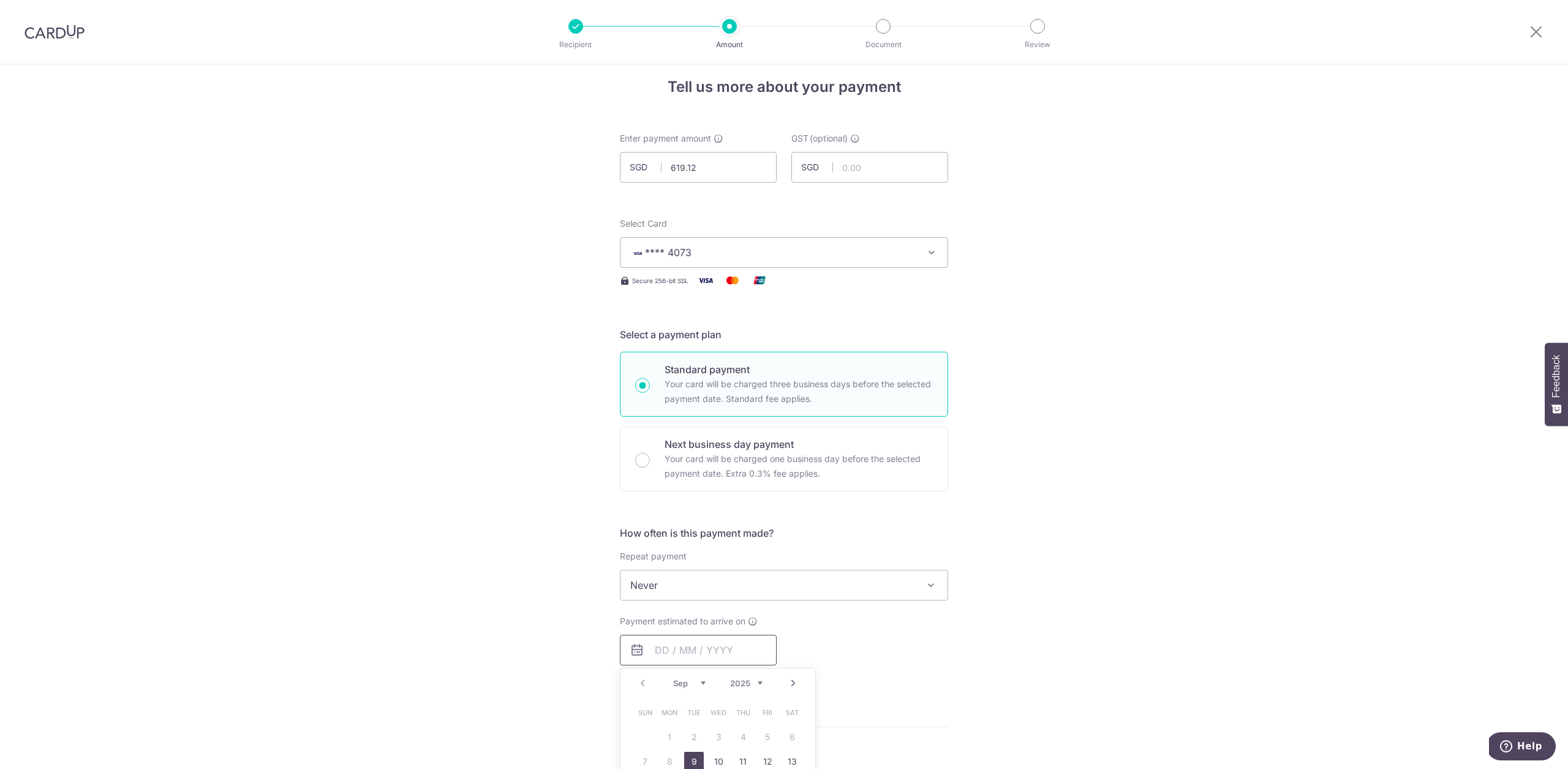
scroll to position [27, 0]
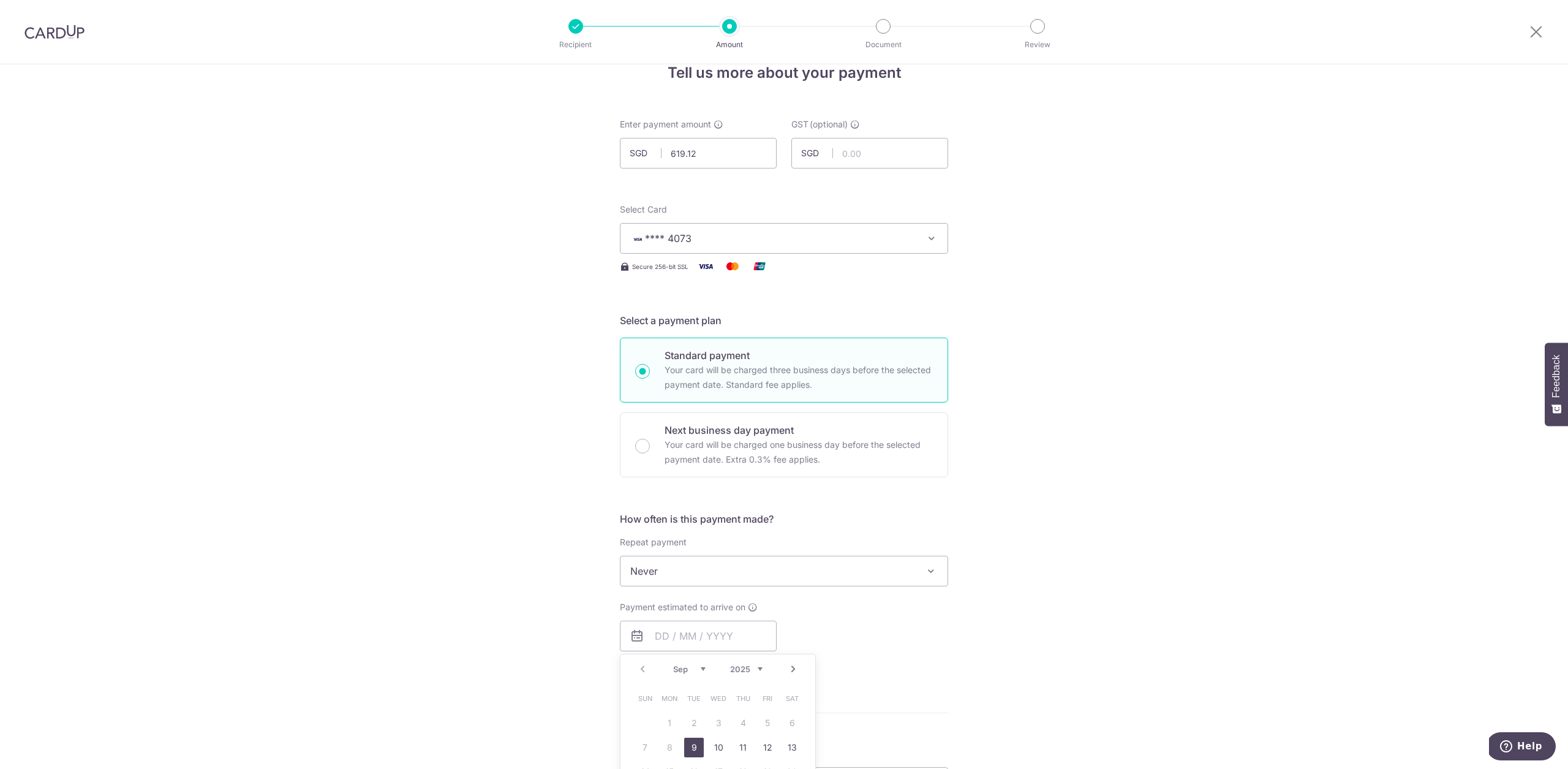
drag, startPoint x: 695, startPoint y: 746, endPoint x: 1096, endPoint y: 569, distance: 438.3
click at [695, 746] on link "9" at bounding box center [694, 748] width 19 height 19
type input "[DATE]"
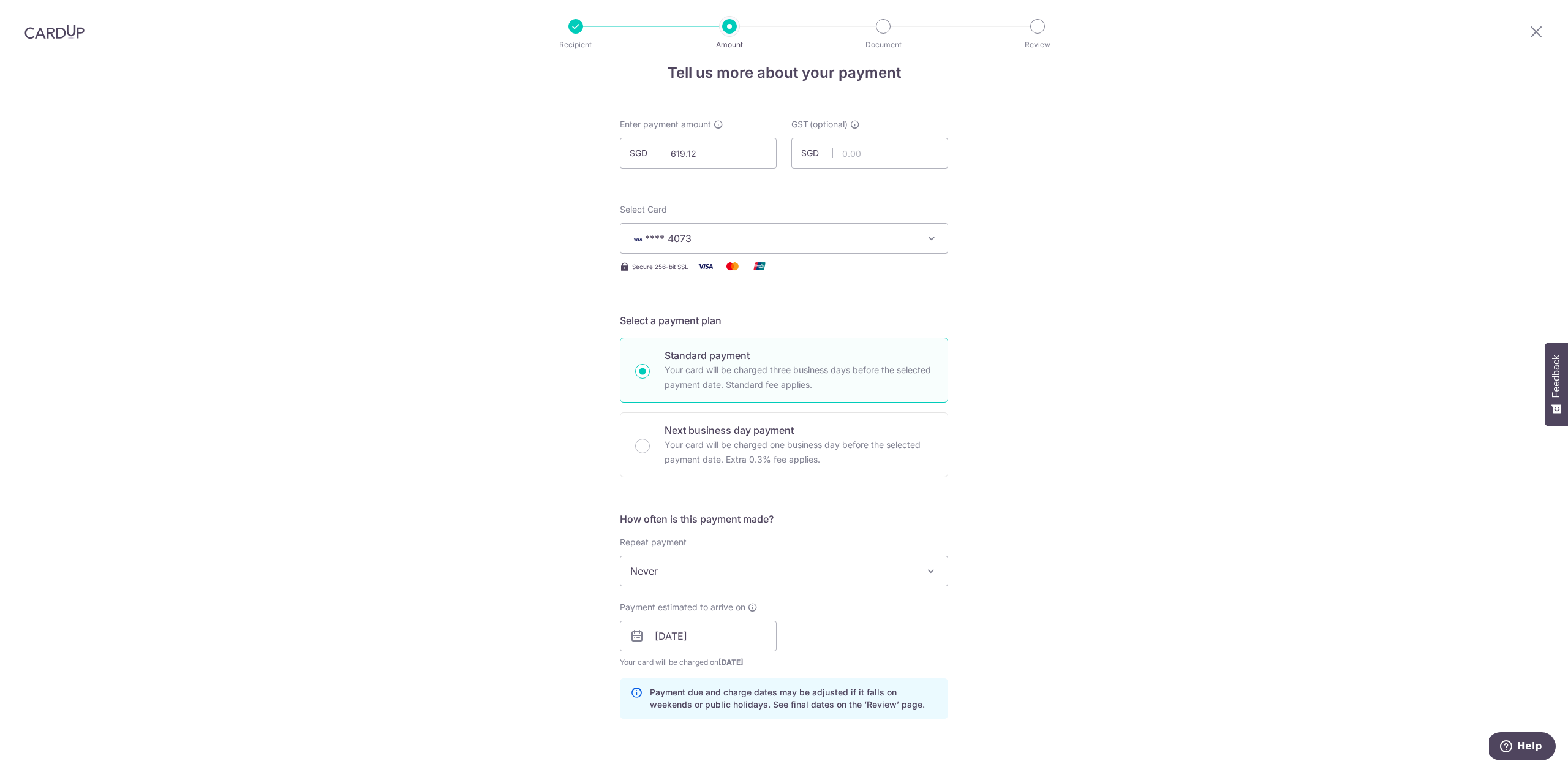
click at [1077, 558] on div "Tell us more about your payment Enter payment amount SGD 619.12 619.12 GST (opt…" at bounding box center [784, 658] width 1568 height 1241
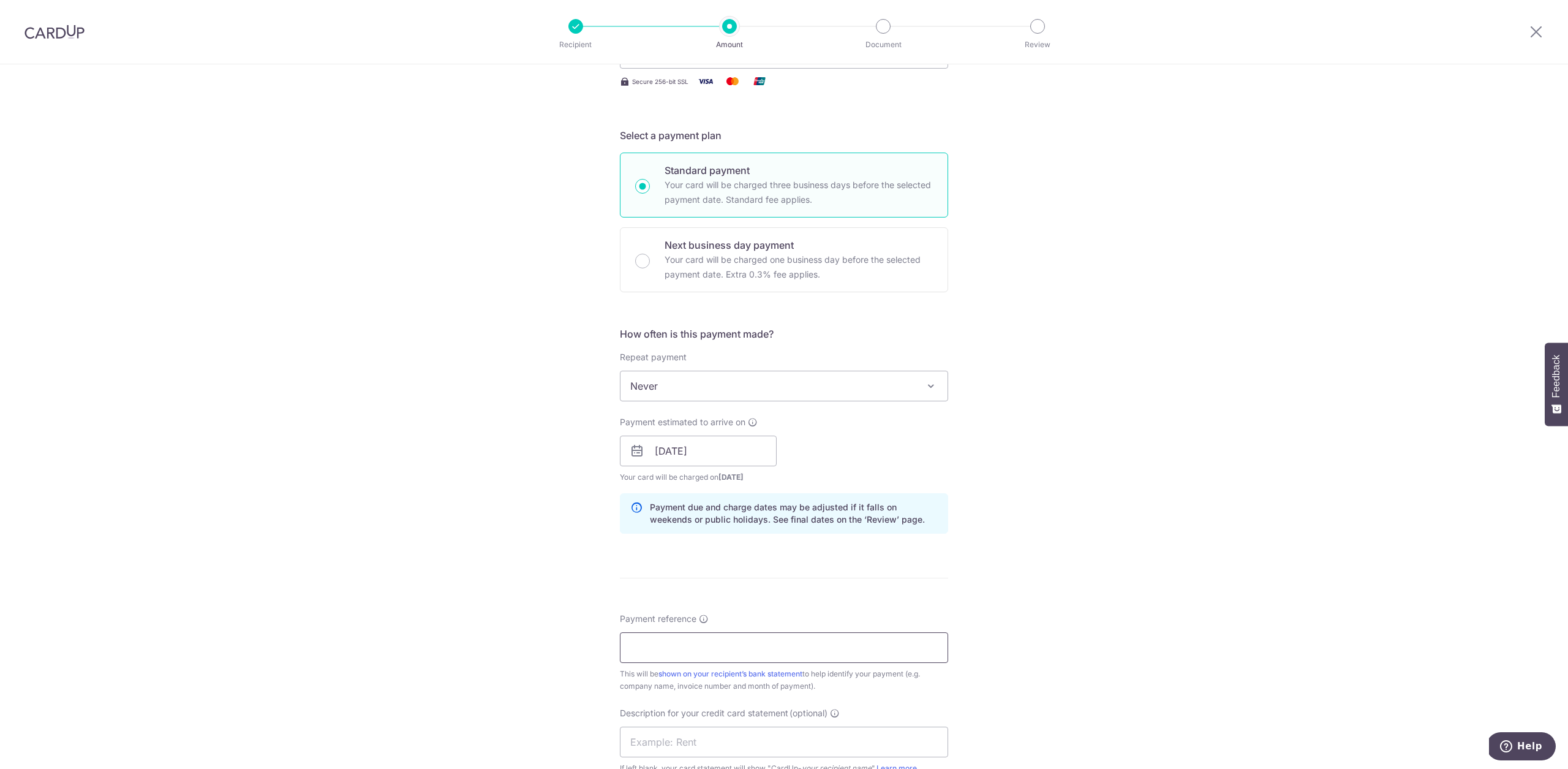
scroll to position [280, 0]
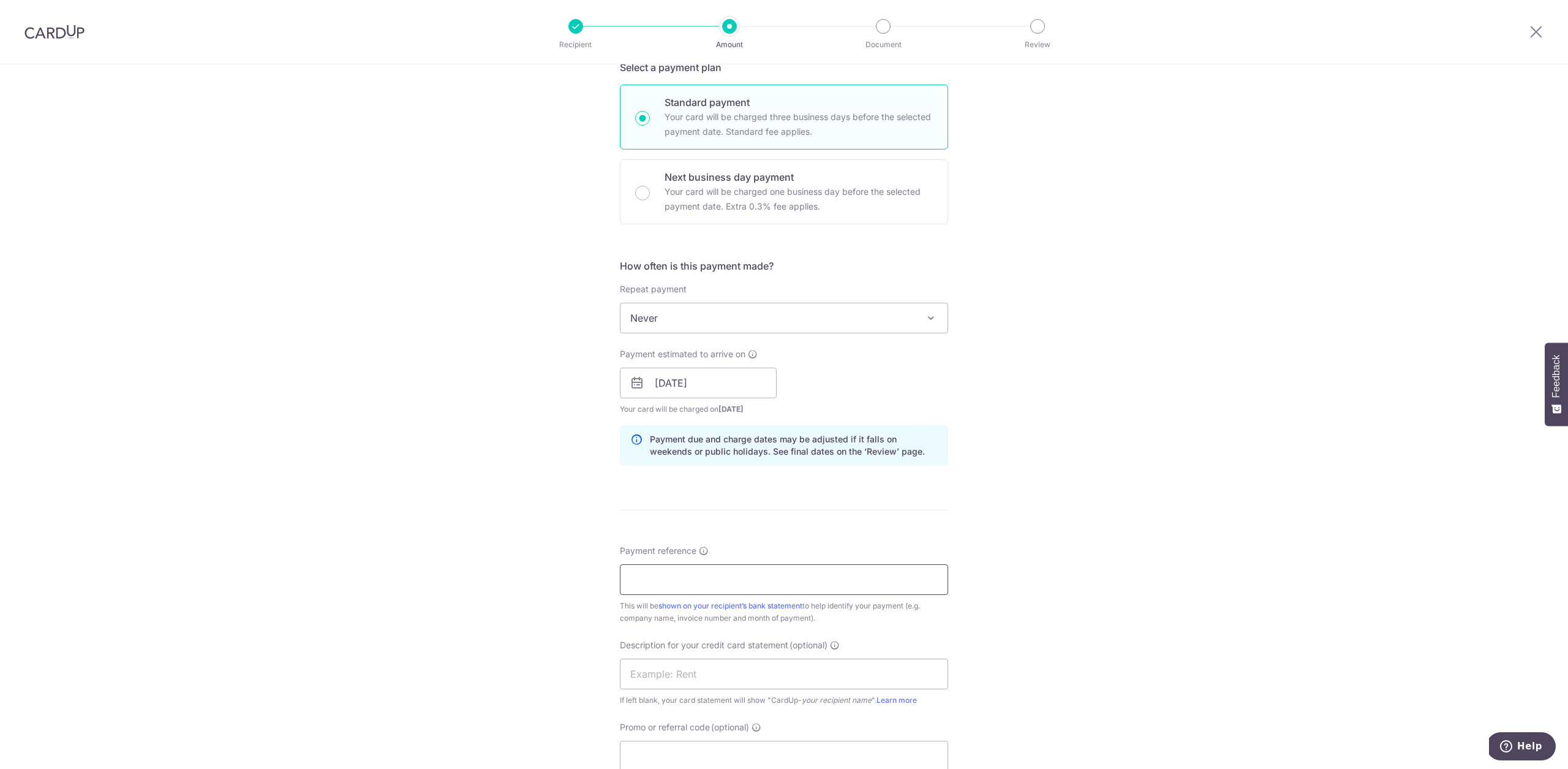
click at [786, 581] on input "Payment reference" at bounding box center [784, 579] width 329 height 31
click at [671, 752] on input "Promo or referral code (optional)" at bounding box center [784, 756] width 329 height 31
paste input "25BB179"
type input "25BB179"
click at [368, 603] on div "Tell us more about your payment Enter payment amount SGD 619.12 619.12 GST (opt…" at bounding box center [784, 432] width 1568 height 1296
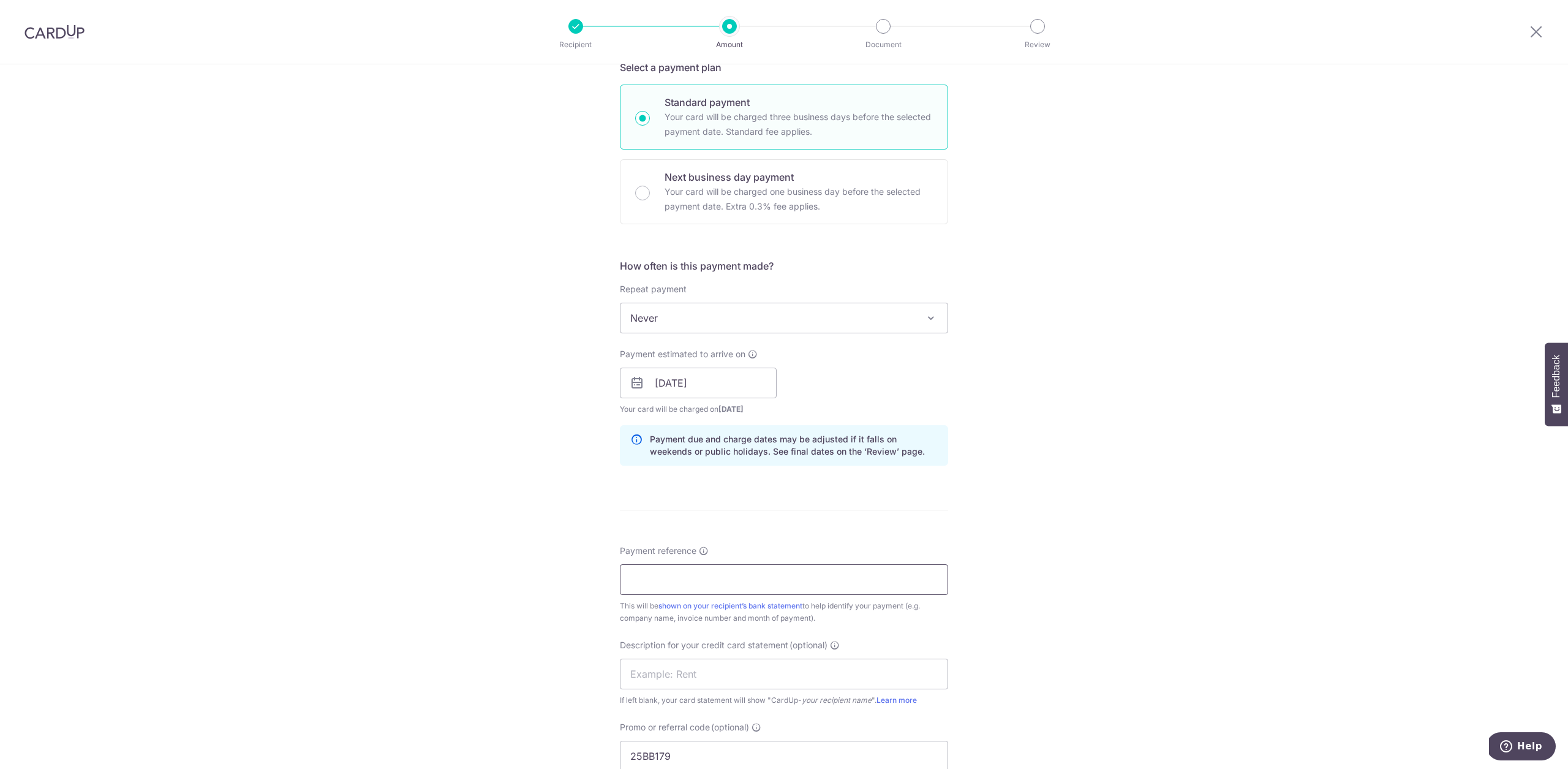
click at [667, 577] on input "Payment reference" at bounding box center [784, 579] width 329 height 31
paste input "24112313"
type input "24112313"
click at [1078, 533] on div "Tell us more about your payment Enter payment amount SGD 619.12 619.12 GST (opt…" at bounding box center [784, 432] width 1568 height 1296
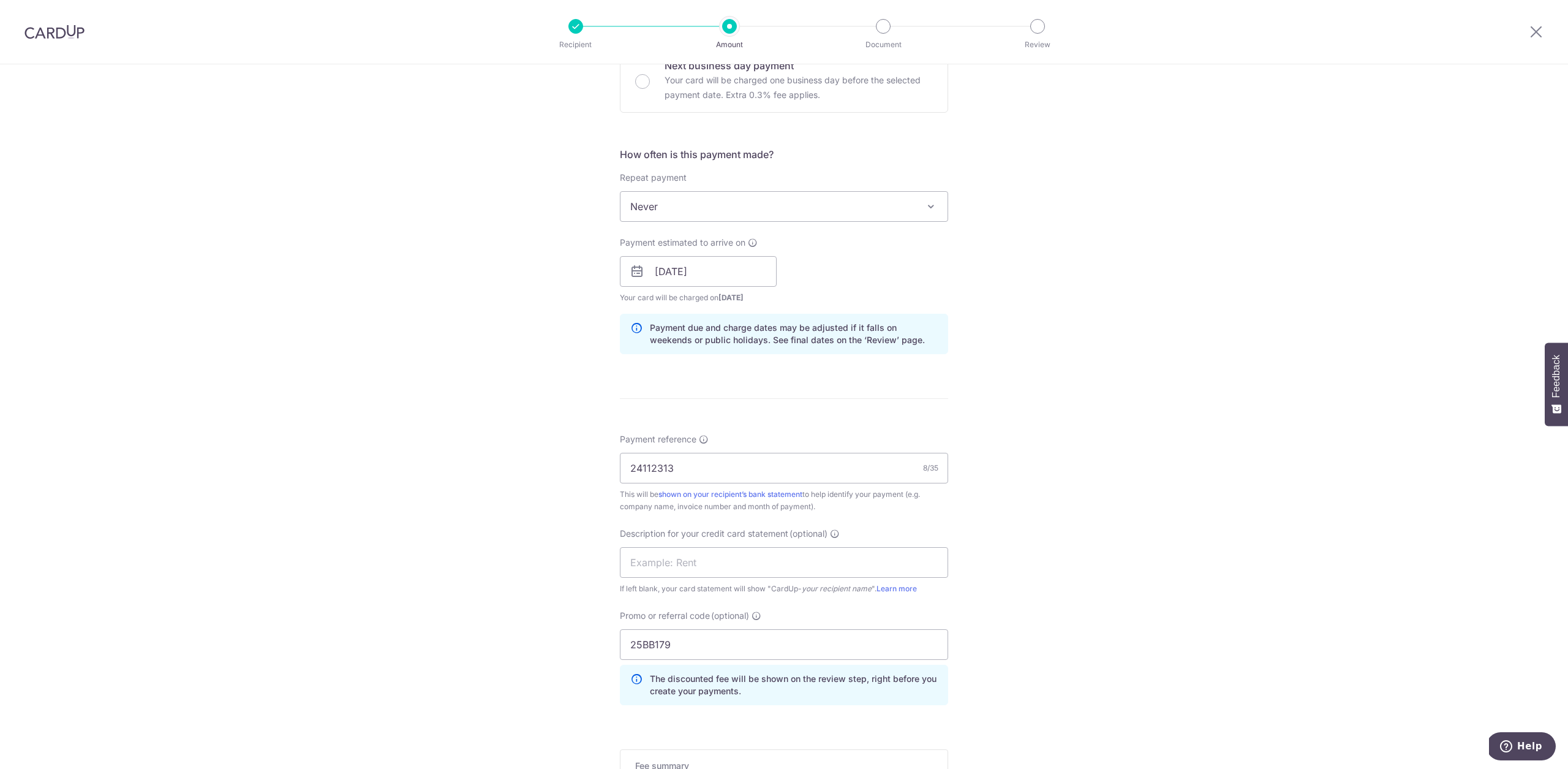
scroll to position [534, 0]
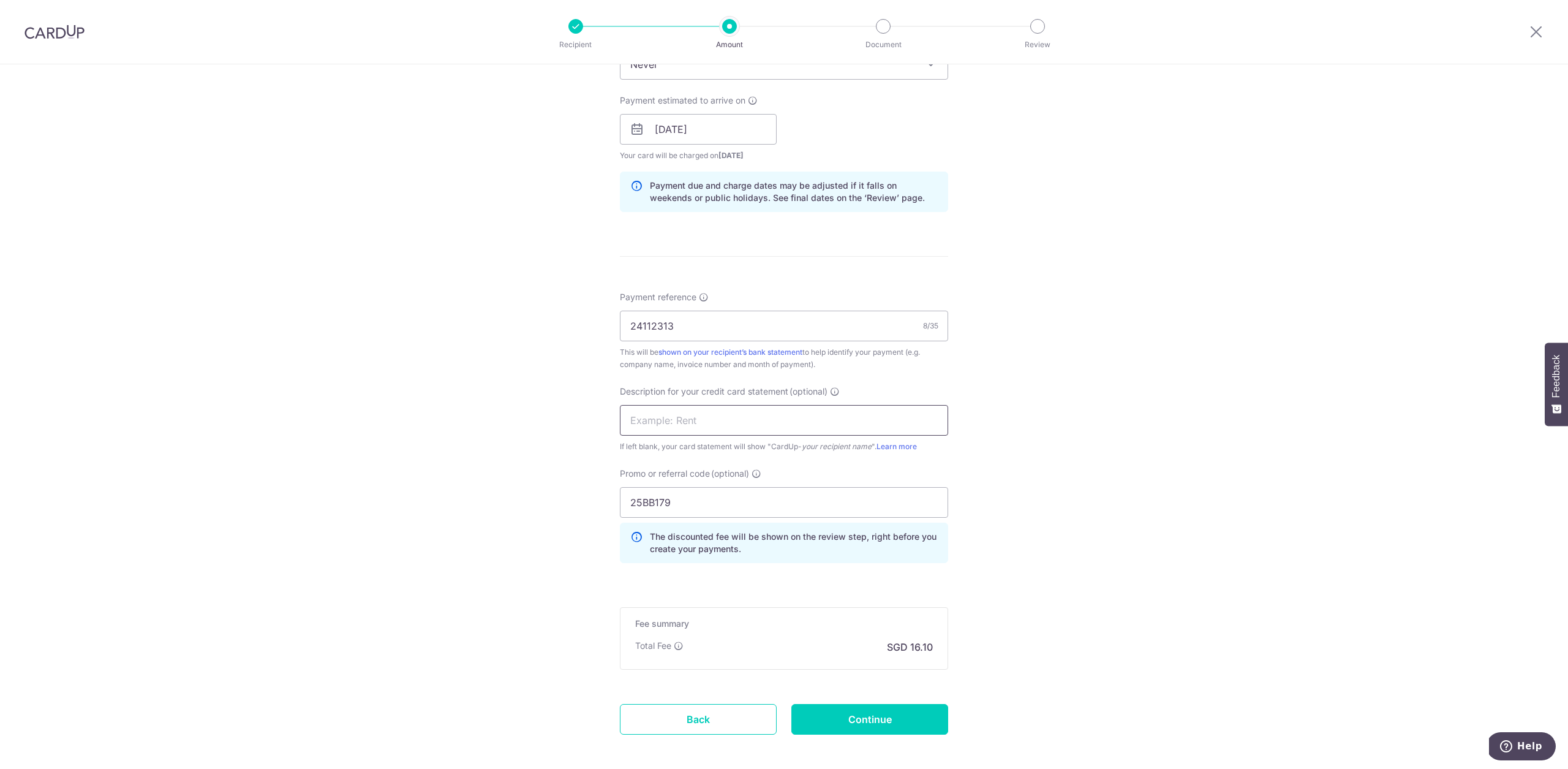
click at [685, 429] on input "text" at bounding box center [784, 421] width 329 height 31
type input "TOPSELLER"
click at [890, 709] on input "Continue" at bounding box center [869, 720] width 157 height 31
type input "Create Schedule"
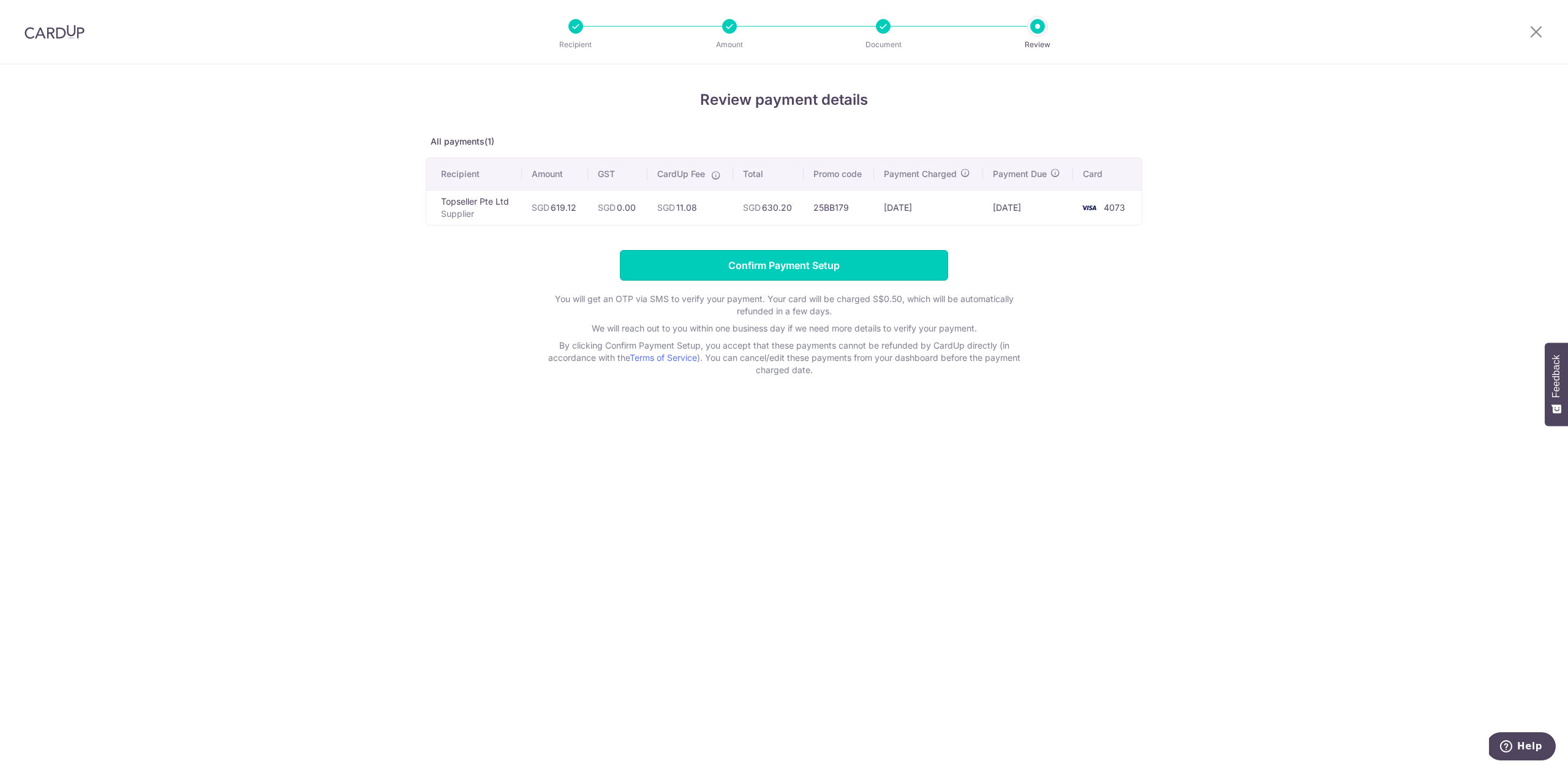
click at [842, 267] on input "Confirm Payment Setup" at bounding box center [784, 265] width 329 height 31
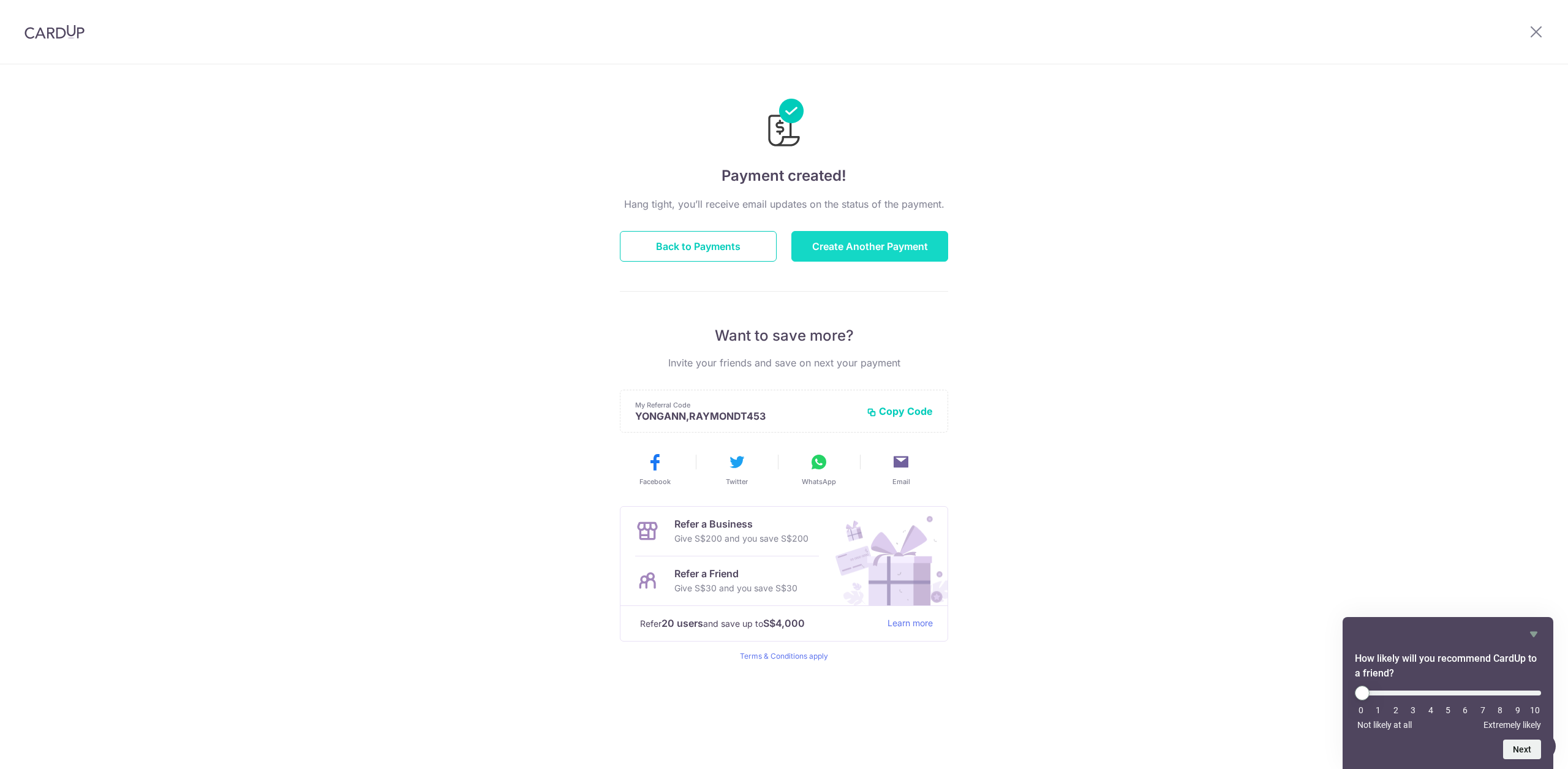
drag, startPoint x: 865, startPoint y: 253, endPoint x: 808, endPoint y: 245, distance: 57.6
click at [864, 254] on button "Create Another Payment" at bounding box center [869, 247] width 157 height 31
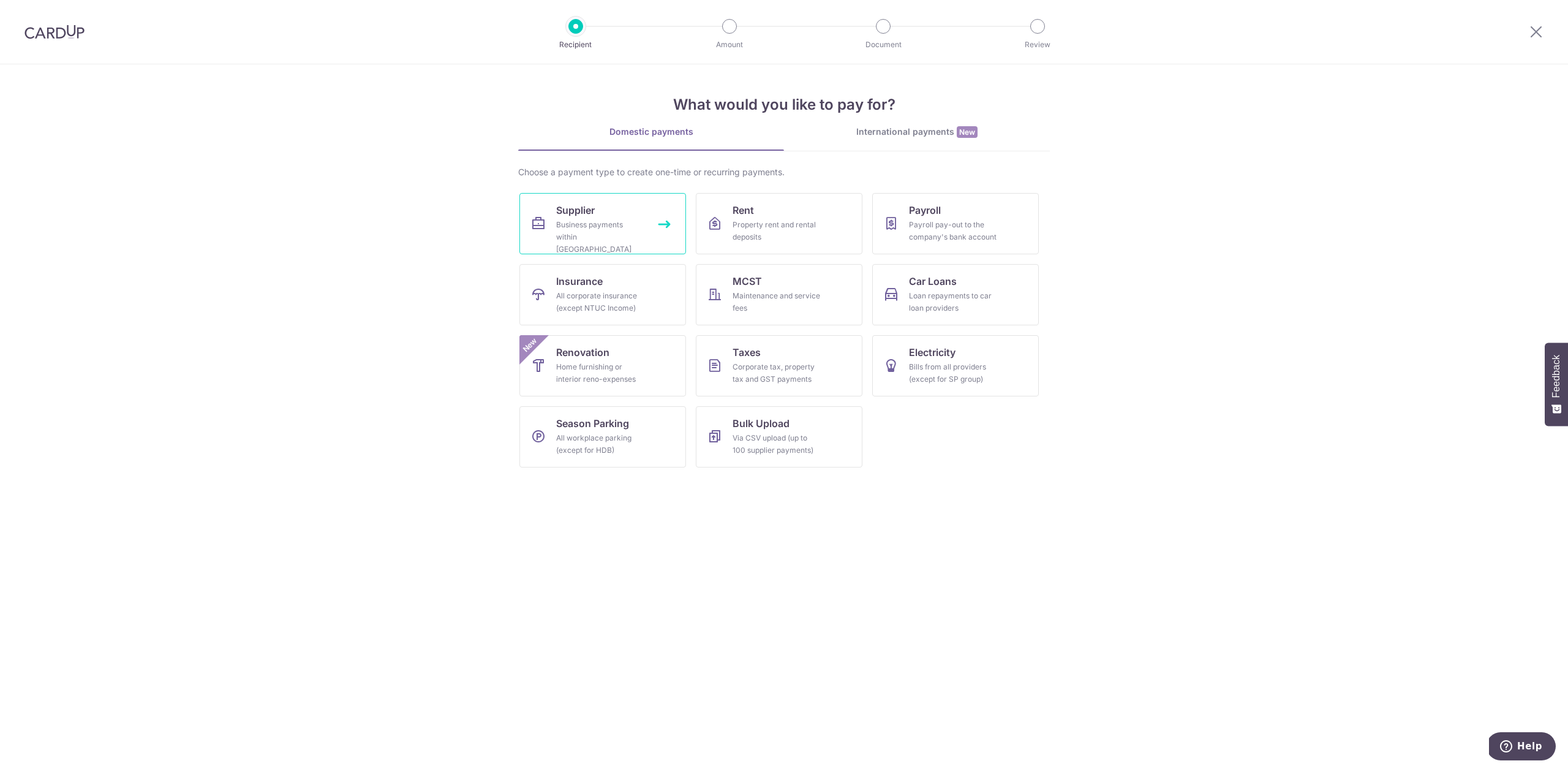
click at [625, 238] on div "Business payments within [GEOGRAPHIC_DATA]" at bounding box center [599, 237] width 88 height 37
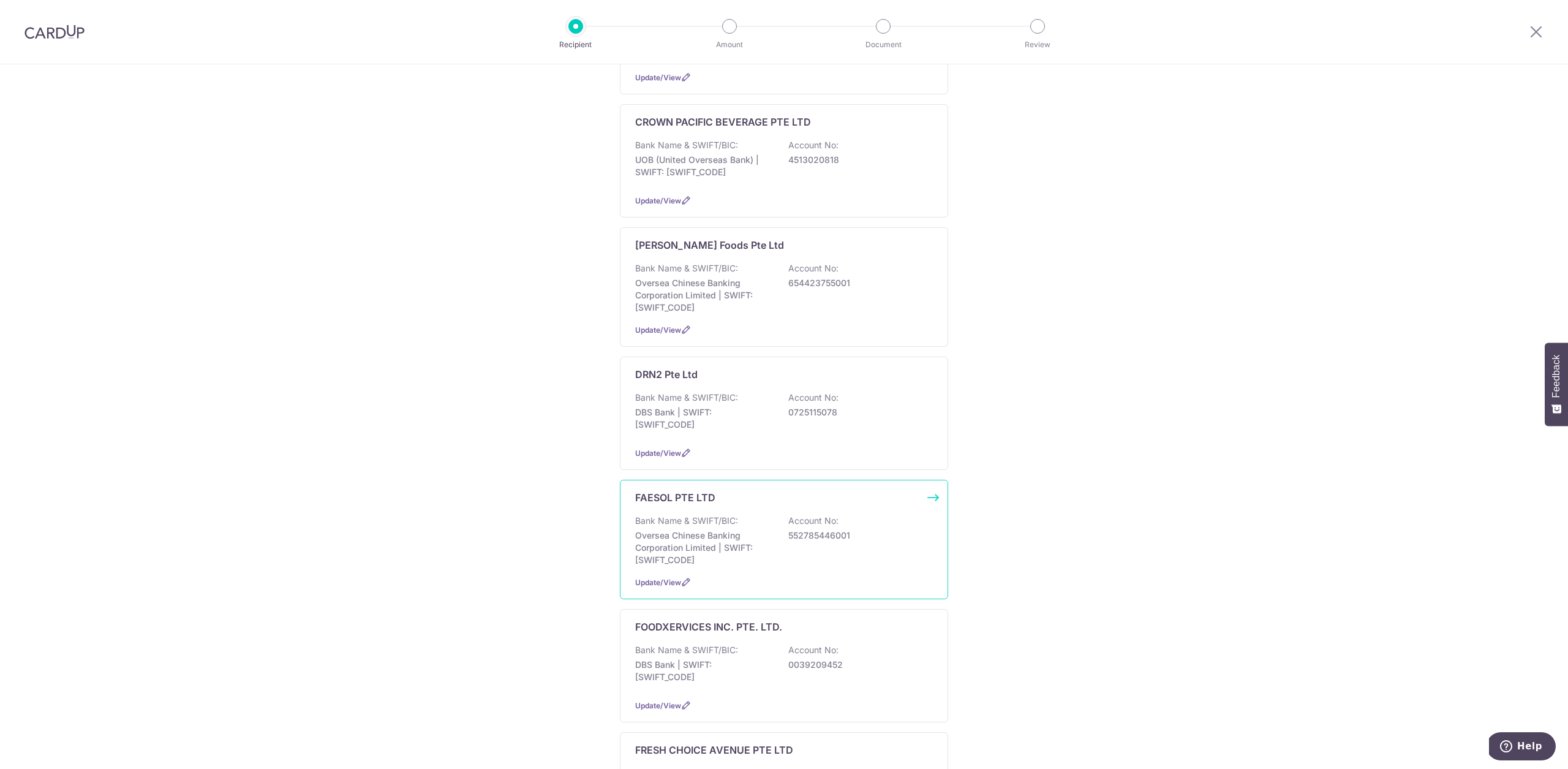
scroll to position [421, 0]
click at [760, 624] on div "FOODXERVICES INC. PTE. LTD. Bank Name & SWIFT/BIC: DBS Bank | SWIFT: [SWIFT_COD…" at bounding box center [784, 663] width 329 height 113
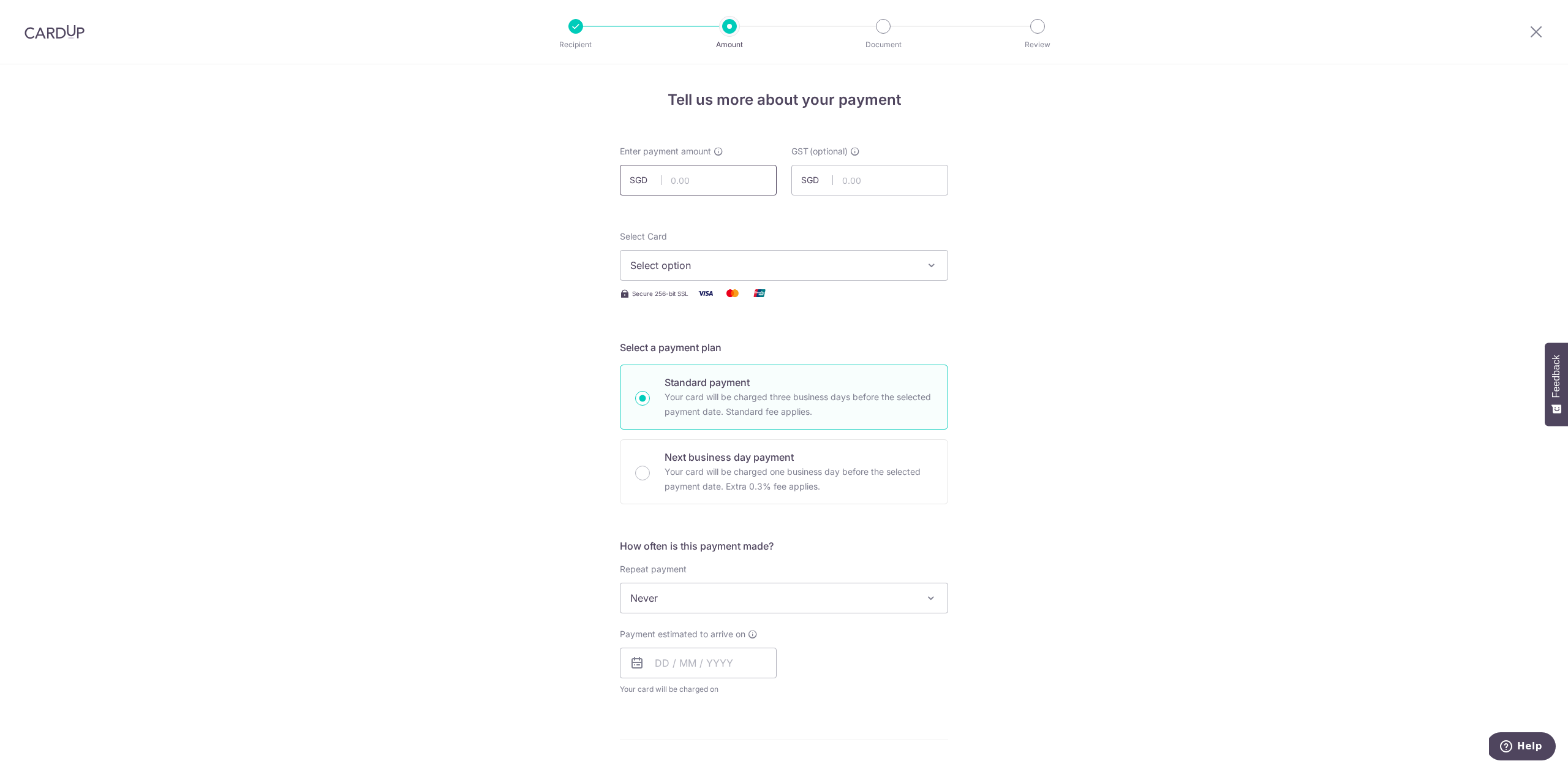
click at [722, 169] on input "text" at bounding box center [698, 180] width 157 height 31
type input "164.81"
click at [972, 298] on div "Tell us more about your payment Enter payment amount SGD 164.81 164.81 GST (opt…" at bounding box center [784, 660] width 1568 height 1191
click at [845, 271] on span "Select option" at bounding box center [772, 265] width 285 height 15
click at [825, 380] on span "**** 4073" at bounding box center [784, 382] width 307 height 15
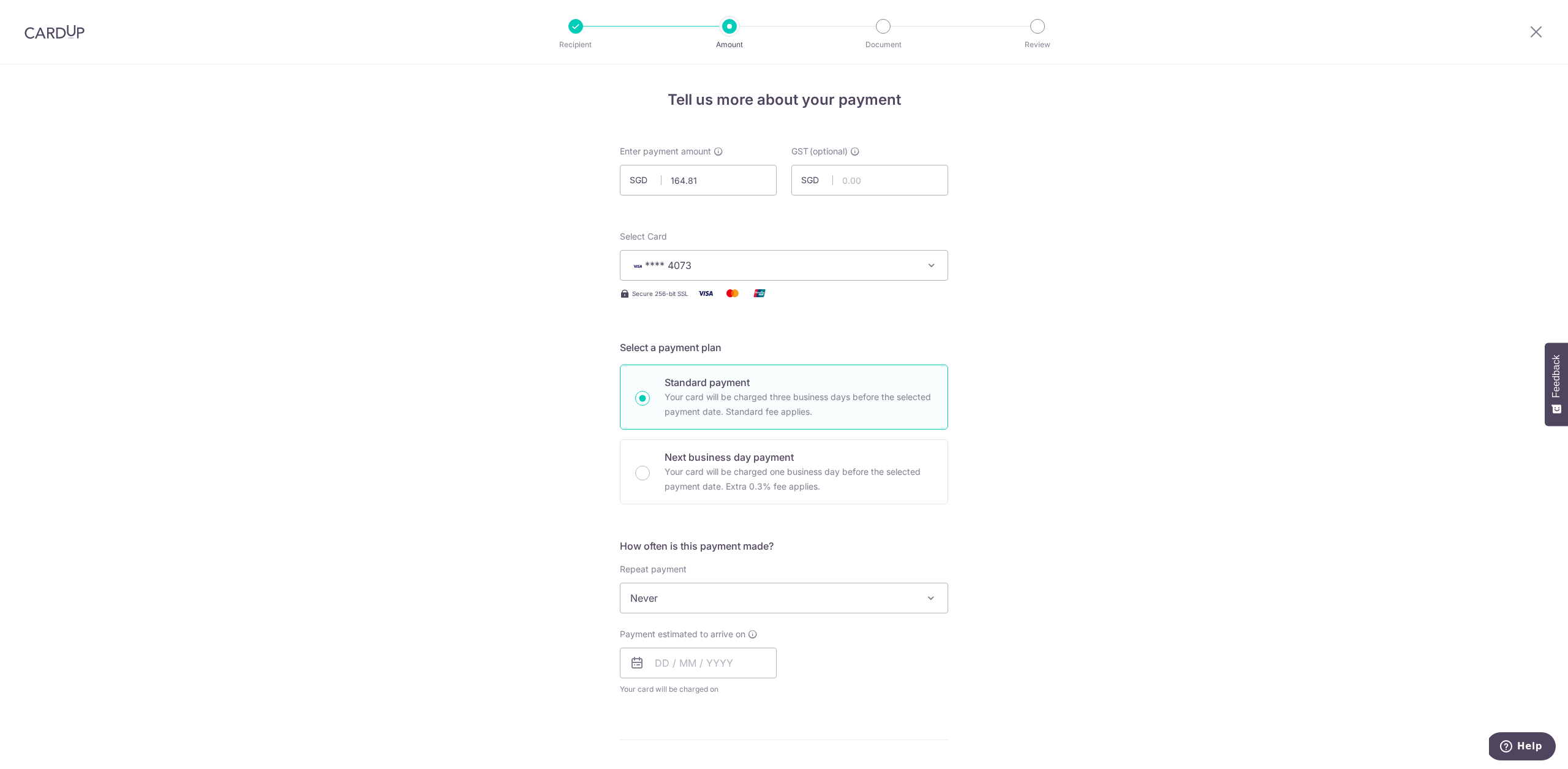
click at [705, 605] on span "Never" at bounding box center [784, 598] width 327 height 29
drag, startPoint x: 1019, startPoint y: 539, endPoint x: 871, endPoint y: 634, distance: 175.9
click at [1017, 538] on div "Tell us more about your payment Enter payment amount SGD 164.81 164.81 GST (opt…" at bounding box center [784, 660] width 1568 height 1191
click at [722, 665] on input "text" at bounding box center [698, 664] width 157 height 31
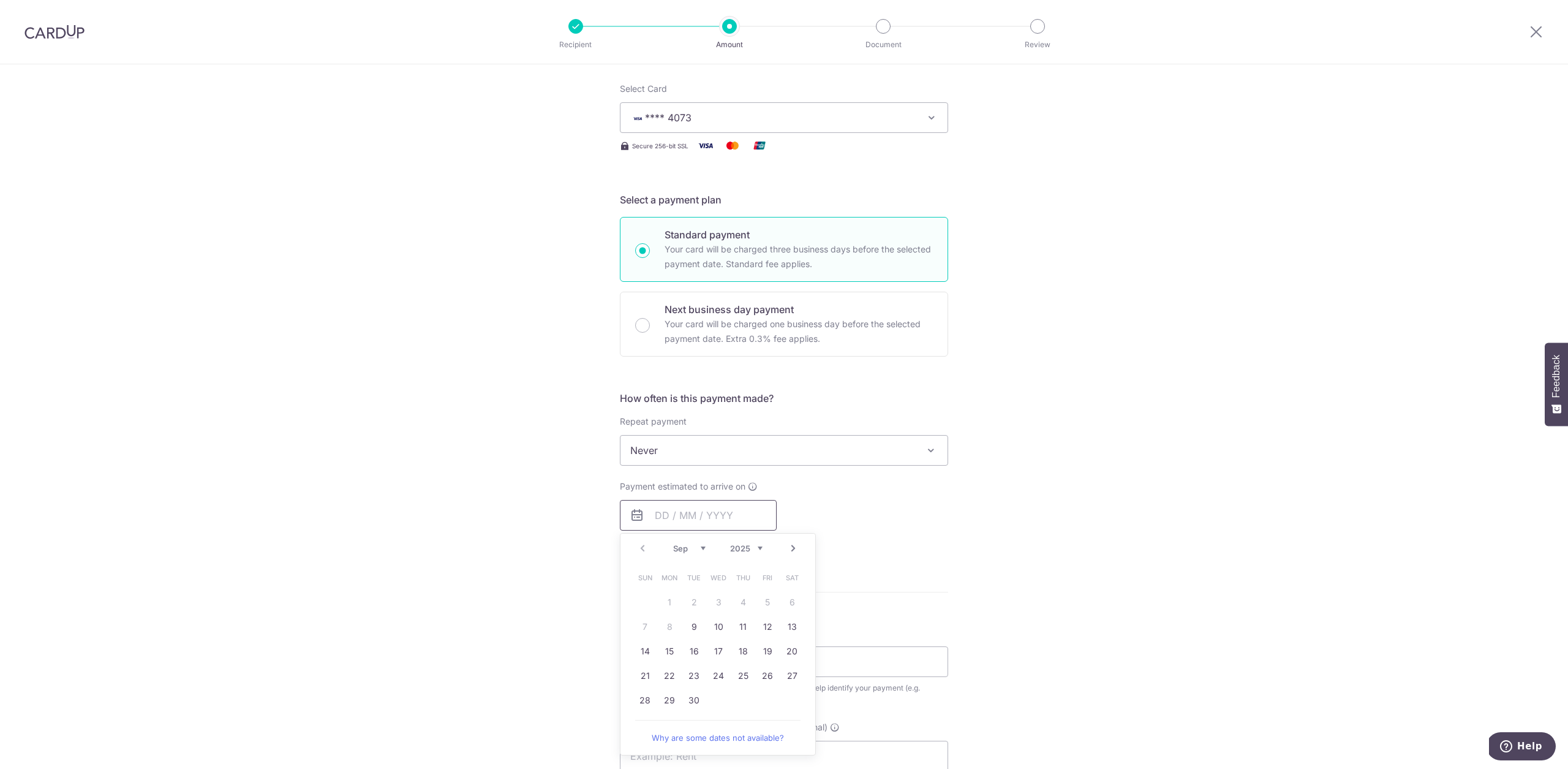
scroll to position [364, 0]
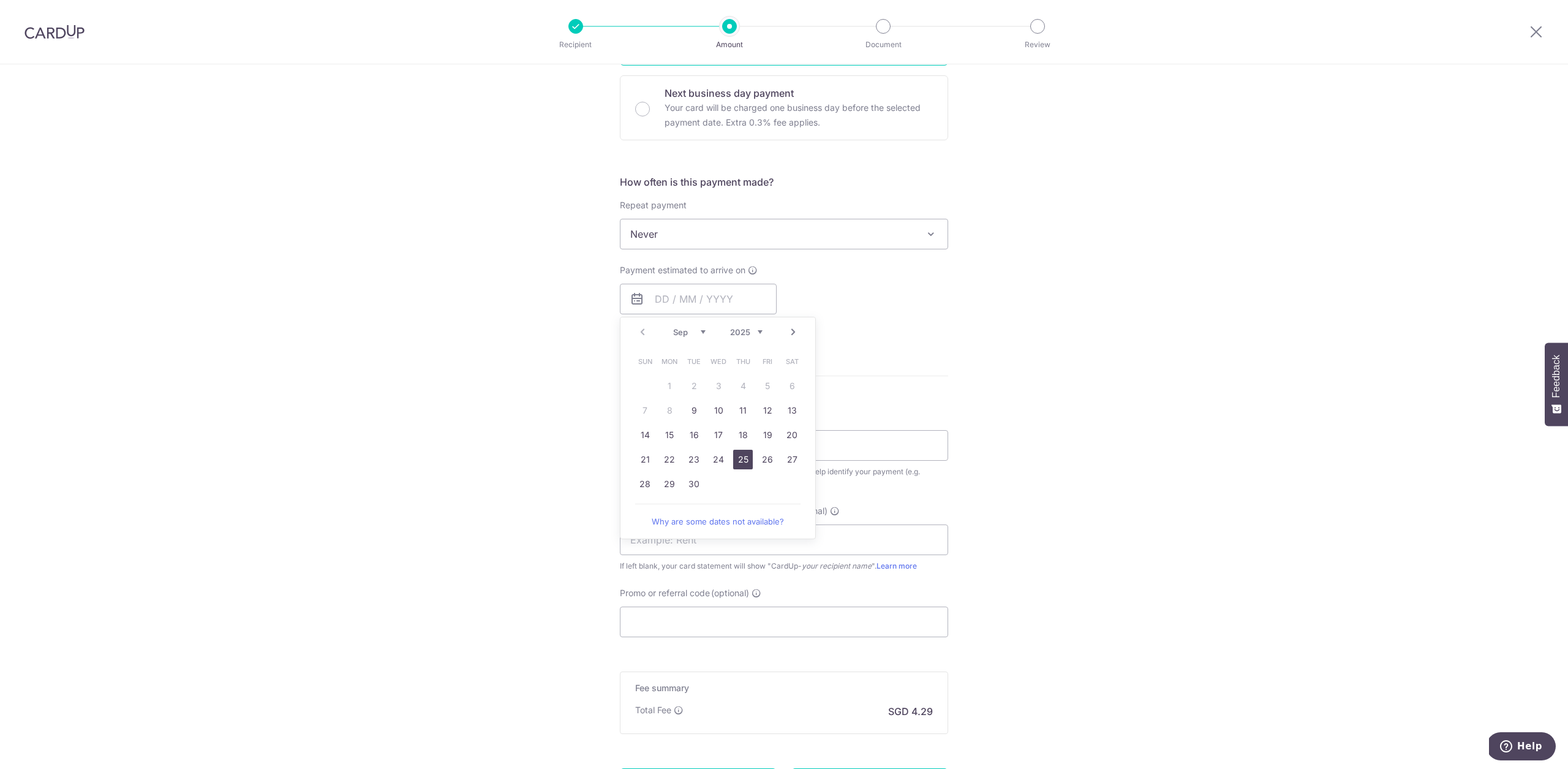
drag, startPoint x: 744, startPoint y: 459, endPoint x: 1147, endPoint y: 426, distance: 404.3
click at [743, 459] on link "25" at bounding box center [742, 459] width 19 height 19
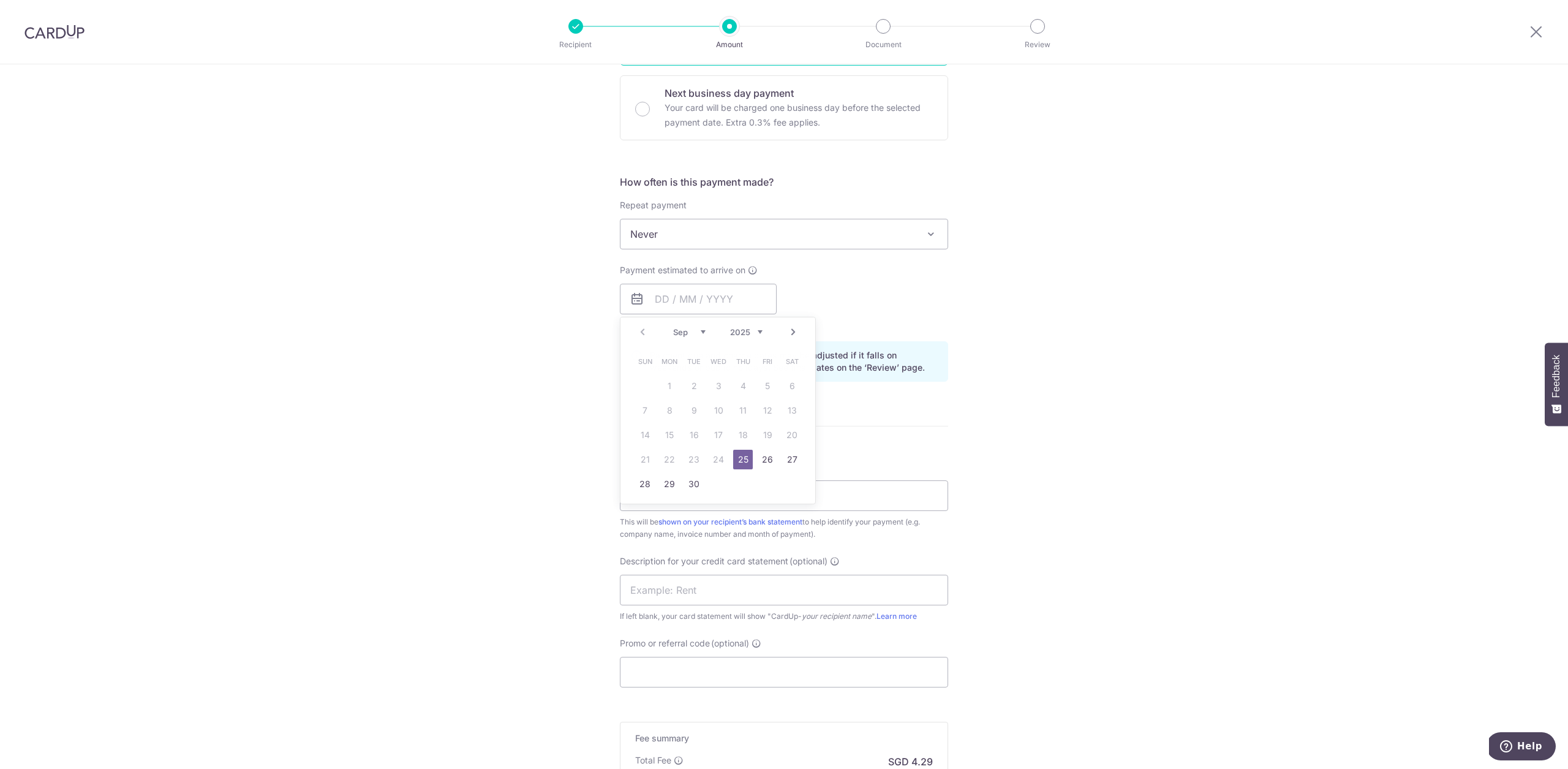
type input "[DATE]"
click at [1147, 426] on div "Tell us more about your payment Enter payment amount SGD 164.81 164.81 GST (opt…" at bounding box center [784, 320] width 1568 height 1241
click at [749, 505] on input "Payment reference" at bounding box center [784, 496] width 329 height 31
click at [913, 402] on form "Enter payment amount SGD 164.81 164.81 GST (optional) SGD Select Card **** 4073…" at bounding box center [784, 333] width 329 height 1103
click at [708, 509] on input "Payment reference" at bounding box center [784, 496] width 329 height 31
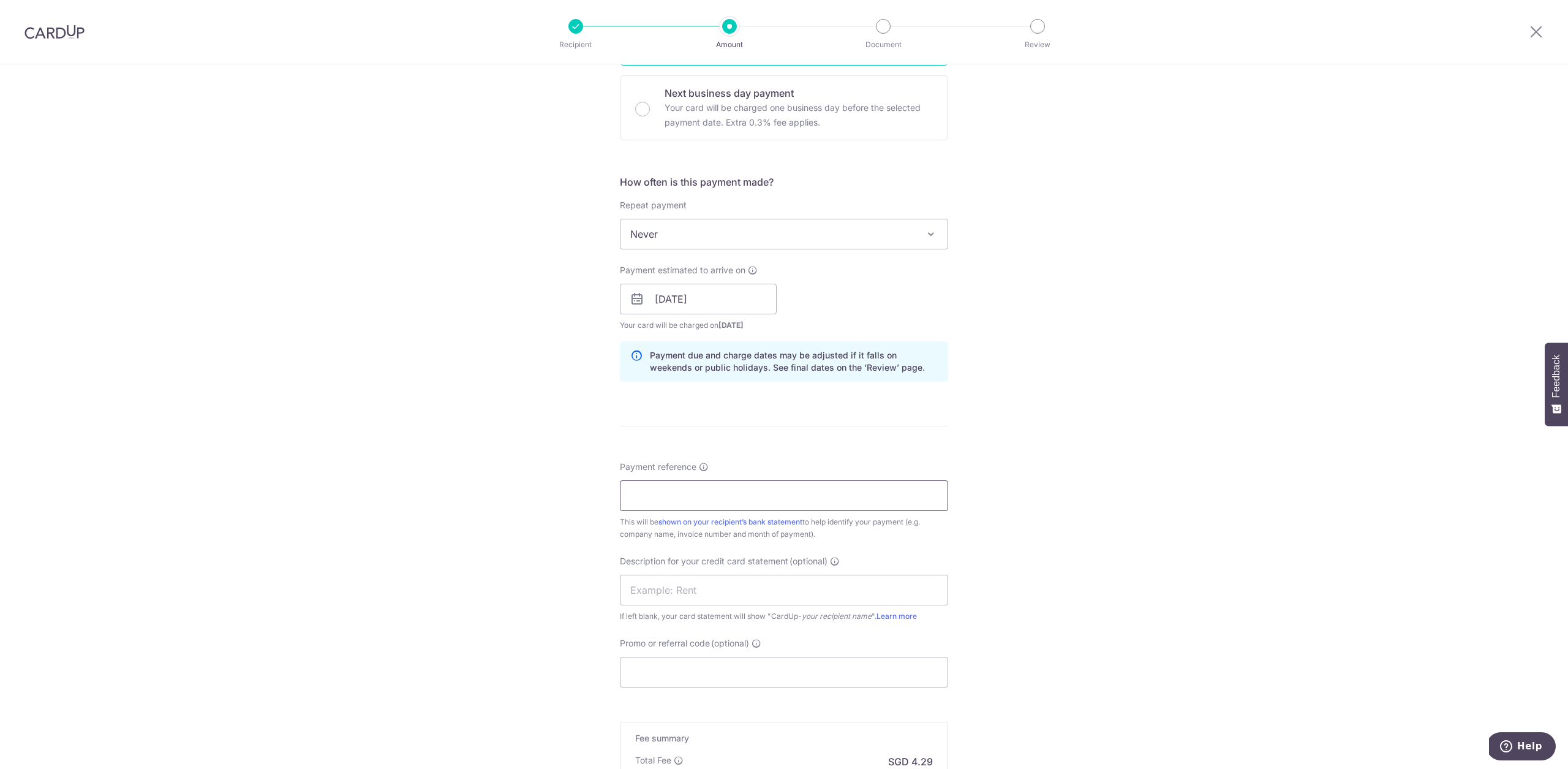
paste input "C04250"
type input "C04250"
click at [1031, 479] on div "Tell us more about your payment Enter payment amount SGD 164.81 164.81 GST (opt…" at bounding box center [784, 320] width 1568 height 1241
click at [768, 600] on input "text" at bounding box center [784, 590] width 329 height 31
type input "FOODX"
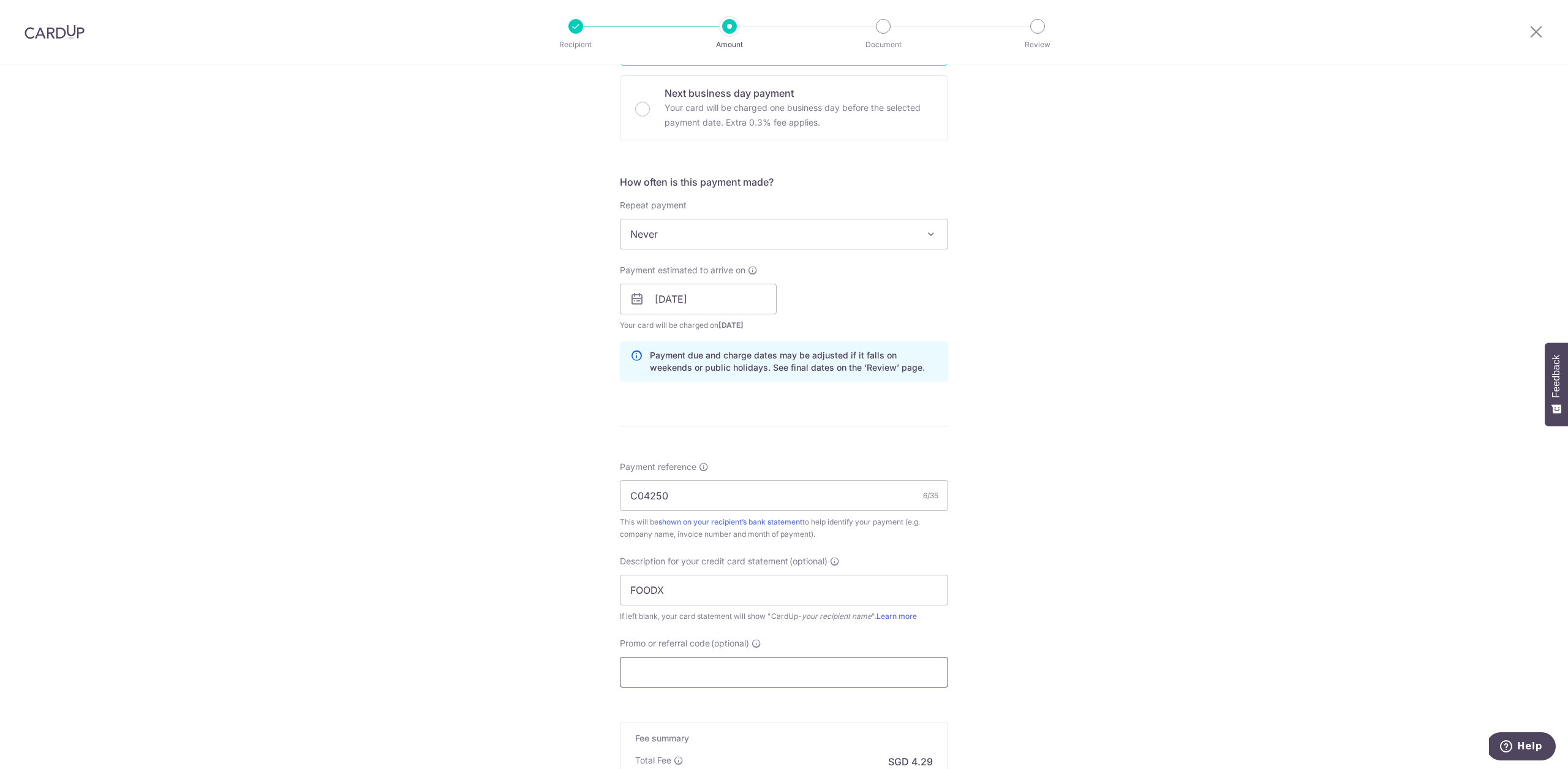
click at [769, 664] on input "Promo or referral code (optional)" at bounding box center [784, 672] width 329 height 31
click at [726, 668] on input "Promo or referral code (optional)" at bounding box center [784, 672] width 329 height 31
paste input "25BB179"
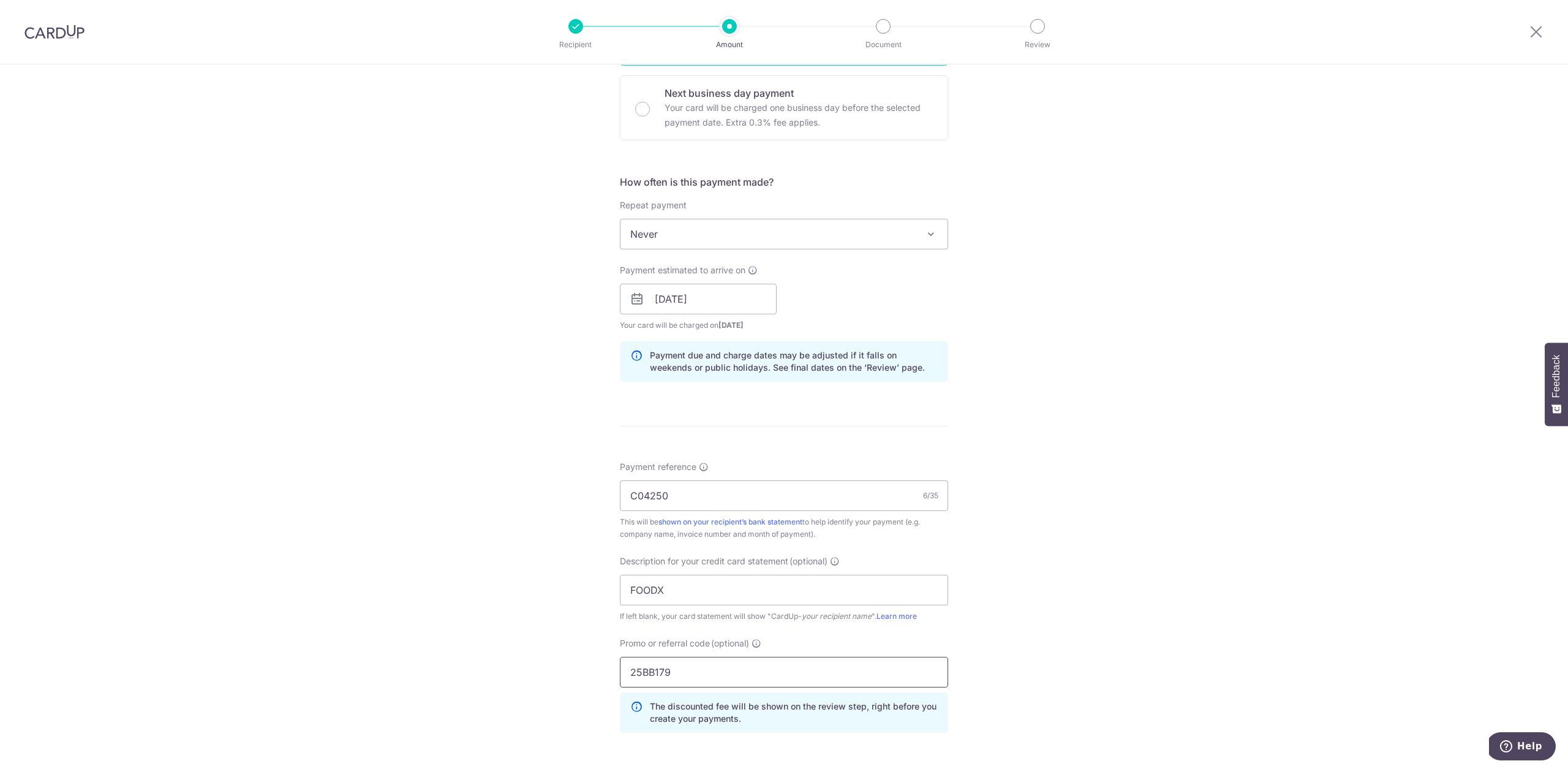
type input "25BB179"
click at [1279, 634] on div "Tell us more about your payment Enter payment amount SGD 164.81 164.81 GST (opt…" at bounding box center [784, 348] width 1568 height 1296
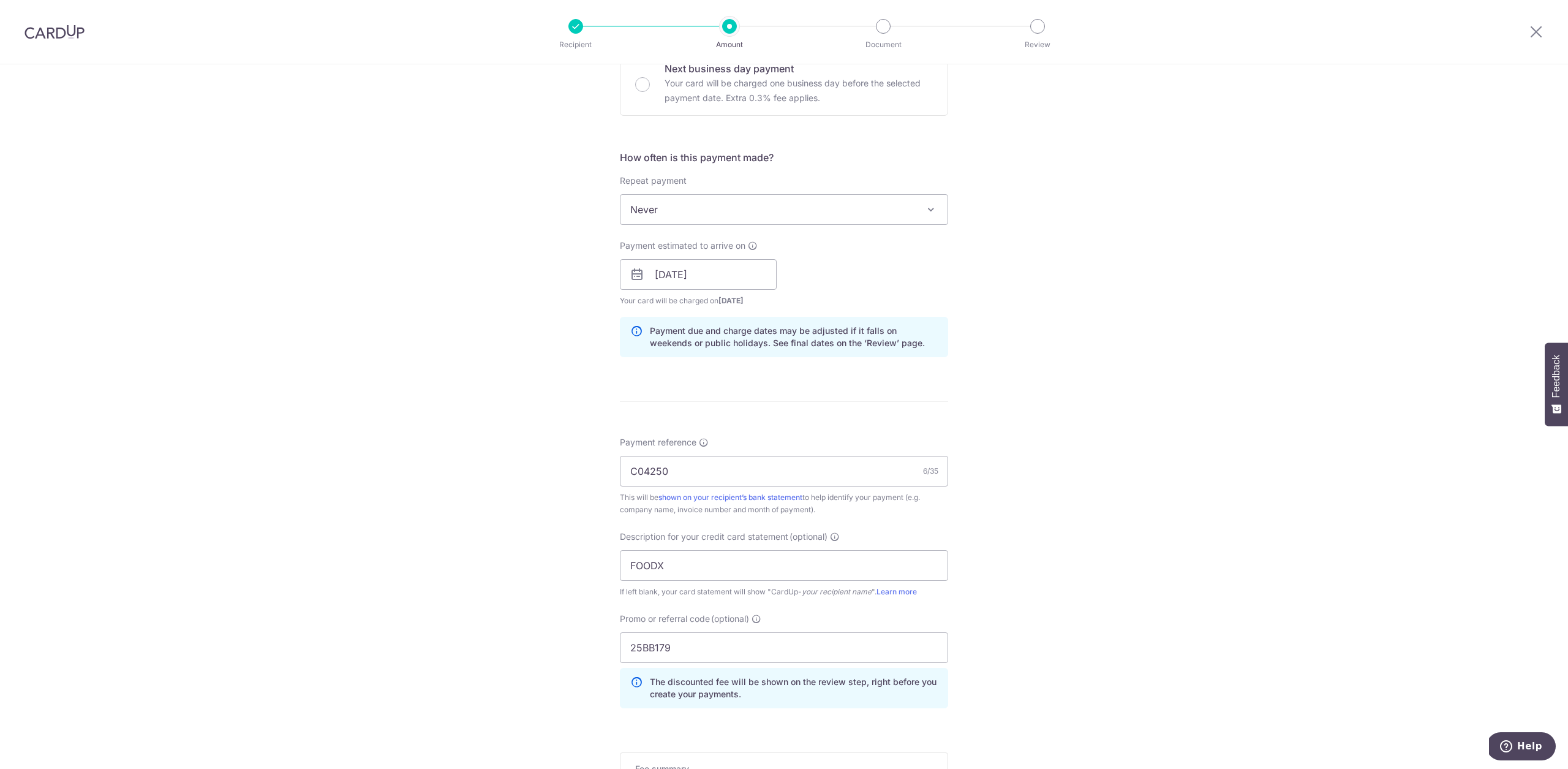
scroll to position [591, 0]
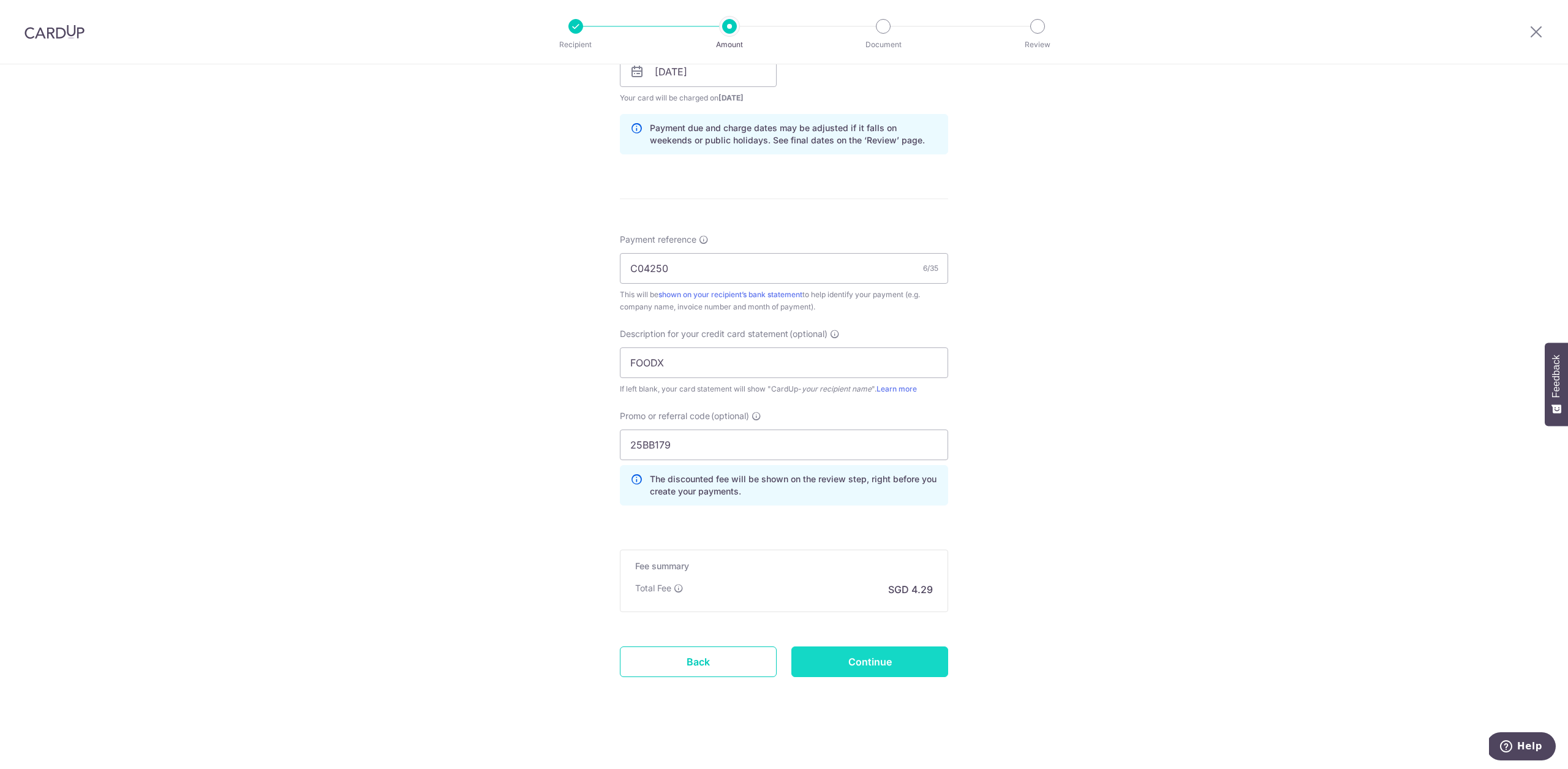
click at [916, 667] on input "Continue" at bounding box center [869, 662] width 157 height 31
type input "Create Schedule"
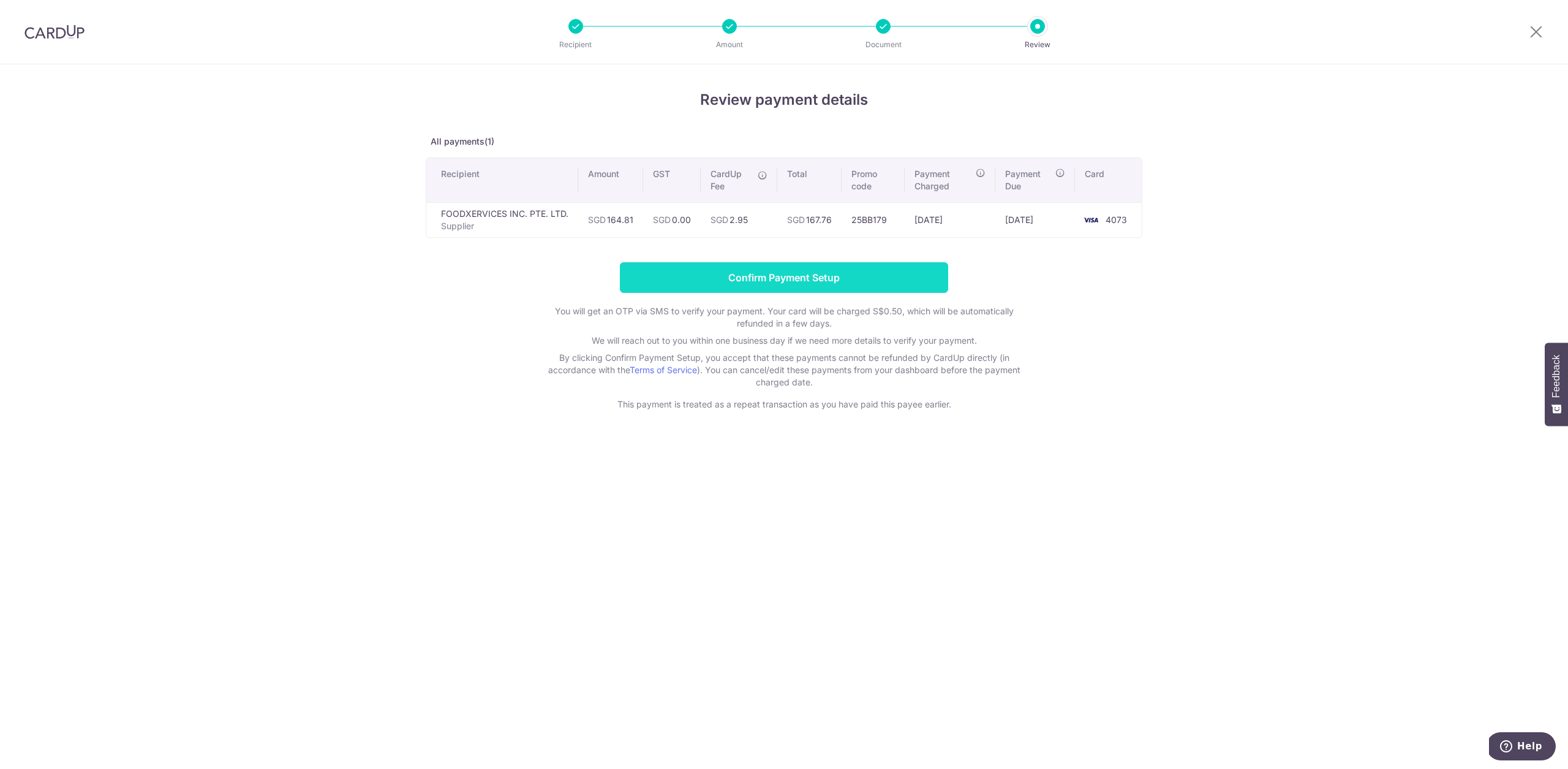
click at [889, 286] on input "Confirm Payment Setup" at bounding box center [784, 278] width 329 height 31
